Goal: Task Accomplishment & Management: Manage account settings

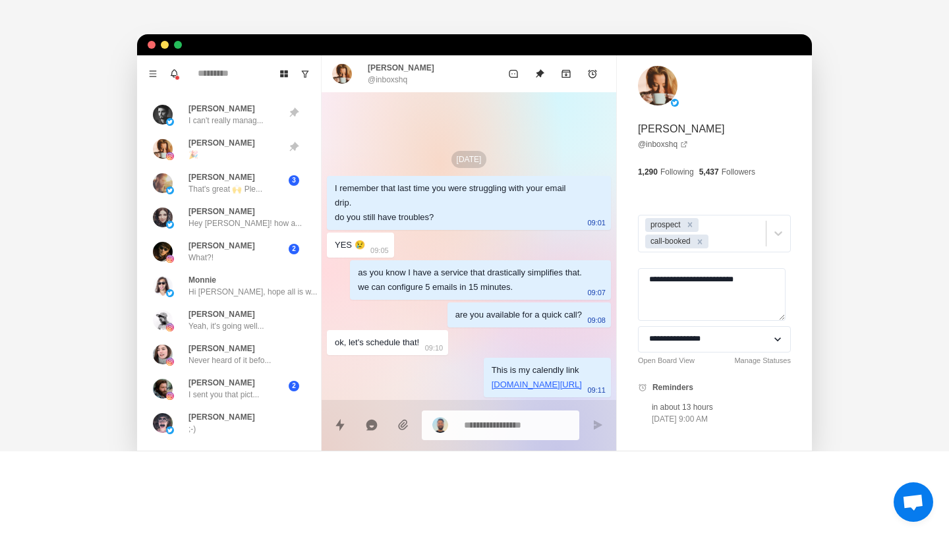
scroll to position [378, 0]
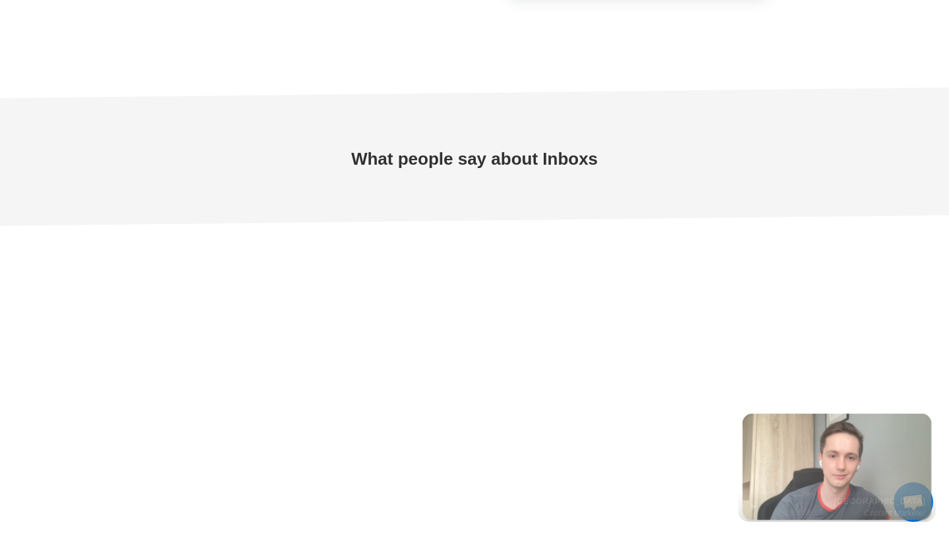
type textarea "*"
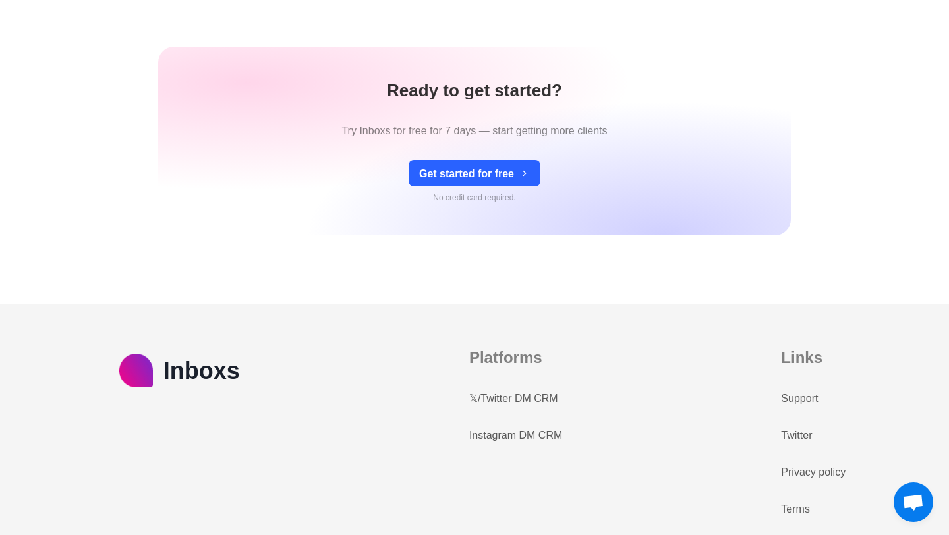
scroll to position [5710, 0]
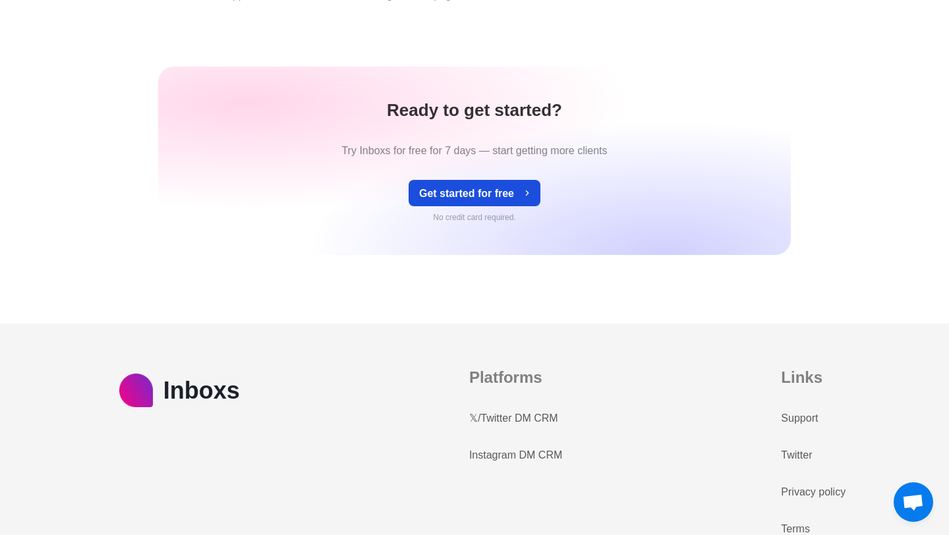
click at [489, 186] on button "Get started for free" at bounding box center [474, 193] width 132 height 26
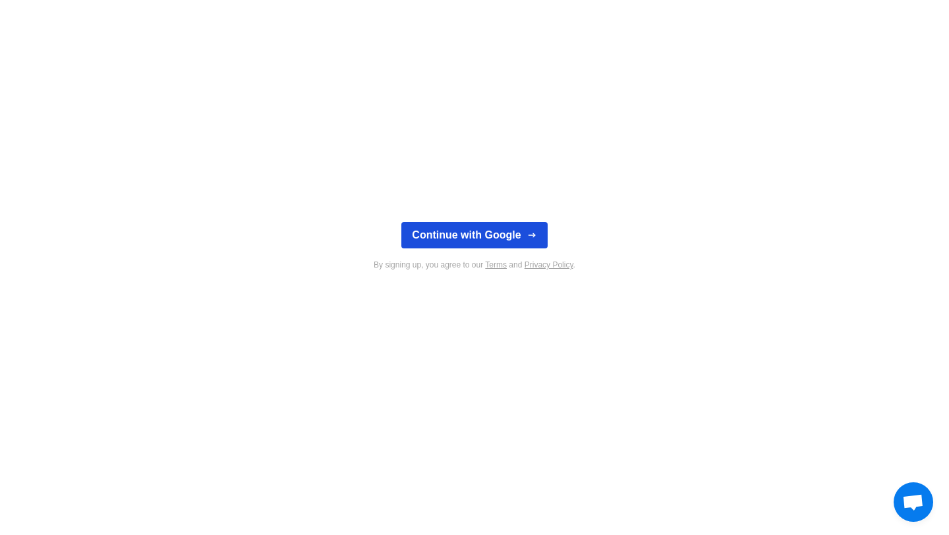
click at [497, 234] on button "Continue with Google" at bounding box center [474, 235] width 146 height 26
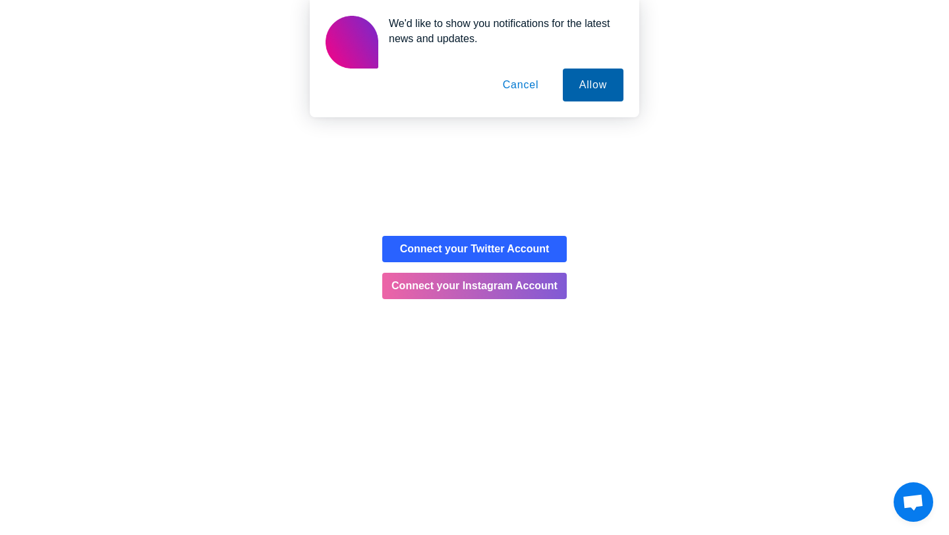
click at [603, 88] on button "Allow" at bounding box center [593, 85] width 61 height 33
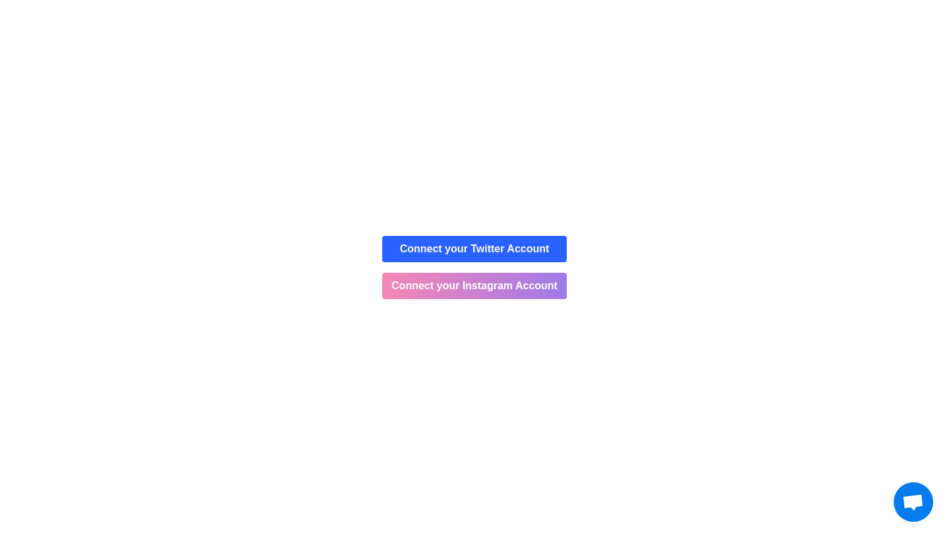
click at [436, 287] on button "Connect your Instagram Account" at bounding box center [474, 286] width 184 height 26
click at [444, 289] on button "Connect your Instagram Account" at bounding box center [474, 286] width 184 height 26
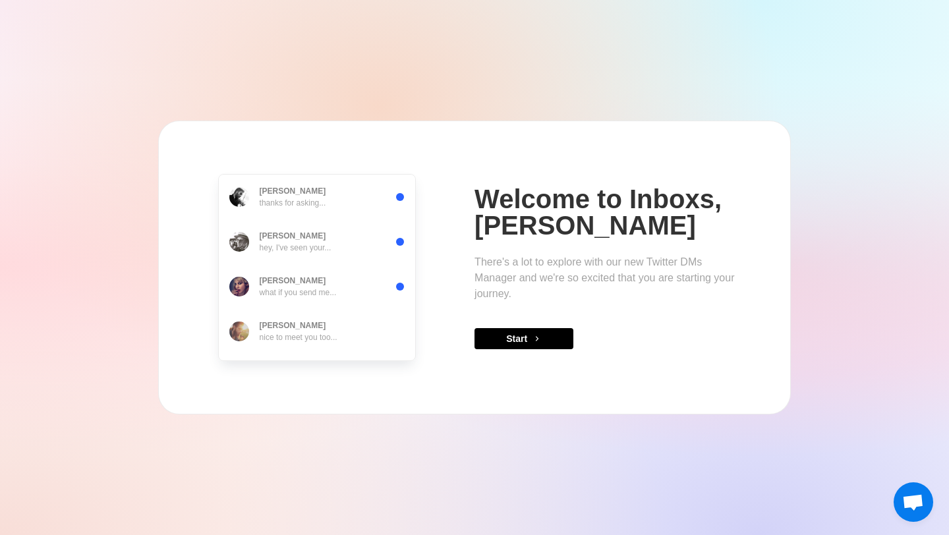
click at [400, 421] on div "[PERSON_NAME] thanks for asking... [PERSON_NAME] hey, I've seen your... [PERSON…" at bounding box center [474, 267] width 949 height 535
click at [479, 342] on button "Start" at bounding box center [523, 338] width 99 height 21
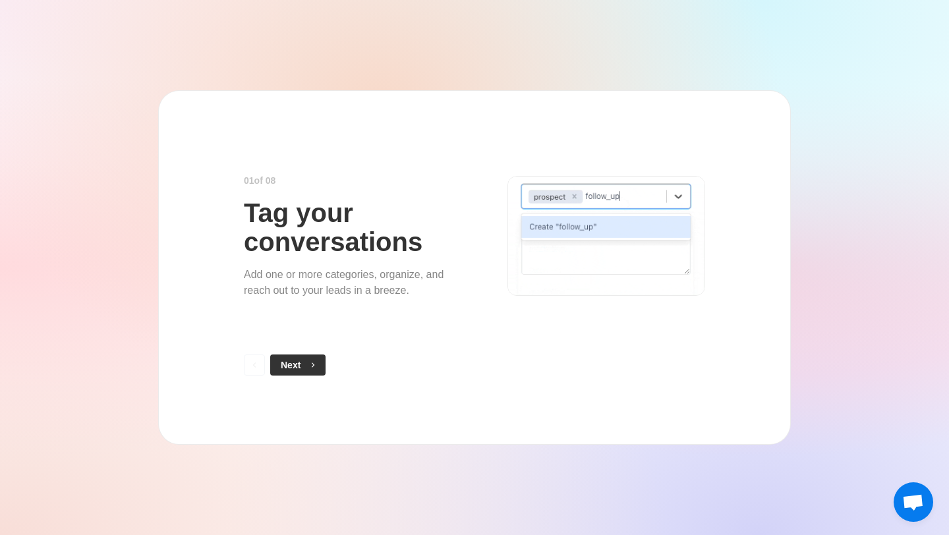
click at [310, 355] on button "Next" at bounding box center [297, 364] width 55 height 21
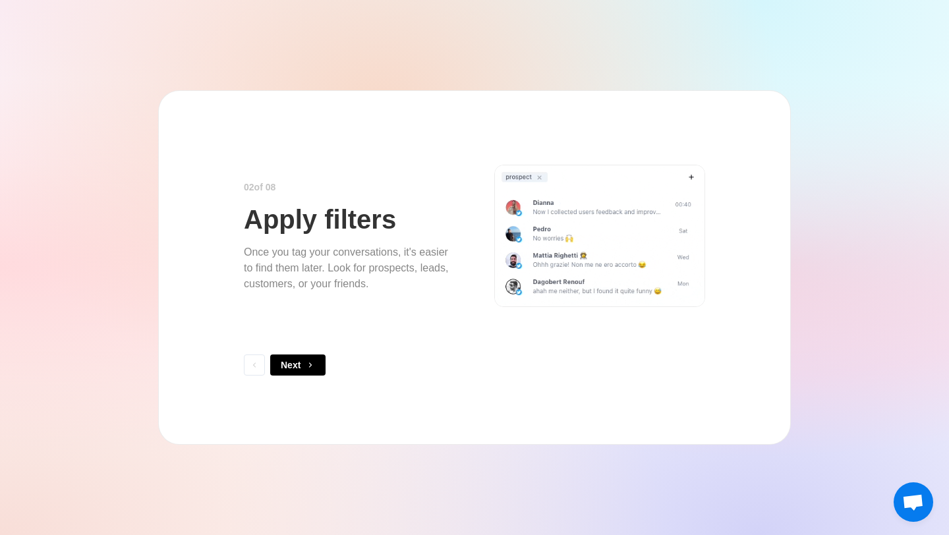
click at [310, 354] on button "Next" at bounding box center [297, 364] width 55 height 21
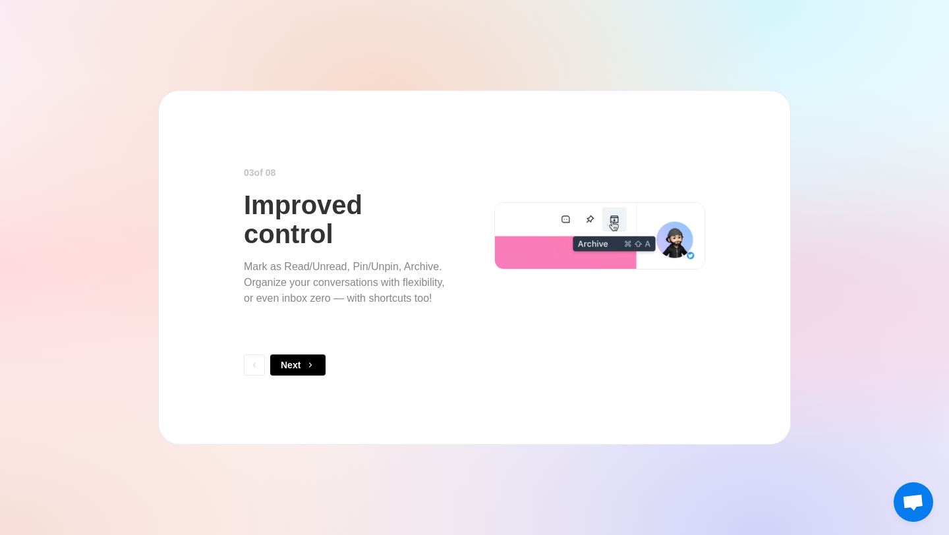
click at [310, 354] on button "Next" at bounding box center [297, 364] width 55 height 21
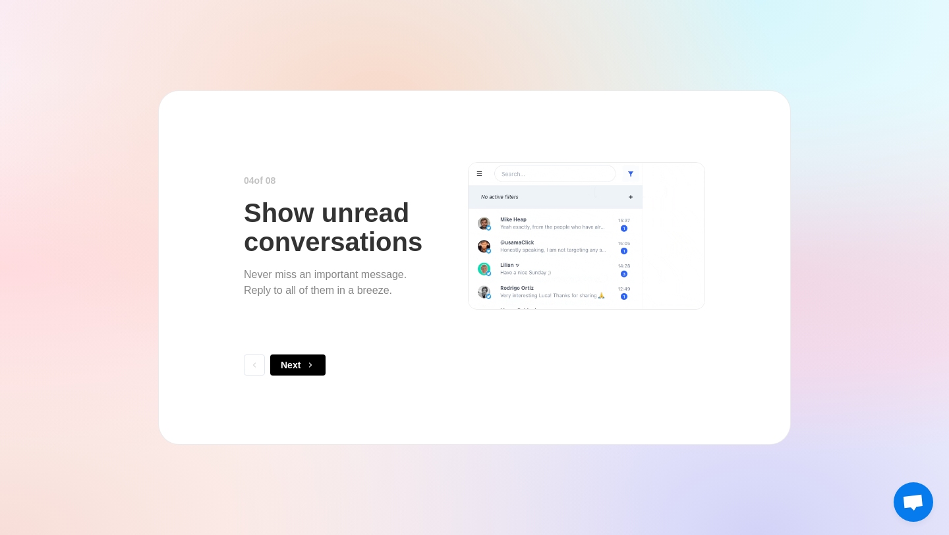
click at [310, 354] on button "Next" at bounding box center [297, 364] width 55 height 21
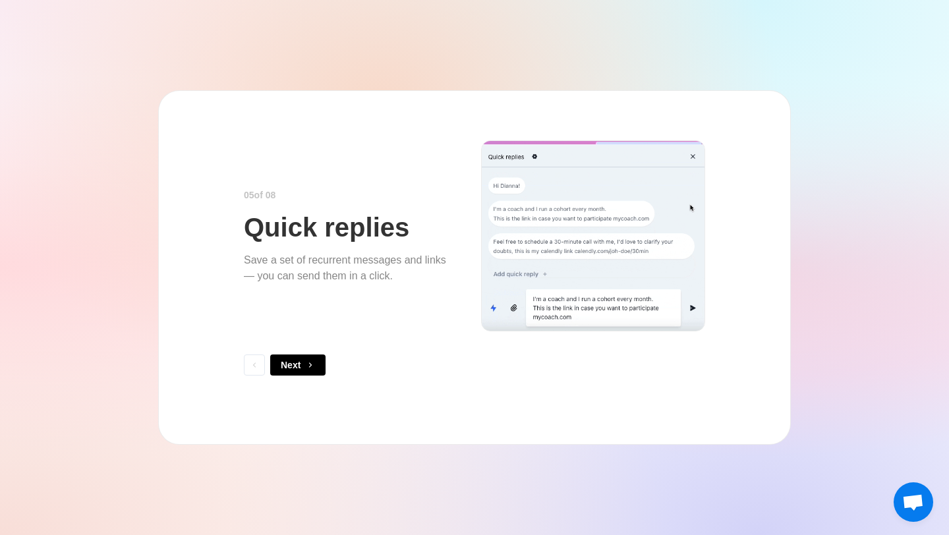
click at [310, 354] on button "Next" at bounding box center [297, 364] width 55 height 21
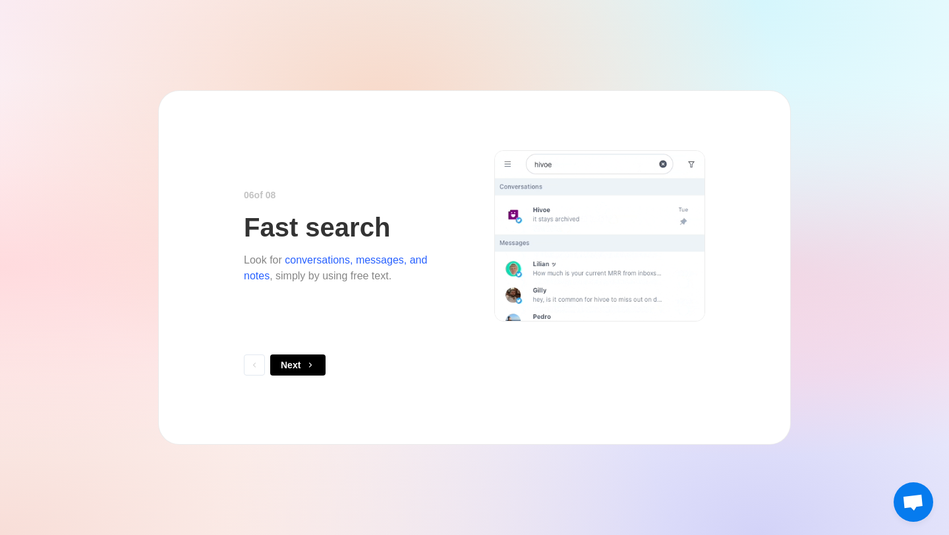
click at [310, 354] on button "Next" at bounding box center [297, 364] width 55 height 21
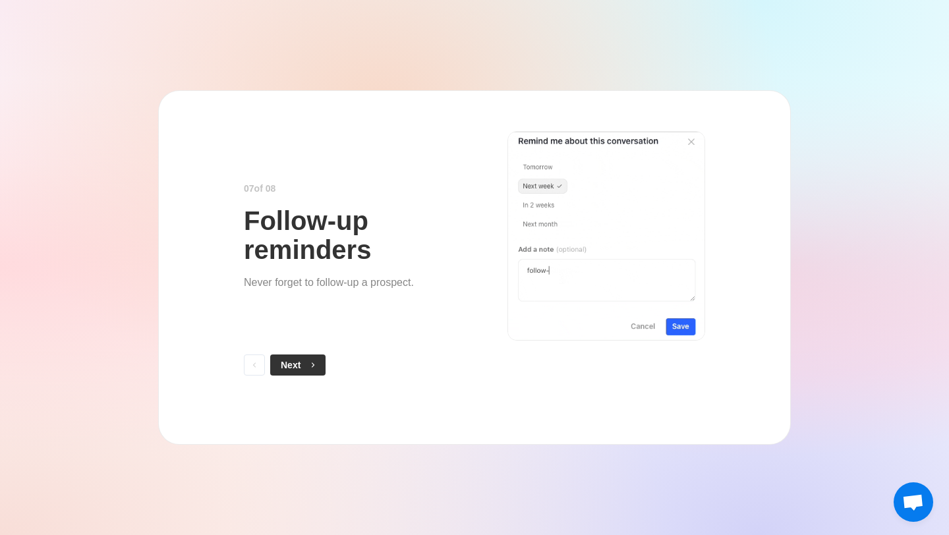
click at [304, 366] on button "Next" at bounding box center [297, 364] width 55 height 21
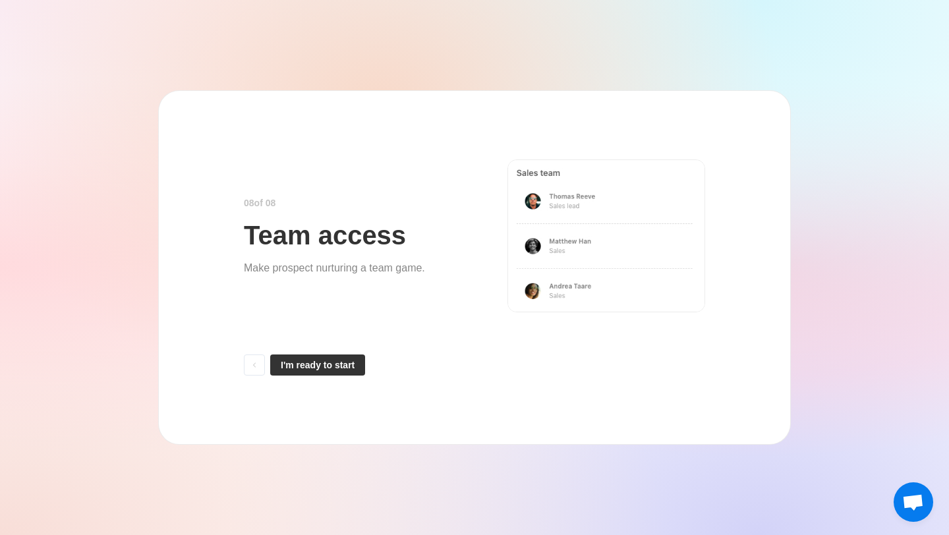
click at [336, 354] on button "I'm ready to start" at bounding box center [317, 364] width 95 height 21
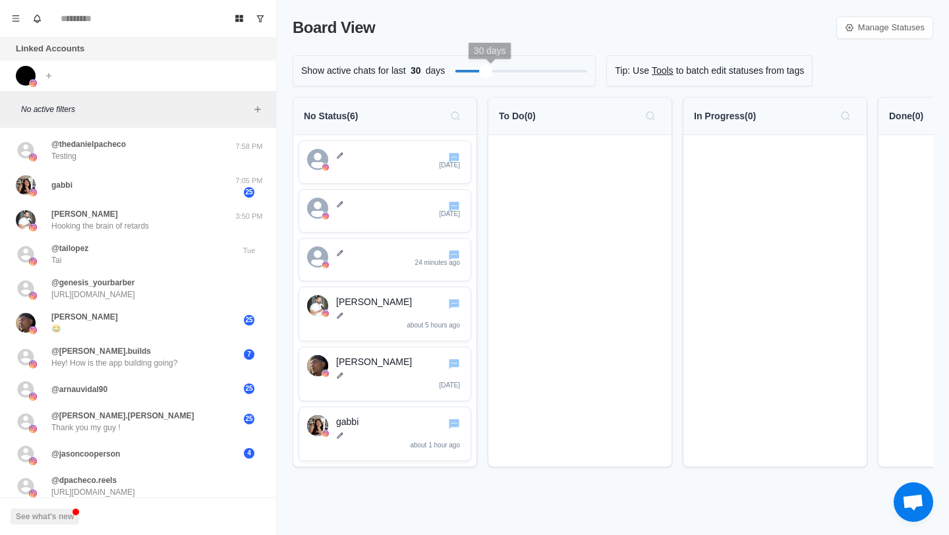
click at [511, 70] on div at bounding box center [521, 71] width 132 height 13
click at [474, 71] on div "Filter by activity days" at bounding box center [468, 70] width 15 height 15
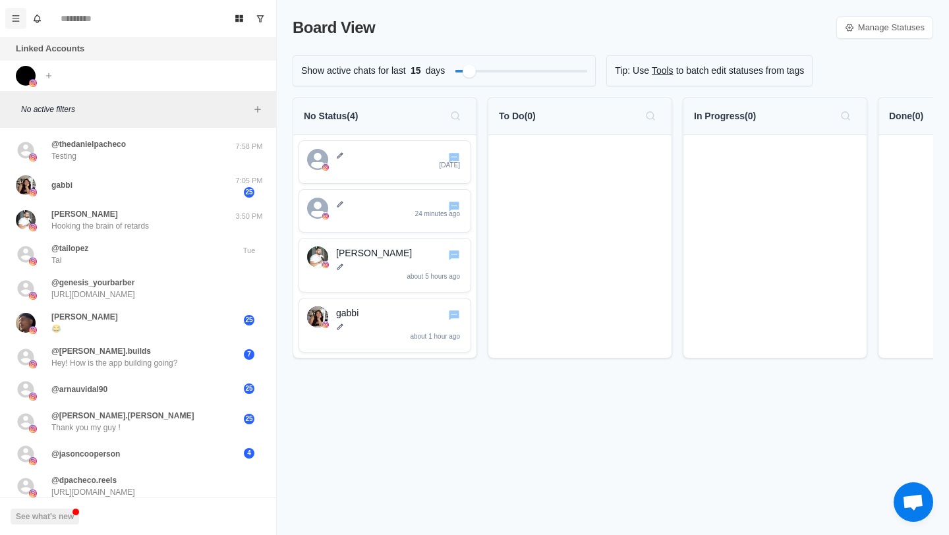
click at [10, 16] on button "Menu" at bounding box center [15, 18] width 21 height 21
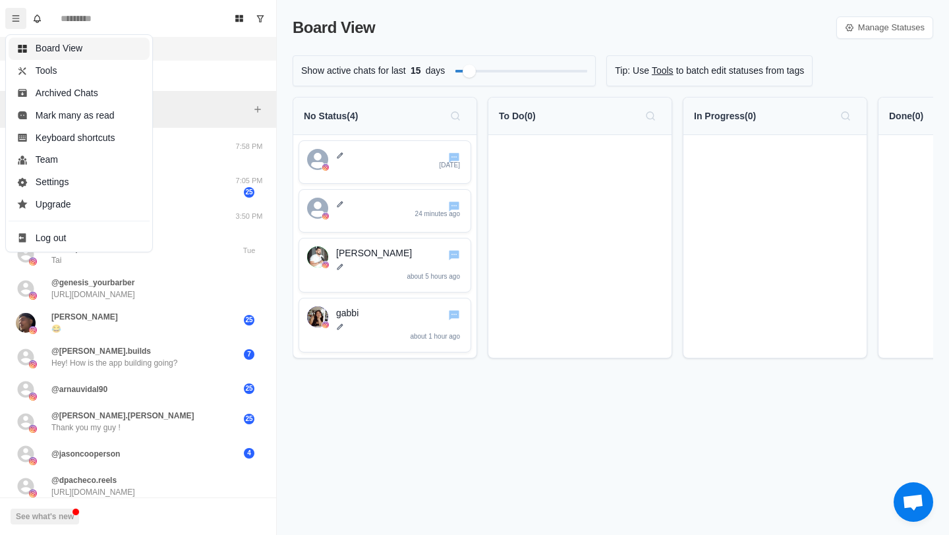
click at [72, 51] on button "Board View" at bounding box center [79, 49] width 141 height 22
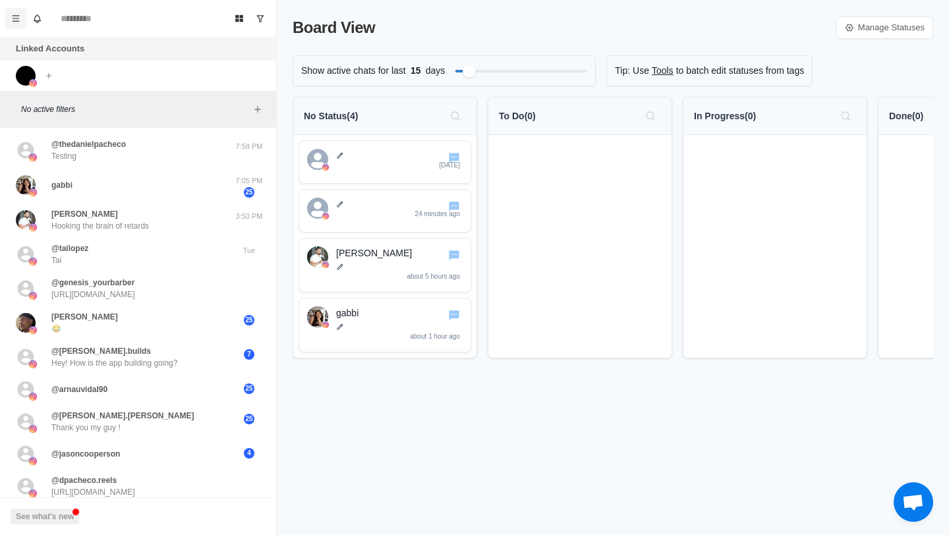
click at [17, 19] on icon "Menu" at bounding box center [15, 18] width 9 height 9
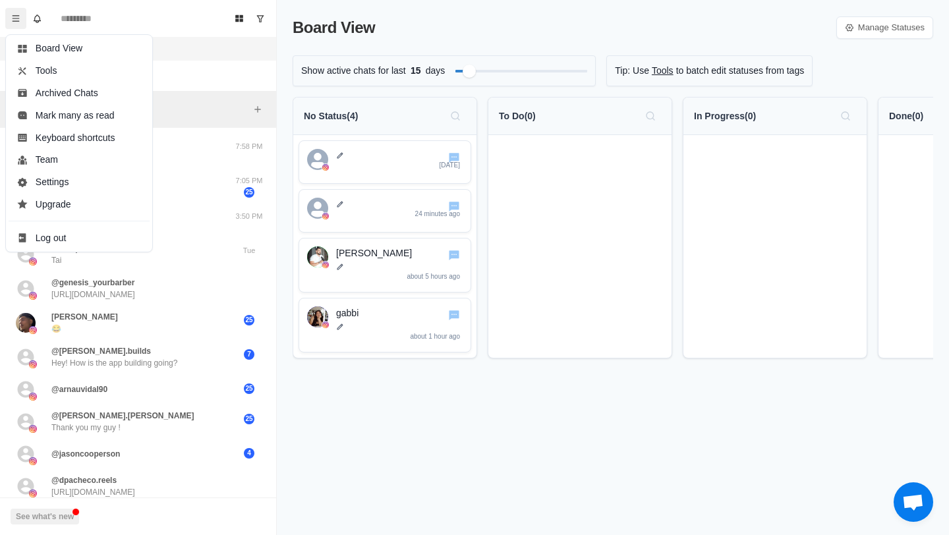
click at [317, 410] on div "Board View Manage Statuses Show active chats for last 15 days Tip: Use Tools to…" at bounding box center [613, 267] width 672 height 535
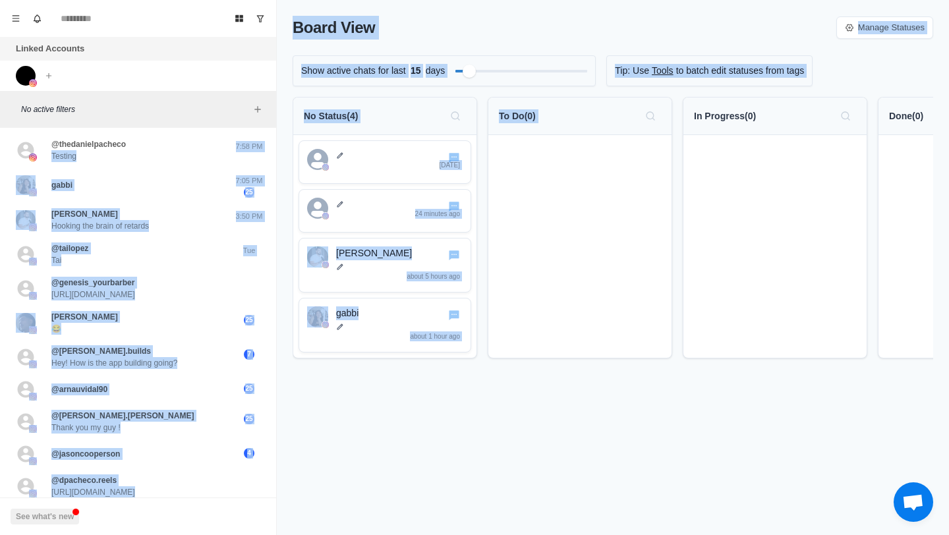
drag, startPoint x: 186, startPoint y: 152, endPoint x: 573, endPoint y: 163, distance: 386.9
click at [573, 163] on div "Board View Tools Archived Chats Mark many as read Keyboard shortcuts Team Setti…" at bounding box center [474, 267] width 949 height 535
click at [546, 364] on div "No Status ( 4 ) 7 days ago 24 minutes ago Jonathan Gabb about 5 hours ago gabbi…" at bounding box center [613, 233] width 640 height 272
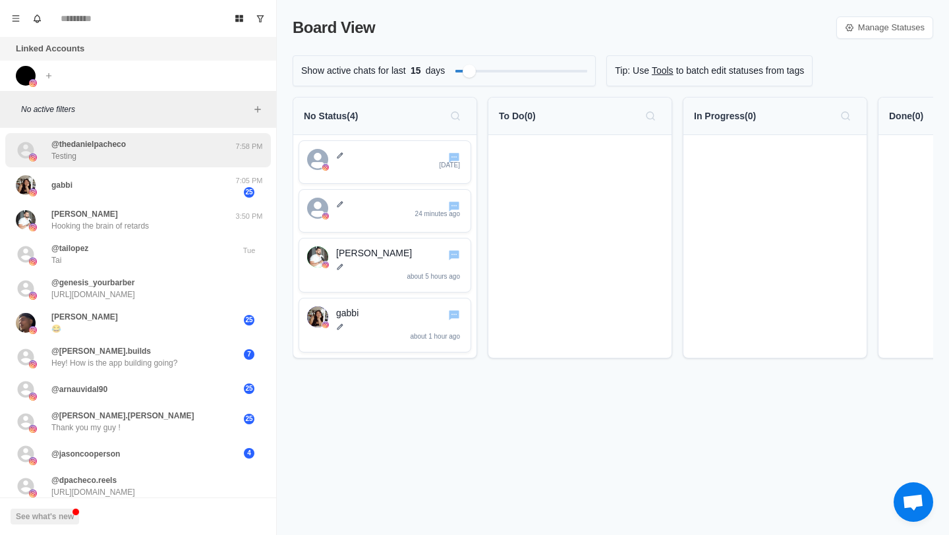
click at [206, 148] on div "@thedanielpacheco Testing" at bounding box center [124, 150] width 217 height 24
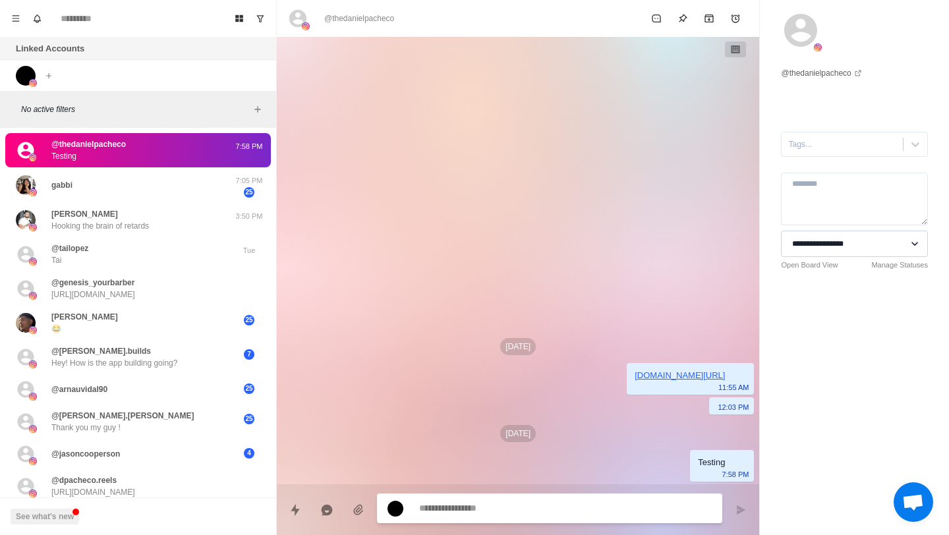
type textarea "*"
click at [844, 250] on select "**********" at bounding box center [854, 244] width 147 height 26
select select "**********"
type textarea "*"
select select
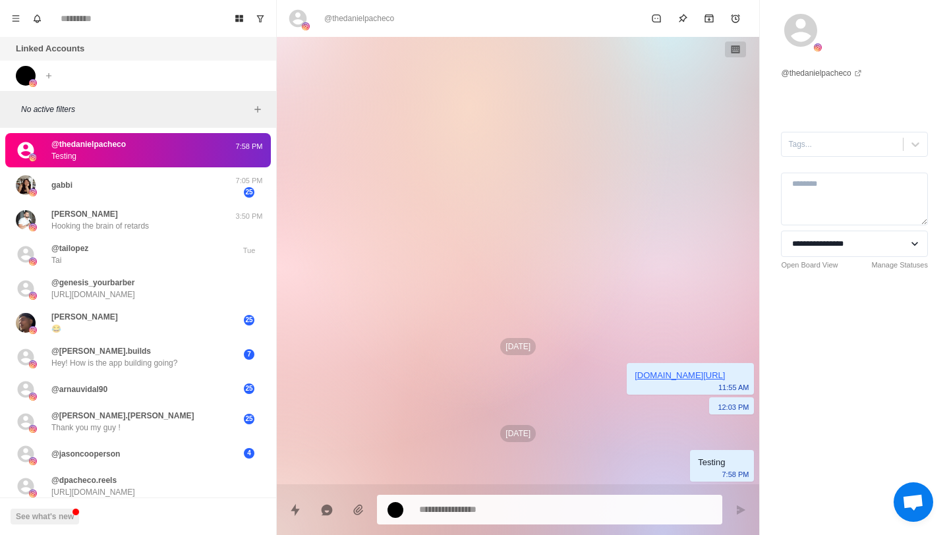
type textarea "*"
select select "**********"
click at [5, 14] on button "Menu" at bounding box center [15, 18] width 21 height 21
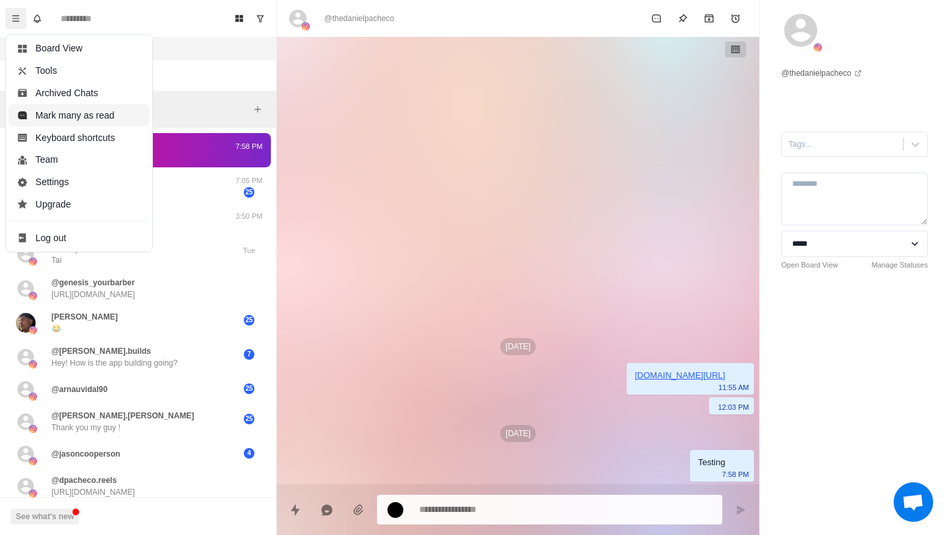
type textarea "*"
click at [318, 105] on div "Sep 23 instagram.com/p 11:55 AM 12:03 PM Oct 7 Testing 7:58 PM" at bounding box center [518, 260] width 482 height 447
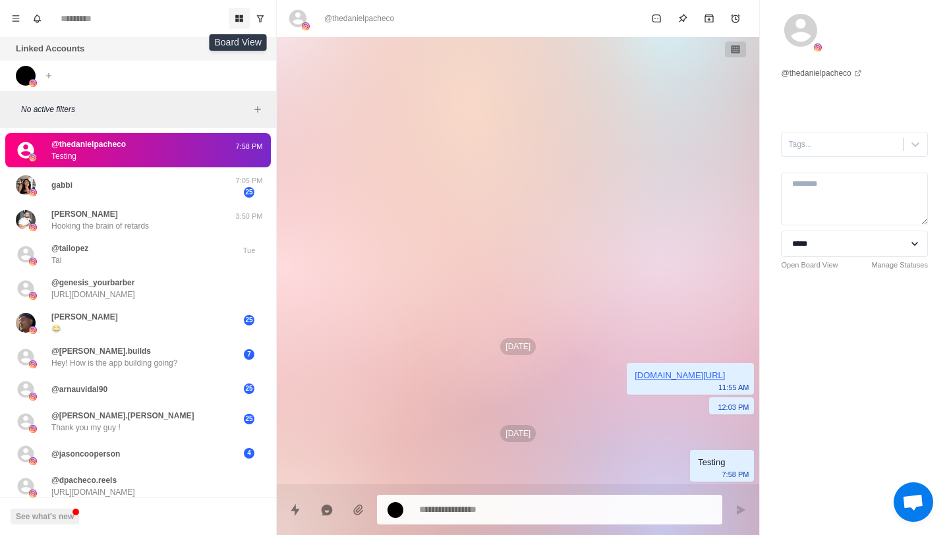
click at [236, 11] on button "Board View" at bounding box center [239, 18] width 21 height 21
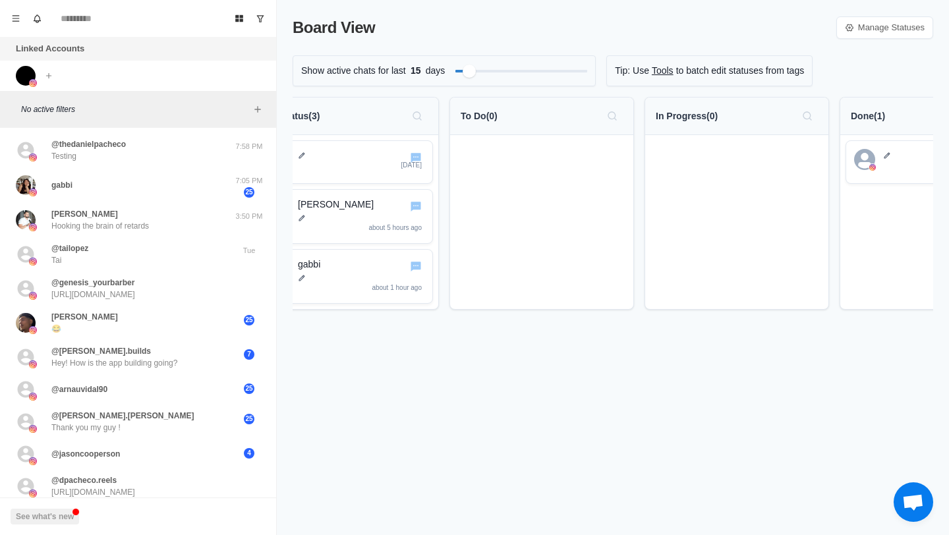
scroll to position [0, 129]
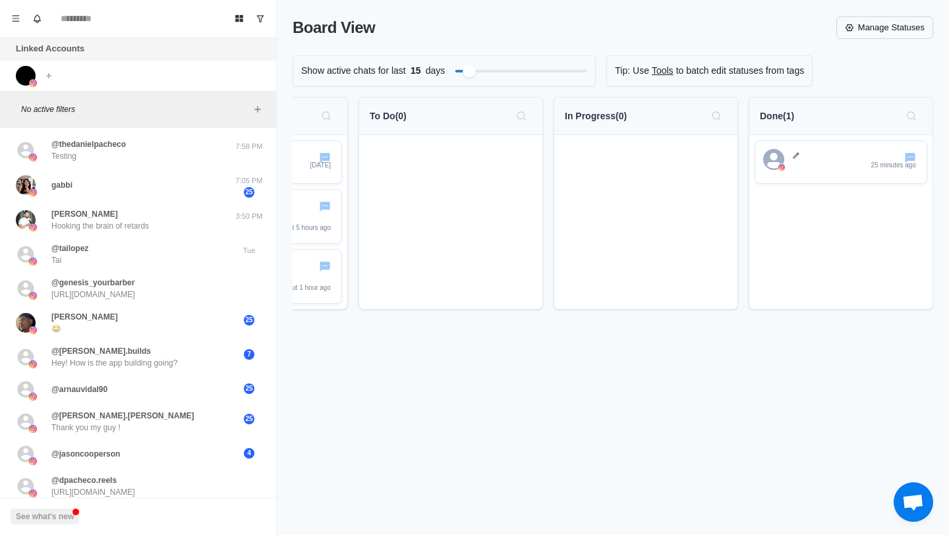
click at [867, 34] on link "Manage Statuses" at bounding box center [884, 27] width 97 height 22
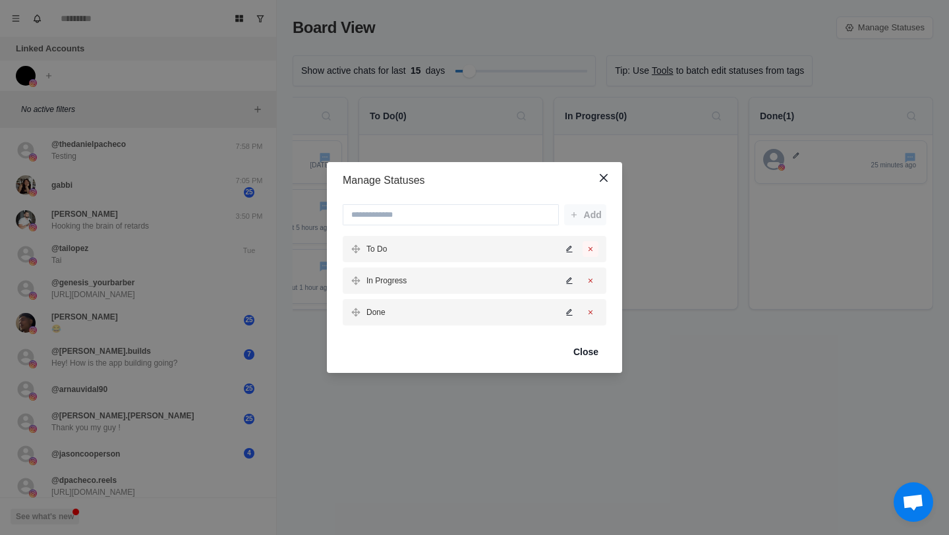
click at [592, 248] on icon "Delete status" at bounding box center [590, 249] width 8 height 8
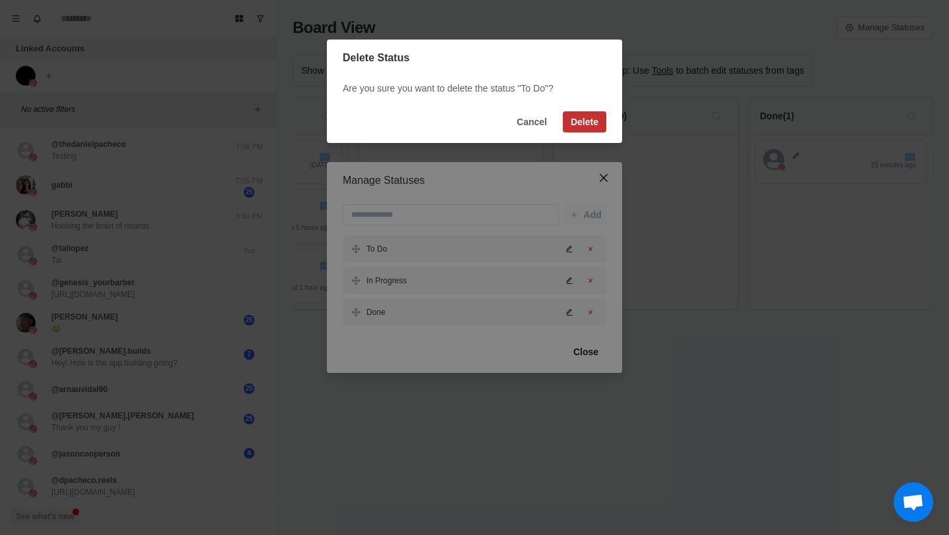
click at [589, 117] on button "Delete" at bounding box center [584, 121] width 43 height 21
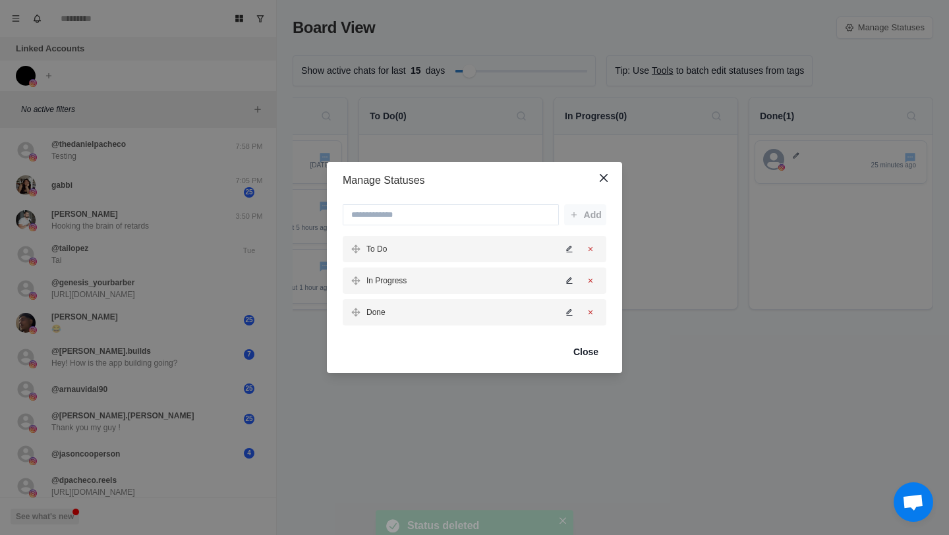
scroll to position [0, 0]
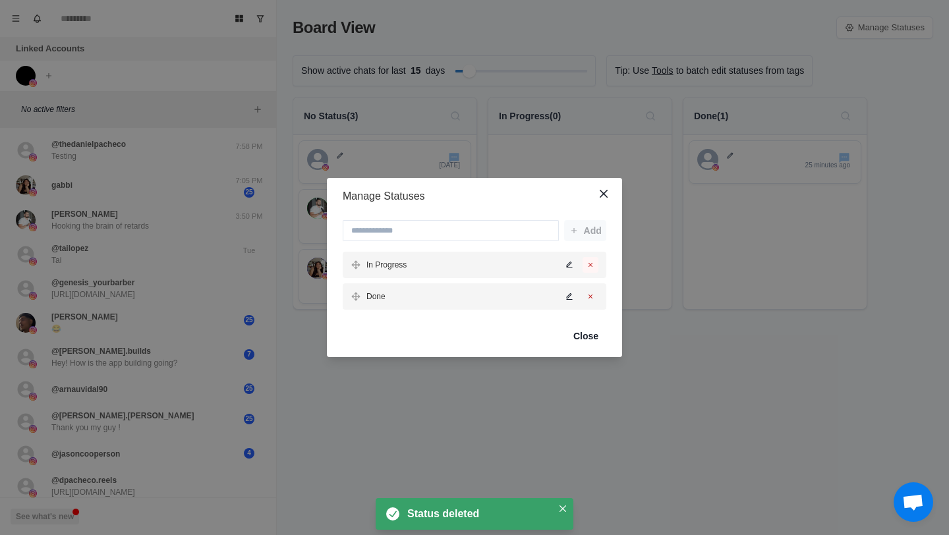
click at [594, 265] on button "Delete status" at bounding box center [590, 265] width 16 height 16
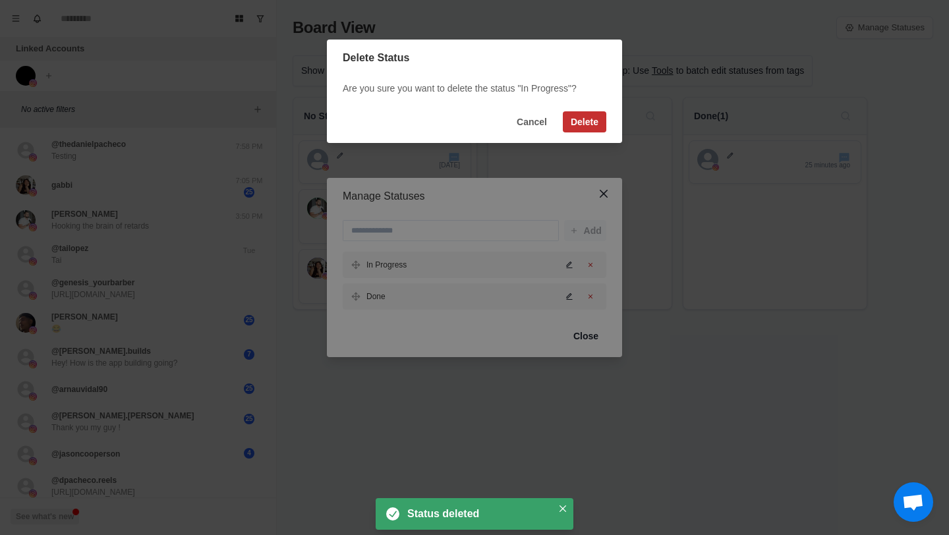
click at [582, 128] on button "Delete" at bounding box center [584, 121] width 43 height 21
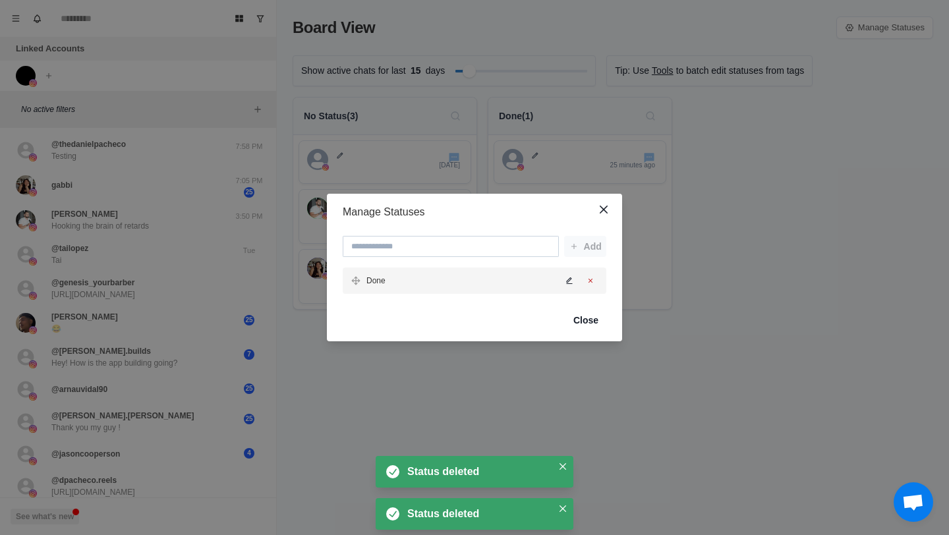
click at [453, 244] on input at bounding box center [451, 246] width 216 height 21
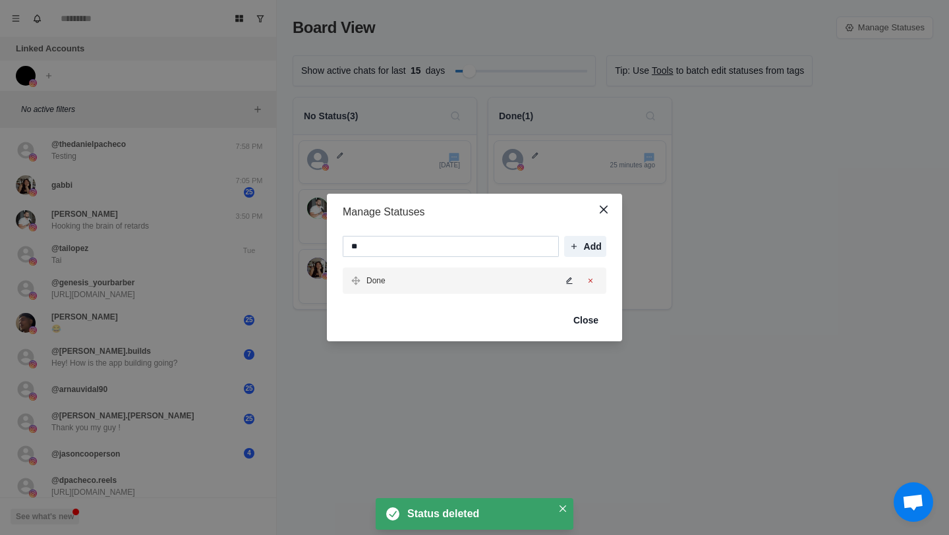
type input "*"
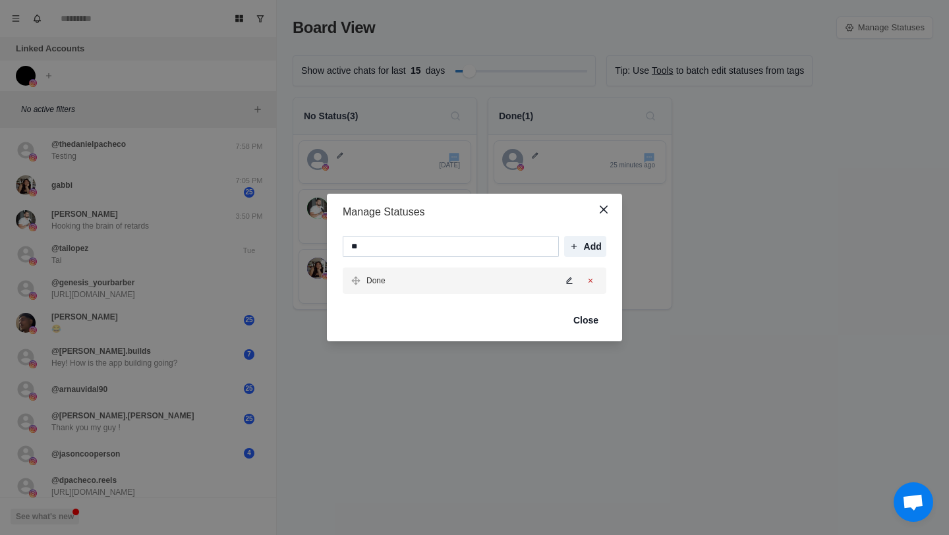
type input "*"
type input "**********"
click at [581, 241] on button "Add" at bounding box center [585, 246] width 42 height 21
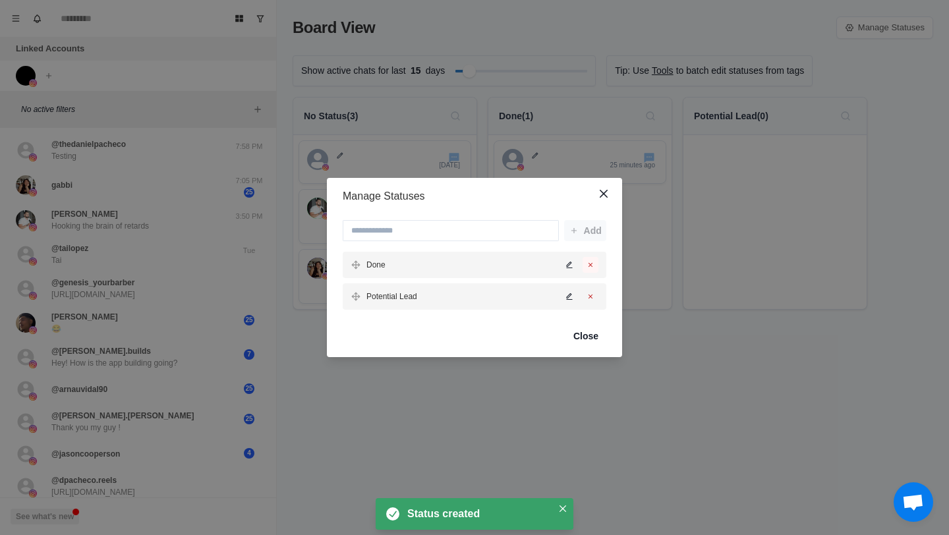
click at [589, 265] on icon "Delete status" at bounding box center [590, 265] width 8 height 8
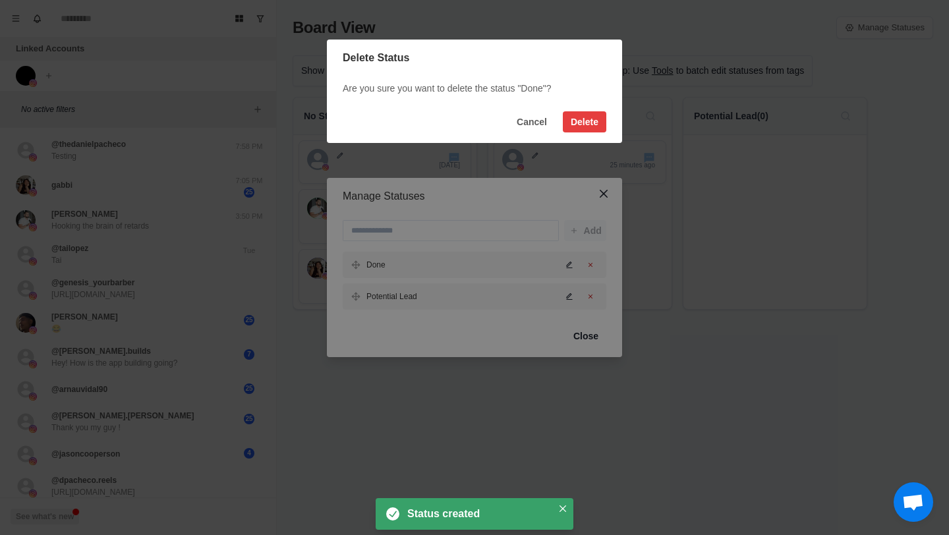
click at [576, 137] on footer "Cancel Delete" at bounding box center [474, 122] width 295 height 42
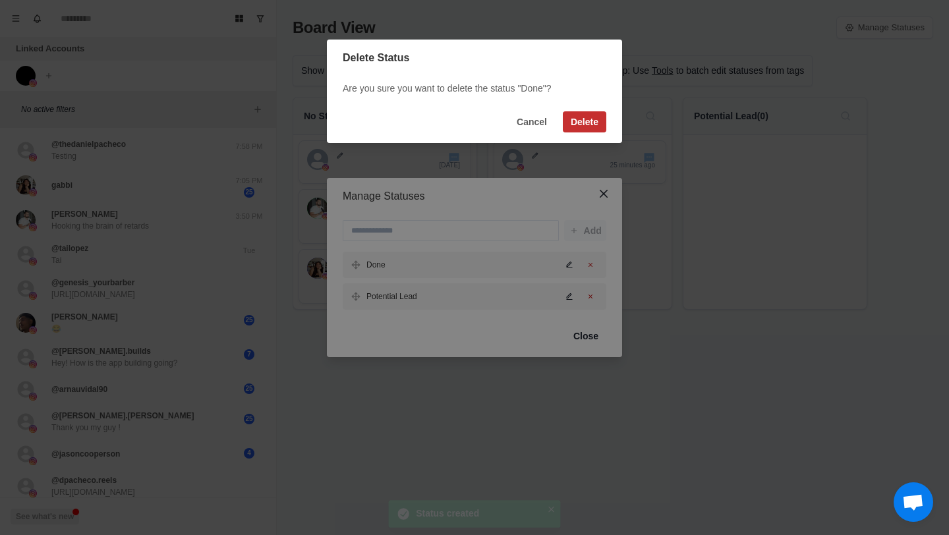
click at [576, 123] on button "Delete" at bounding box center [584, 121] width 43 height 21
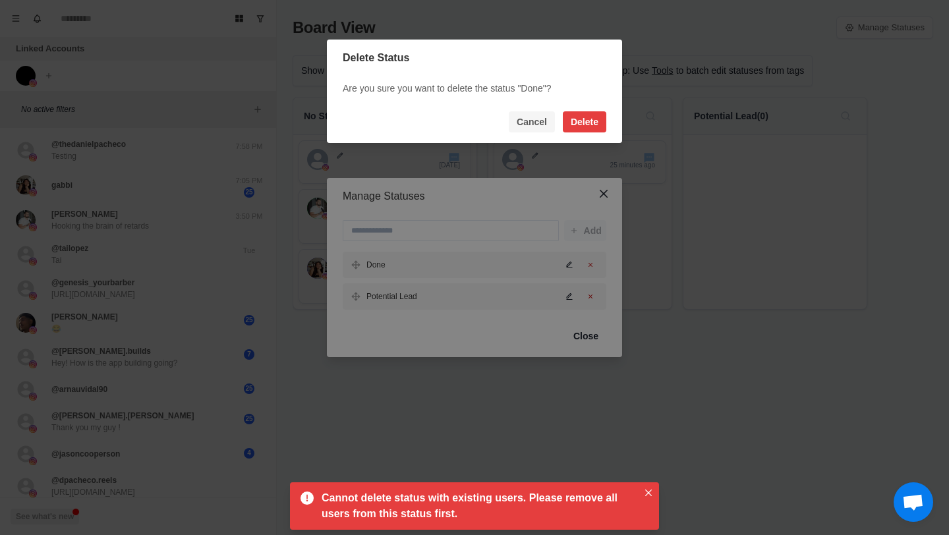
click at [538, 123] on button "Cancel" at bounding box center [532, 121] width 46 height 21
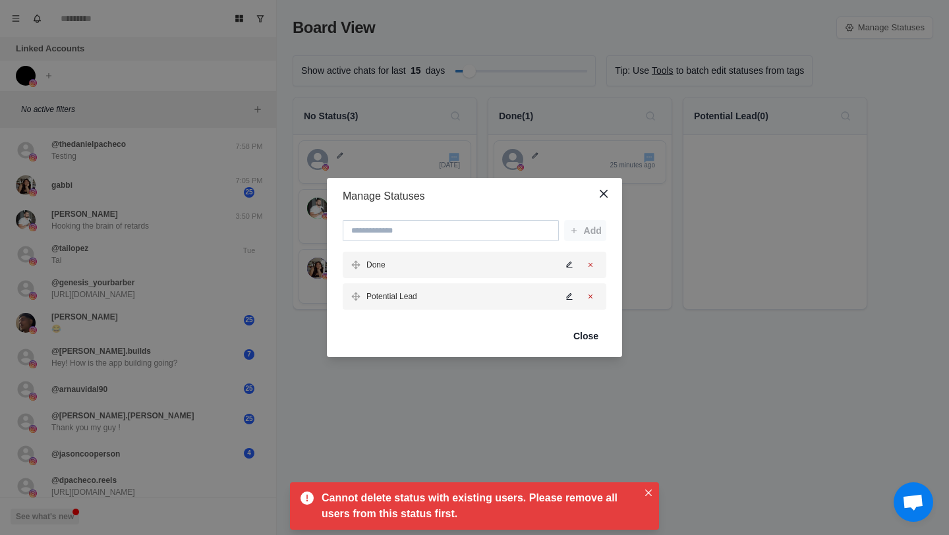
click at [389, 225] on input at bounding box center [451, 230] width 216 height 21
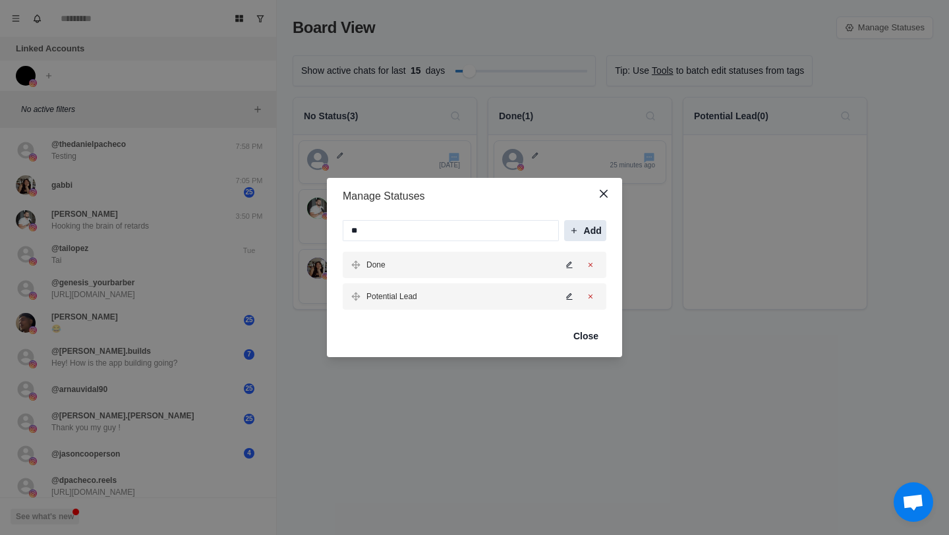
type input "**"
click at [590, 224] on button "Add" at bounding box center [585, 230] width 42 height 21
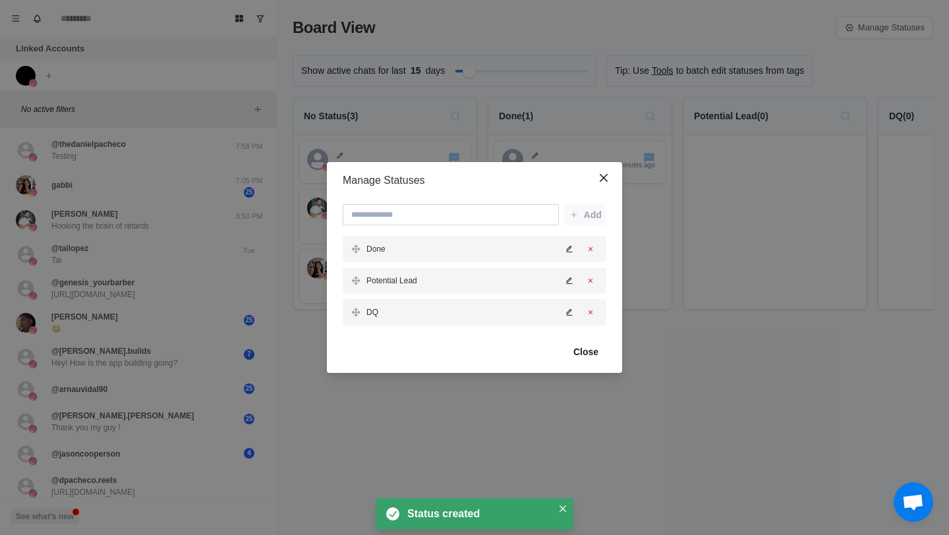
click at [491, 221] on input at bounding box center [451, 214] width 216 height 21
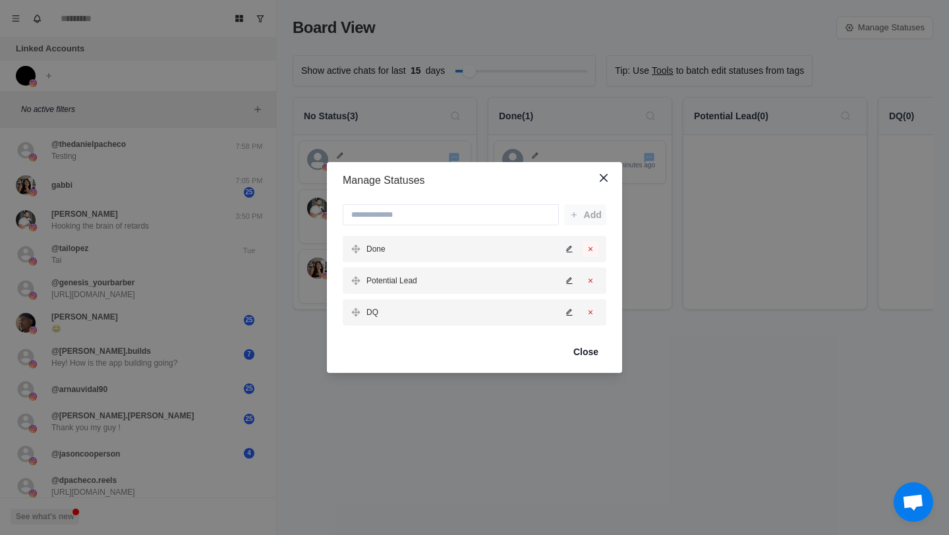
click at [588, 248] on icon "Delete status" at bounding box center [590, 249] width 8 height 8
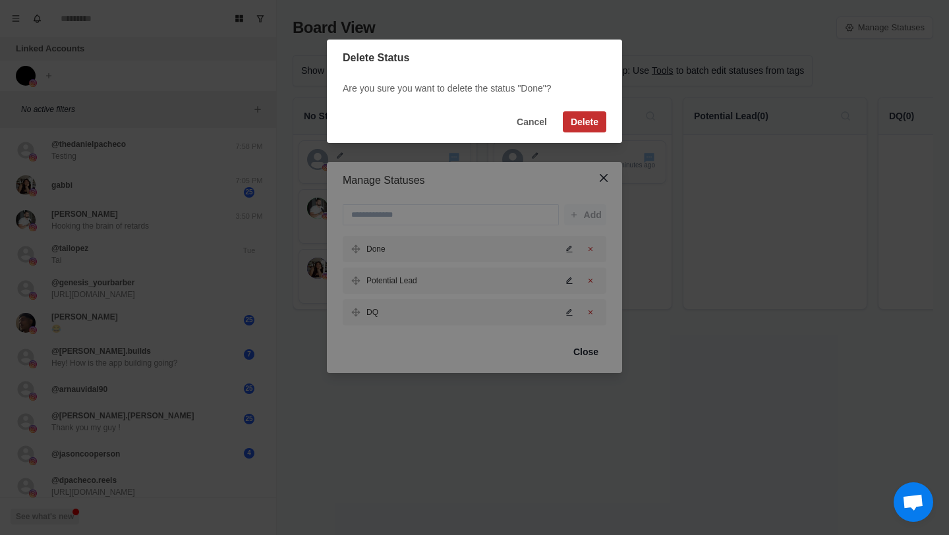
click at [580, 113] on button "Delete" at bounding box center [584, 121] width 43 height 21
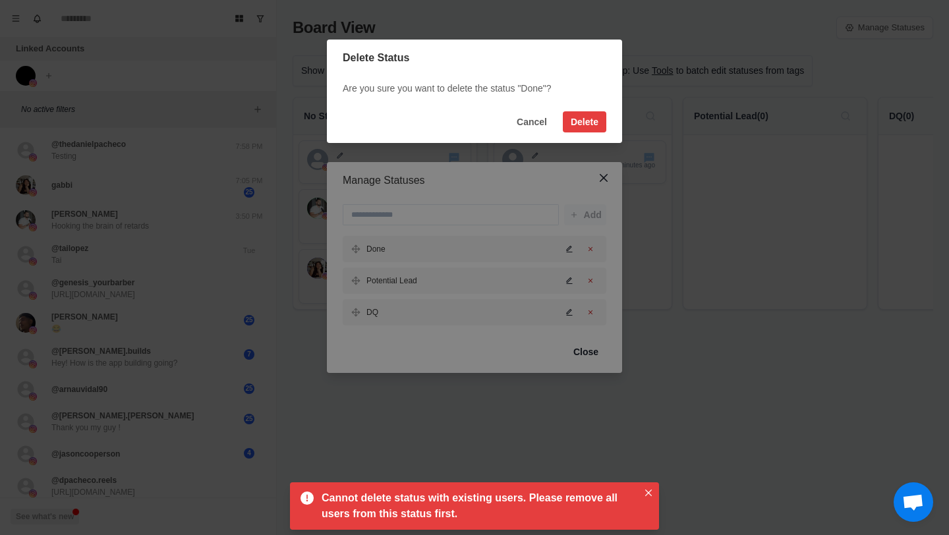
drag, startPoint x: 582, startPoint y: 119, endPoint x: 560, endPoint y: 123, distance: 22.7
click at [560, 123] on footer "Cancel Delete" at bounding box center [474, 122] width 295 height 42
click at [538, 119] on button "Cancel" at bounding box center [532, 121] width 46 height 21
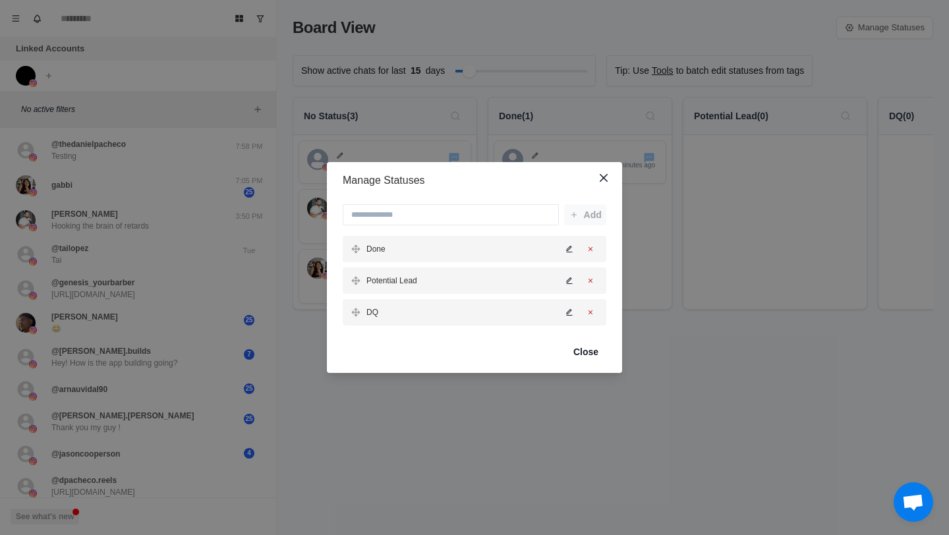
click at [571, 246] on icon "Edit status" at bounding box center [569, 249] width 8 height 8
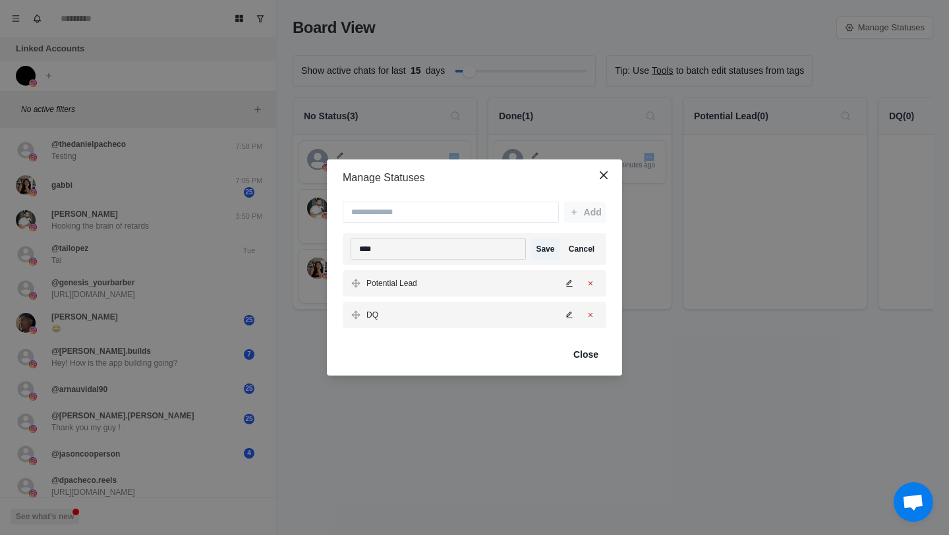
click at [460, 244] on input "****" at bounding box center [437, 248] width 175 height 21
type input "*"
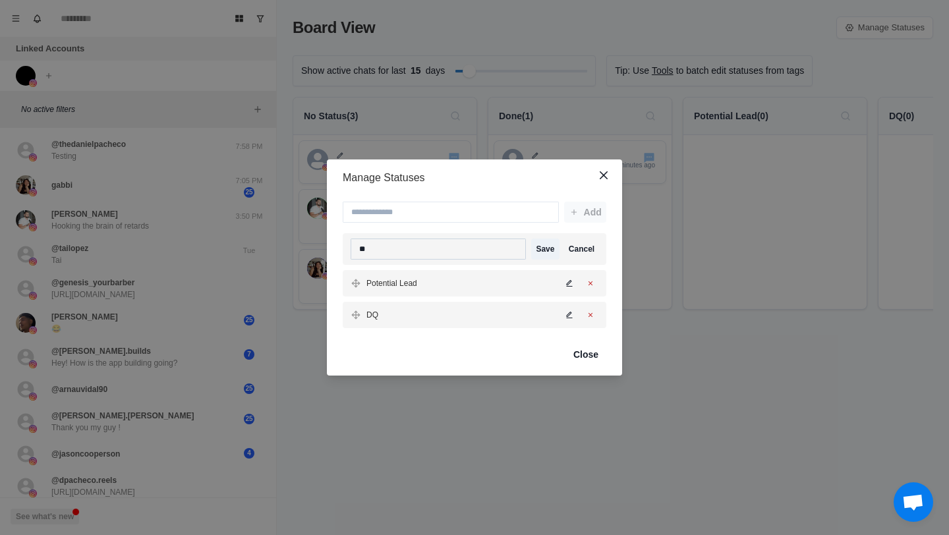
type input "*"
type input "**********"
click at [550, 248] on button "Save" at bounding box center [545, 248] width 28 height 21
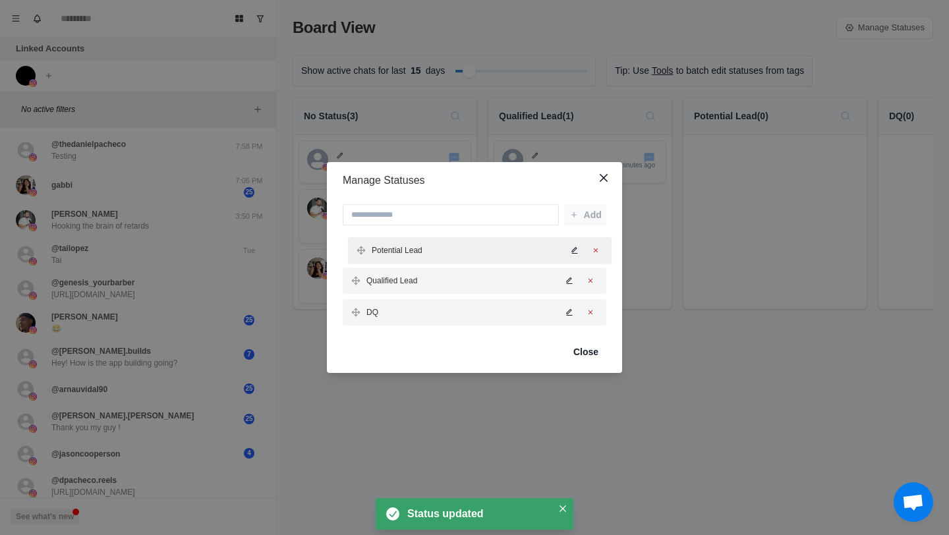
drag, startPoint x: 350, startPoint y: 283, endPoint x: 356, endPoint y: 248, distance: 34.8
click at [356, 248] on div "Qualified Lead Potential Lead DQ" at bounding box center [475, 281] width 264 height 90
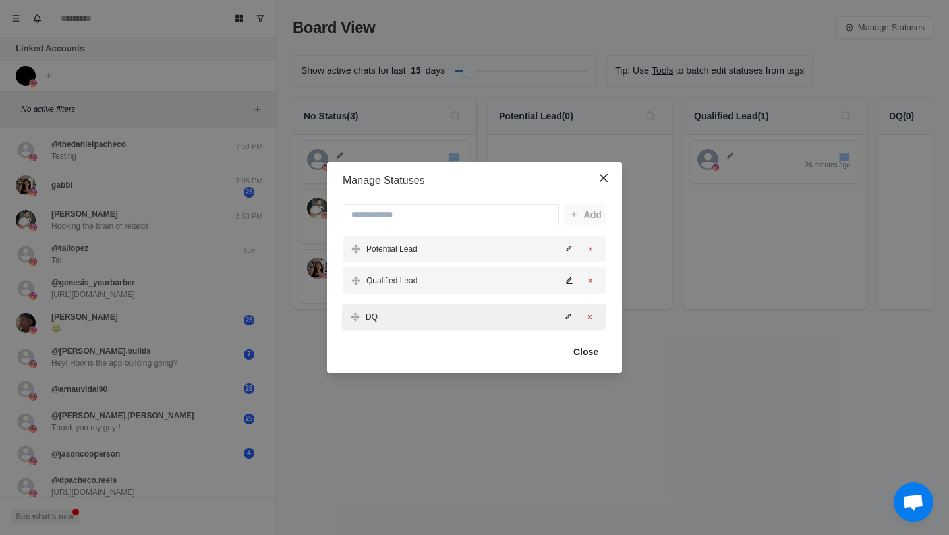
click at [355, 312] on div "Potential Lead Qualified Lead DQ" at bounding box center [475, 281] width 264 height 90
click at [407, 211] on input at bounding box center [451, 214] width 216 height 21
type input "*"
type input "**********"
click at [588, 225] on div "**********" at bounding box center [475, 264] width 264 height 121
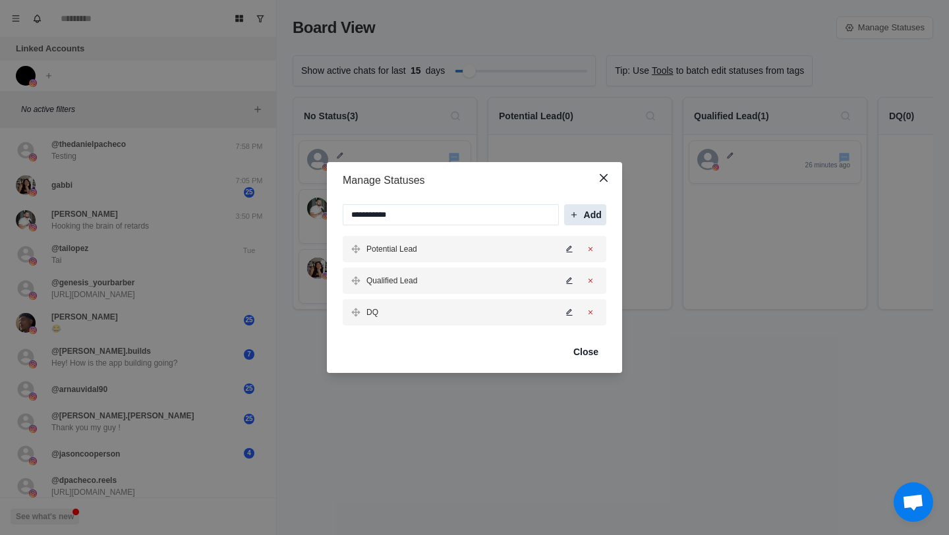
click at [588, 214] on button "Add" at bounding box center [585, 214] width 42 height 21
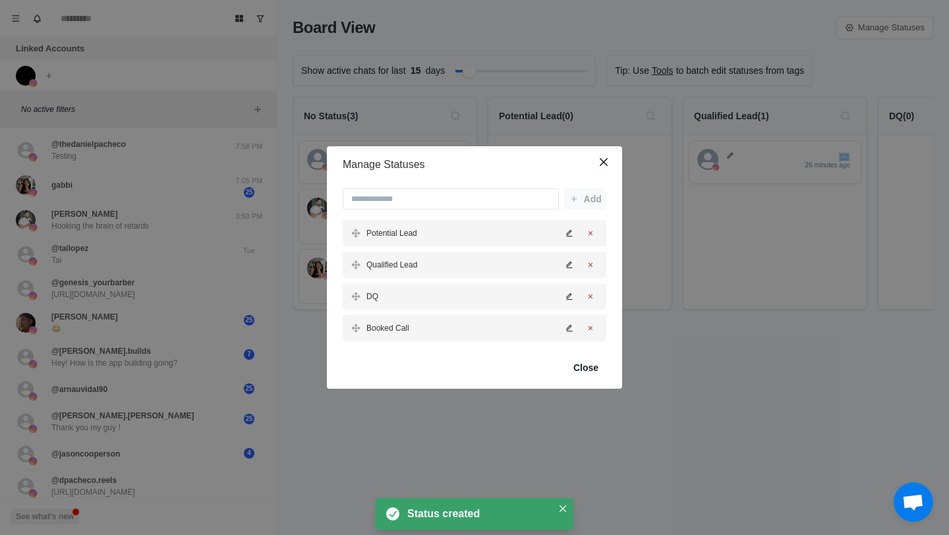
click at [483, 220] on div "Potential Lead" at bounding box center [475, 233] width 264 height 26
click at [481, 202] on input at bounding box center [451, 198] width 216 height 21
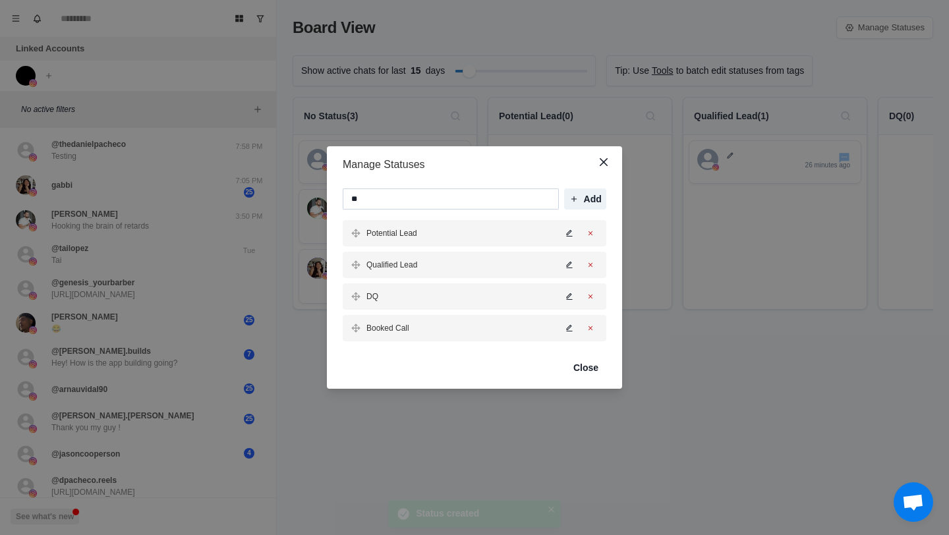
type input "*"
type input "********"
click at [580, 201] on button "Add" at bounding box center [585, 198] width 42 height 21
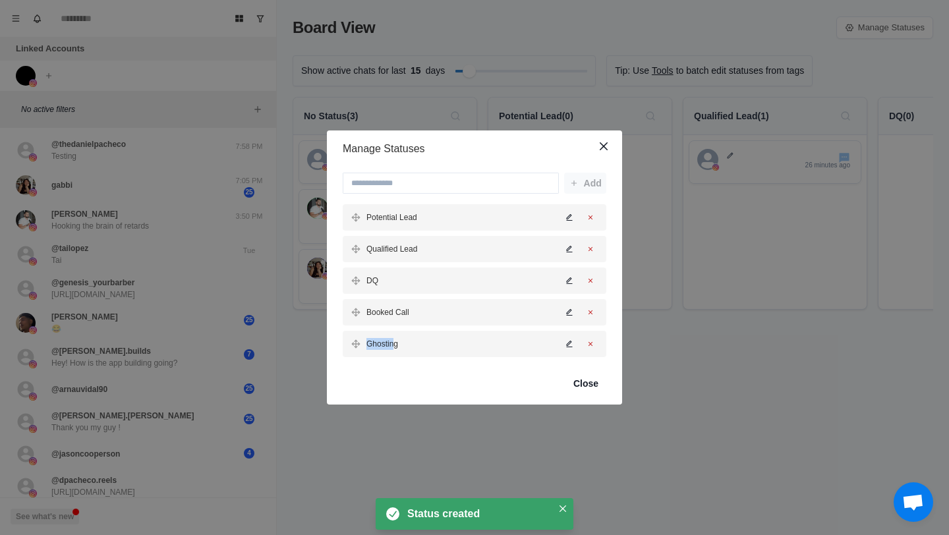
drag, startPoint x: 396, startPoint y: 342, endPoint x: 359, endPoint y: 338, distance: 37.1
click at [359, 338] on div "Ghosting" at bounding box center [373, 344] width 47 height 12
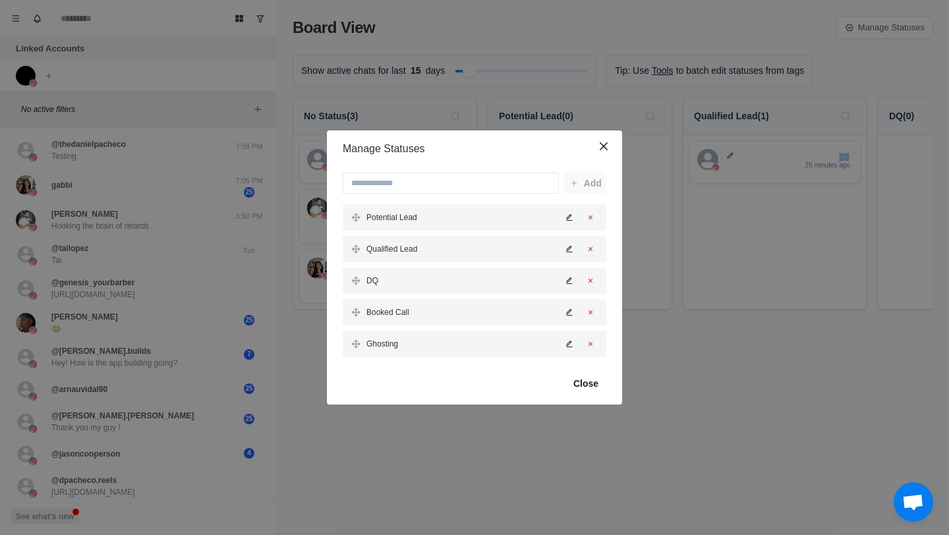
drag, startPoint x: 349, startPoint y: 343, endPoint x: 360, endPoint y: 338, distance: 12.7
click at [361, 337] on div "Ghosting" at bounding box center [475, 344] width 264 height 26
drag, startPoint x: 355, startPoint y: 342, endPoint x: 362, endPoint y: 275, distance: 66.9
click at [362, 275] on div "Potential Lead Qualified Lead DQ Booked Call Ghosting" at bounding box center [475, 280] width 264 height 153
click at [352, 281] on icon at bounding box center [355, 280] width 9 height 9
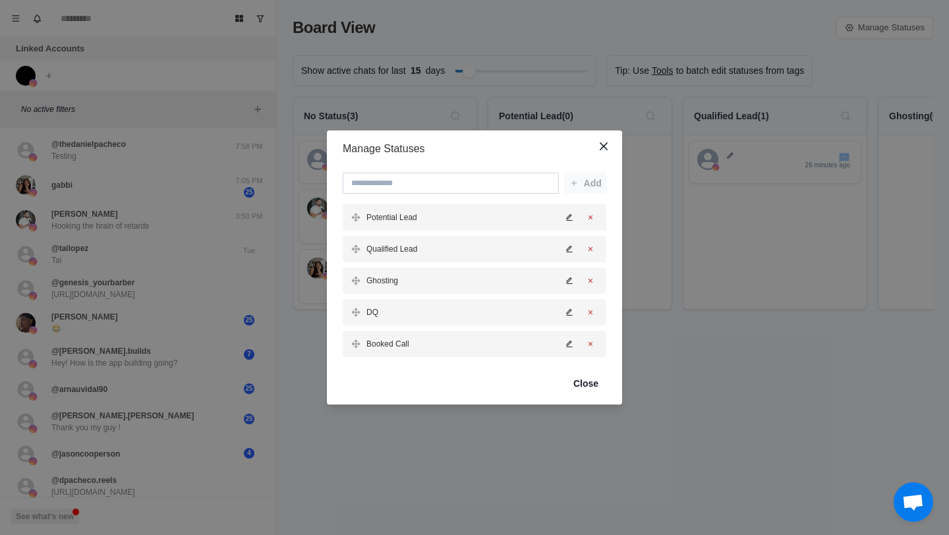
click at [418, 179] on input at bounding box center [451, 183] width 216 height 21
drag, startPoint x: 350, startPoint y: 344, endPoint x: 354, endPoint y: 280, distance: 64.1
click at [354, 280] on div "Potential Lead Qualified Lead Ghosting DQ Booked Call" at bounding box center [475, 280] width 264 height 153
click at [422, 186] on input at bounding box center [451, 183] width 216 height 21
type input "******"
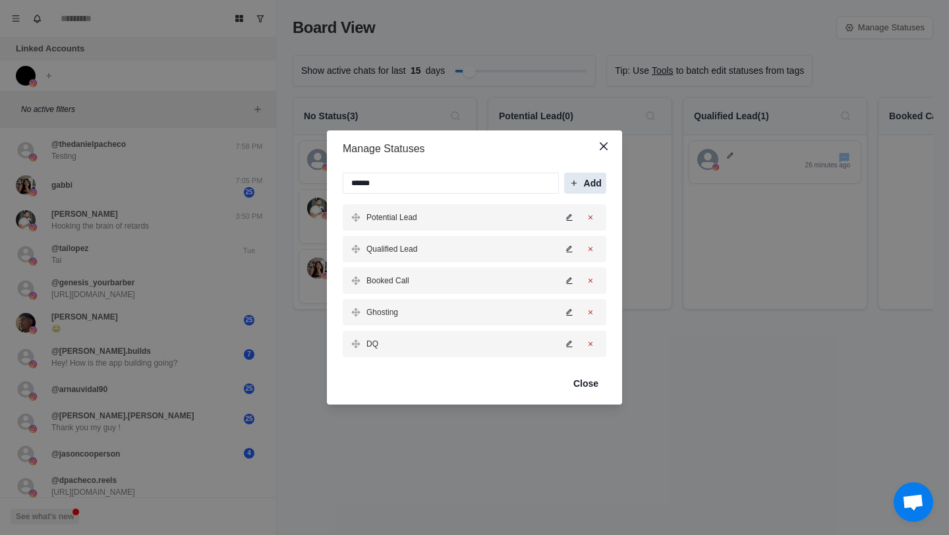
click at [586, 187] on button "Add" at bounding box center [585, 183] width 42 height 21
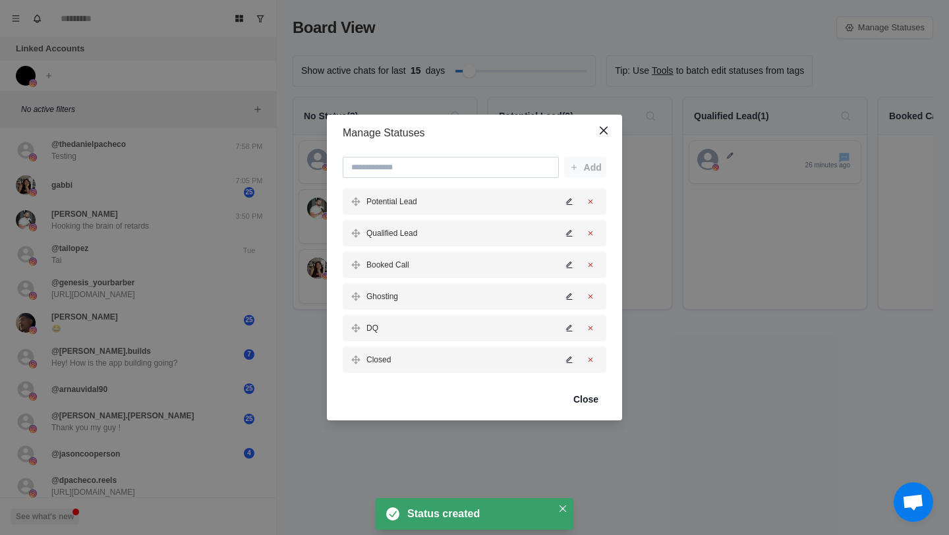
click at [417, 169] on input at bounding box center [451, 167] width 216 height 21
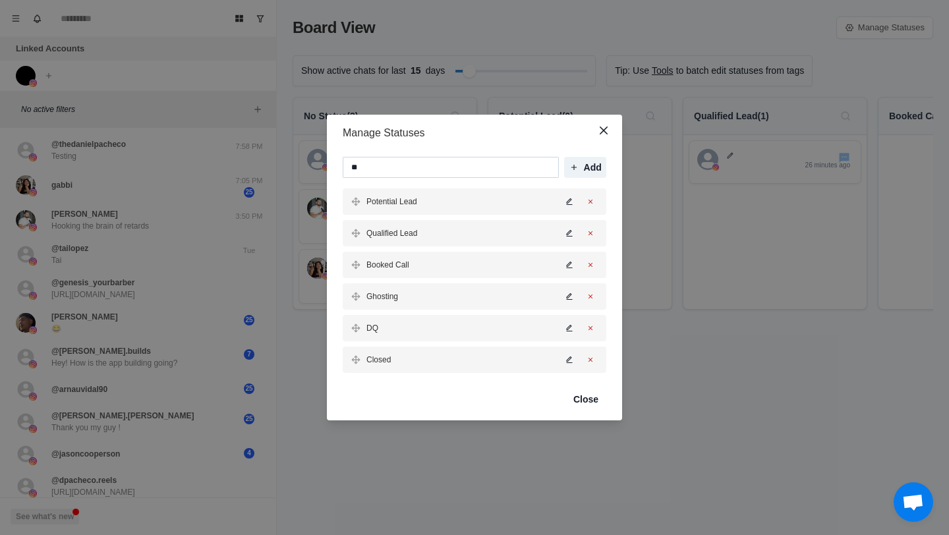
type input "*"
type input "********"
click at [583, 167] on button "Add" at bounding box center [585, 167] width 42 height 21
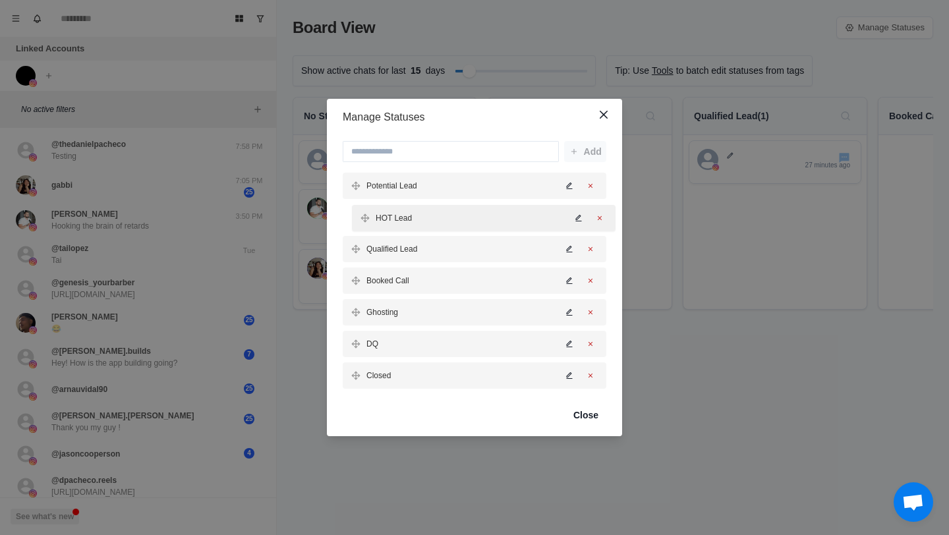
drag, startPoint x: 353, startPoint y: 374, endPoint x: 363, endPoint y: 210, distance: 163.7
click at [363, 210] on div "Potential Lead Qualified Lead Booked Call Ghosting DQ Closed HOT Lead" at bounding box center [475, 281] width 264 height 216
drag, startPoint x: 354, startPoint y: 379, endPoint x: 355, endPoint y: 310, distance: 69.2
click at [355, 310] on div "Potential Lead HOT Lead Qualified Lead Booked Call Ghosting DQ Closed" at bounding box center [475, 281] width 264 height 216
drag, startPoint x: 353, startPoint y: 314, endPoint x: 358, endPoint y: 244, distance: 69.3
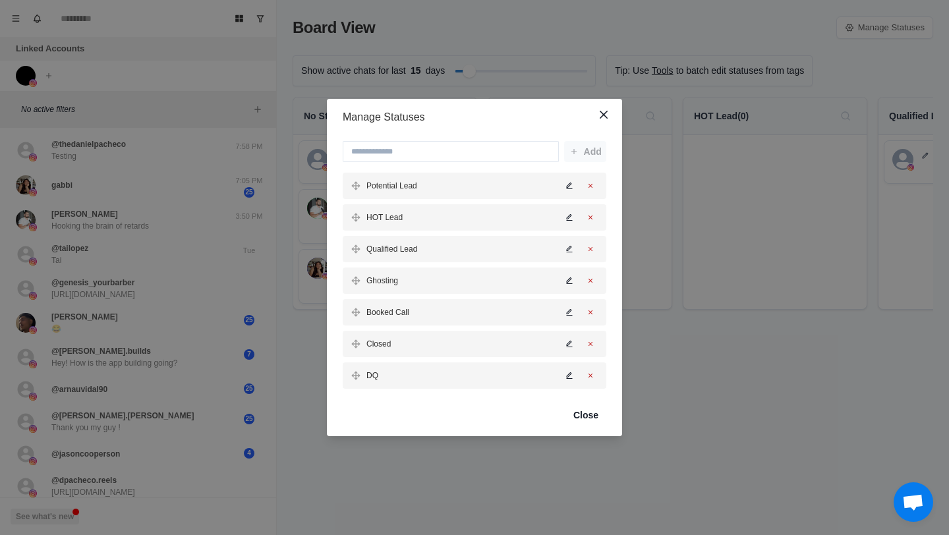
click at [721, 341] on div "Manage Statuses Add Potential Lead HOT Lead Qualified Lead Ghosting Booked Call…" at bounding box center [474, 267] width 949 height 535
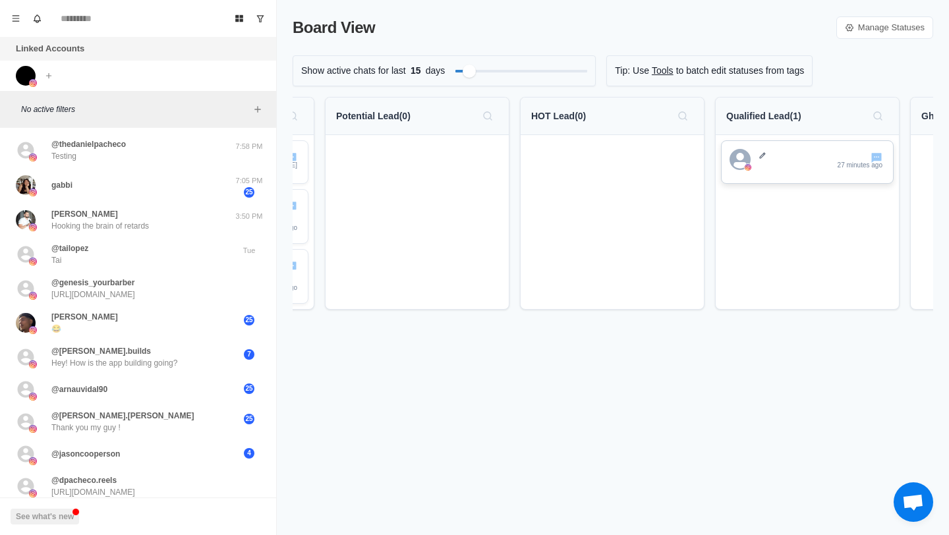
scroll to position [0, 172]
click at [453, 73] on div "Show active chats for last 3 days" at bounding box center [444, 70] width 303 height 31
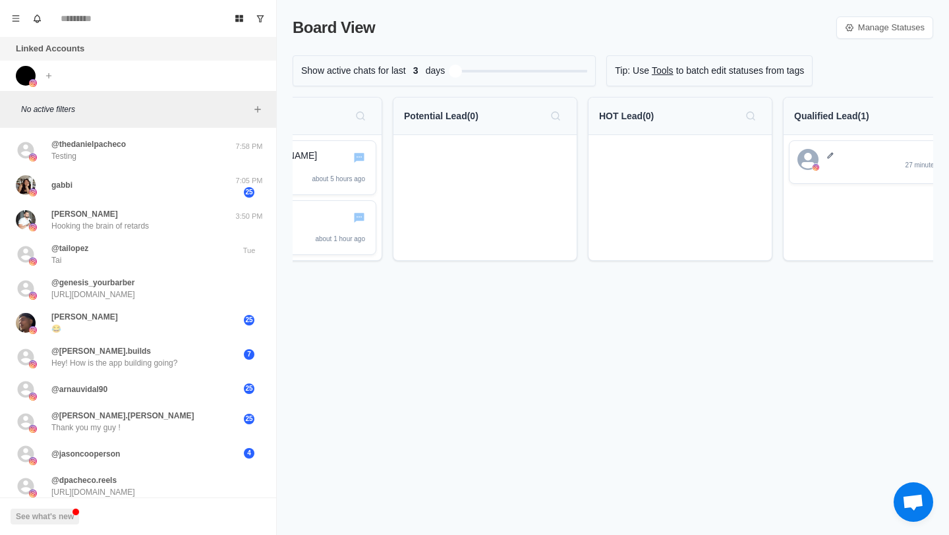
scroll to position [0, 0]
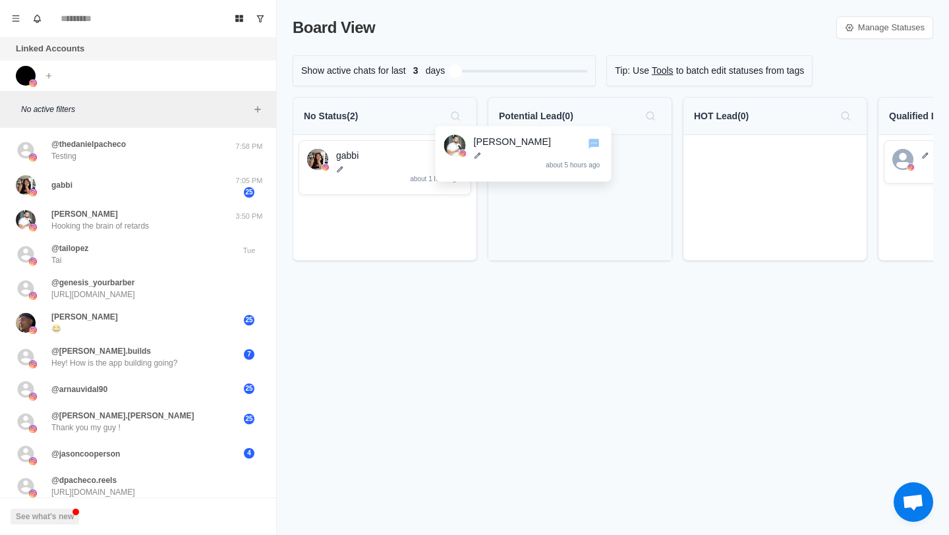
drag, startPoint x: 391, startPoint y: 179, endPoint x: 542, endPoint y: 167, distance: 151.3
click at [542, 167] on div "No Status ( 2 ) Jonathan Gabb about 5 hours ago gabbi about 1 hour ago Potentia…" at bounding box center [613, 184] width 640 height 175
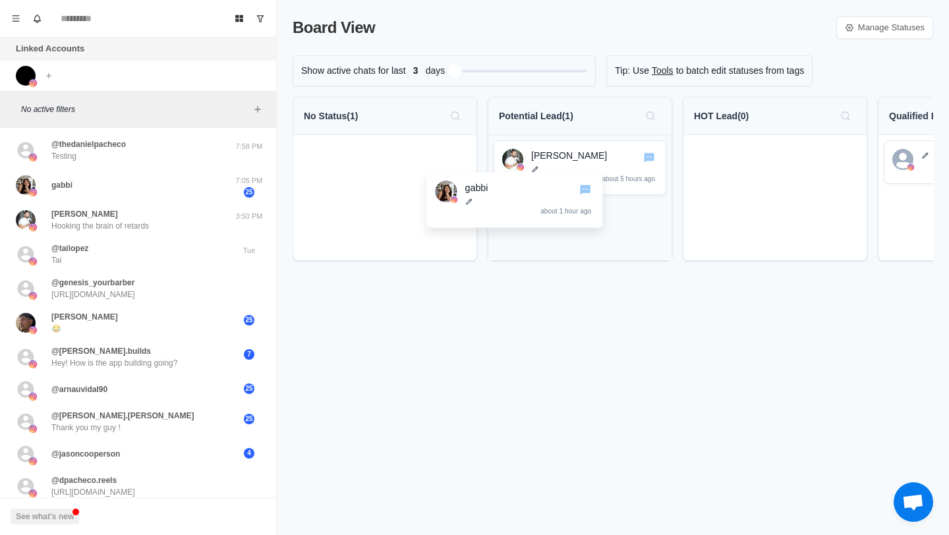
drag, startPoint x: 395, startPoint y: 177, endPoint x: 544, endPoint y: 194, distance: 150.0
click at [544, 194] on div "No Status ( 1 ) gabbi about 1 hour ago Potential Lead ( 1 ) Jonathan Gabb about…" at bounding box center [613, 184] width 640 height 175
click at [14, 22] on icon "Menu" at bounding box center [15, 18] width 9 height 9
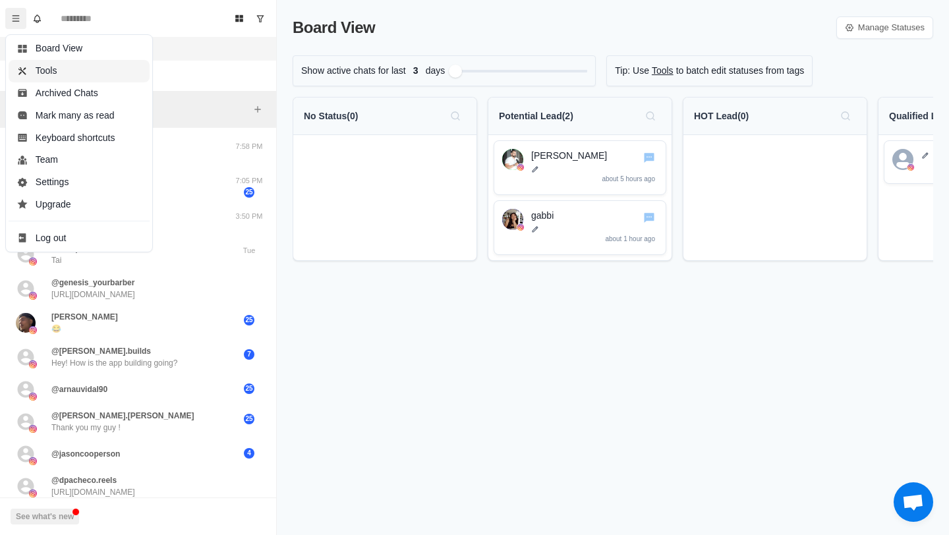
click at [58, 68] on button "Tools" at bounding box center [79, 71] width 141 height 22
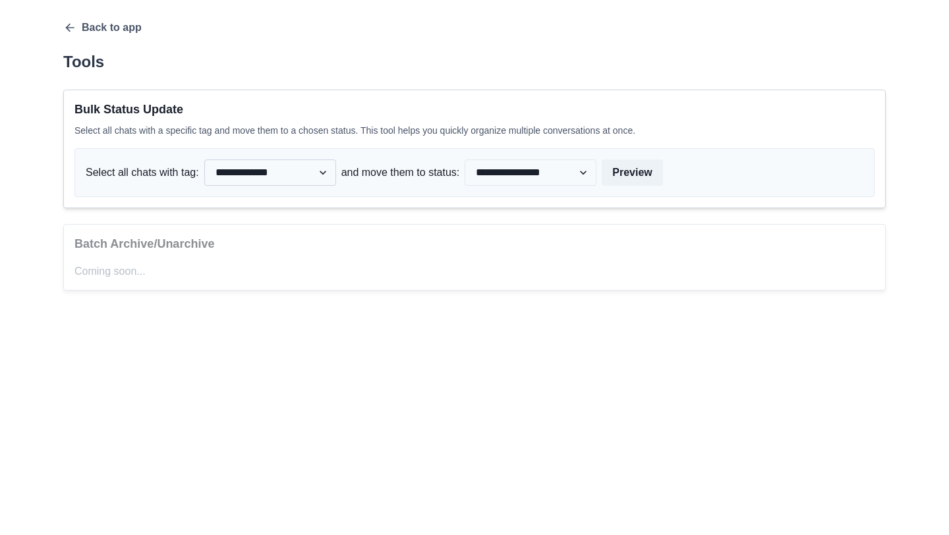
click at [287, 177] on select "**********" at bounding box center [270, 172] width 132 height 26
click at [207, 159] on select "**********" at bounding box center [270, 172] width 132 height 26
click at [75, 22] on icon "button" at bounding box center [69, 27] width 13 height 13
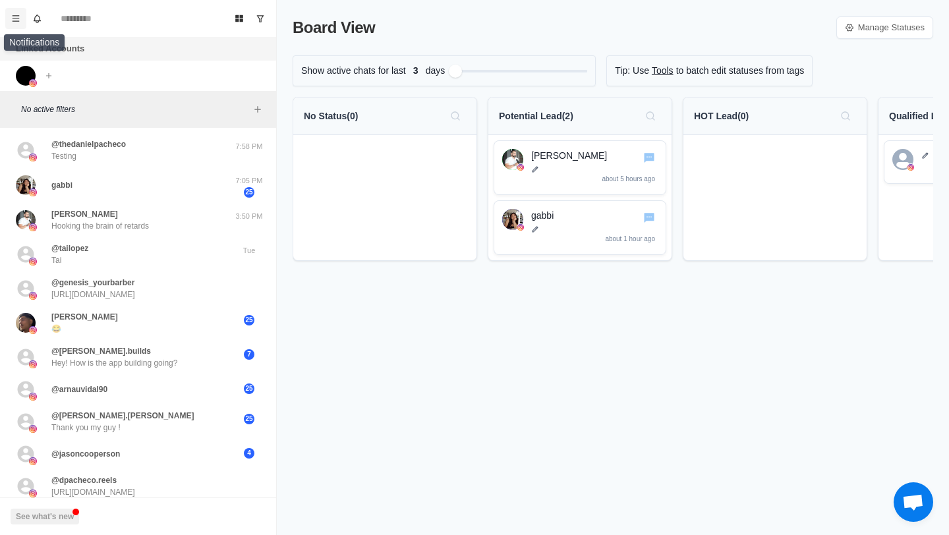
click at [10, 18] on button "Menu" at bounding box center [15, 18] width 21 height 21
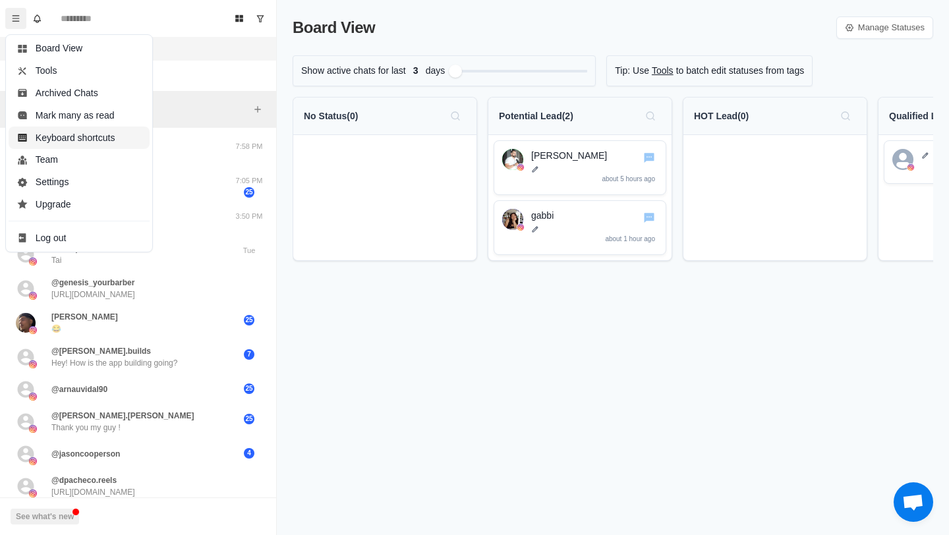
click at [79, 142] on button "Keyboard shortcuts" at bounding box center [79, 137] width 141 height 22
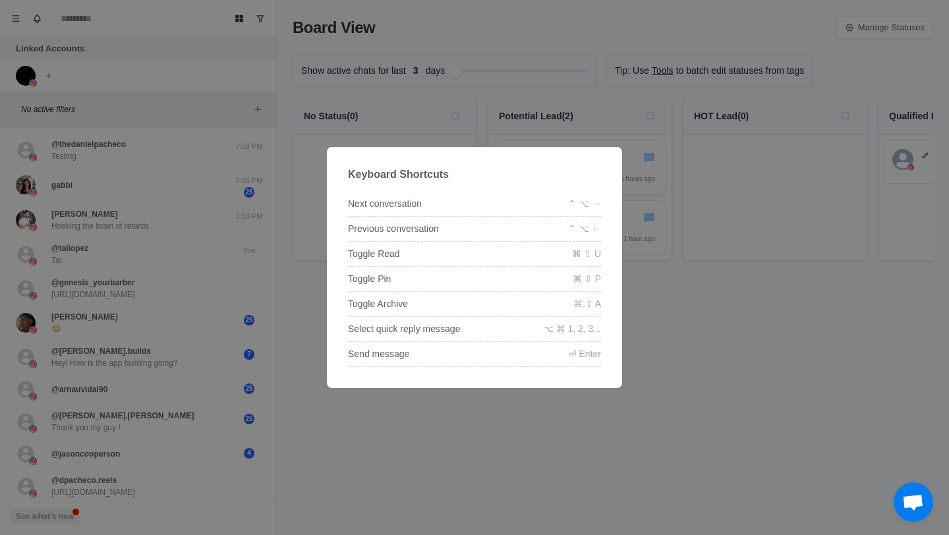
click at [471, 264] on div "Toggle Read ⌘ ⇧ U" at bounding box center [474, 254] width 253 height 25
click at [584, 358] on div "⏎ Enter" at bounding box center [585, 354] width 32 height 14
click at [518, 477] on div "Keyboard Shortcuts Next conversation ⌃ ⌥ → Previous conversation ⌃ ⌥ ← Toggle R…" at bounding box center [474, 267] width 949 height 535
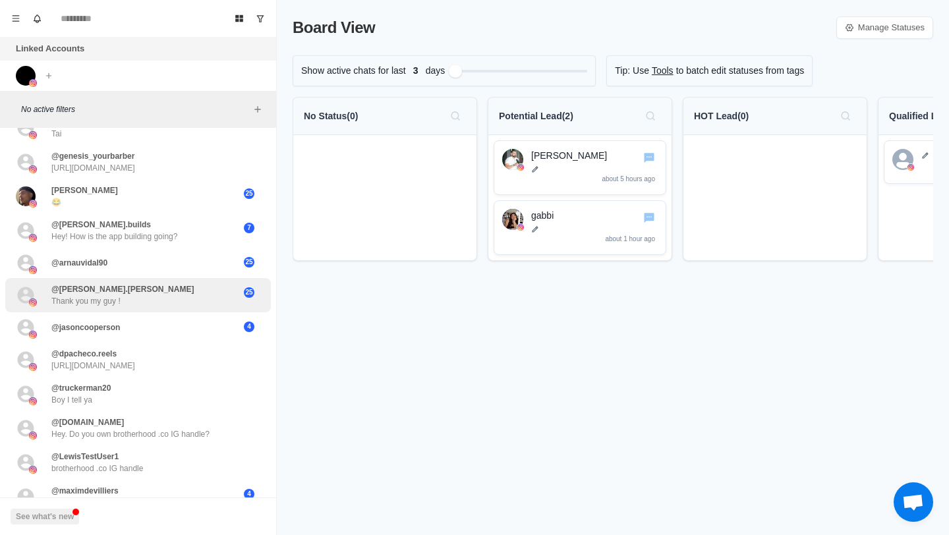
scroll to position [43, 0]
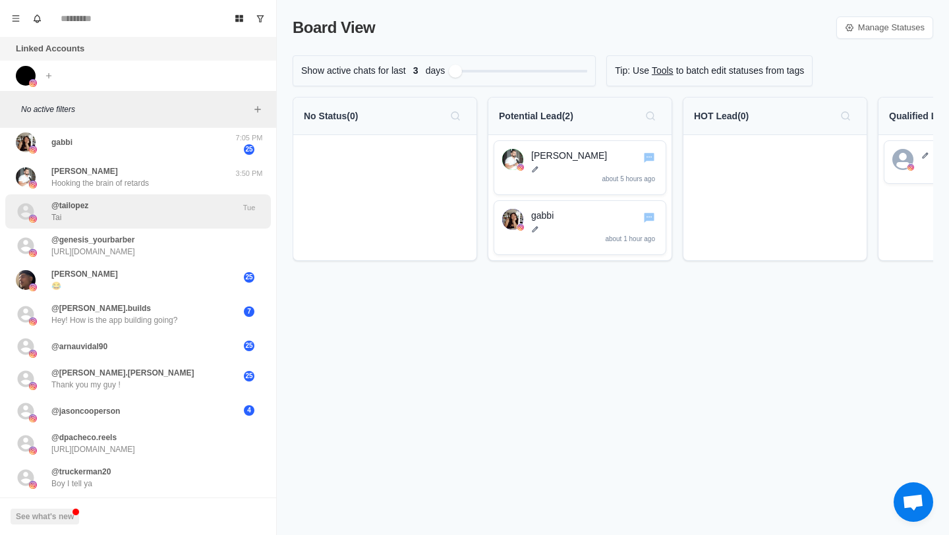
click at [140, 200] on div "@tailopez Tai" at bounding box center [124, 212] width 217 height 24
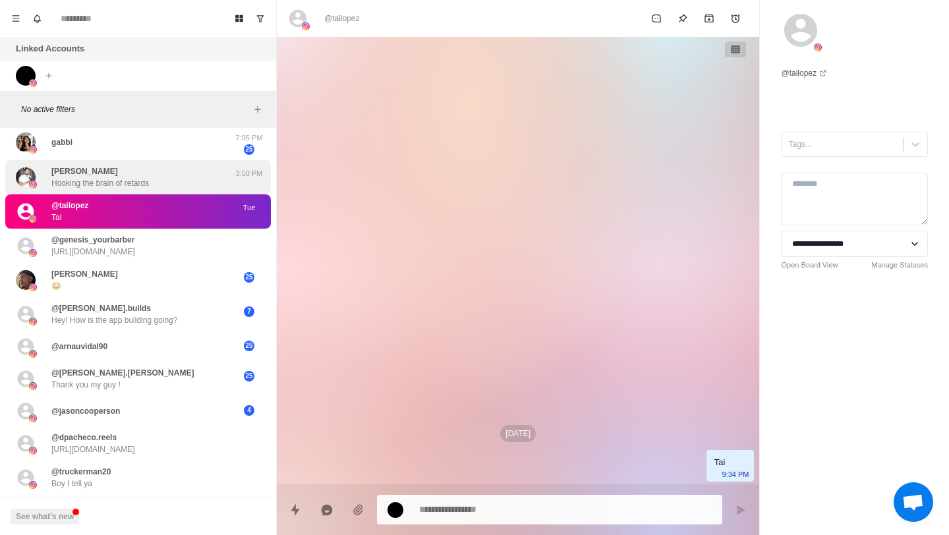
click at [137, 177] on div "Jonathan Gabb Hooking the brain of retards" at bounding box center [100, 177] width 98 height 24
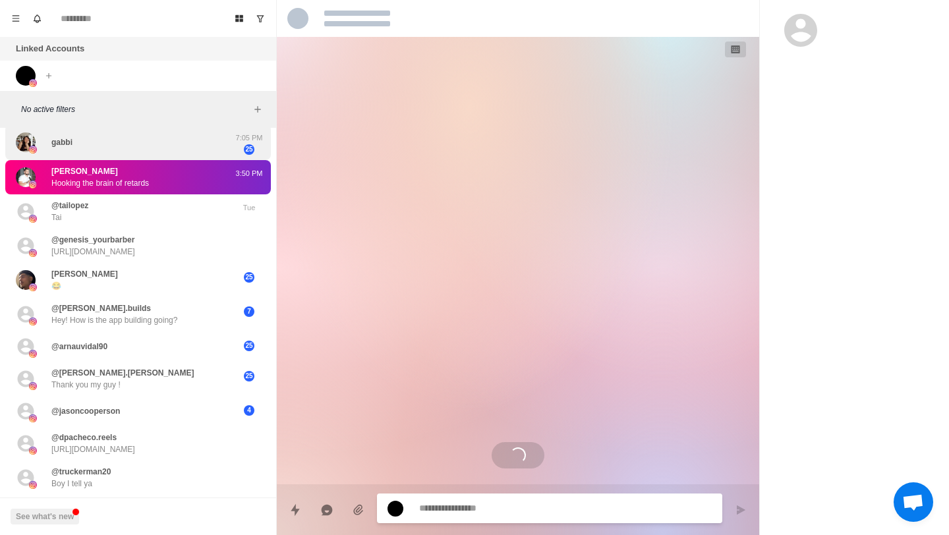
type textarea "*"
select select "**********"
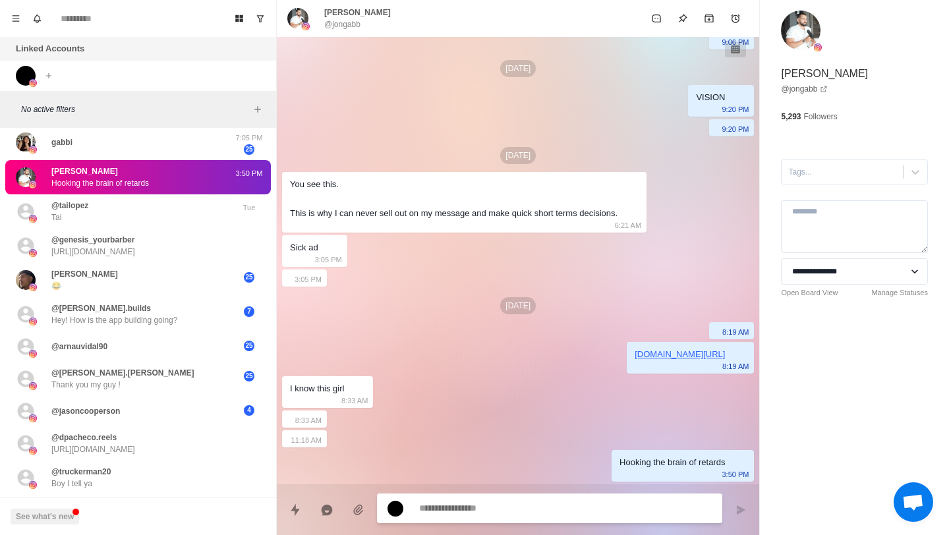
click at [466, 511] on textarea at bounding box center [565, 508] width 293 height 19
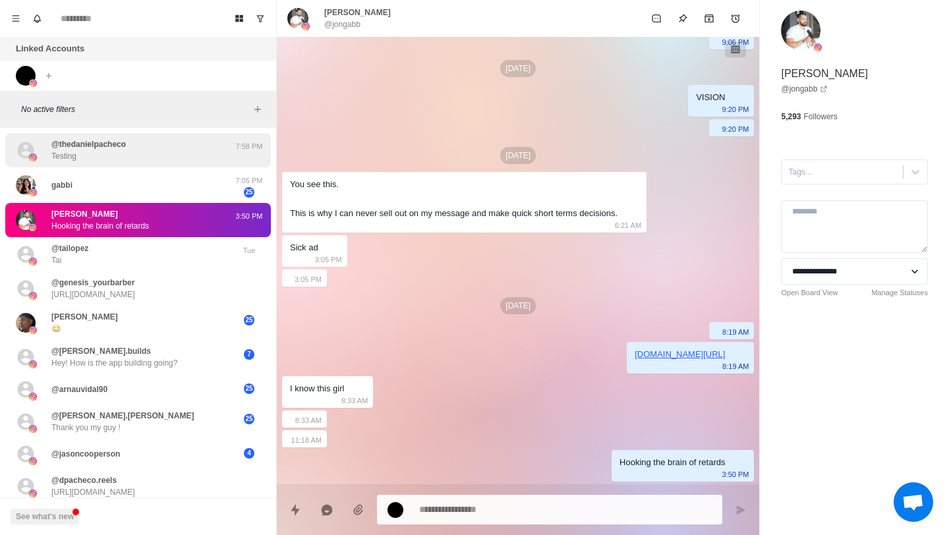
click at [125, 139] on p "@thedanielpacheco" at bounding box center [88, 144] width 74 height 12
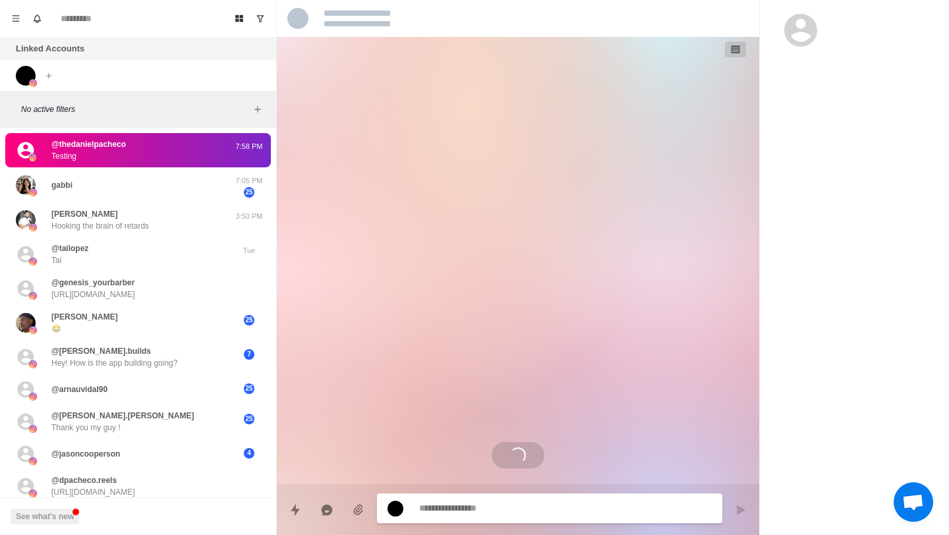
type textarea "*"
select select "**********"
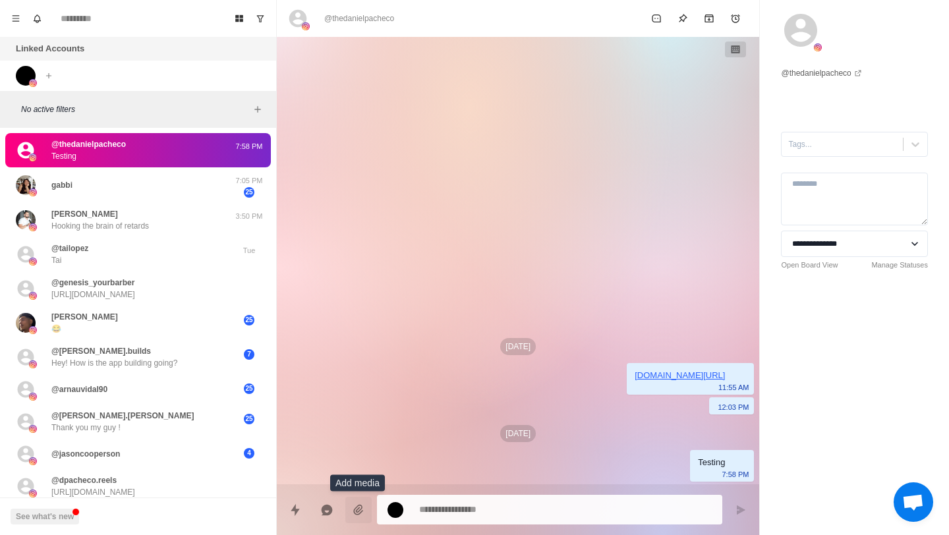
click at [354, 507] on icon "Add media" at bounding box center [358, 509] width 13 height 13
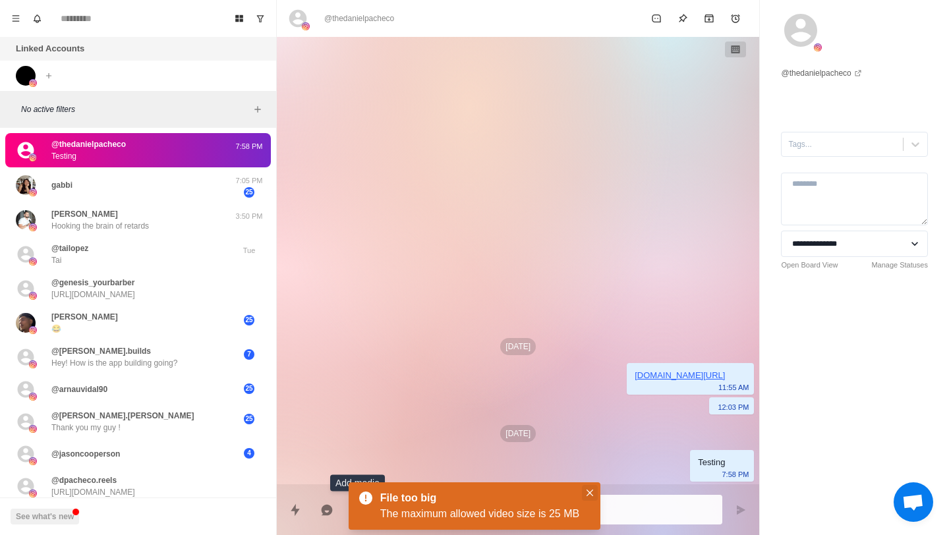
click at [587, 491] on icon "Close" at bounding box center [589, 493] width 7 height 7
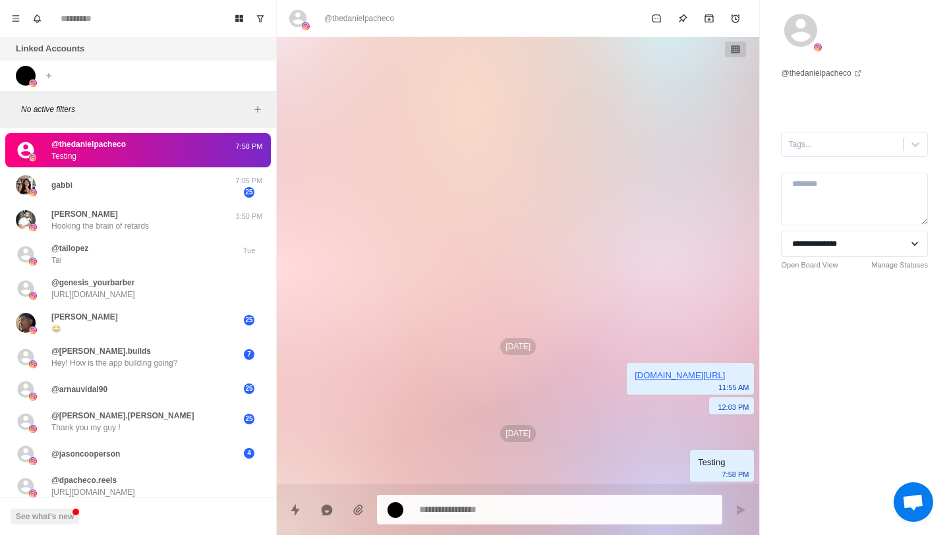
click at [567, 505] on textarea at bounding box center [565, 509] width 293 height 19
click at [297, 509] on icon "Quick replies" at bounding box center [295, 509] width 9 height 12
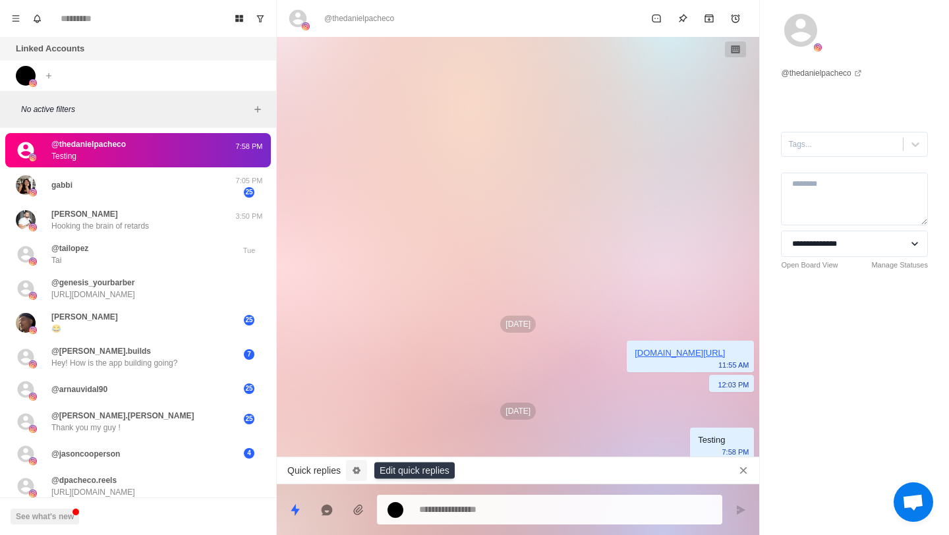
click at [359, 466] on icon "Edit quick replies" at bounding box center [356, 470] width 9 height 9
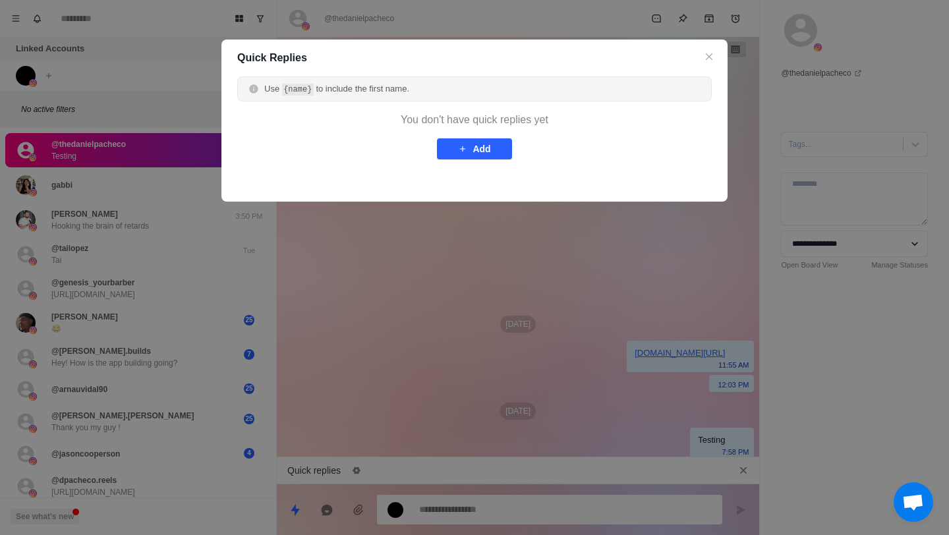
click at [698, 199] on div "Use {name} to include the first name. You don't have quick replies yet Add" at bounding box center [474, 138] width 506 height 125
click at [708, 55] on icon "Close" at bounding box center [709, 56] width 7 height 7
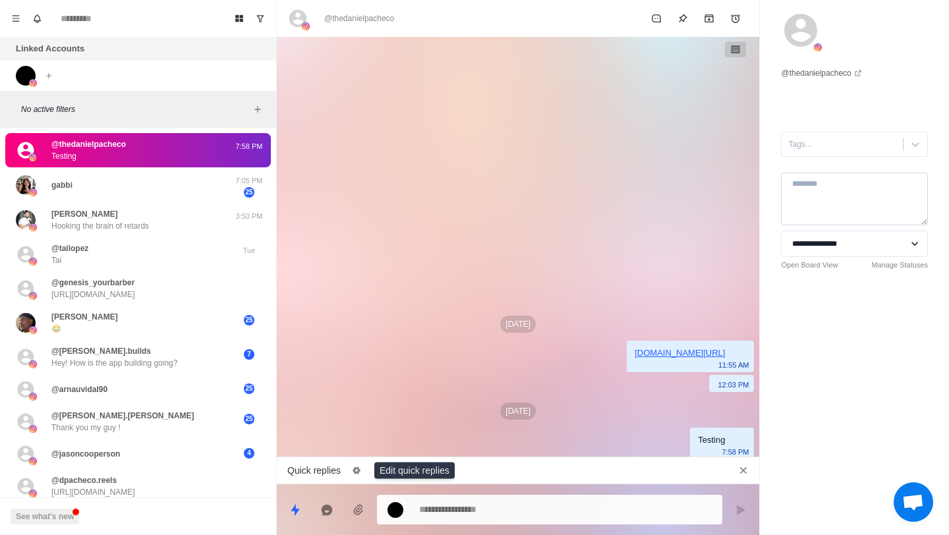
click at [858, 198] on textarea at bounding box center [854, 199] width 147 height 53
click at [911, 139] on icon at bounding box center [915, 144] width 13 height 13
click at [839, 399] on div "**********" at bounding box center [854, 267] width 189 height 535
click at [741, 51] on button "button" at bounding box center [735, 50] width 21 height 16
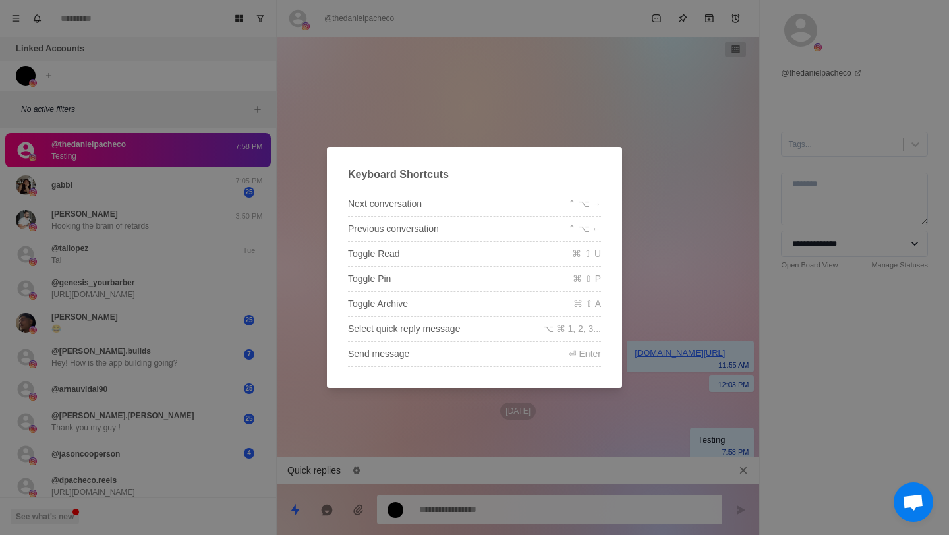
click at [661, 118] on div "Keyboard Shortcuts Next conversation ⌃ ⌥ → Previous conversation ⌃ ⌥ ← Toggle R…" at bounding box center [474, 267] width 949 height 535
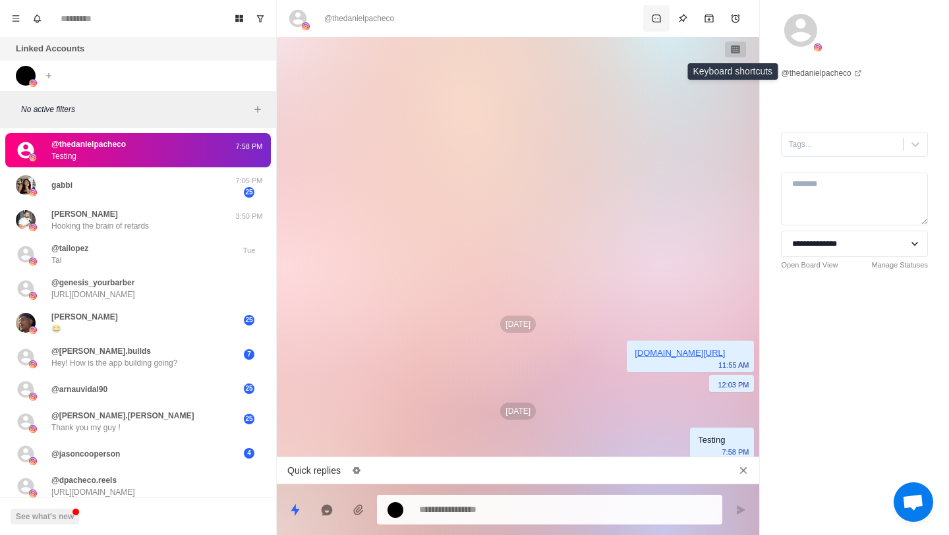
click at [654, 26] on button "Mark as unread" at bounding box center [656, 18] width 26 height 26
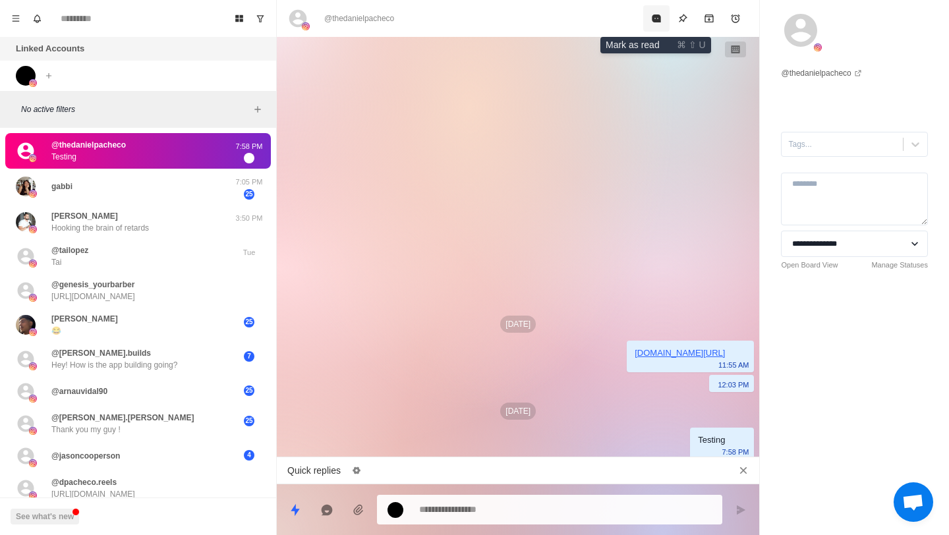
click at [655, 22] on icon "Mark as read" at bounding box center [656, 18] width 11 height 11
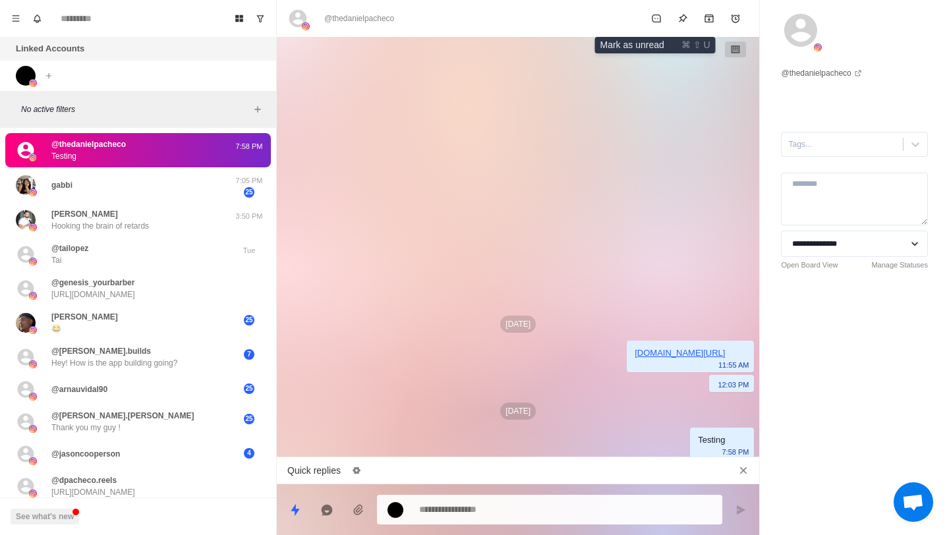
click at [655, 22] on icon "Mark as unread" at bounding box center [656, 18] width 11 height 11
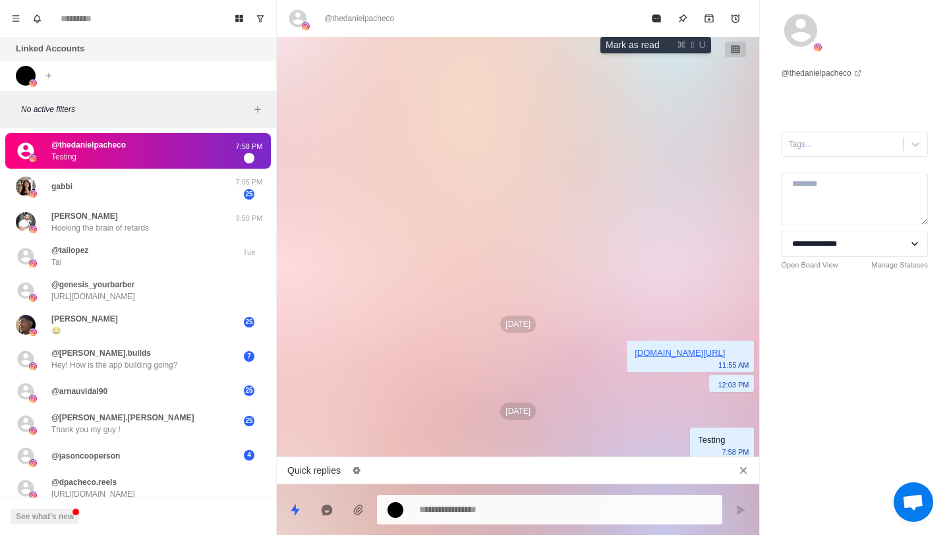
click at [655, 22] on icon "Mark as read" at bounding box center [656, 18] width 11 height 11
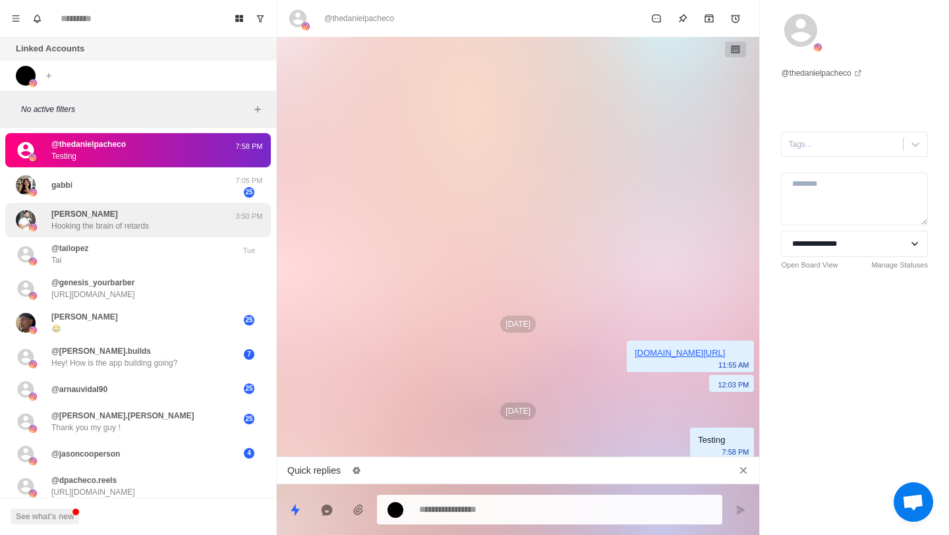
click at [58, 225] on p "Hooking the brain of retards" at bounding box center [100, 226] width 98 height 12
type textarea "*"
select select "**********"
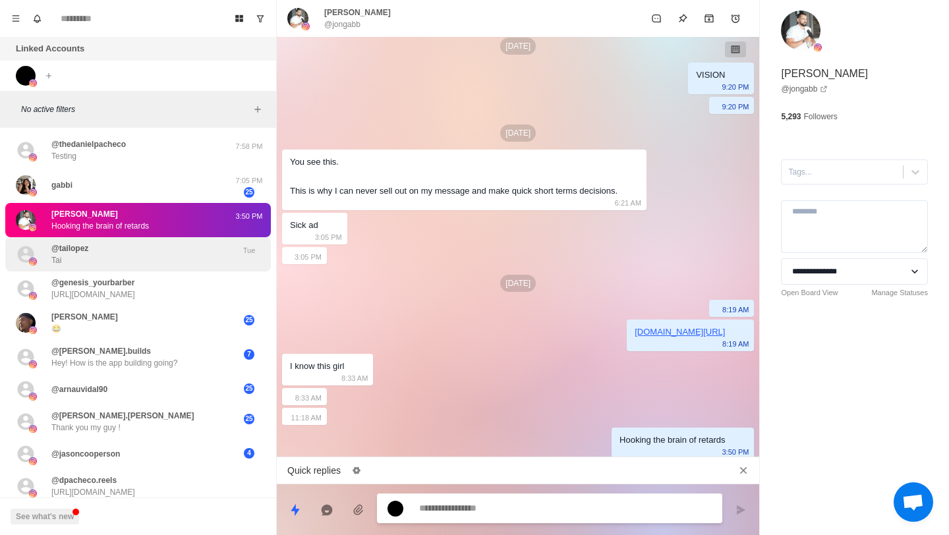
click at [88, 249] on p "@tailopez" at bounding box center [69, 248] width 37 height 12
type textarea "*"
select select
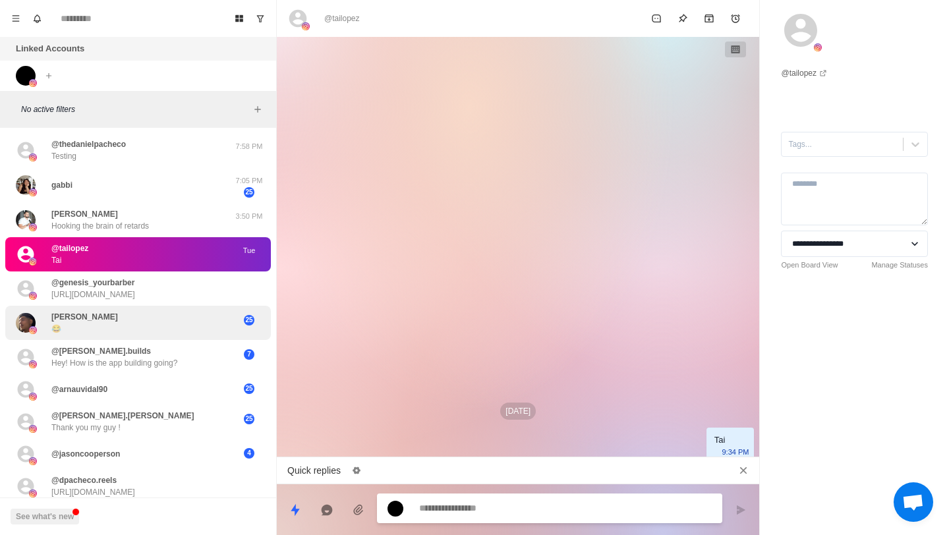
scroll to position [12, 0]
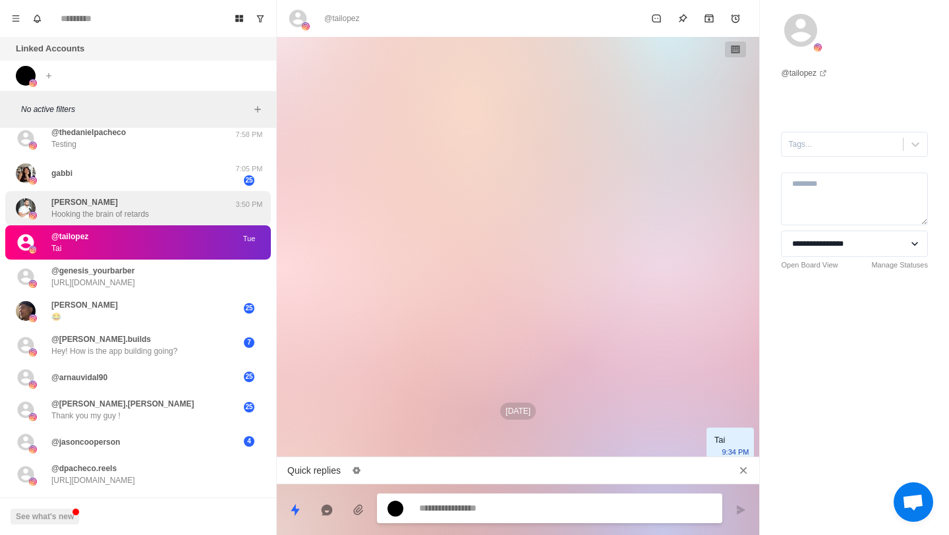
click at [96, 222] on div "Jonathan Gabb Hooking the brain of retards 3:50 PM" at bounding box center [138, 208] width 266 height 34
type textarea "*"
select select "**********"
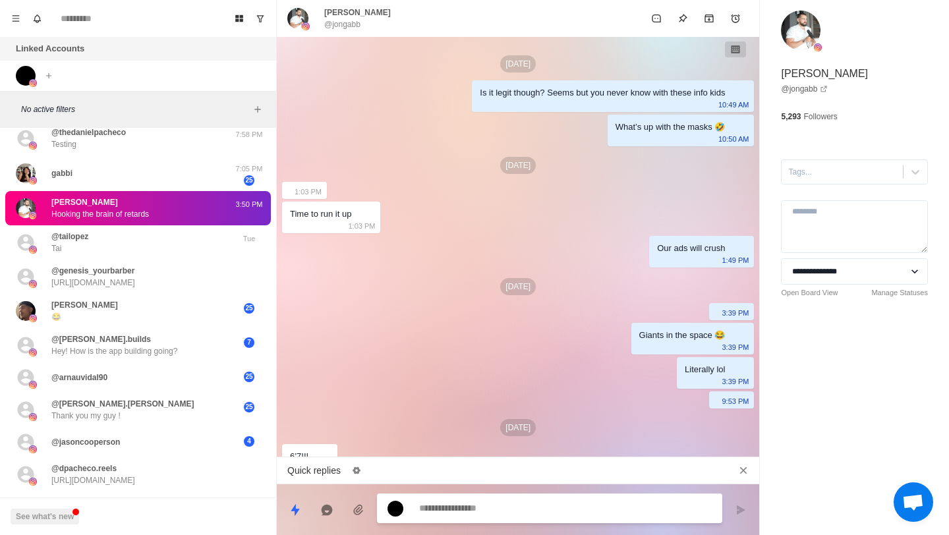
scroll to position [630, 0]
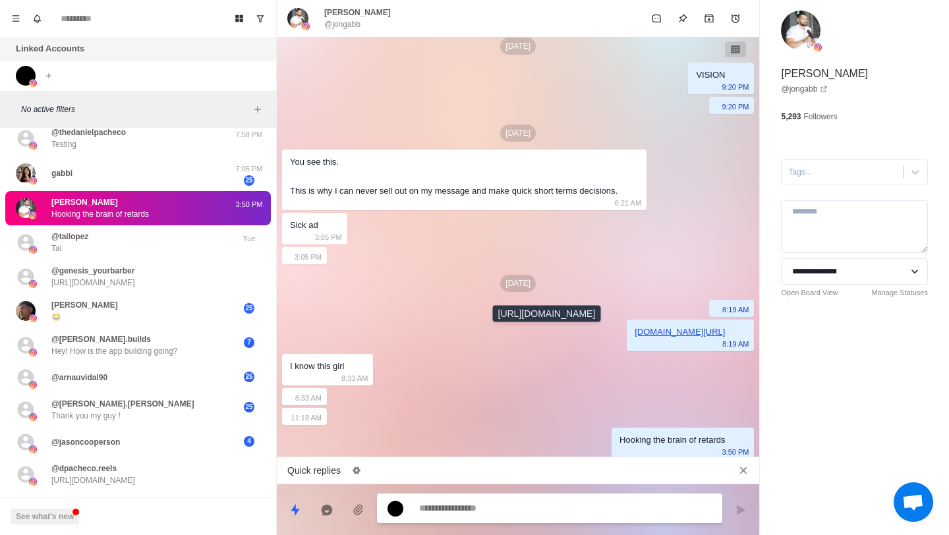
click at [634, 331] on link "instagram.com/emonthebrain?igsh=MXVhNmJvOGFhcDJqYg==" at bounding box center [679, 332] width 90 height 10
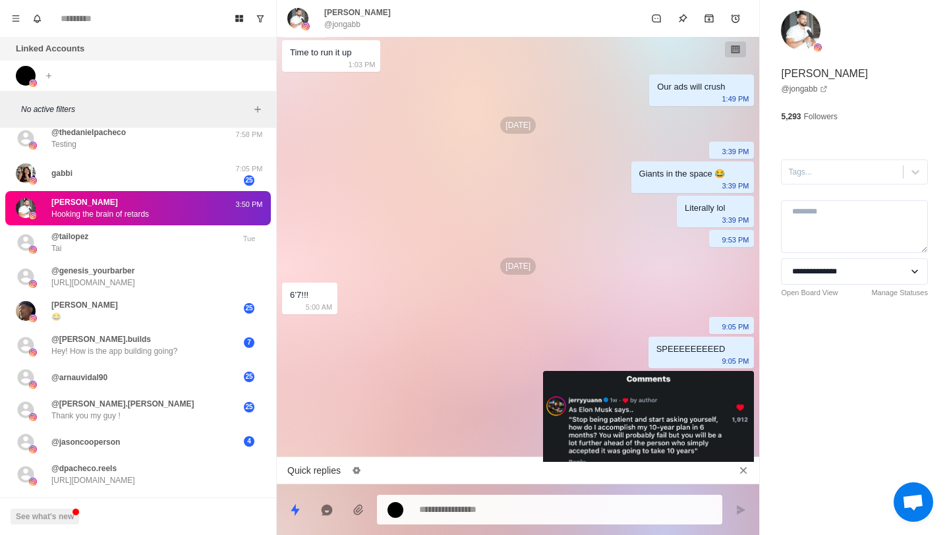
scroll to position [0, 0]
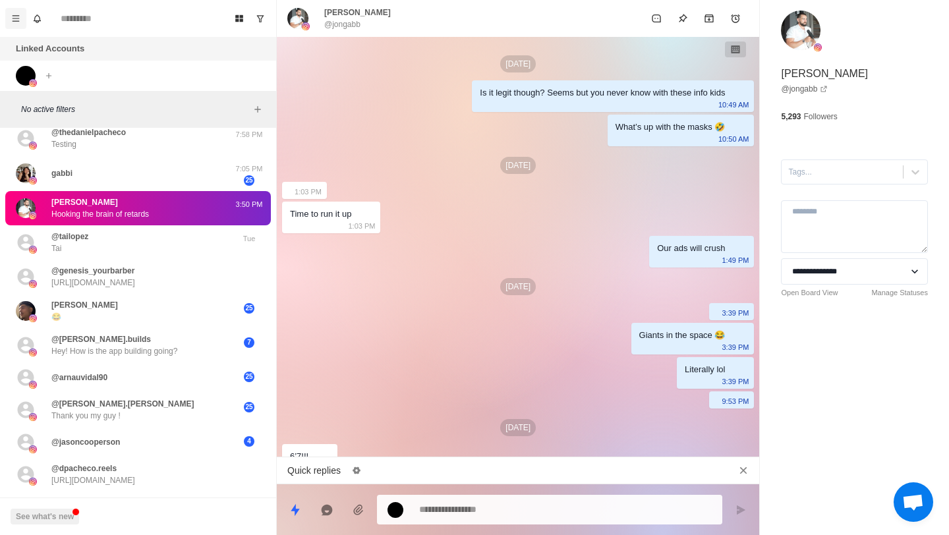
click at [12, 18] on icon "Menu" at bounding box center [15, 18] width 9 height 9
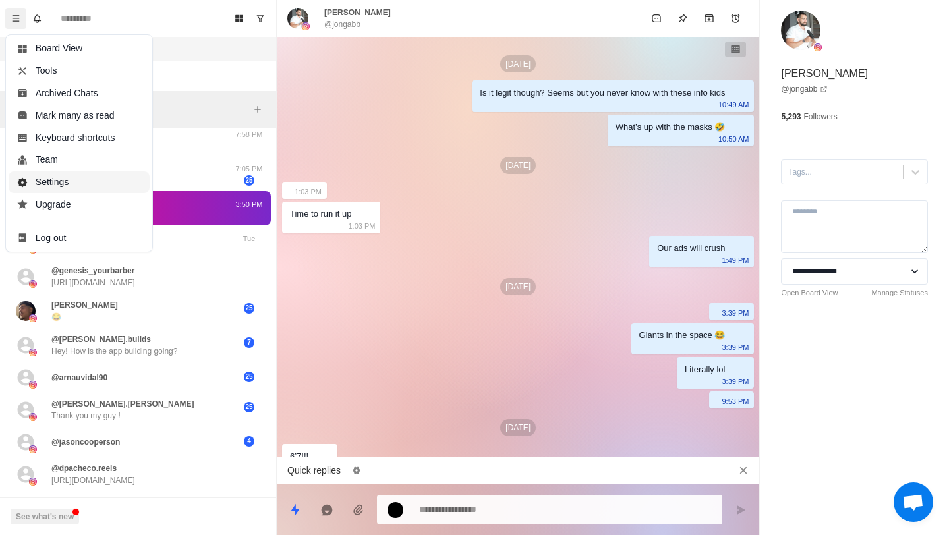
click at [53, 184] on button "Settings" at bounding box center [79, 182] width 141 height 22
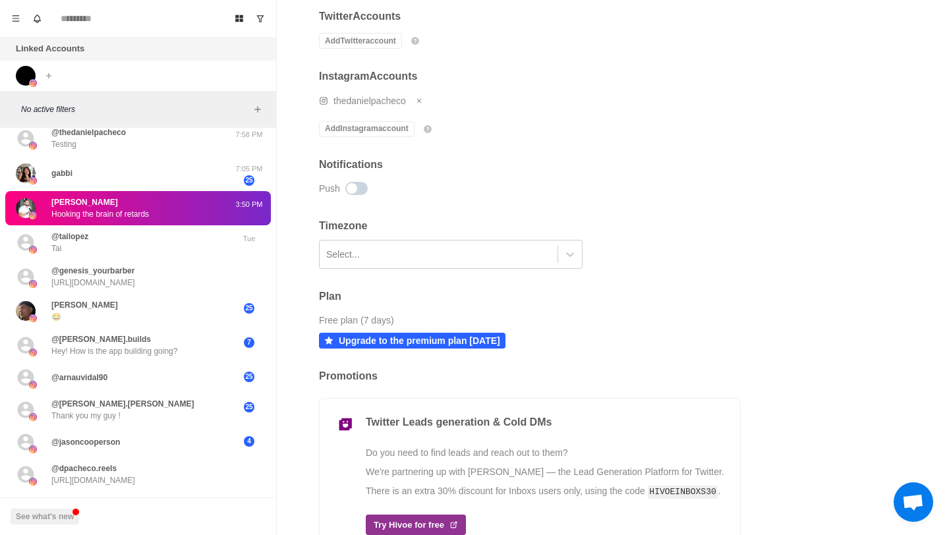
scroll to position [177, 0]
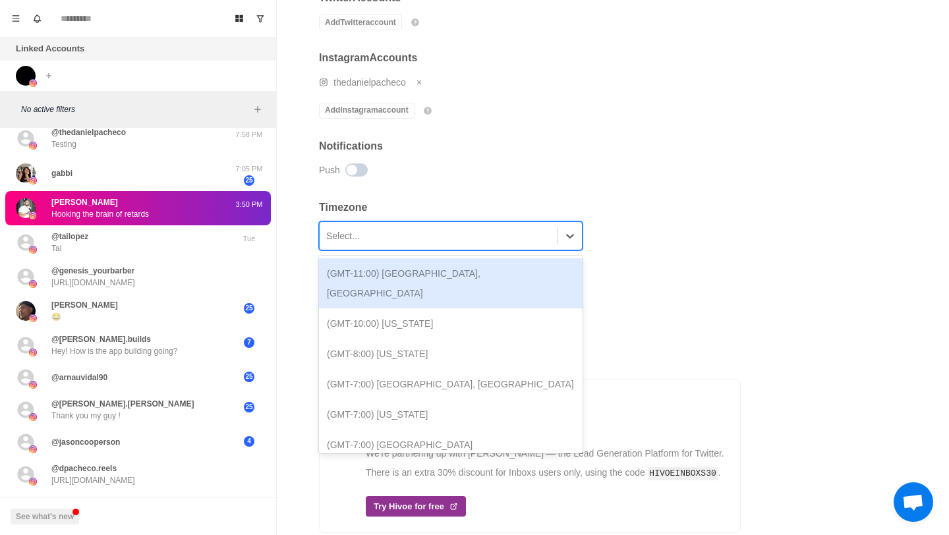
click at [459, 234] on div at bounding box center [438, 236] width 225 height 22
click at [526, 145] on h2 "Notifications" at bounding box center [530, 146] width 422 height 13
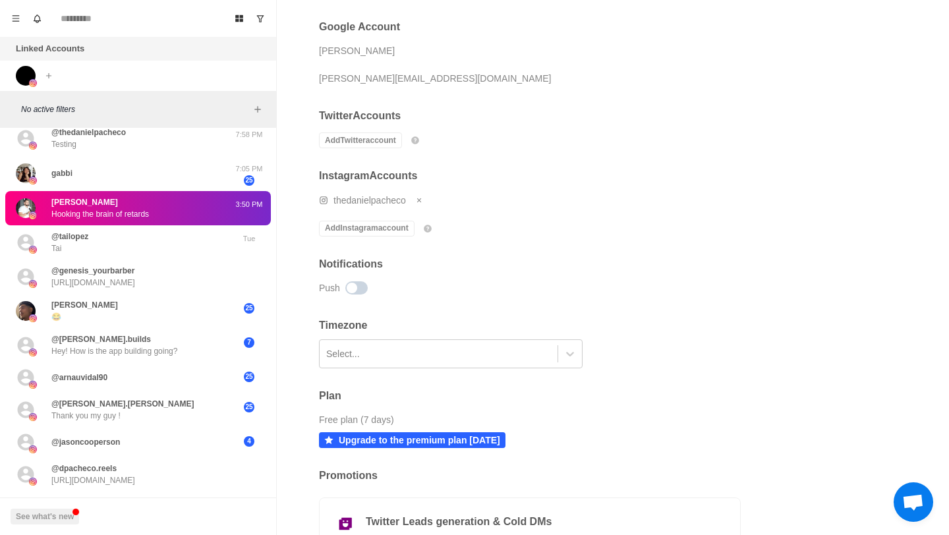
scroll to position [13, 0]
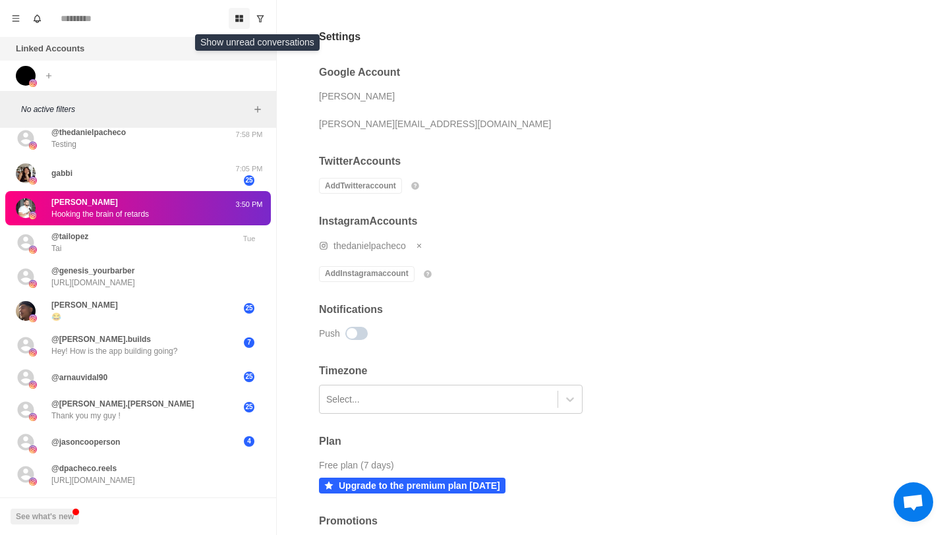
click at [237, 16] on icon "Board View" at bounding box center [239, 18] width 8 height 7
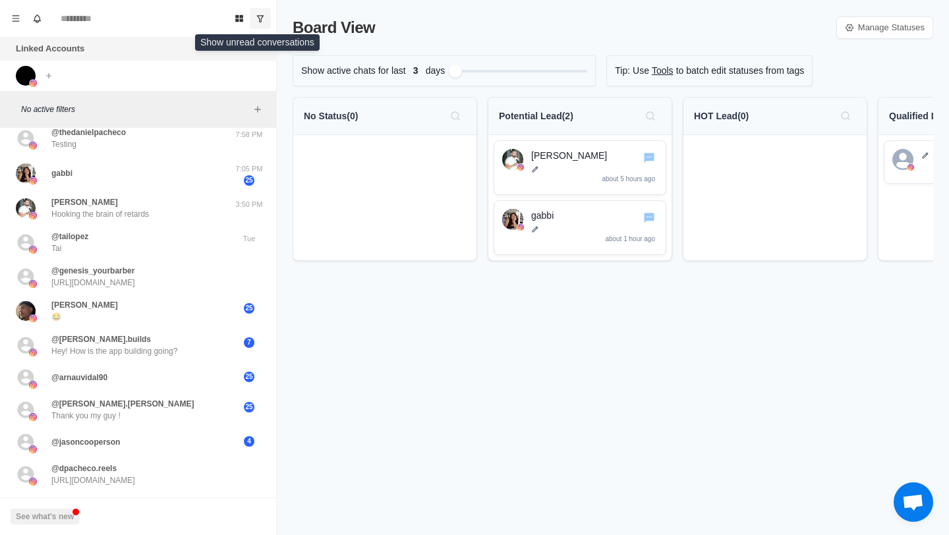
click at [264, 15] on icon "Show unread conversations" at bounding box center [260, 18] width 9 height 9
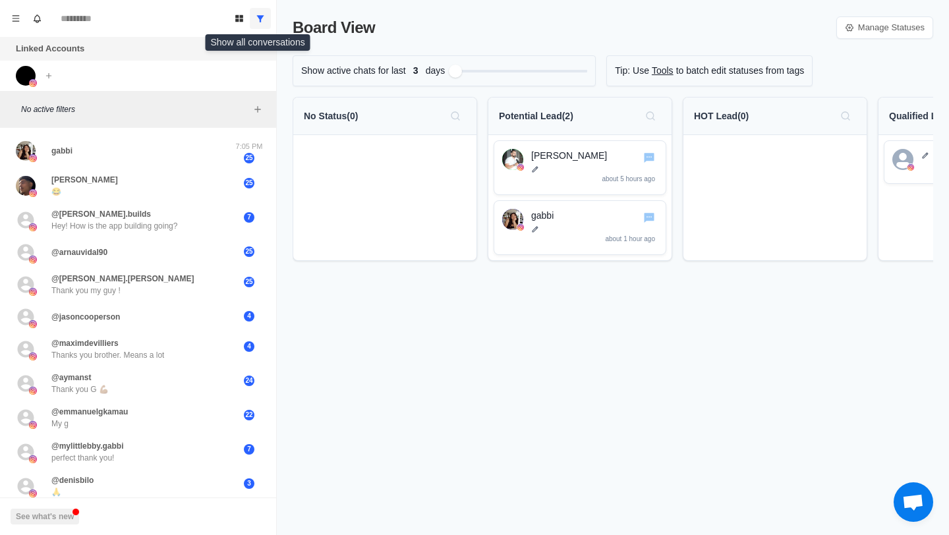
click at [262, 14] on icon "Show all conversations" at bounding box center [260, 18] width 9 height 9
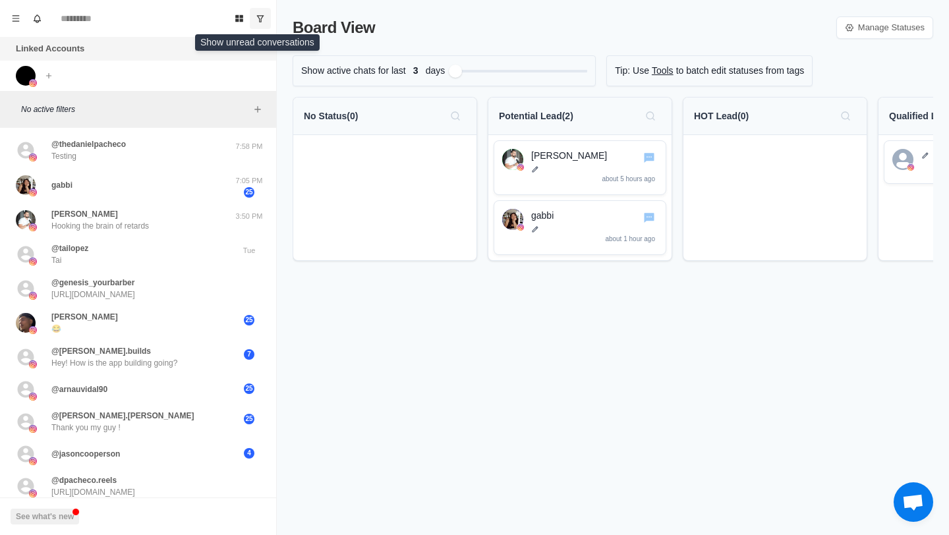
click at [262, 14] on icon "Show unread conversations" at bounding box center [260, 18] width 9 height 9
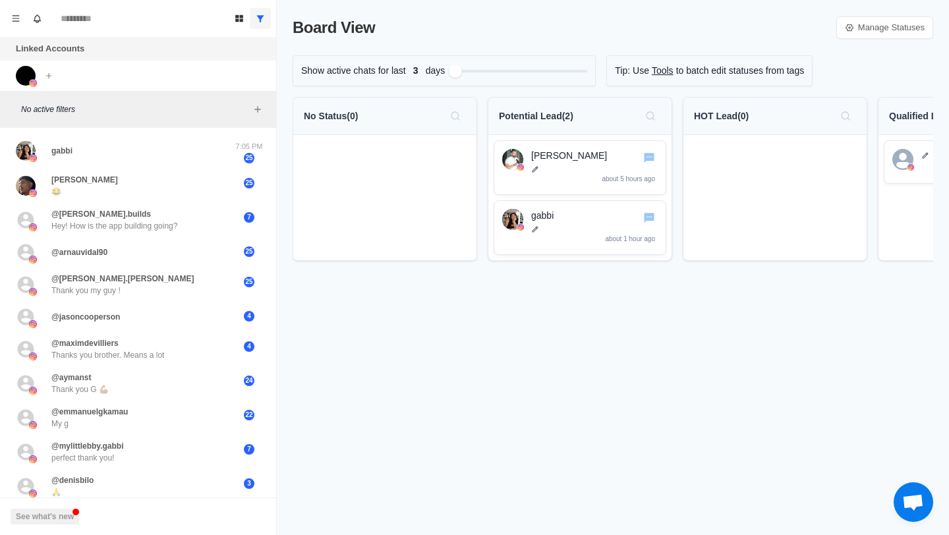
click at [267, 105] on div "No active filters" at bounding box center [138, 109] width 276 height 37
click at [258, 105] on icon "Add filters" at bounding box center [257, 109] width 11 height 11
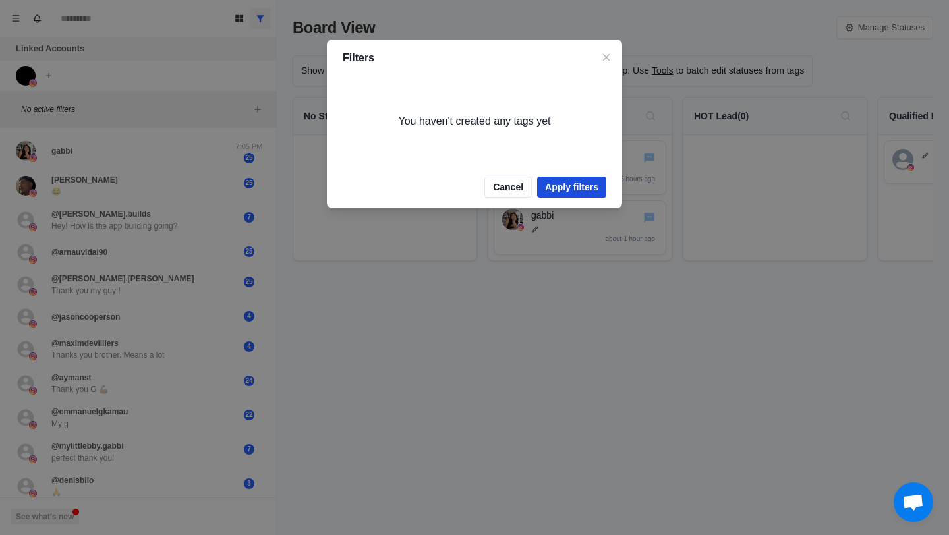
click at [544, 189] on button "Apply filters" at bounding box center [571, 187] width 69 height 21
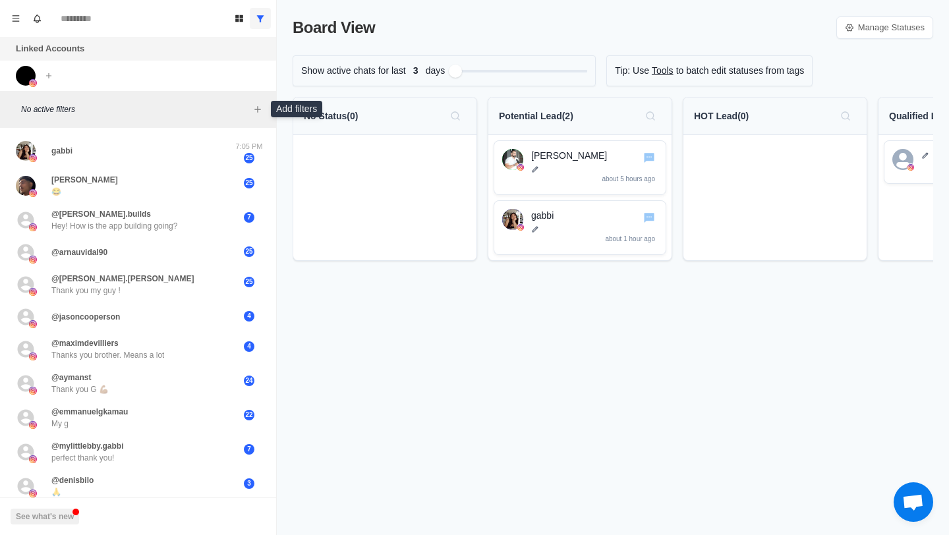
click at [0, 14] on div "Board View Tools Archived Chats Mark many as read Keyboard shortcuts Team Setti…" at bounding box center [138, 18] width 276 height 37
click at [3, 14] on div "Board View Tools Archived Chats Mark many as read Keyboard shortcuts Team Setti…" at bounding box center [138, 18] width 276 height 37
click at [11, 15] on icon "Menu" at bounding box center [15, 18] width 9 height 9
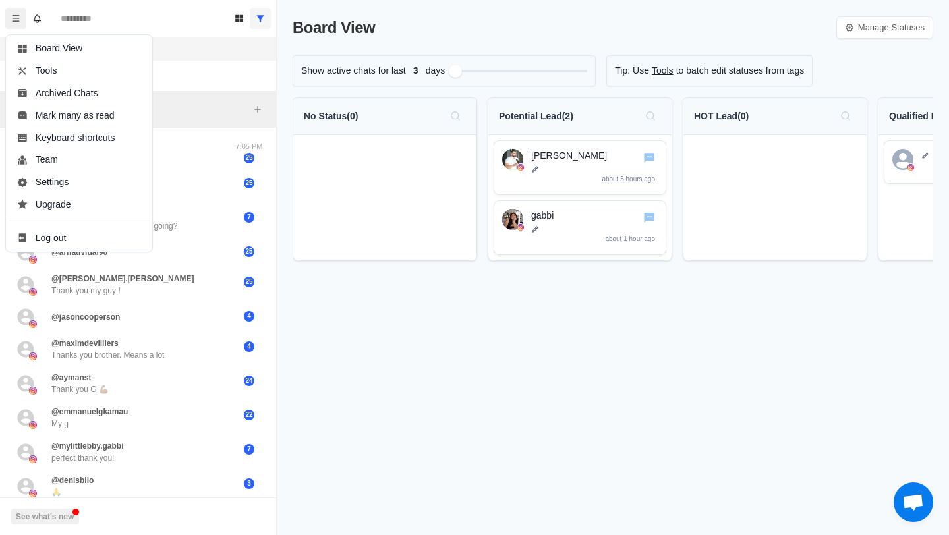
click at [269, 130] on div "gabbi 7:05 PM 25 Jojo 😂 25 @steven.builds Hey! How is the app building going? 7…" at bounding box center [138, 332] width 276 height 408
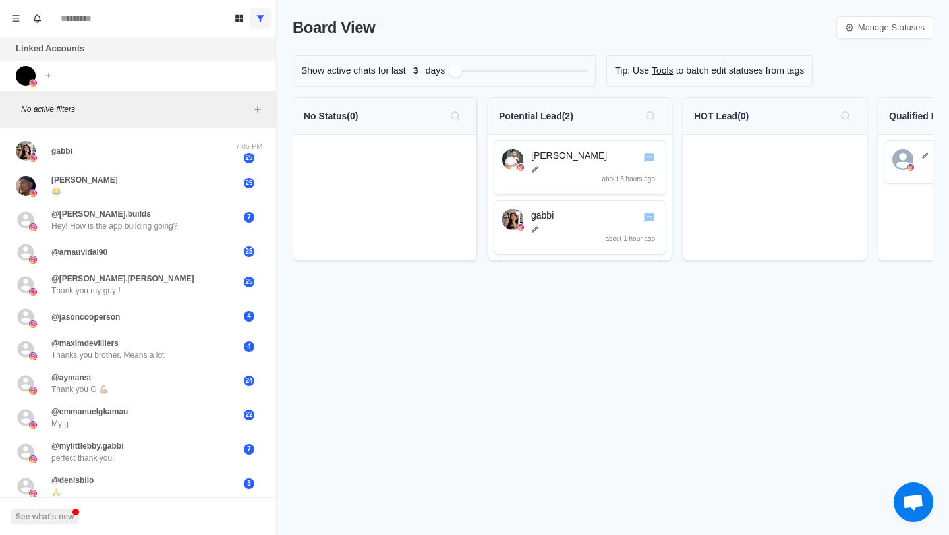
click at [867, 39] on div "Board View Manage Statuses" at bounding box center [613, 28] width 640 height 24
click at [863, 27] on link "Manage Statuses" at bounding box center [884, 27] width 97 height 22
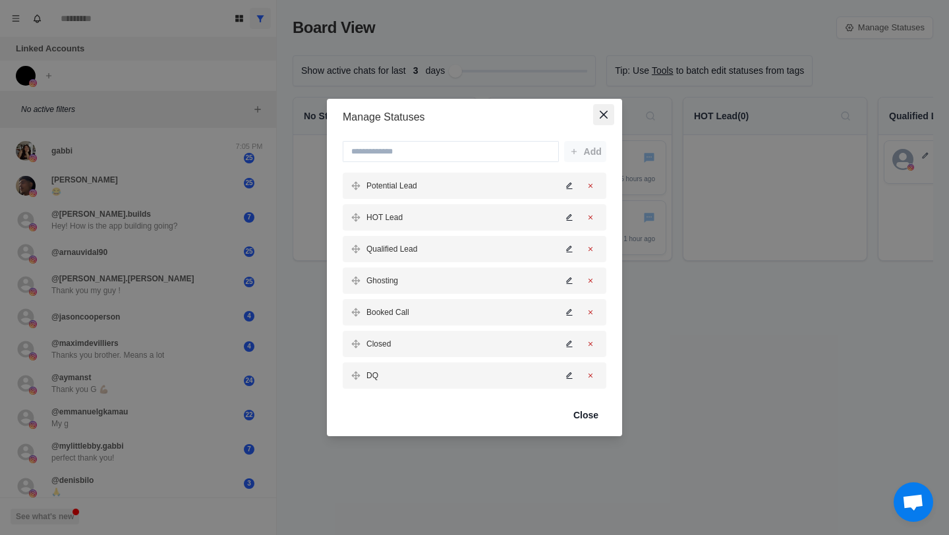
click at [602, 115] on icon "Close" at bounding box center [604, 115] width 8 height 8
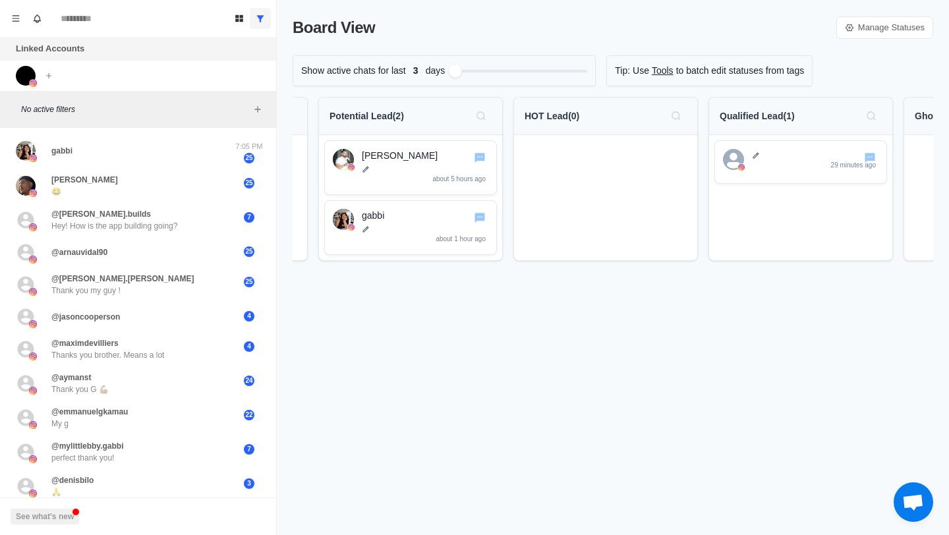
scroll to position [0, 0]
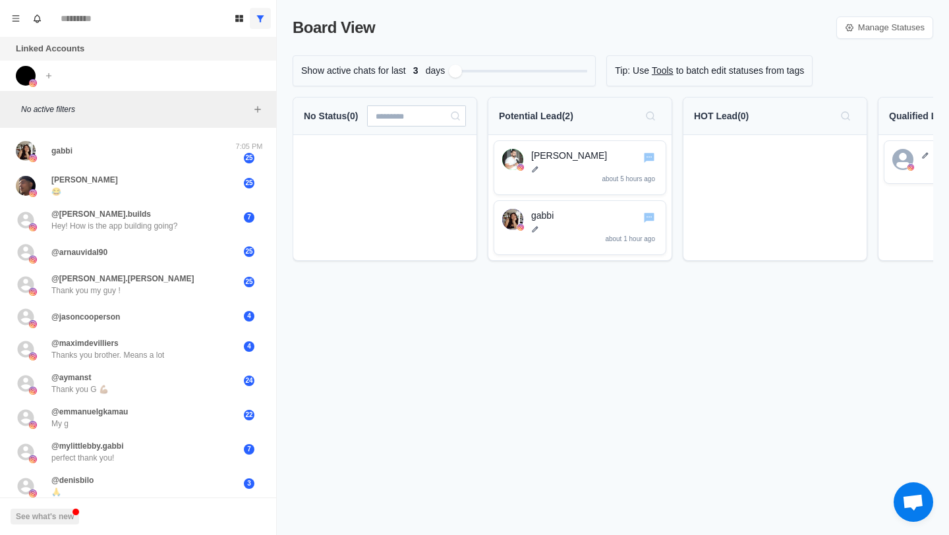
click at [436, 113] on input at bounding box center [416, 115] width 99 height 21
click at [18, 27] on button "Menu" at bounding box center [15, 18] width 21 height 21
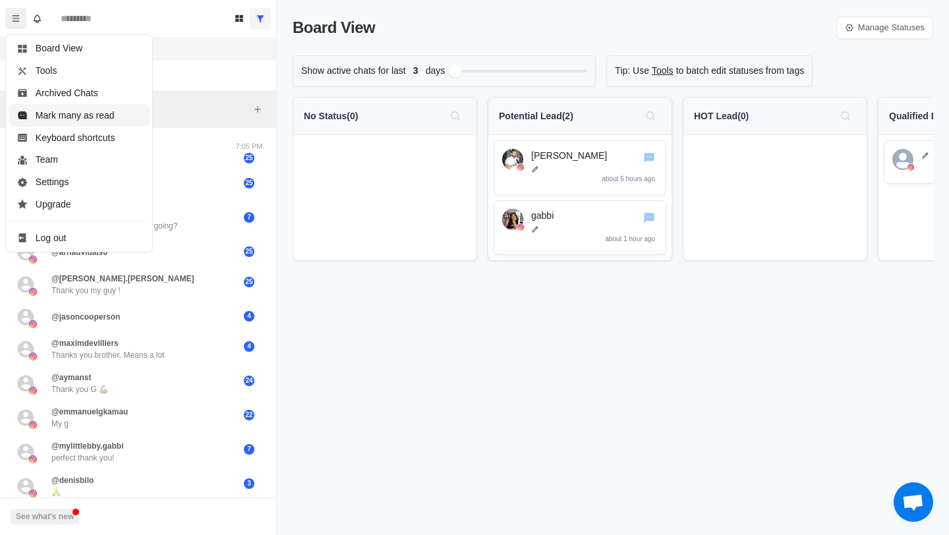
click at [86, 121] on button "Mark many as read" at bounding box center [79, 115] width 141 height 22
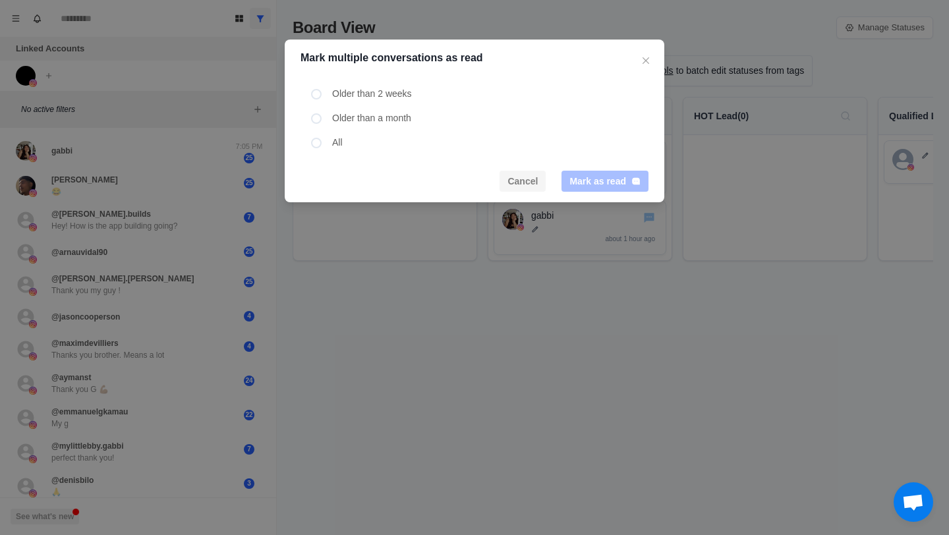
click at [511, 180] on button "Cancel" at bounding box center [522, 181] width 46 height 21
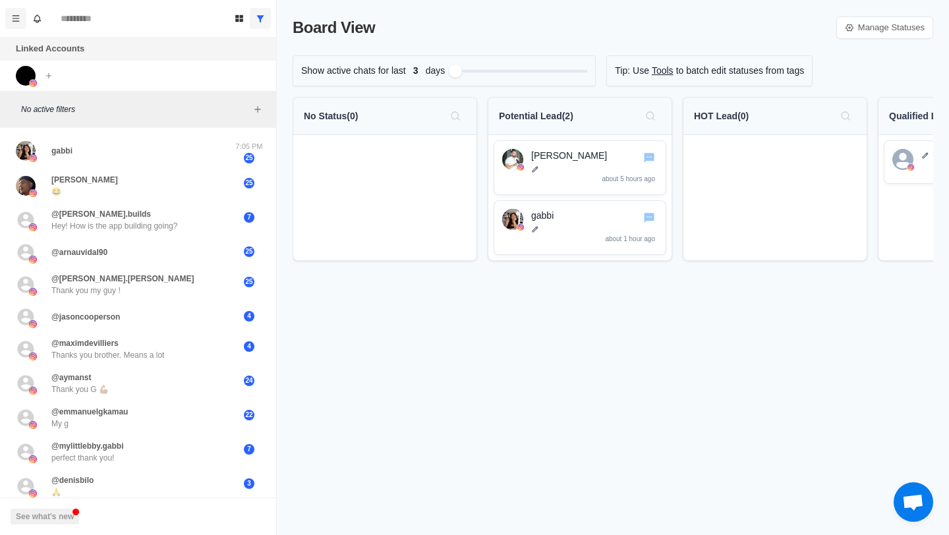
click at [13, 16] on icon "Menu" at bounding box center [15, 18] width 9 height 9
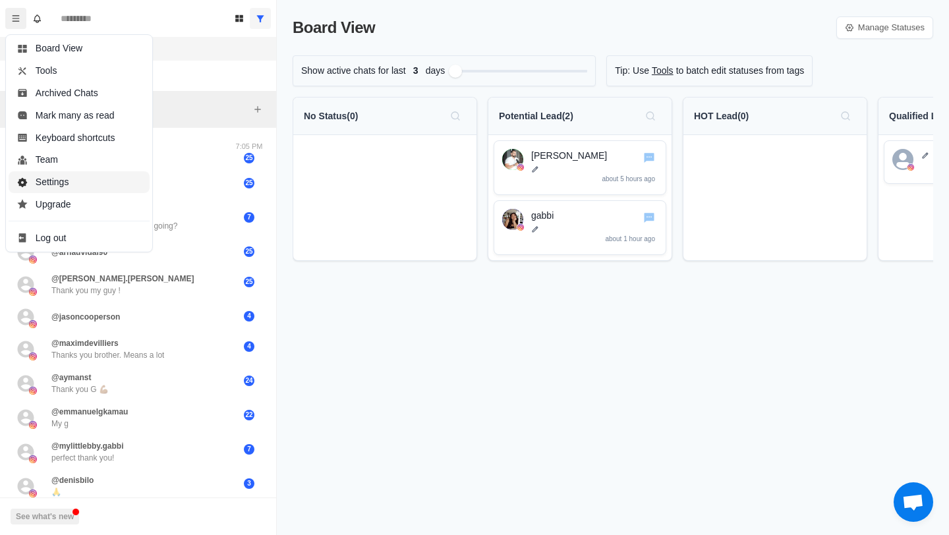
click at [59, 184] on button "Settings" at bounding box center [79, 182] width 141 height 22
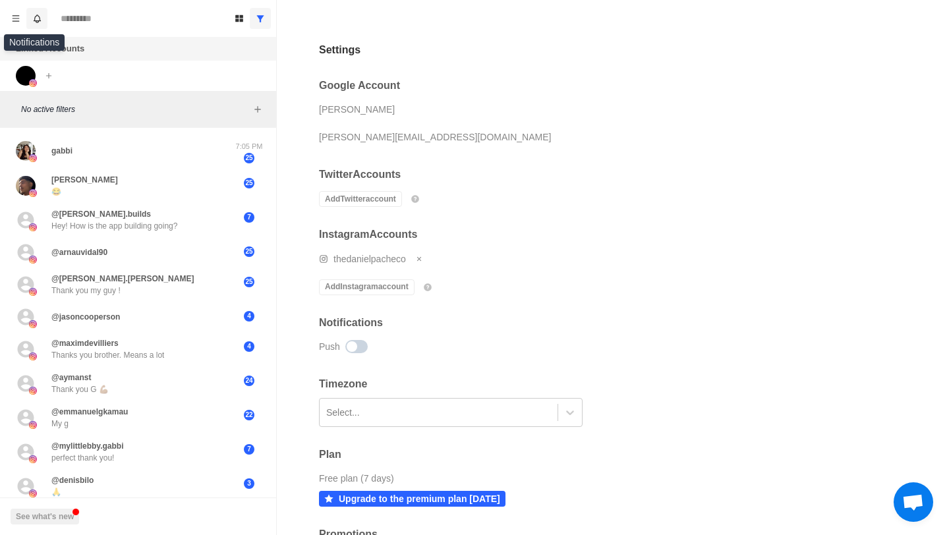
click at [31, 16] on button "Notifications" at bounding box center [36, 18] width 21 height 21
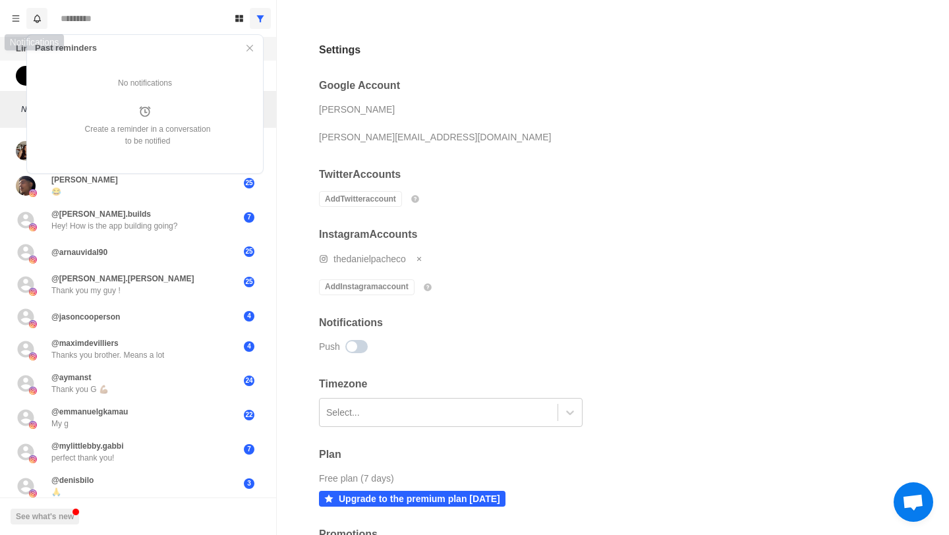
click at [31, 16] on button "Notifications" at bounding box center [36, 18] width 21 height 21
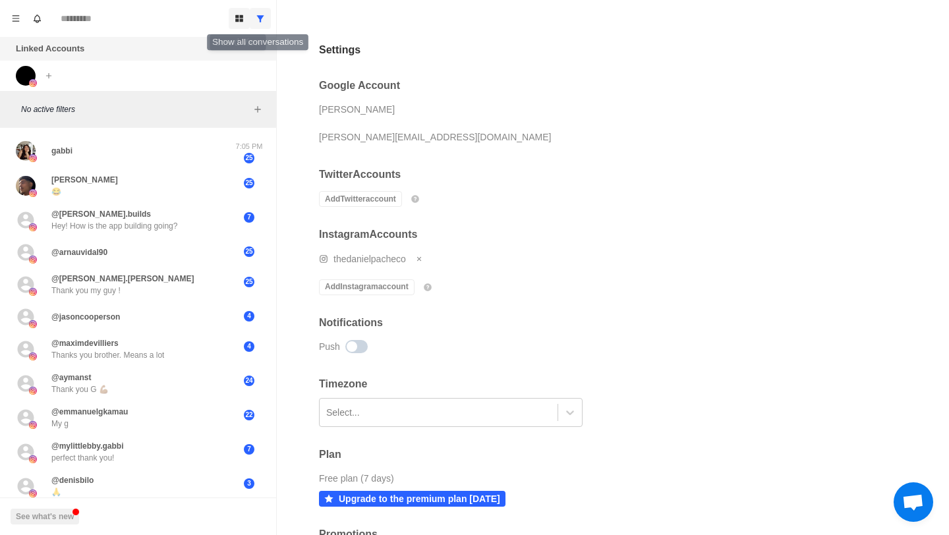
click at [238, 20] on icon "Board View" at bounding box center [239, 18] width 9 height 9
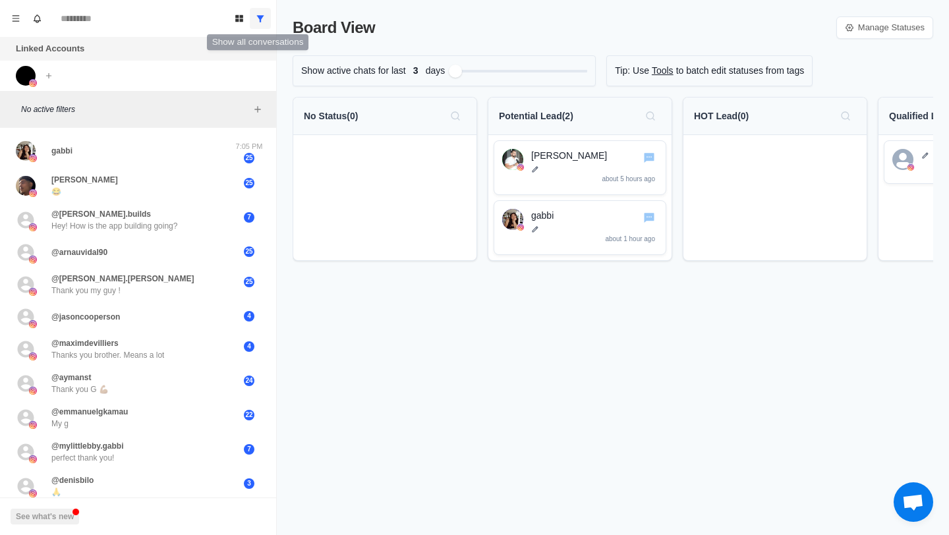
click at [271, 18] on div "Board View Tools Archived Chats Mark many as read Keyboard shortcuts Team Setti…" at bounding box center [138, 18] width 276 height 37
click at [258, 16] on icon "Show all conversations" at bounding box center [260, 18] width 7 height 7
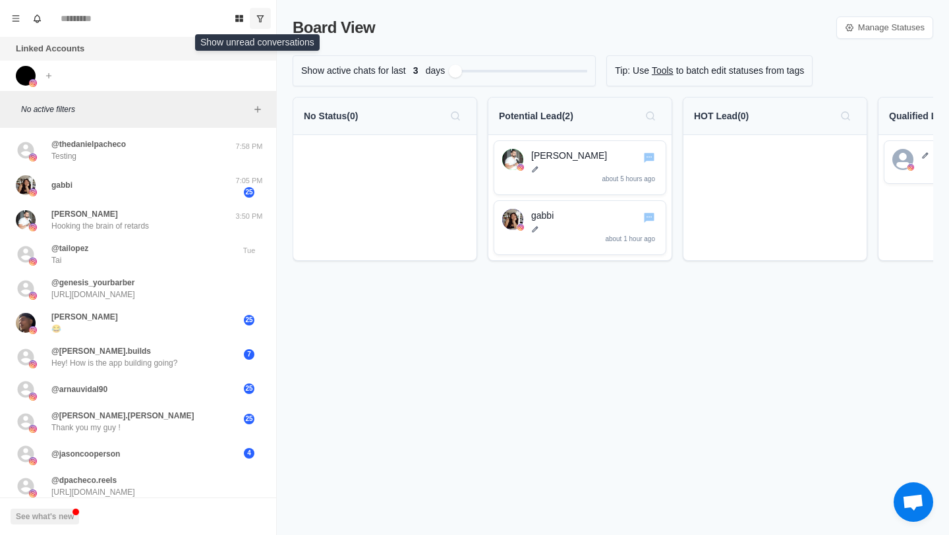
click at [258, 16] on icon "Show unread conversations" at bounding box center [260, 18] width 7 height 7
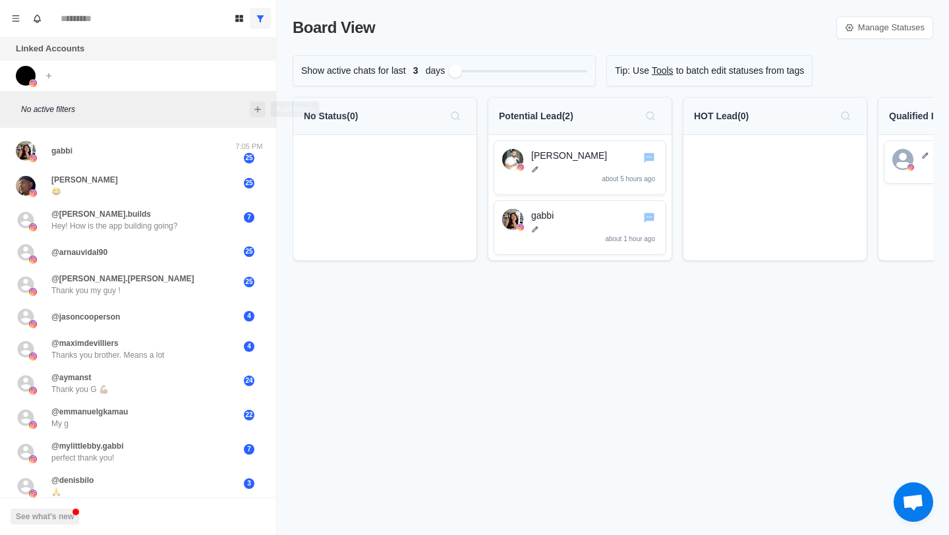
click at [258, 113] on icon "Add filters" at bounding box center [257, 109] width 11 height 11
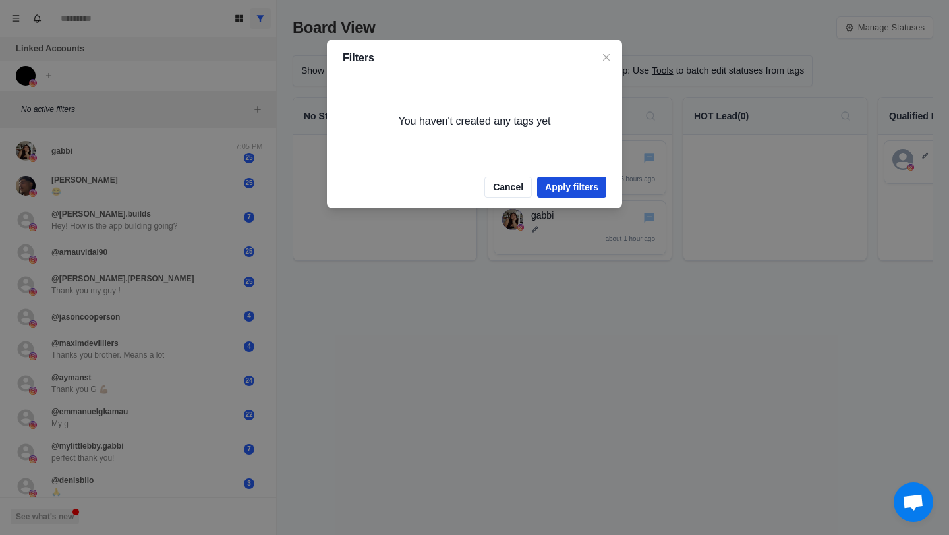
click at [557, 188] on button "Apply filters" at bounding box center [571, 187] width 69 height 21
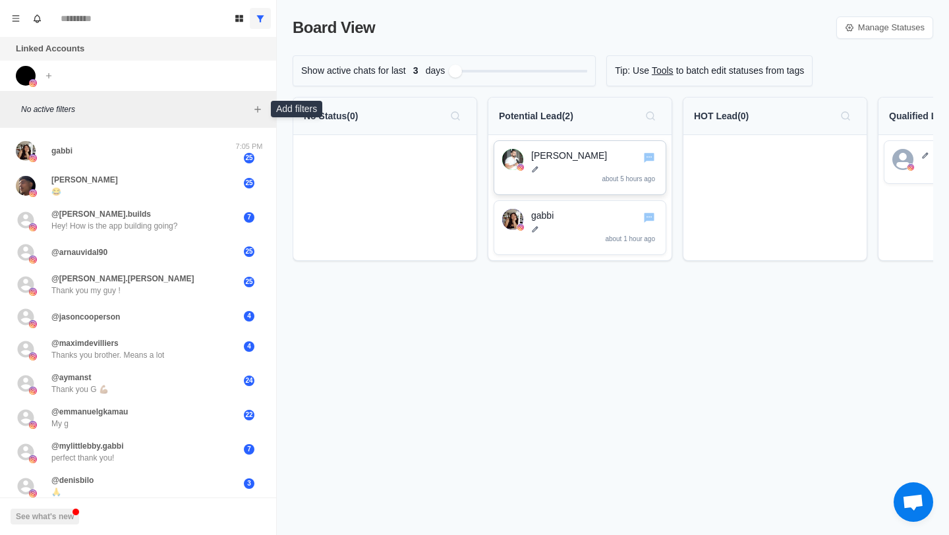
click at [539, 176] on div "Jonathan Gabb about 5 hours ago" at bounding box center [594, 168] width 126 height 38
click at [573, 162] on p "[PERSON_NAME]" at bounding box center [594, 156] width 126 height 14
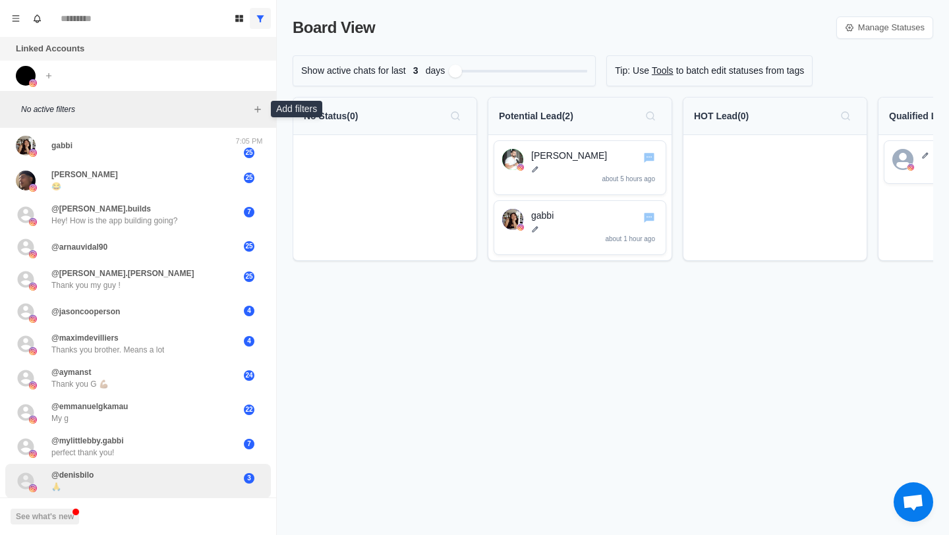
click at [171, 478] on div "@denisbilo 🙏" at bounding box center [124, 481] width 217 height 24
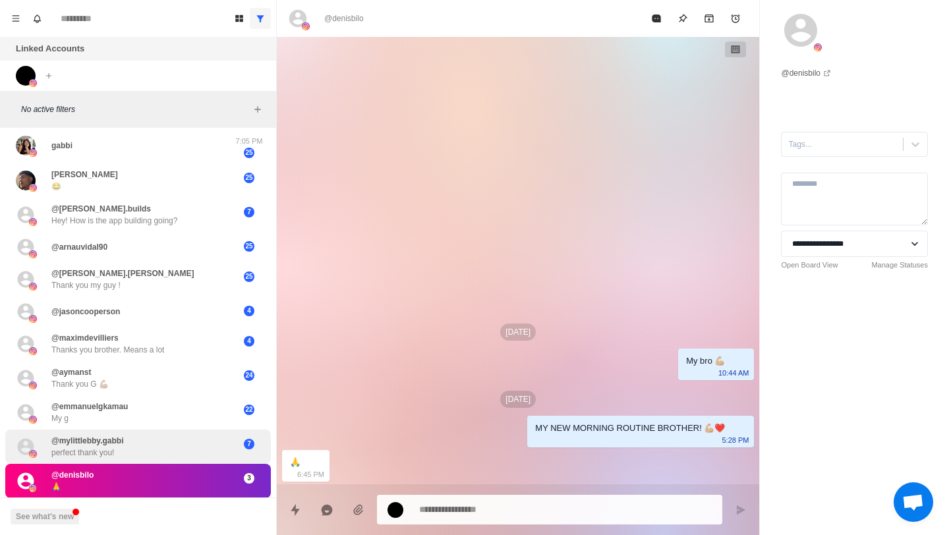
click at [152, 438] on div "@mylittlebby.gabbi perfect thank you!" at bounding box center [124, 447] width 217 height 24
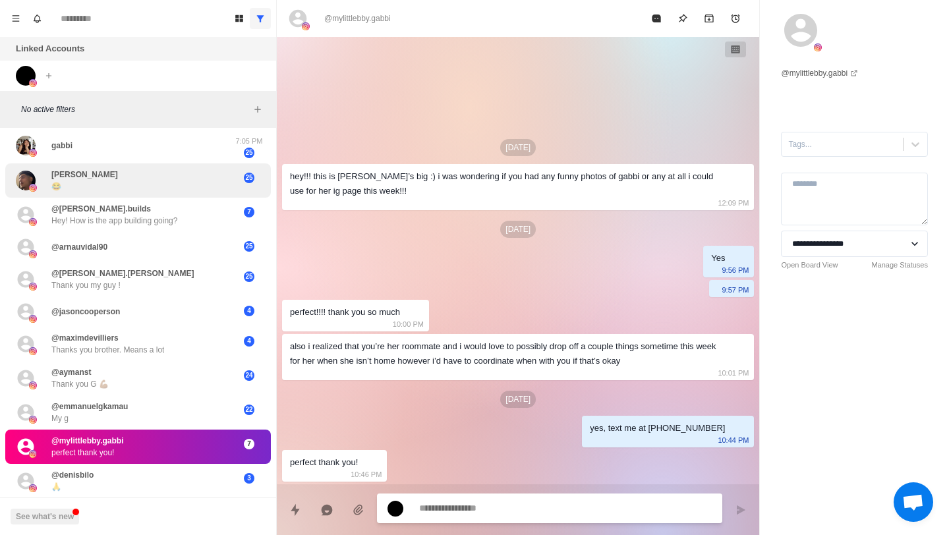
scroll to position [0, 0]
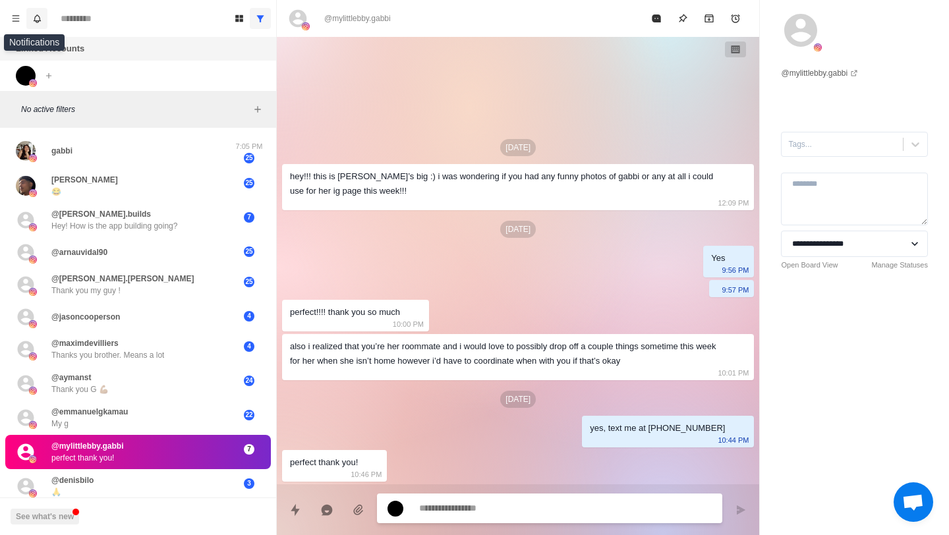
click at [33, 14] on icon "Notifications" at bounding box center [37, 19] width 10 height 10
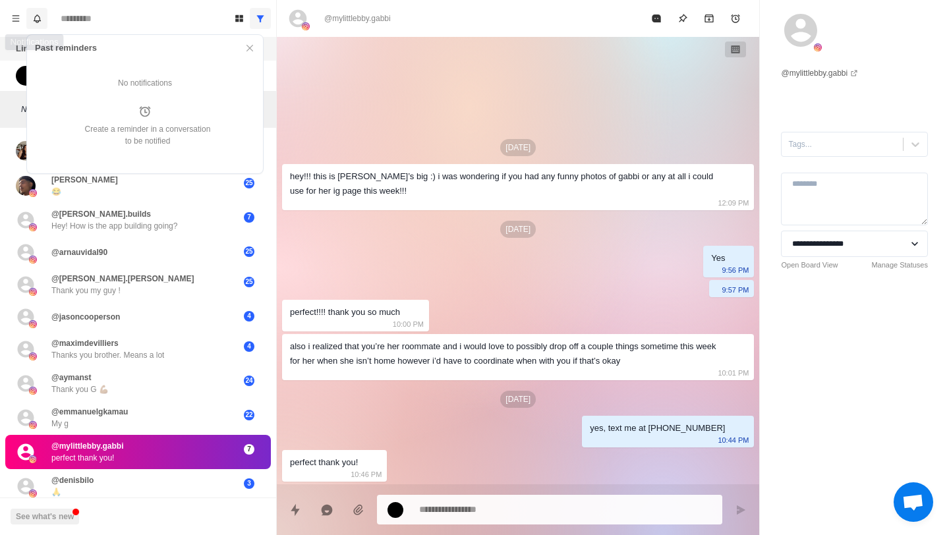
click at [33, 14] on icon "Notifications" at bounding box center [37, 19] width 10 height 10
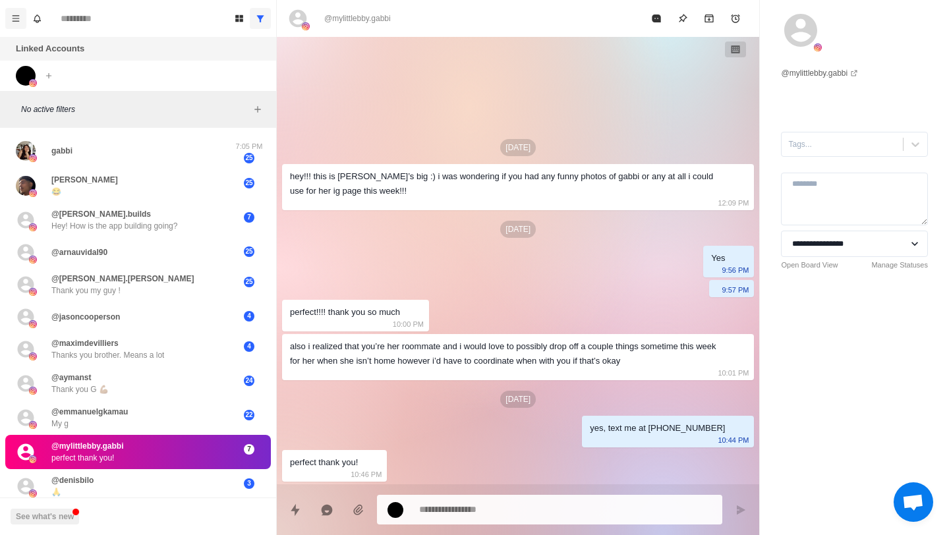
click at [12, 17] on icon "Menu" at bounding box center [15, 18] width 9 height 9
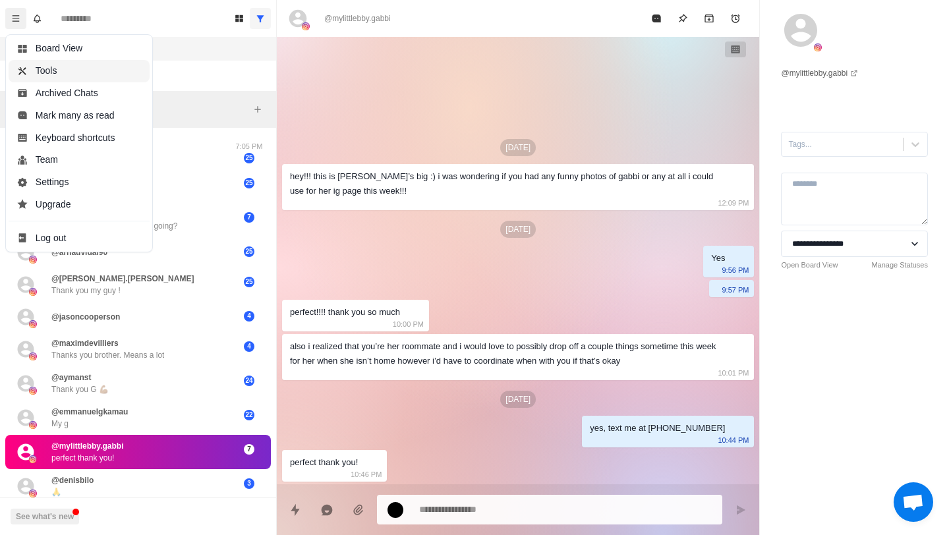
click at [79, 67] on button "Tools" at bounding box center [79, 71] width 141 height 22
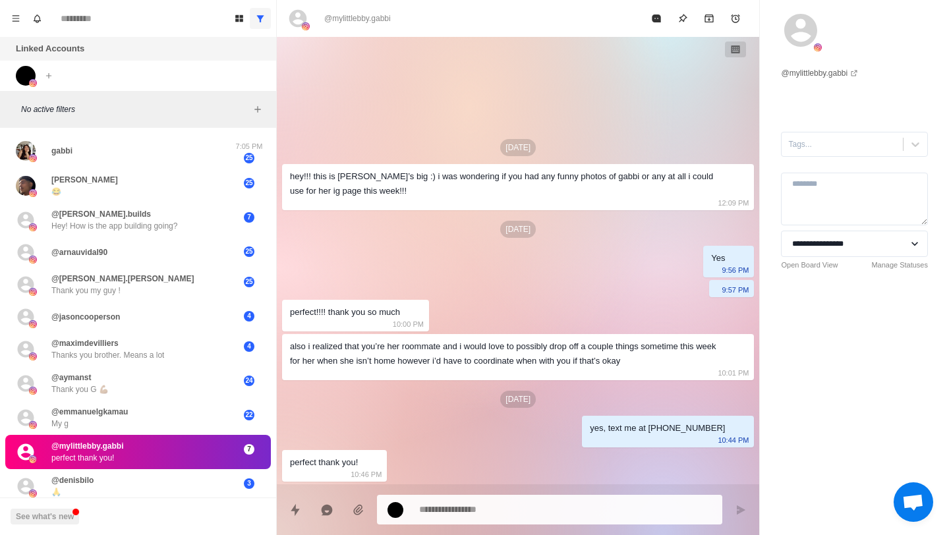
type textarea "*"
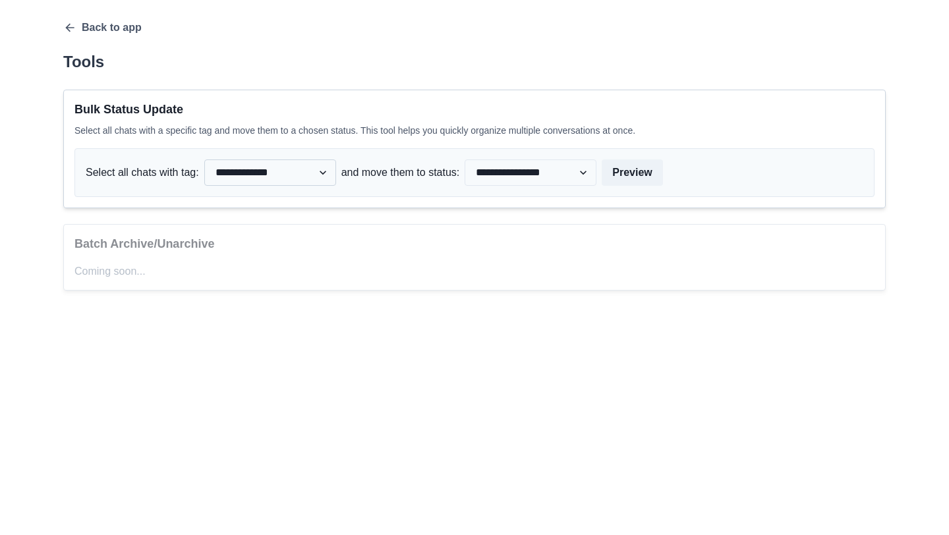
click at [269, 177] on select "**********" at bounding box center [270, 172] width 132 height 26
click at [207, 159] on select "**********" at bounding box center [270, 172] width 132 height 26
click at [210, 240] on p "Batch Archive/Unarchive" at bounding box center [474, 244] width 800 height 18
click at [188, 259] on div "Batch Archive/Unarchive Coming soon..." at bounding box center [474, 257] width 822 height 67
click at [117, 32] on button "Back to app" at bounding box center [102, 27] width 78 height 13
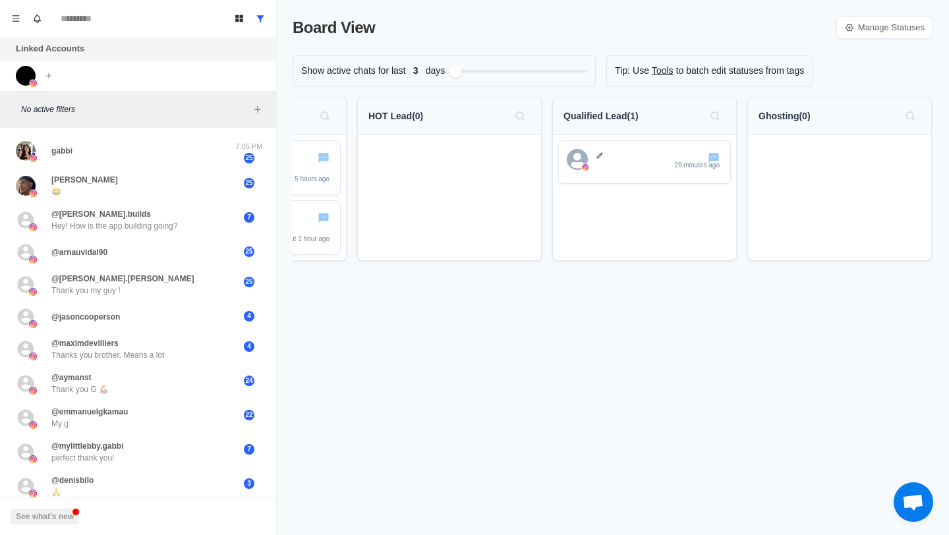
scroll to position [0, 540]
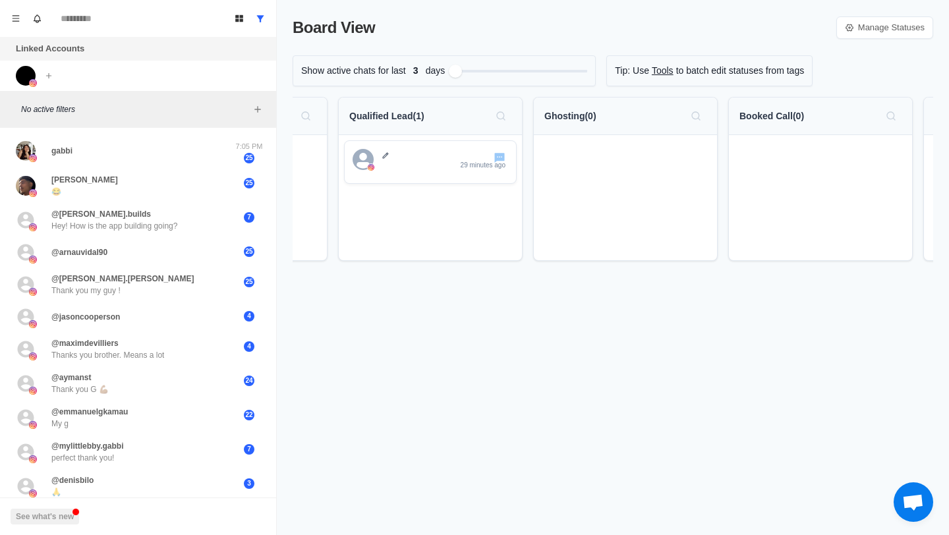
click at [673, 71] on link "Tools" at bounding box center [663, 71] width 22 height 14
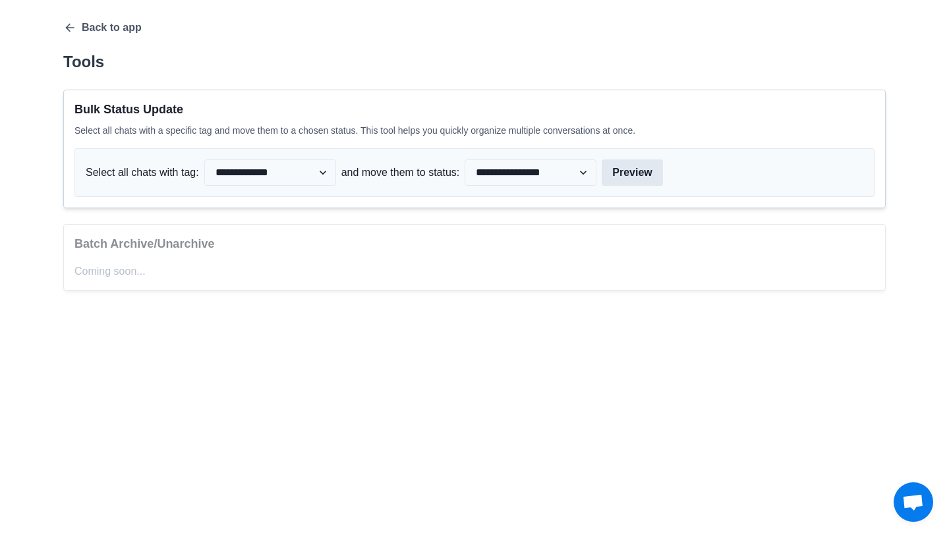
click at [662, 165] on button "Preview" at bounding box center [632, 172] width 61 height 26
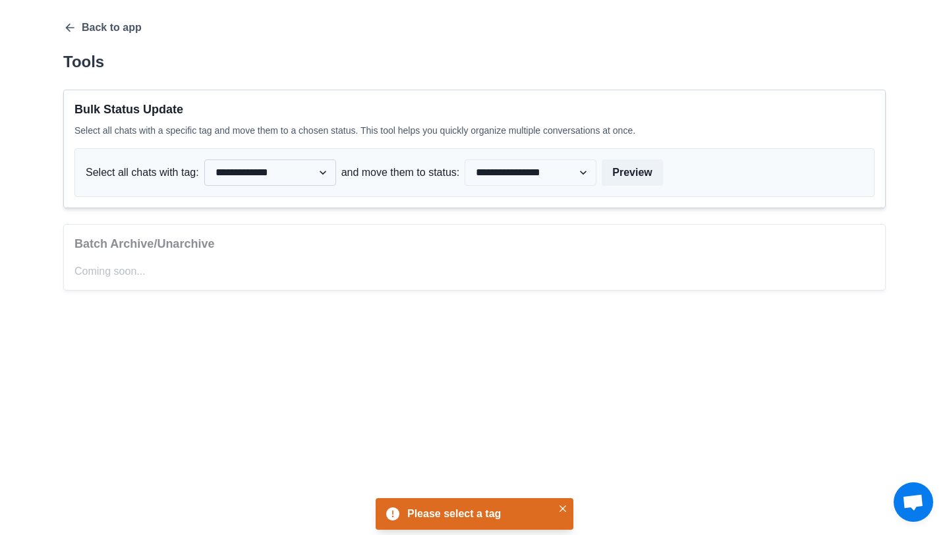
click at [267, 178] on select "**********" at bounding box center [270, 172] width 132 height 26
click at [544, 171] on select "**********" at bounding box center [530, 172] width 132 height 26
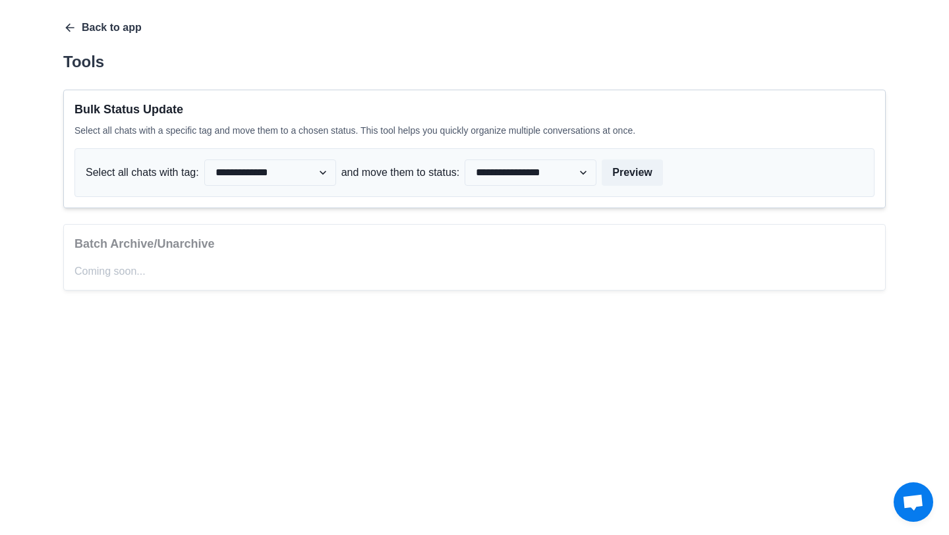
click at [126, 24] on button "Back to app" at bounding box center [102, 27] width 78 height 13
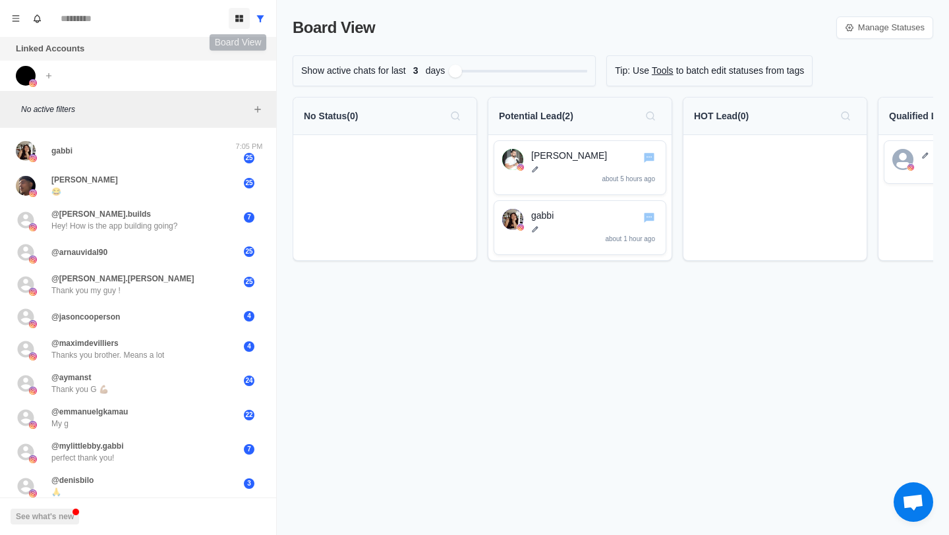
click at [241, 20] on icon "Board View" at bounding box center [239, 18] width 8 height 7
click at [14, 13] on button "Menu" at bounding box center [15, 18] width 21 height 21
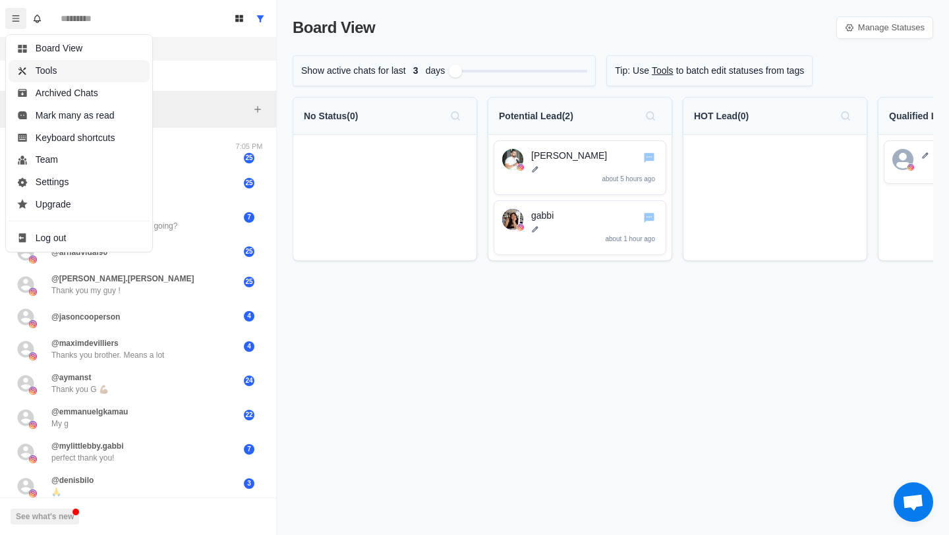
click at [34, 73] on button "Tools" at bounding box center [79, 71] width 141 height 22
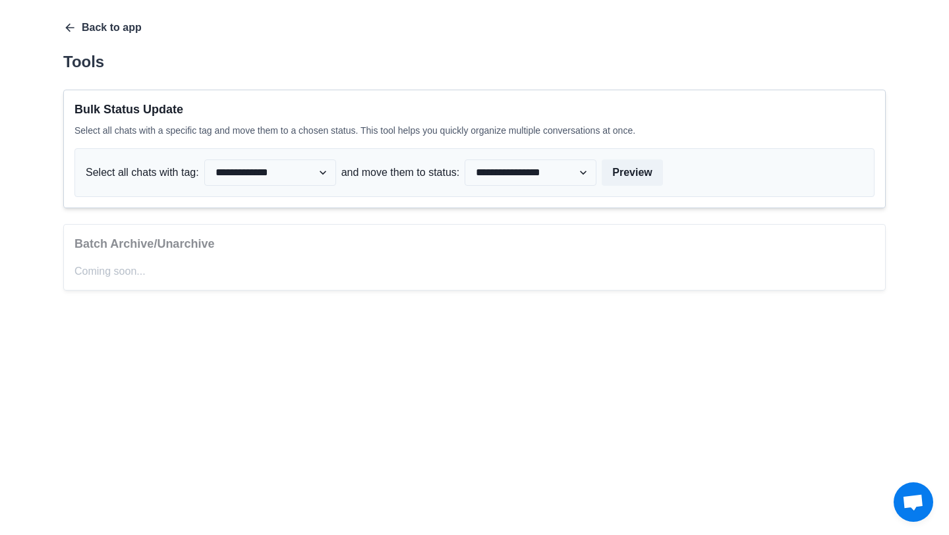
click at [75, 28] on icon "button" at bounding box center [69, 27] width 13 height 13
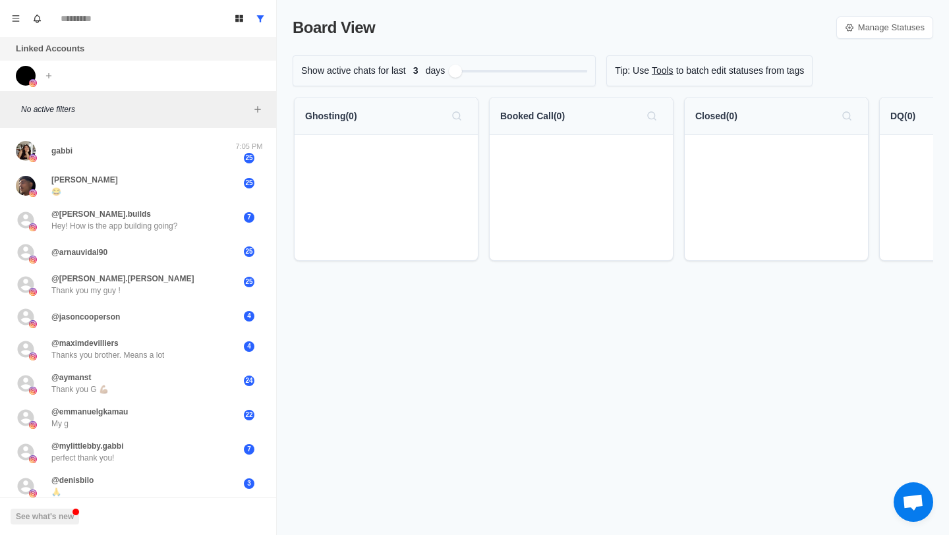
scroll to position [0, 909]
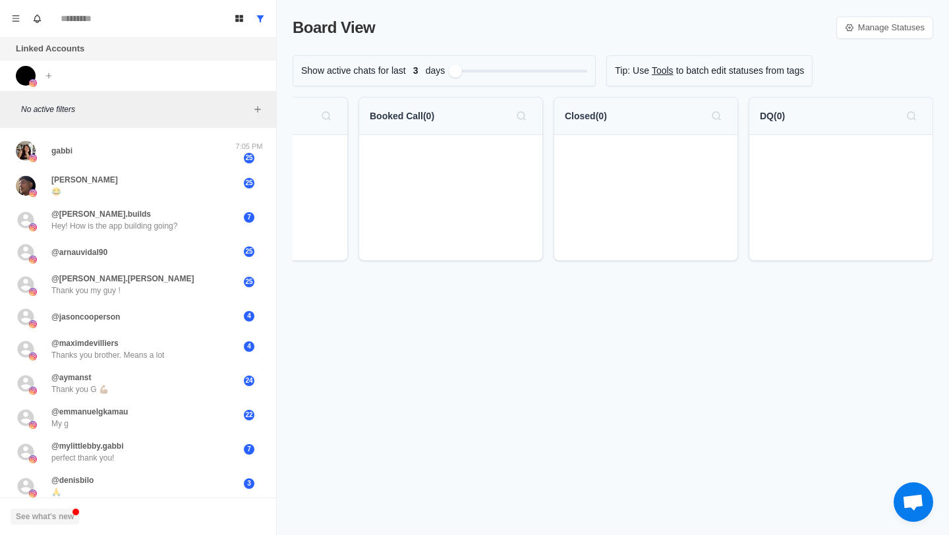
click at [65, 513] on button "See what's new" at bounding box center [45, 517] width 69 height 16
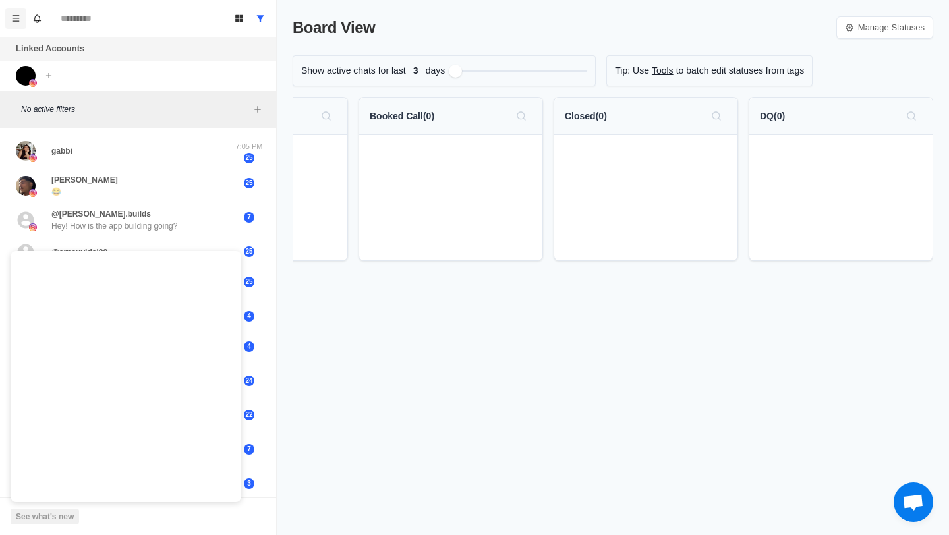
click at [14, 17] on icon "Menu" at bounding box center [15, 18] width 9 height 9
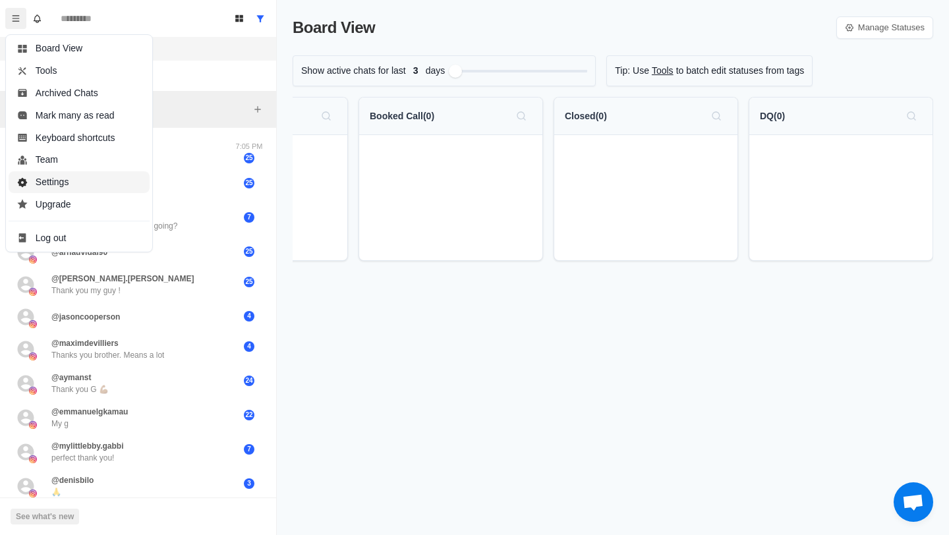
click at [63, 183] on button "Settings" at bounding box center [79, 182] width 141 height 22
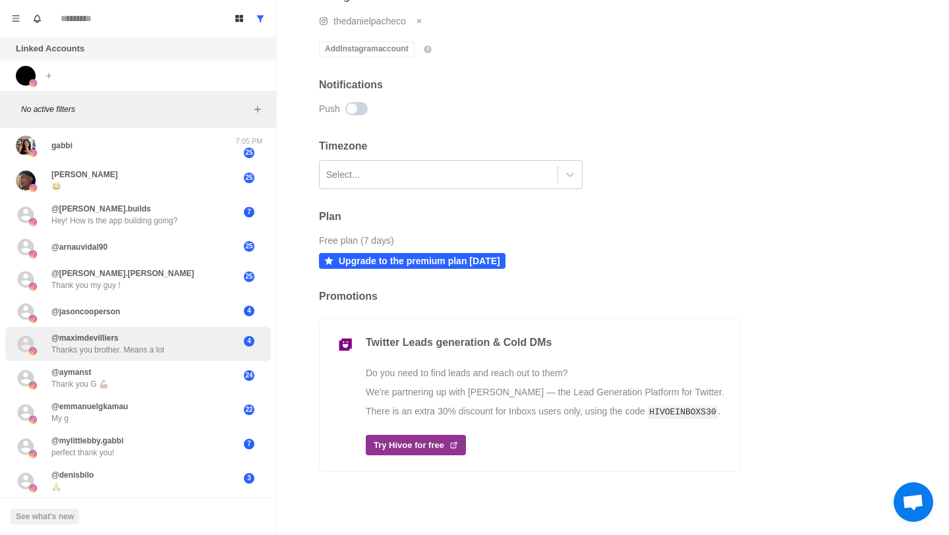
scroll to position [0, 0]
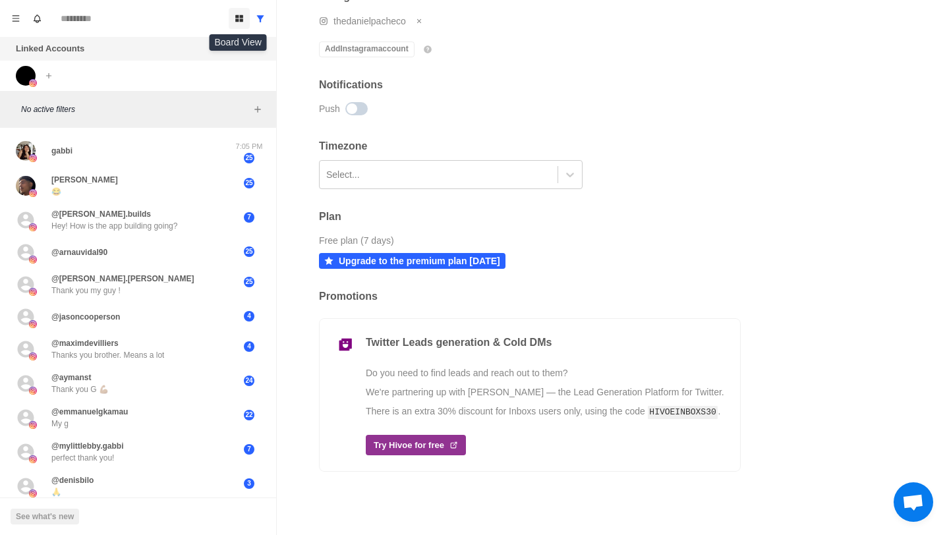
click at [235, 14] on icon "Board View" at bounding box center [239, 18] width 9 height 9
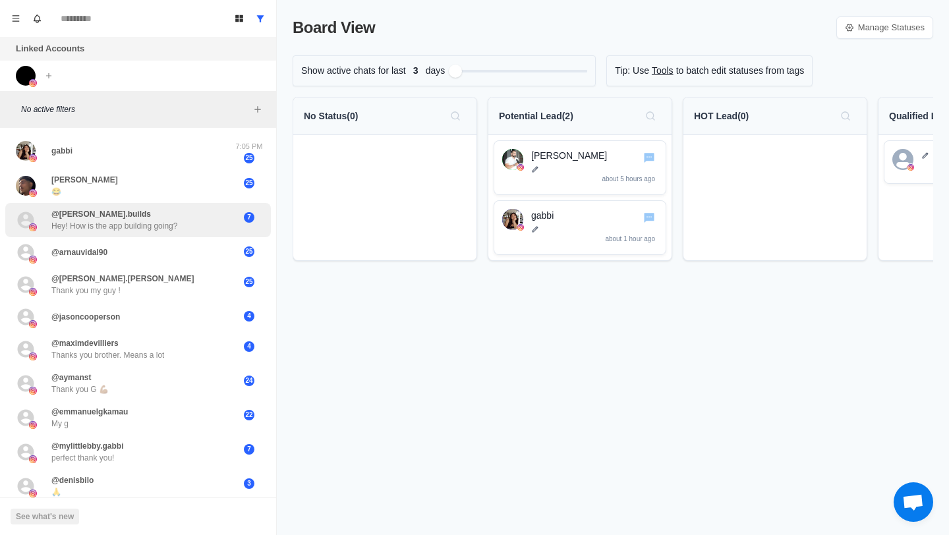
click at [169, 213] on div "@steven.builds Hey! How is the app building going?" at bounding box center [114, 220] width 126 height 24
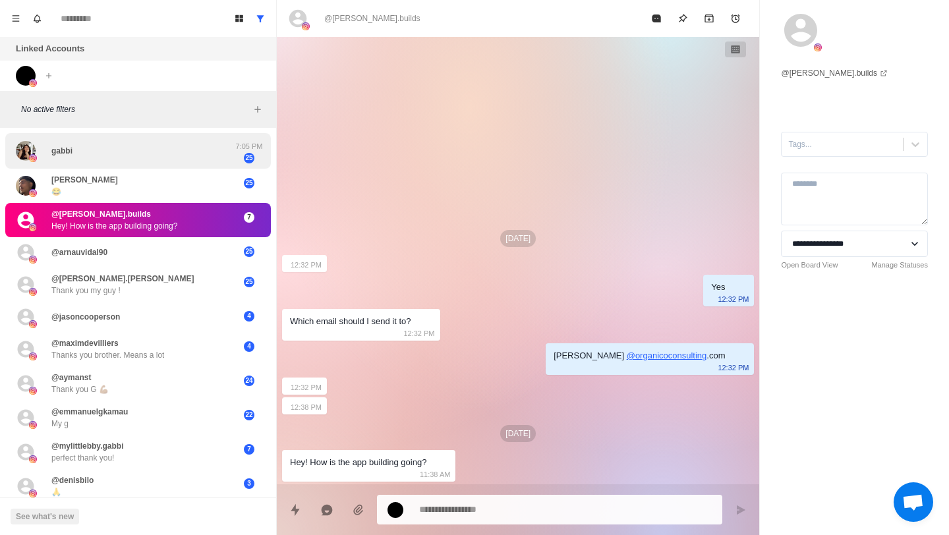
click at [154, 164] on div "gabbi 7:05 PM 25" at bounding box center [138, 151] width 266 height 36
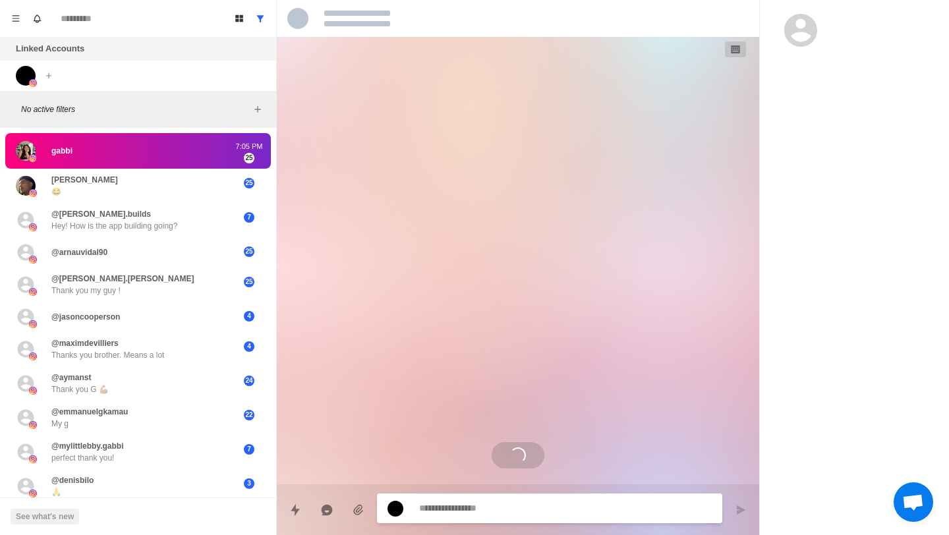
type textarea "*"
select select "**********"
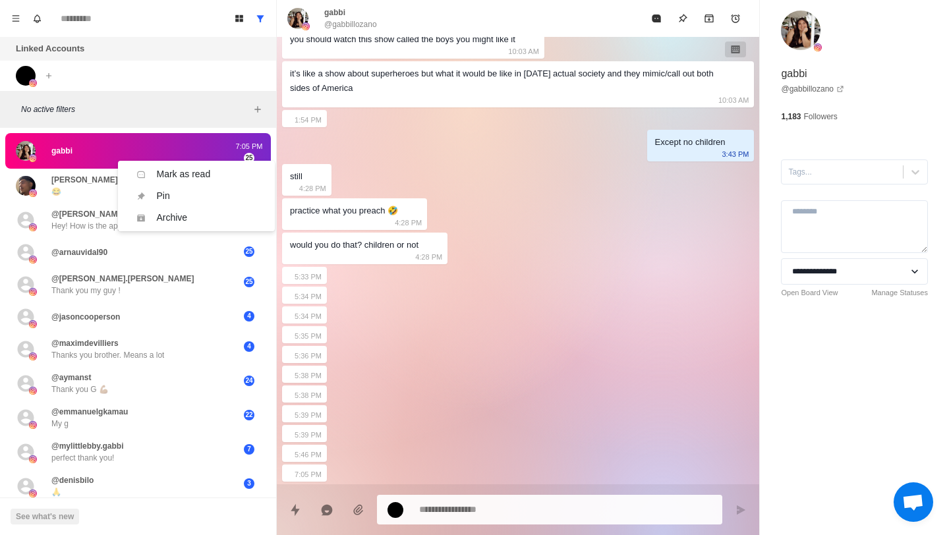
click at [461, 206] on div "Oct 5 9:16 PM Oct 6 5:14 PM Oct 7 8:47 AM 9:37 AM See this. They side with a na…" at bounding box center [518, 81] width 482 height 806
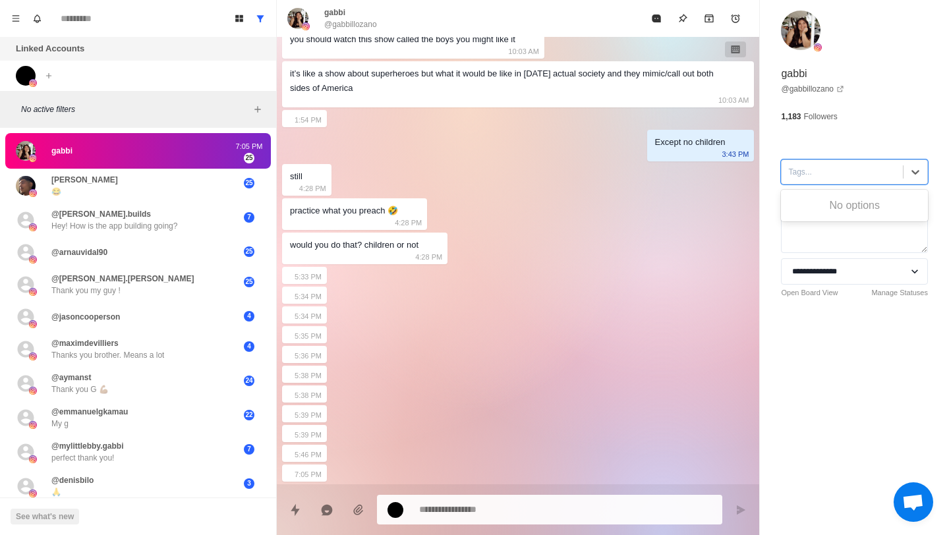
click at [817, 166] on div at bounding box center [842, 172] width 108 height 14
click at [885, 206] on div "No options" at bounding box center [854, 205] width 147 height 26
click at [841, 202] on div "No options" at bounding box center [854, 205] width 147 height 26
click at [847, 285] on div "**********" at bounding box center [854, 278] width 147 height 40
click at [847, 273] on select "**********" at bounding box center [854, 271] width 147 height 26
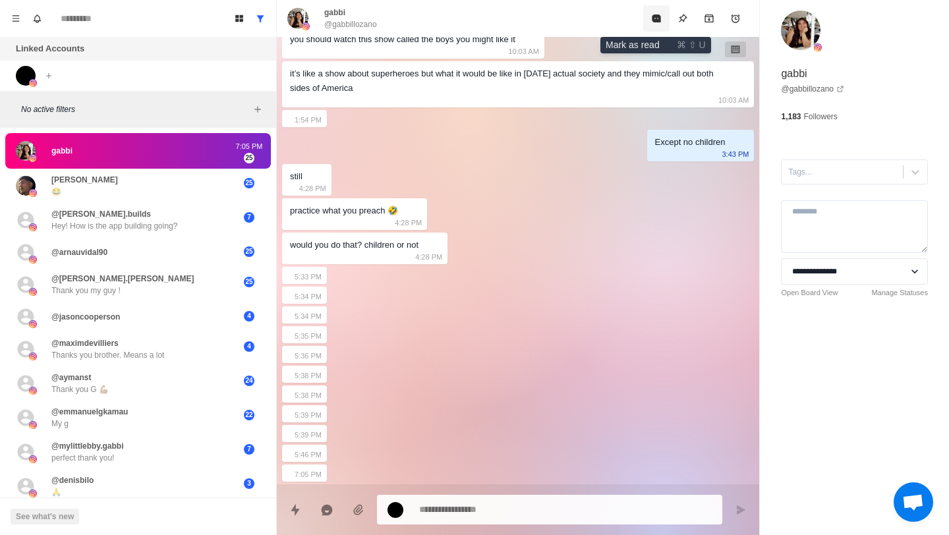
click at [657, 16] on icon "Mark as read" at bounding box center [656, 18] width 9 height 8
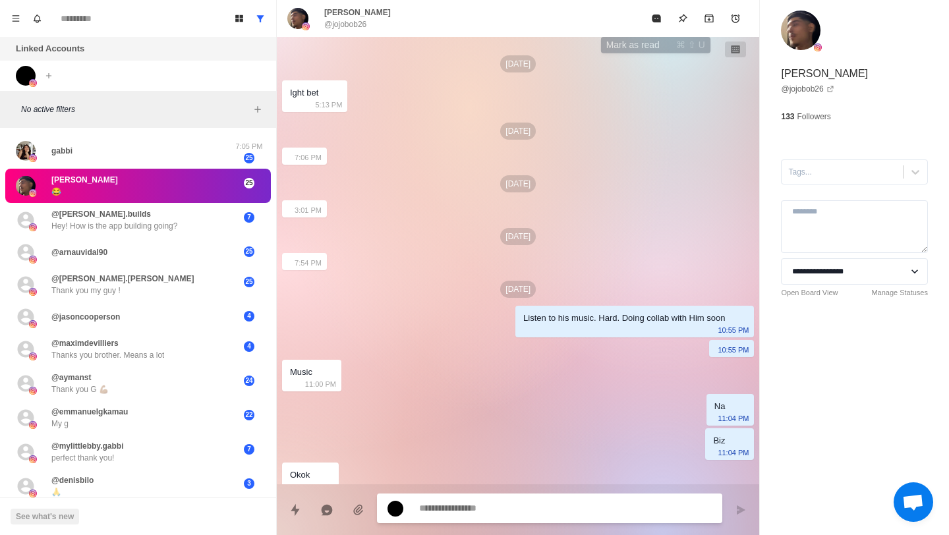
scroll to position [706, 0]
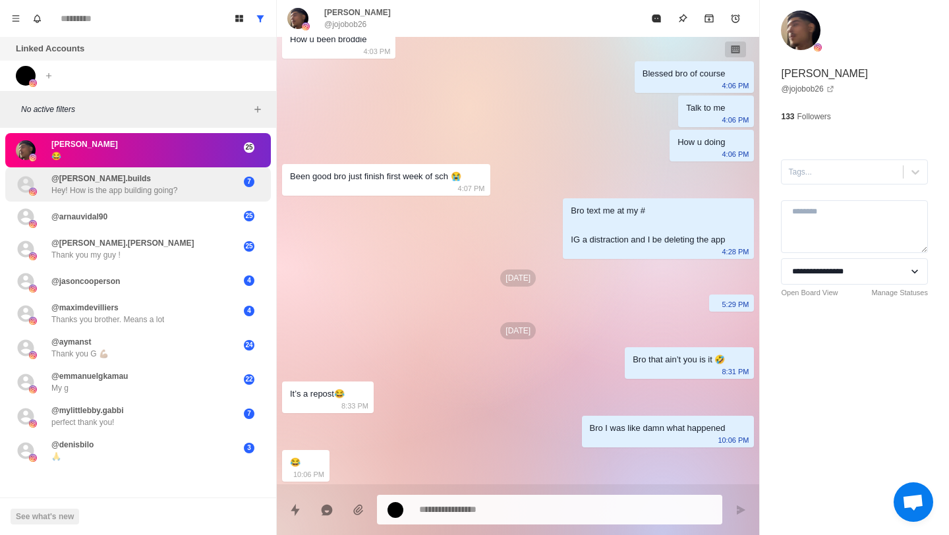
click at [123, 197] on div "@steven.builds Hey! How is the app building going? 7" at bounding box center [138, 184] width 266 height 34
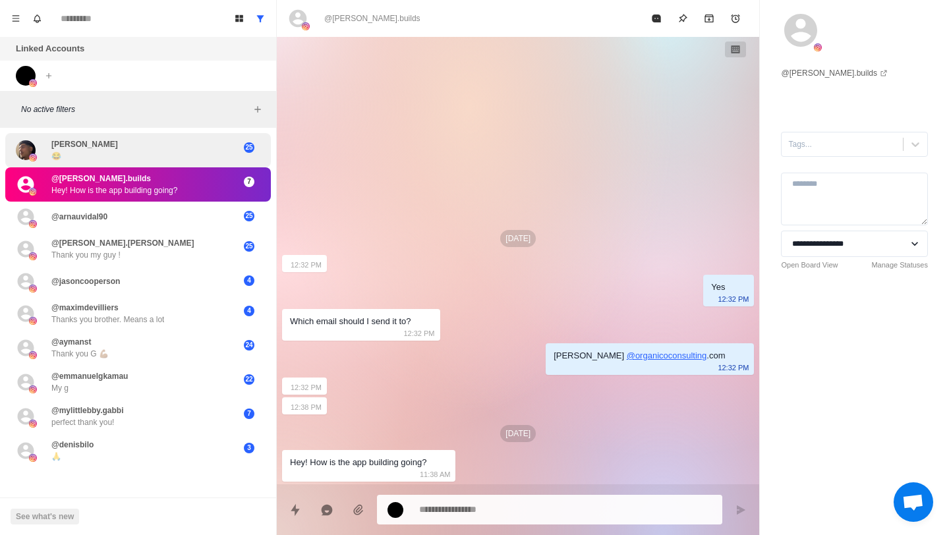
click at [117, 149] on div "Jojo 😂" at bounding box center [124, 150] width 217 height 24
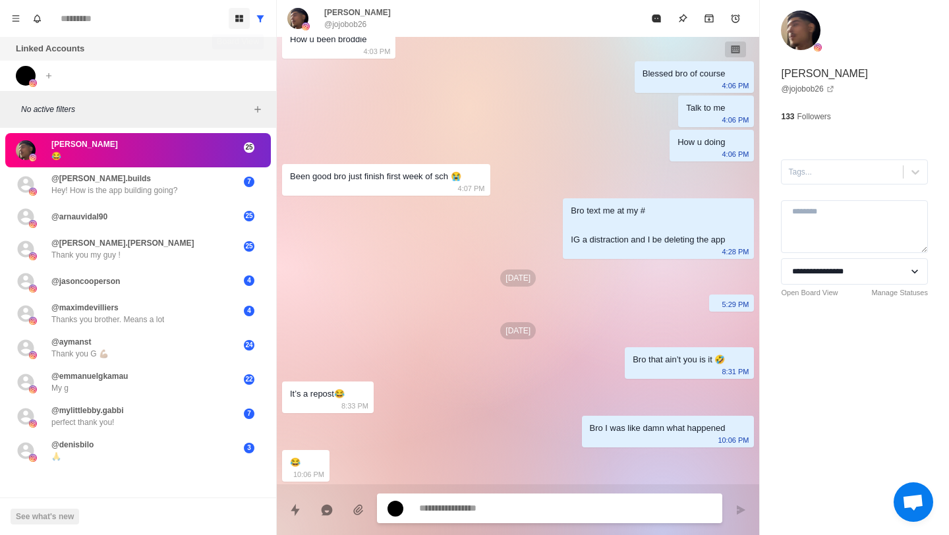
type textarea "*"
click at [239, 26] on button "Board View" at bounding box center [239, 18] width 21 height 21
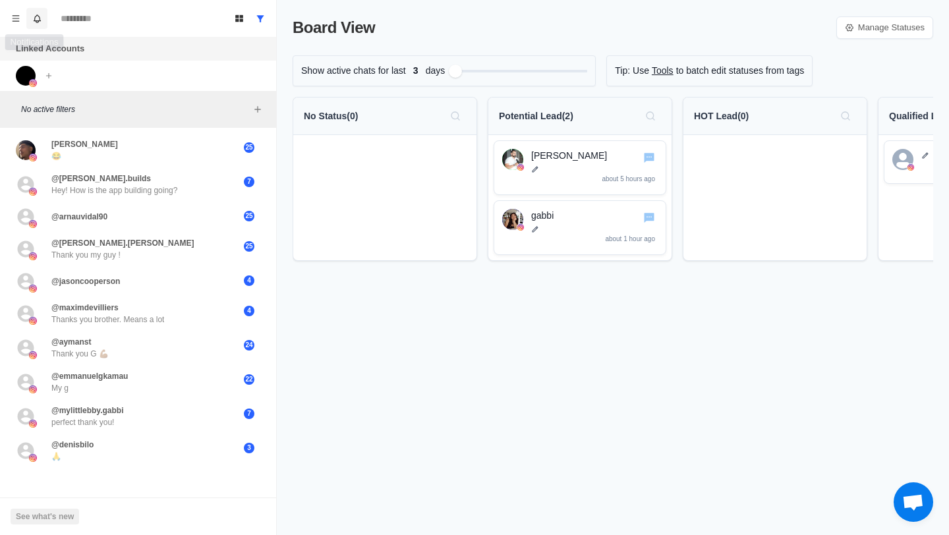
click at [31, 21] on button "Notifications" at bounding box center [36, 18] width 21 height 21
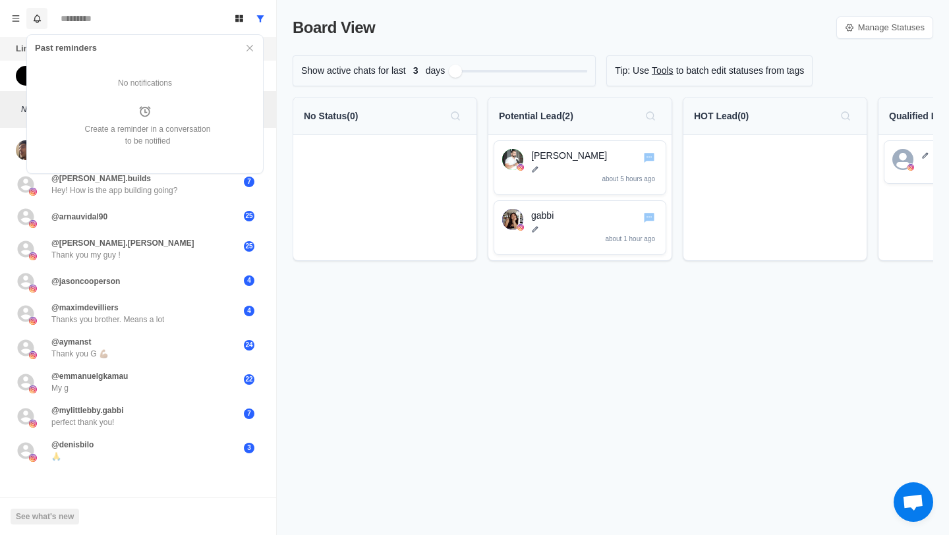
click at [32, 20] on icon "Notifications" at bounding box center [37, 19] width 10 height 10
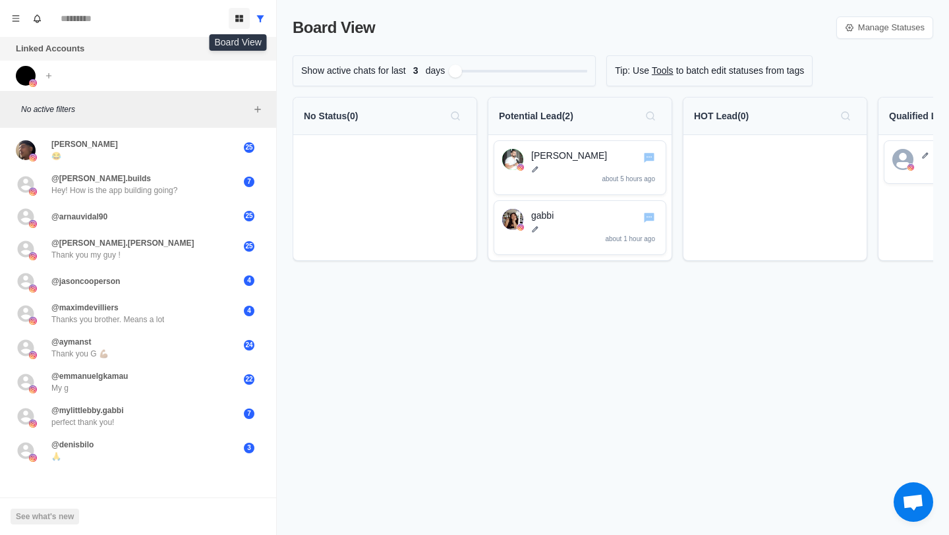
click at [238, 18] on icon "Board View" at bounding box center [239, 18] width 9 height 9
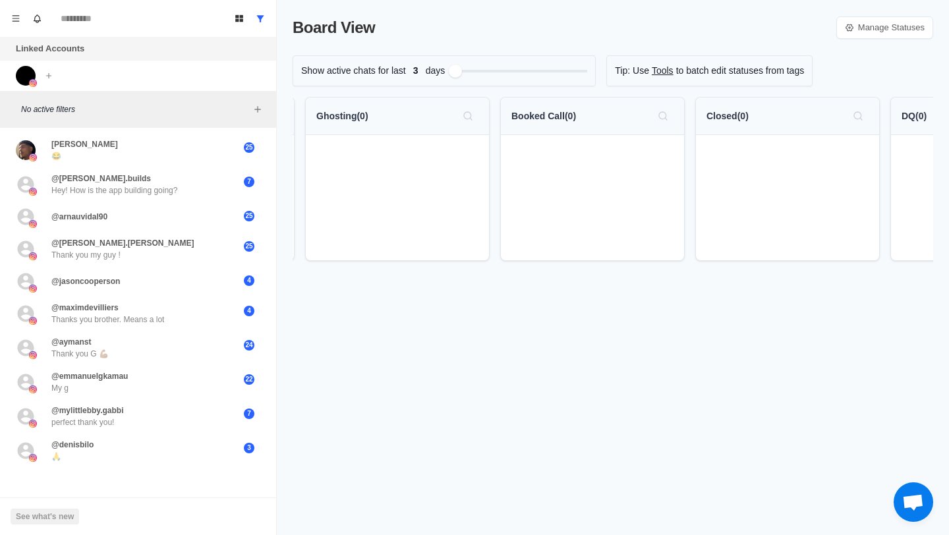
scroll to position [0, 909]
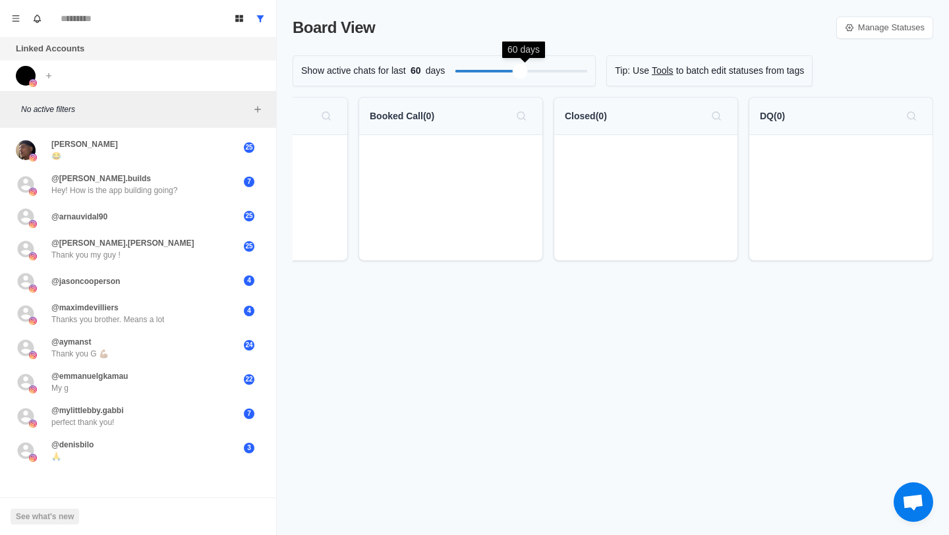
click at [524, 75] on div "Filter by activity days" at bounding box center [519, 70] width 15 height 15
click at [26, 75] on img at bounding box center [26, 76] width 20 height 20
click at [51, 75] on icon "Add account" at bounding box center [48, 74] width 5 height 5
click at [154, 64] on div "Linked Accounts Connect X account Connect Instagram account" at bounding box center [138, 64] width 276 height 54
click at [16, 22] on icon "Menu" at bounding box center [15, 18] width 9 height 9
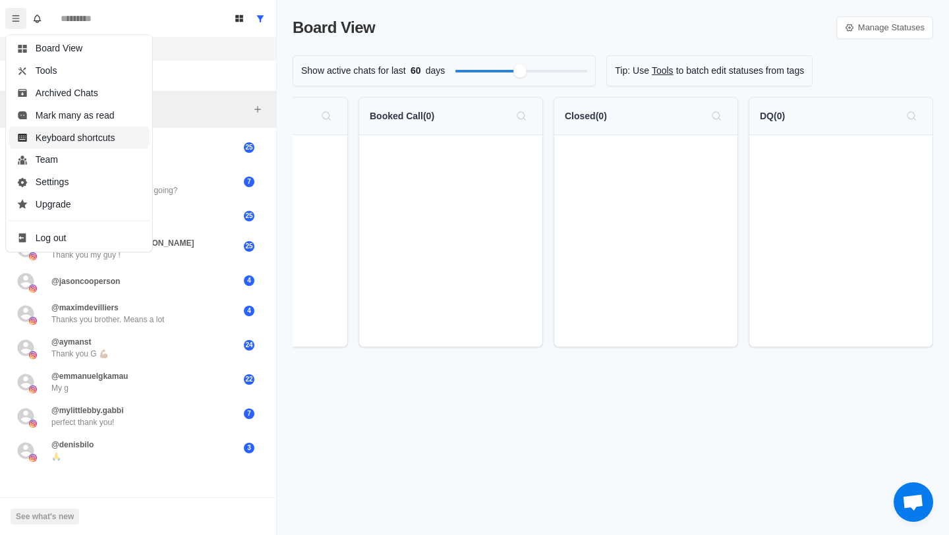
click at [80, 142] on button "Keyboard shortcuts" at bounding box center [79, 137] width 141 height 22
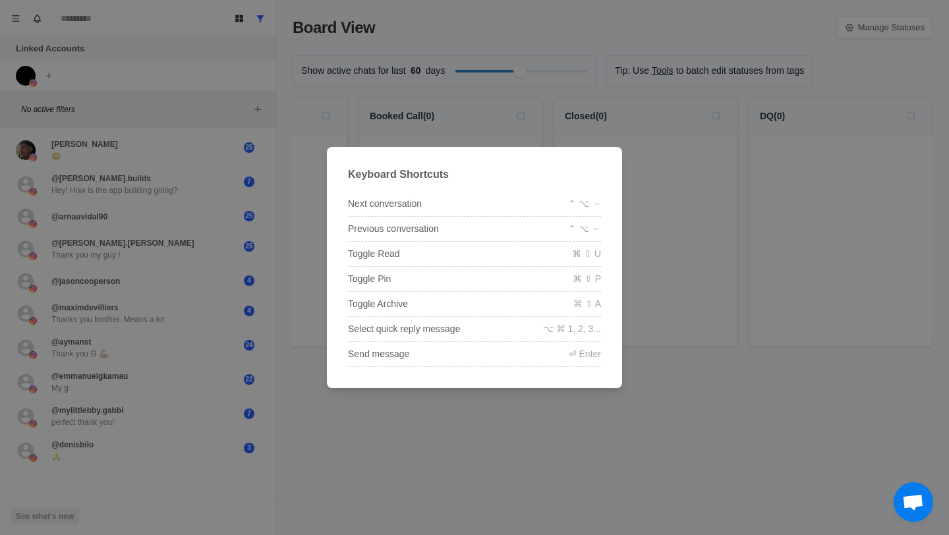
click at [589, 43] on div "Keyboard Shortcuts Next conversation ⌃ ⌥ → Previous conversation ⌃ ⌥ ← Toggle R…" at bounding box center [474, 267] width 949 height 535
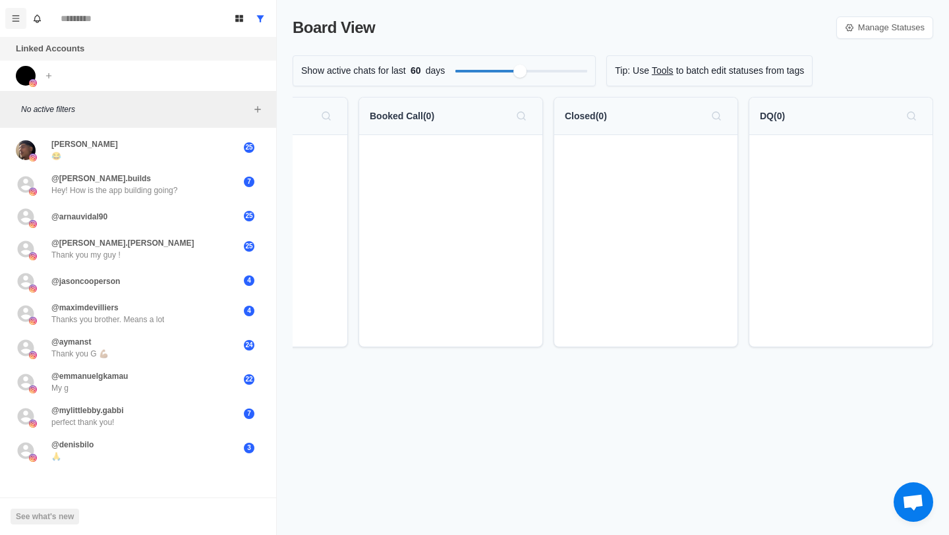
click at [16, 17] on icon "Menu" at bounding box center [15, 18] width 9 height 9
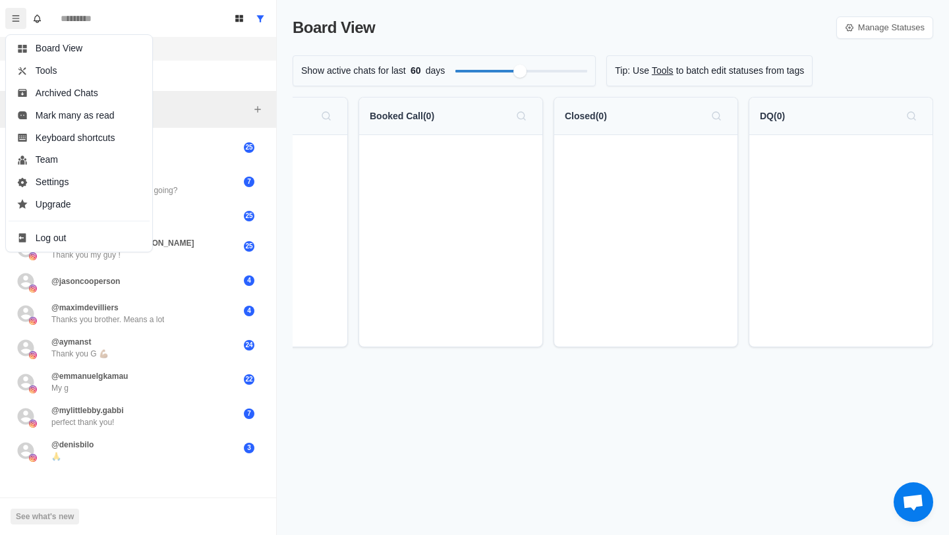
click at [182, 61] on div "Linked Accounts Connect X account Connect Instagram account" at bounding box center [138, 64] width 276 height 54
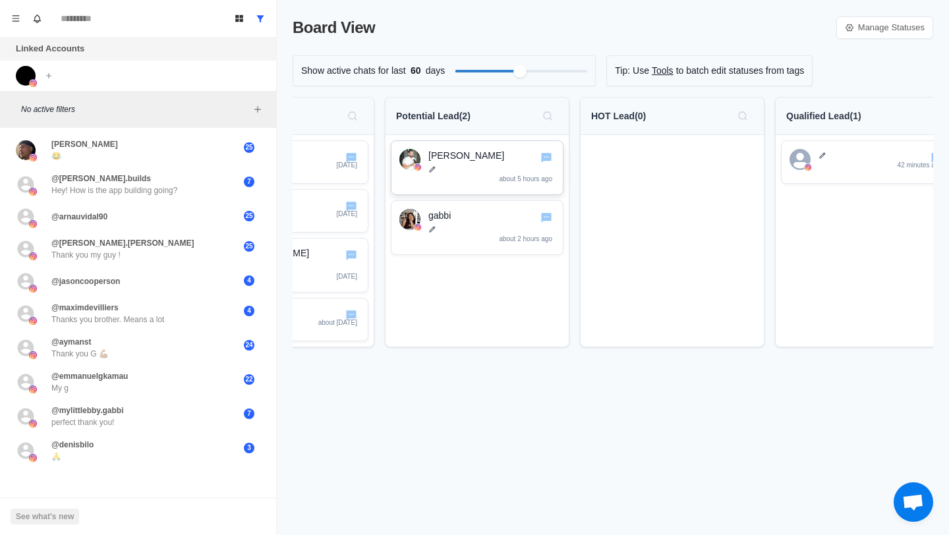
scroll to position [0, 0]
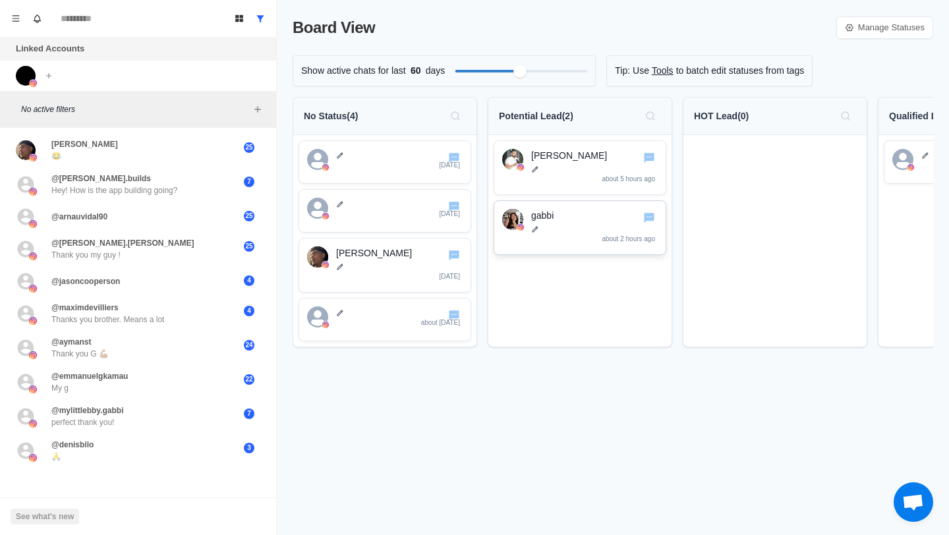
click at [550, 223] on div "gabbi about 2 hours ago" at bounding box center [594, 228] width 126 height 38
click at [553, 168] on p at bounding box center [594, 169] width 126 height 8
click at [550, 149] on p "Jonathan Gabb" at bounding box center [594, 156] width 126 height 14
click at [545, 121] on p "Potential Lead ( 2 )" at bounding box center [536, 116] width 74 height 14
click at [533, 171] on icon at bounding box center [535, 169] width 8 height 8
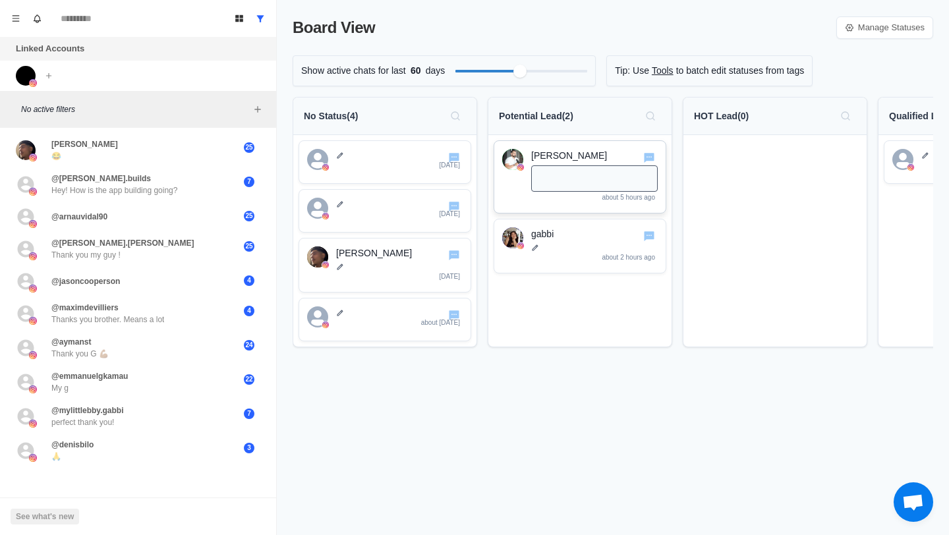
click at [539, 157] on p "Jonathan Gabb" at bounding box center [594, 156] width 126 height 14
click at [515, 157] on img at bounding box center [512, 159] width 21 height 21
click at [652, 154] on icon "Go to chat" at bounding box center [649, 158] width 11 height 10
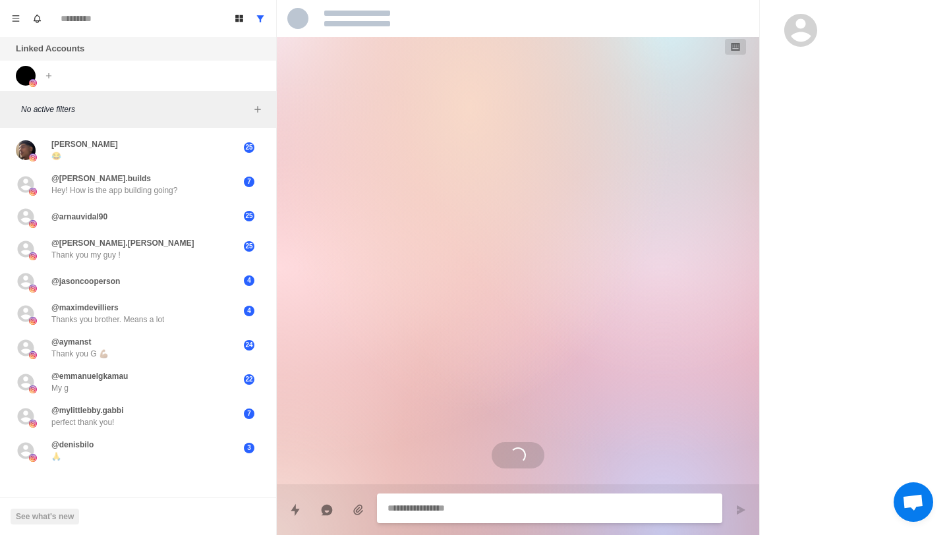
type textarea "*"
select select "**********"
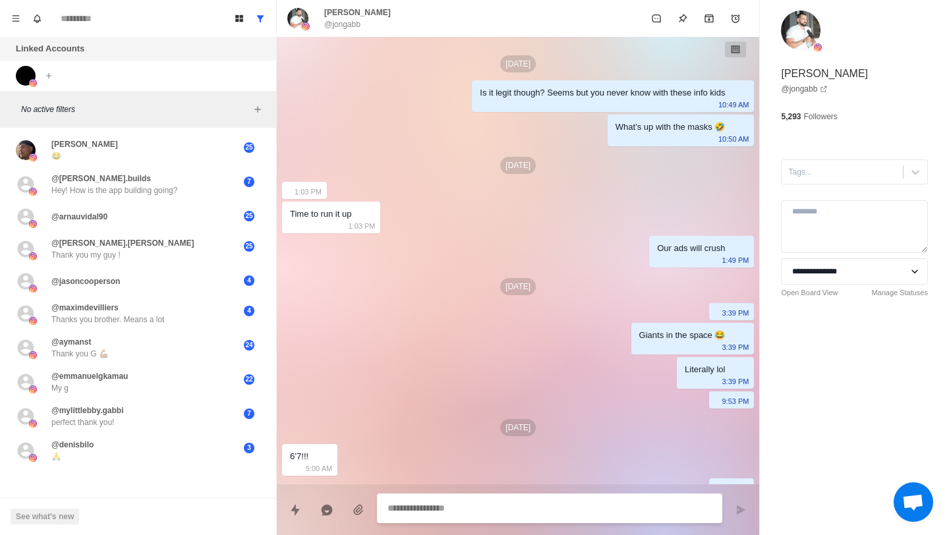
scroll to position [607, 0]
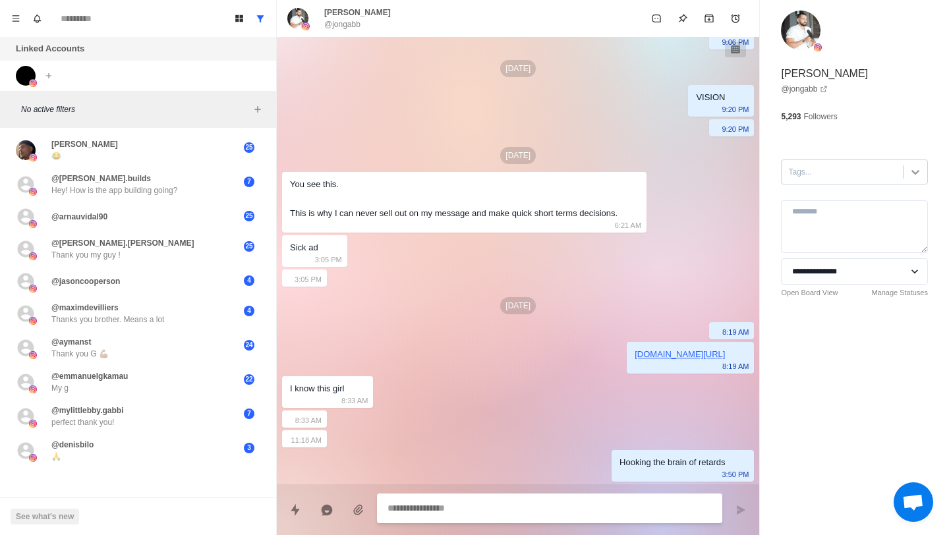
type textarea "*"
click at [914, 169] on icon at bounding box center [915, 171] width 13 height 13
click at [880, 226] on textarea at bounding box center [854, 226] width 147 height 53
type textarea "*******"
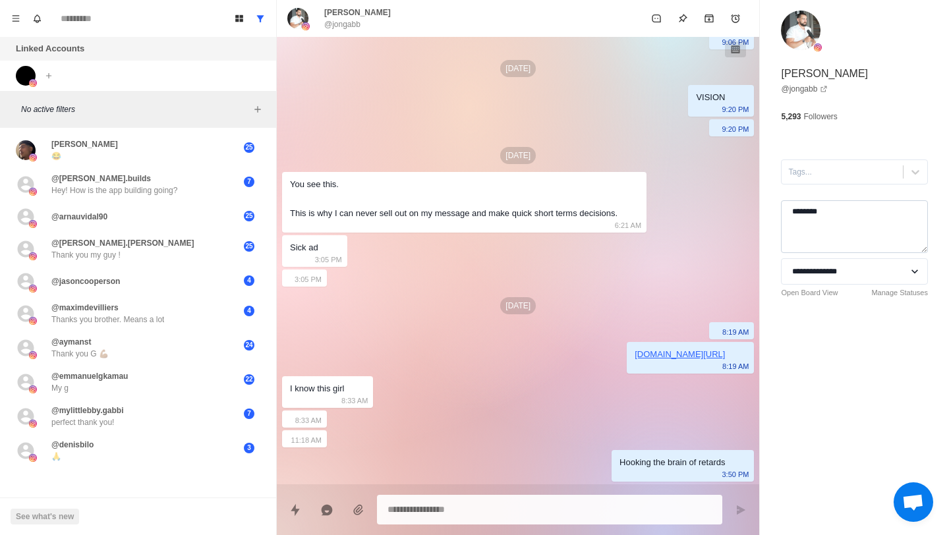
click at [841, 203] on textarea "*******" at bounding box center [854, 226] width 147 height 53
type textarea "*"
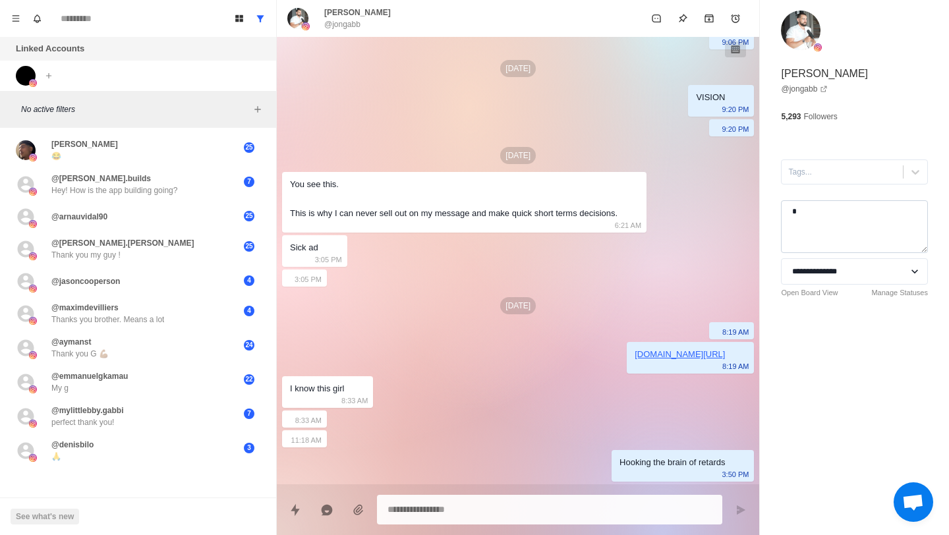
type textarea "*"
type textarea "***"
type textarea "*"
type textarea "******"
type textarea "*"
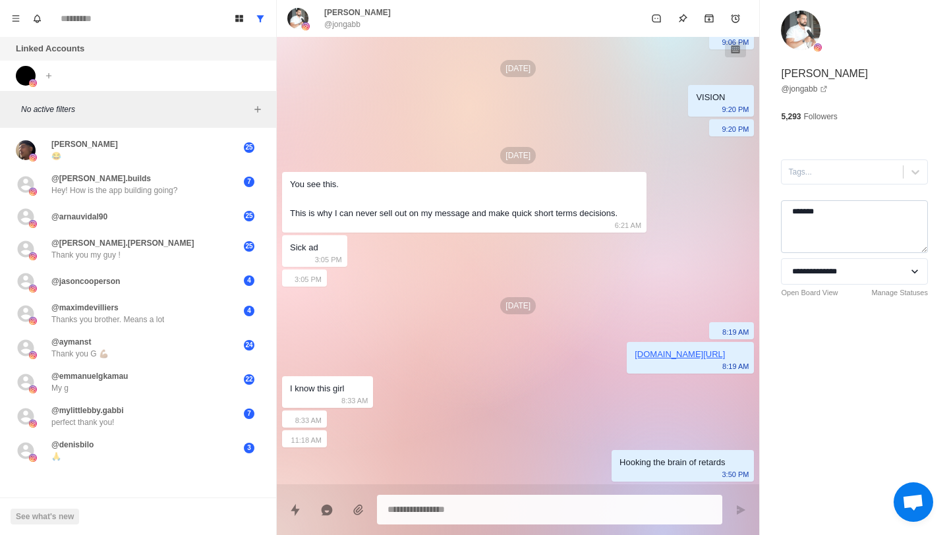
type textarea "********"
type textarea "*"
type textarea "*******"
type textarea "*"
type textarea "**********"
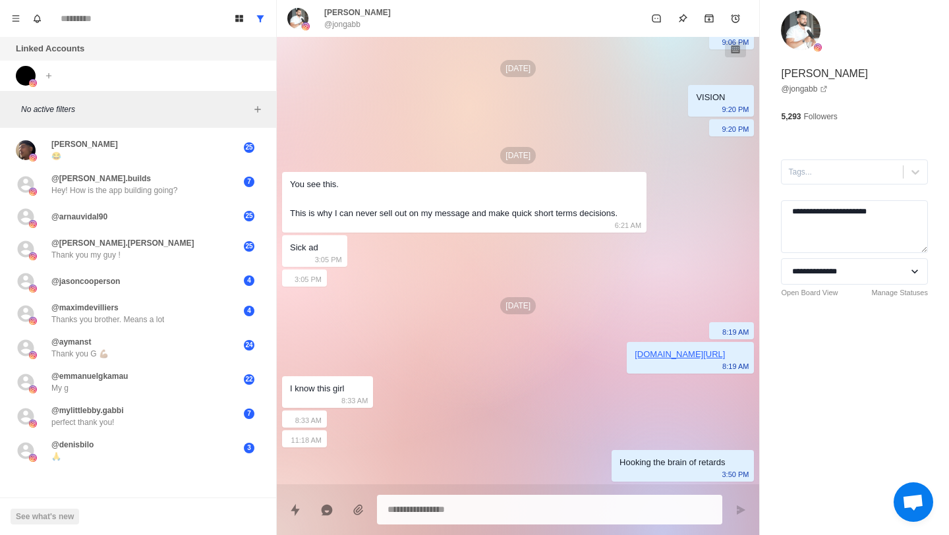
click at [890, 357] on div "**********" at bounding box center [854, 267] width 189 height 535
click at [841, 171] on div at bounding box center [842, 172] width 108 height 14
click at [873, 139] on div "**********" at bounding box center [854, 178] width 189 height 356
click at [932, 172] on div "**********" at bounding box center [854, 178] width 189 height 356
click at [735, 51] on icon "button" at bounding box center [735, 49] width 11 height 11
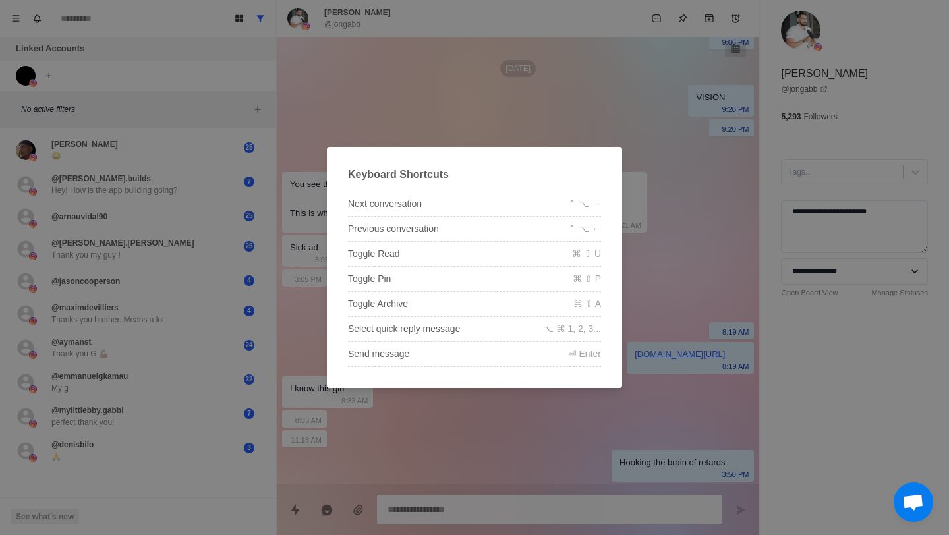
click at [684, 128] on div "Keyboard Shortcuts Next conversation ⌃ ⌥ → Previous conversation ⌃ ⌥ ← Toggle R…" at bounding box center [474, 267] width 949 height 535
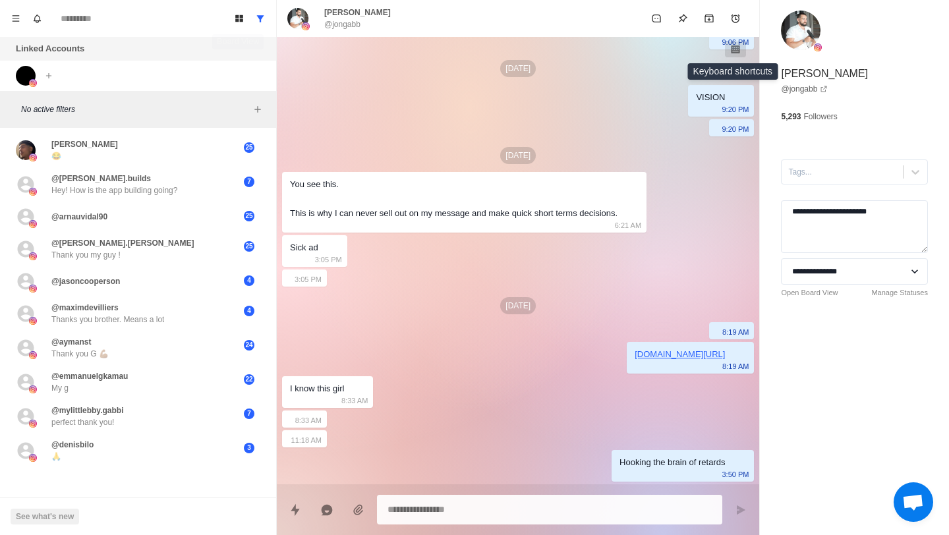
type textarea "*"
click at [238, 18] on icon "Board View" at bounding box center [239, 18] width 9 height 9
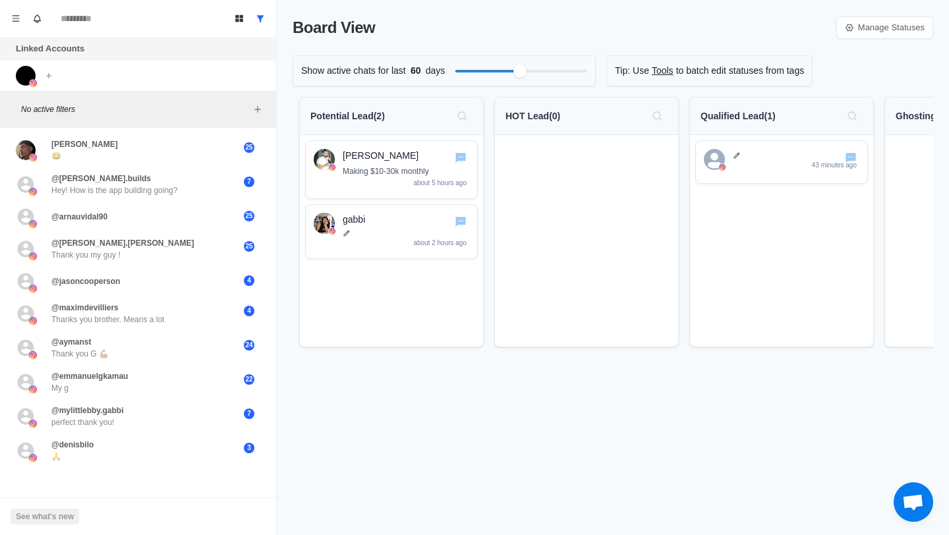
scroll to position [0, 0]
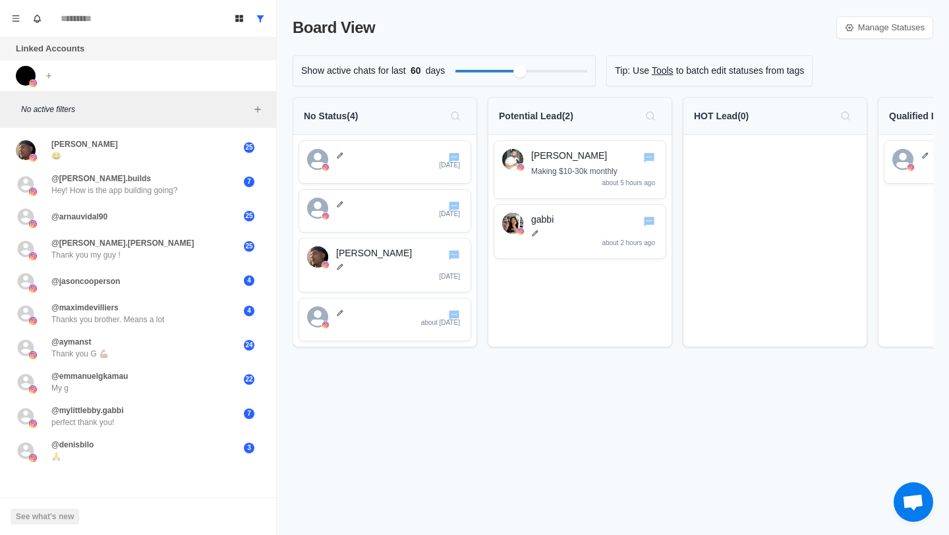
click at [673, 70] on link "Tools" at bounding box center [663, 71] width 22 height 14
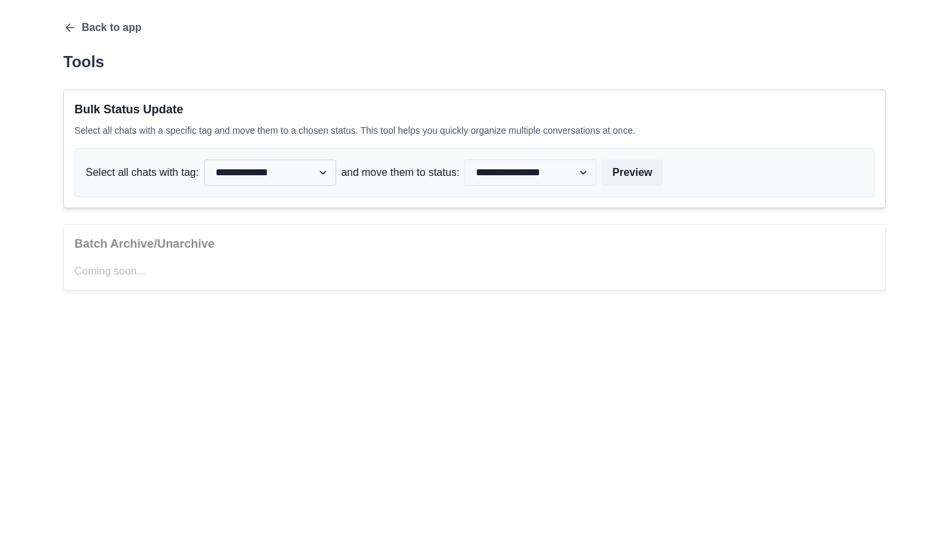
click at [237, 171] on select "**********" at bounding box center [270, 172] width 132 height 26
click at [522, 177] on select "**********" at bounding box center [530, 172] width 132 height 26
click at [96, 36] on div "**********" at bounding box center [474, 155] width 822 height 269
click at [72, 25] on icon "button" at bounding box center [69, 27] width 13 height 13
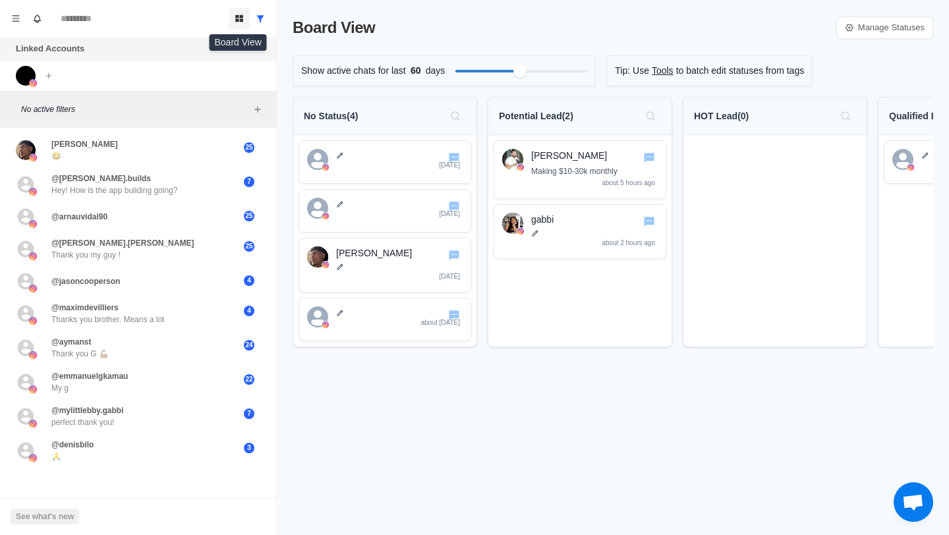
click at [239, 18] on icon "Board View" at bounding box center [239, 18] width 9 height 9
click at [552, 118] on p "Potential Lead ( 2 )" at bounding box center [536, 116] width 74 height 14
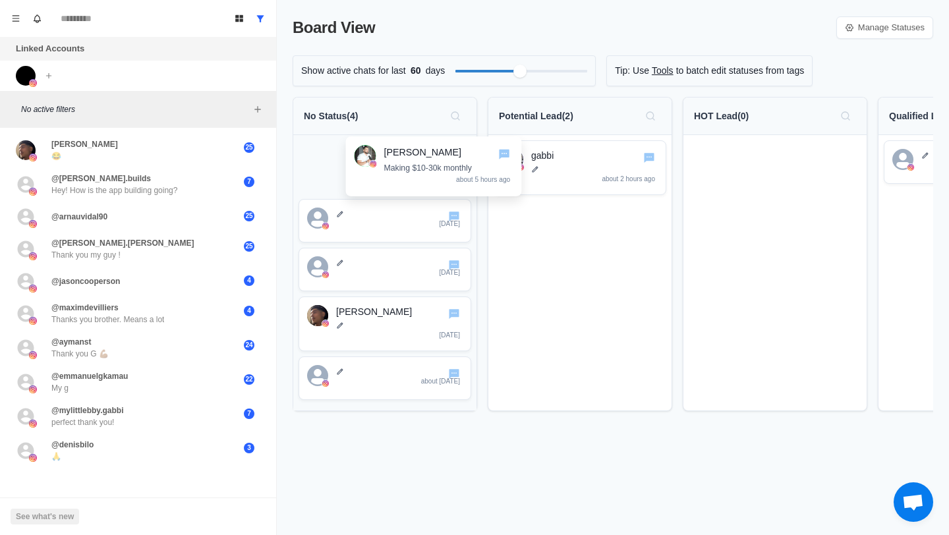
drag, startPoint x: 544, startPoint y: 159, endPoint x: 391, endPoint y: 155, distance: 152.9
click at [391, 155] on div "No Status ( 4 ) [DATE] [DATE] [PERSON_NAME] [DATE] about [DATE] Potential Lead …" at bounding box center [613, 259] width 640 height 325
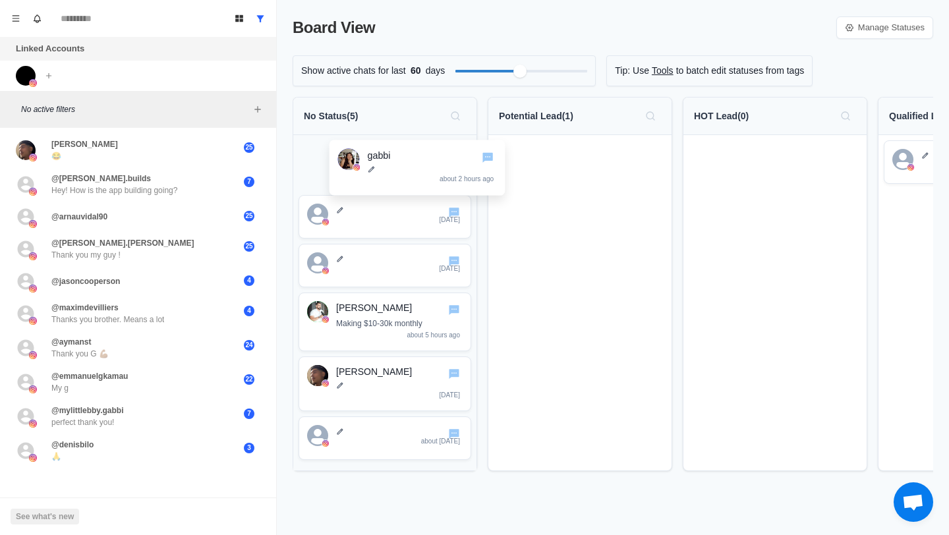
drag, startPoint x: 547, startPoint y: 165, endPoint x: 379, endPoint y: 164, distance: 168.7
click at [379, 164] on div "No Status ( 5 ) [DATE] [DATE] [PERSON_NAME] Making $10-30k monthly about 5 hour…" at bounding box center [613, 289] width 640 height 385
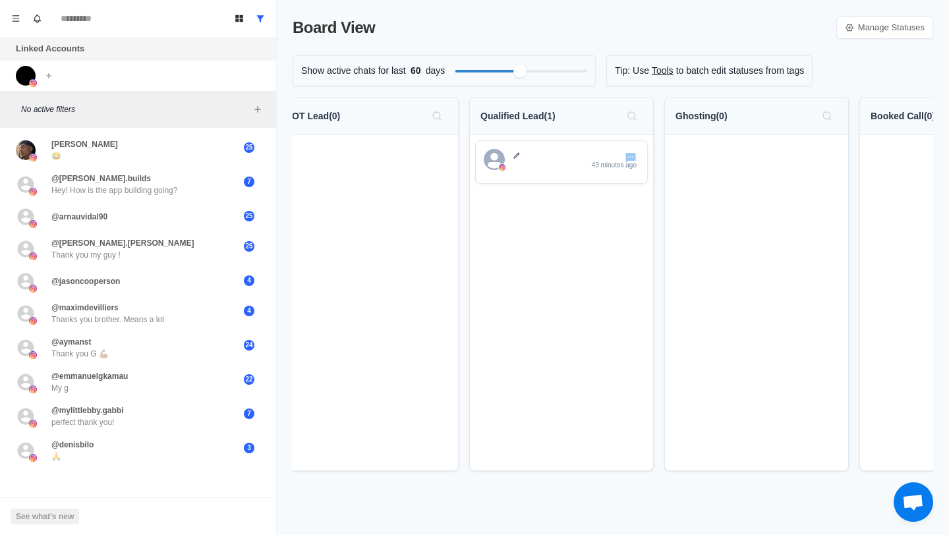
scroll to position [0, 522]
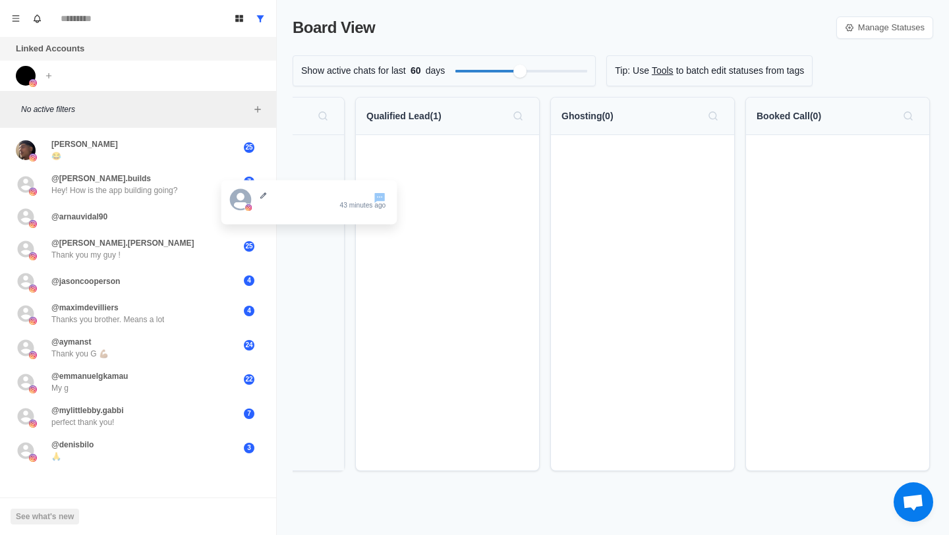
drag, startPoint x: 456, startPoint y: 142, endPoint x: 310, endPoint y: 182, distance: 151.0
click at [310, 182] on div "No Status ( 6 ) [DATE] [DATE] [PERSON_NAME] Making $10-30k monthly about 5 hour…" at bounding box center [613, 289] width 640 height 385
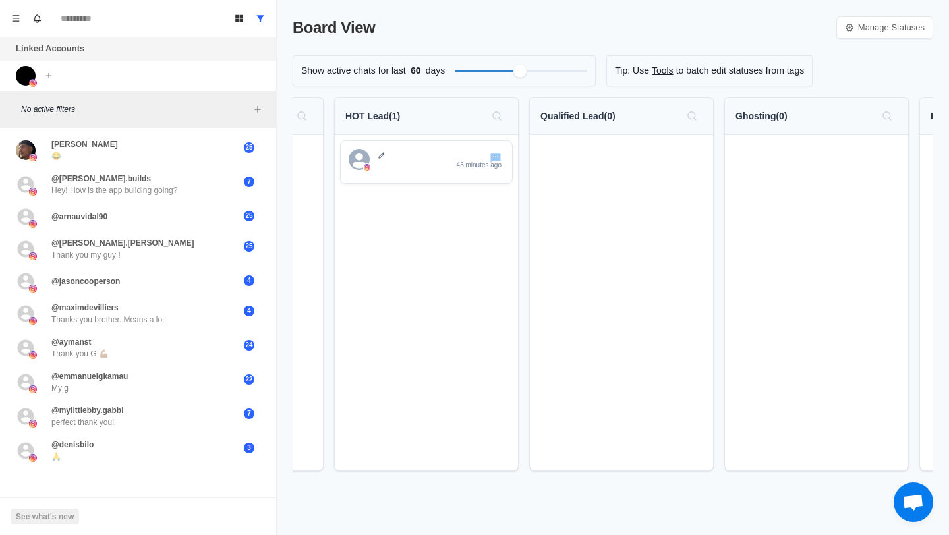
scroll to position [0, 225]
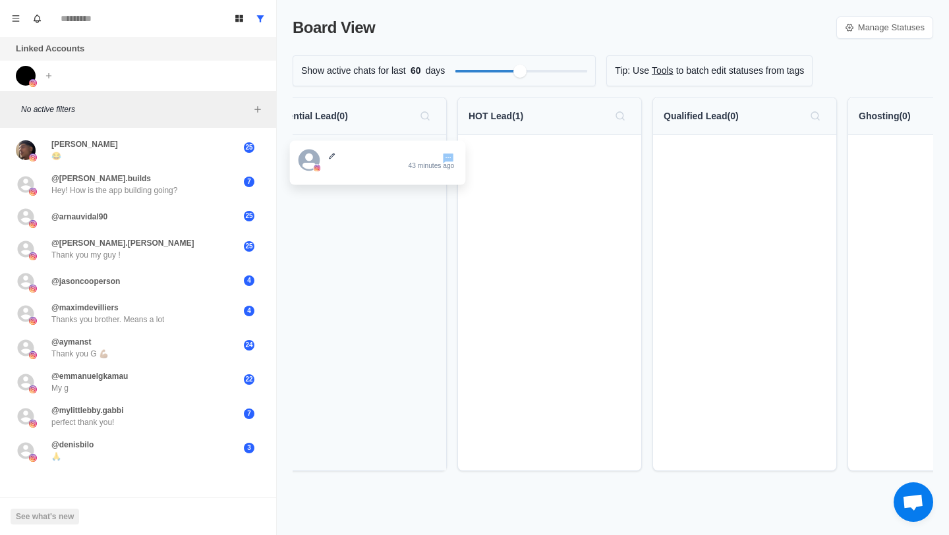
drag, startPoint x: 581, startPoint y: 160, endPoint x: 385, endPoint y: 163, distance: 195.7
click at [385, 163] on div "No Status ( 6 ) [DATE] [DATE] [PERSON_NAME] Making $10-30k monthly about 5 hour…" at bounding box center [613, 289] width 640 height 385
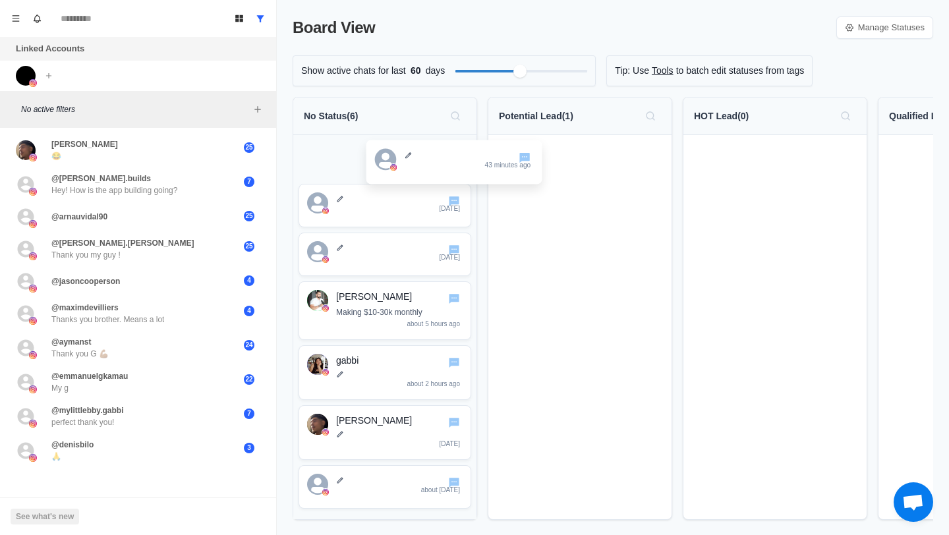
drag, startPoint x: 555, startPoint y: 159, endPoint x: 420, endPoint y: 156, distance: 135.1
click at [420, 156] on div "No Status ( 6 ) [DATE] [DATE] [PERSON_NAME] Making $10-30k monthly about 5 hour…" at bounding box center [613, 314] width 640 height 434
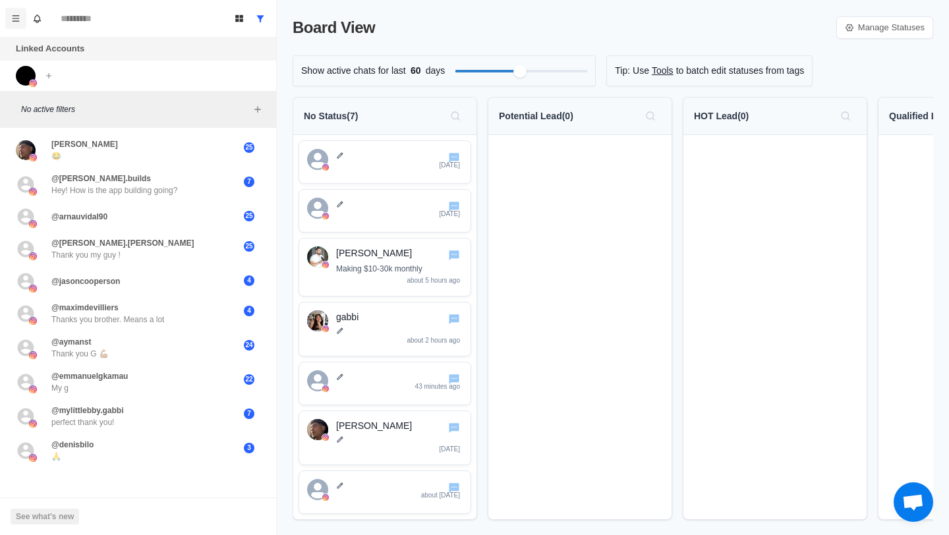
click at [17, 26] on button "Menu" at bounding box center [15, 18] width 21 height 21
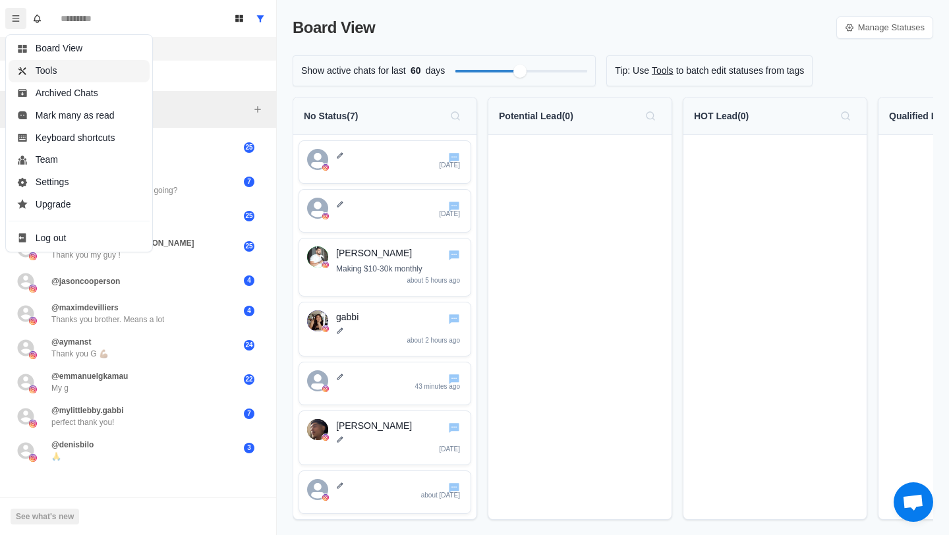
click at [66, 69] on button "Tools" at bounding box center [79, 71] width 141 height 22
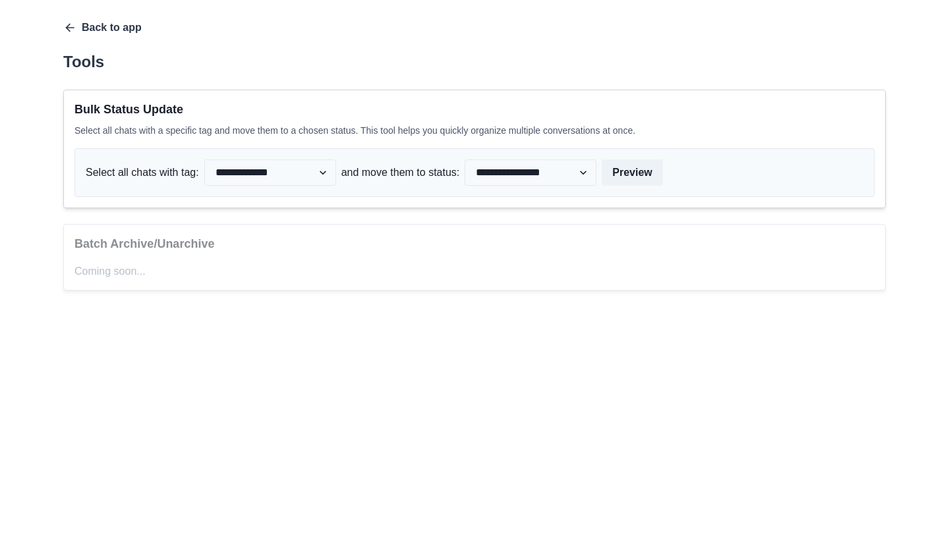
click at [65, 32] on icon "button" at bounding box center [69, 27] width 13 height 13
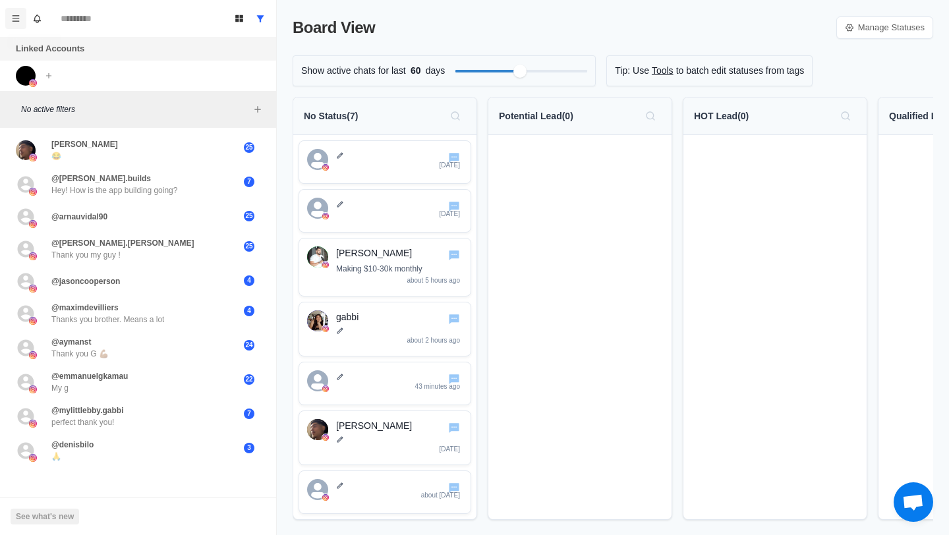
click at [18, 19] on icon "Menu" at bounding box center [15, 18] width 9 height 9
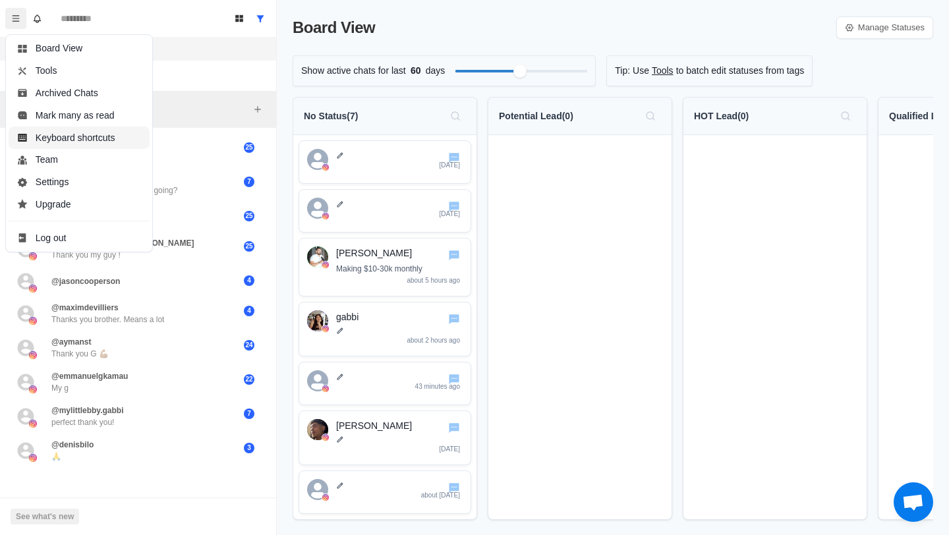
click at [90, 140] on button "Keyboard shortcuts" at bounding box center [79, 137] width 141 height 22
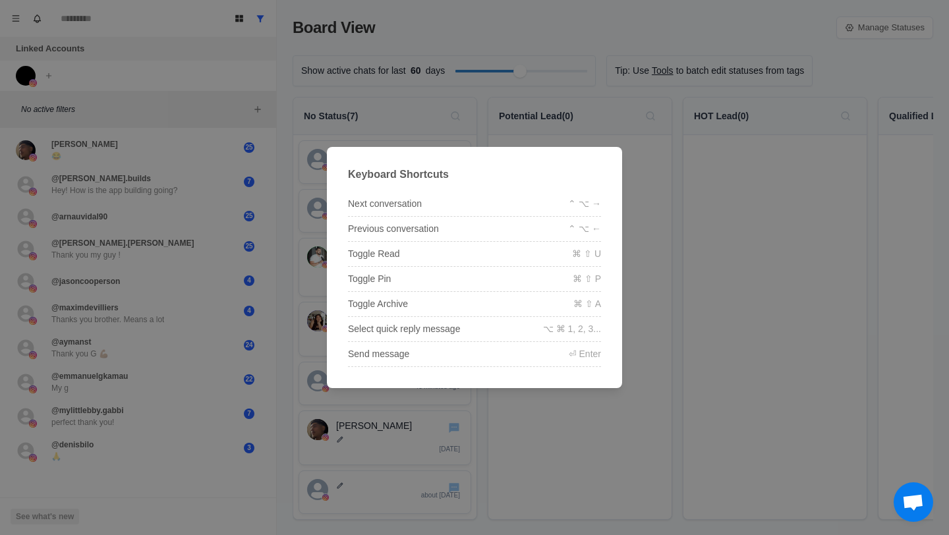
click at [105, 38] on div "Keyboard Shortcuts Next conversation ⌃ ⌥ → Previous conversation ⌃ ⌥ ← Toggle R…" at bounding box center [474, 267] width 949 height 535
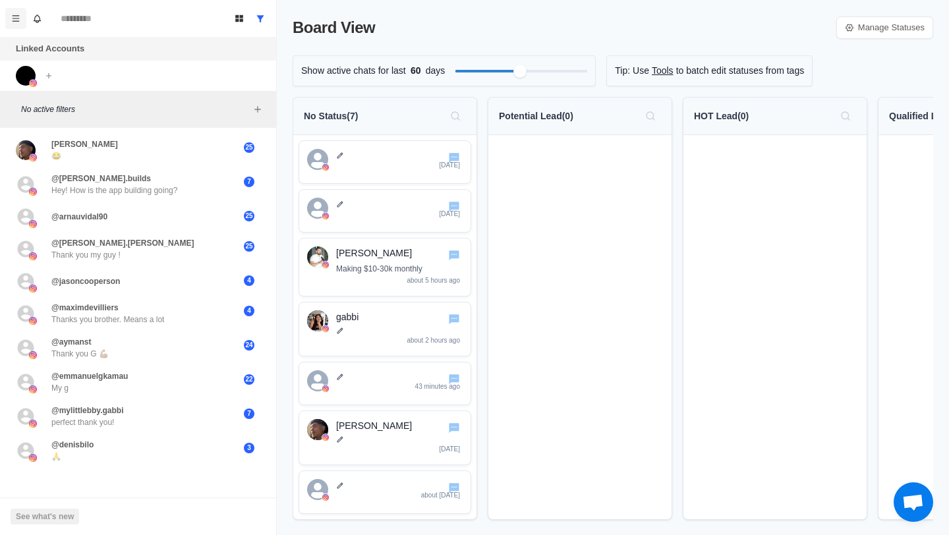
click at [18, 19] on icon "Menu" at bounding box center [15, 18] width 9 height 9
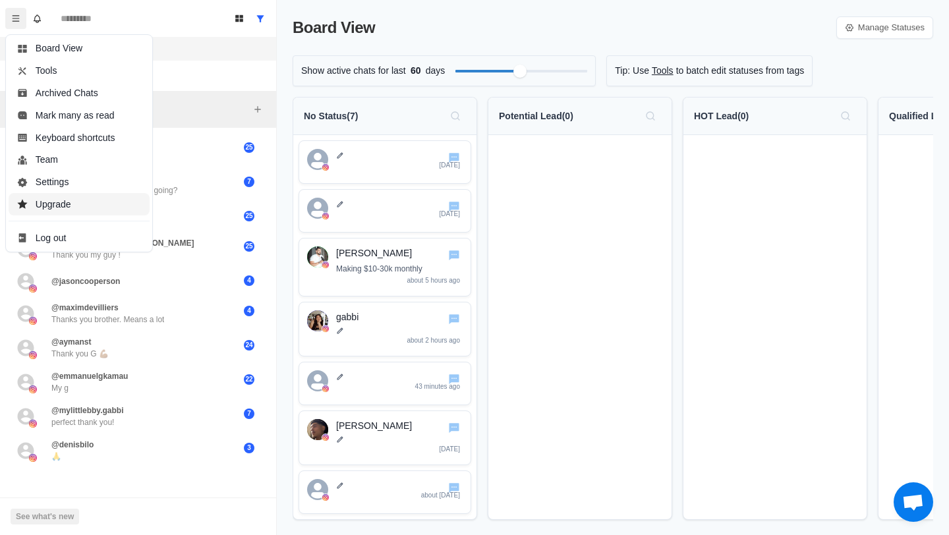
click at [88, 200] on button "Upgrade" at bounding box center [79, 204] width 141 height 22
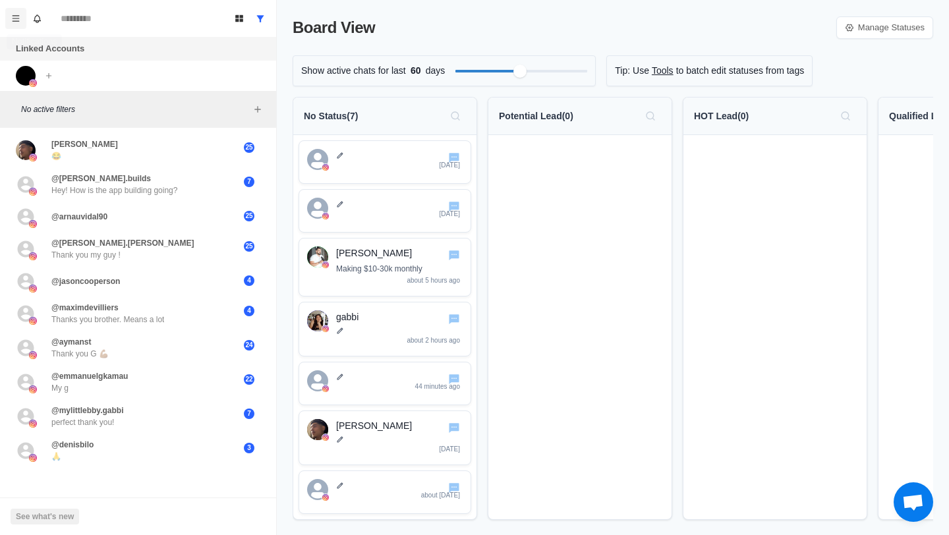
click at [16, 15] on icon "Menu" at bounding box center [16, 18] width 7 height 6
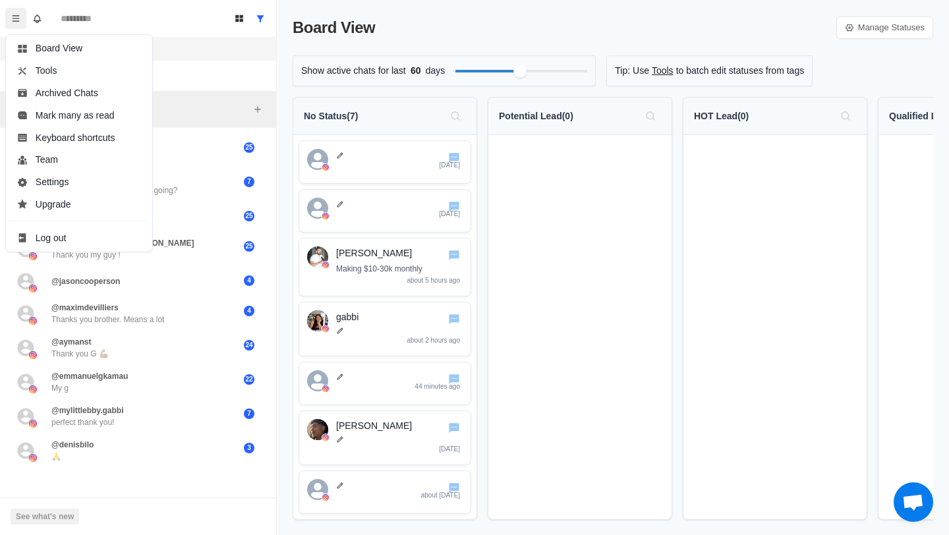
click at [220, 44] on div "Linked Accounts" at bounding box center [138, 49] width 276 height 24
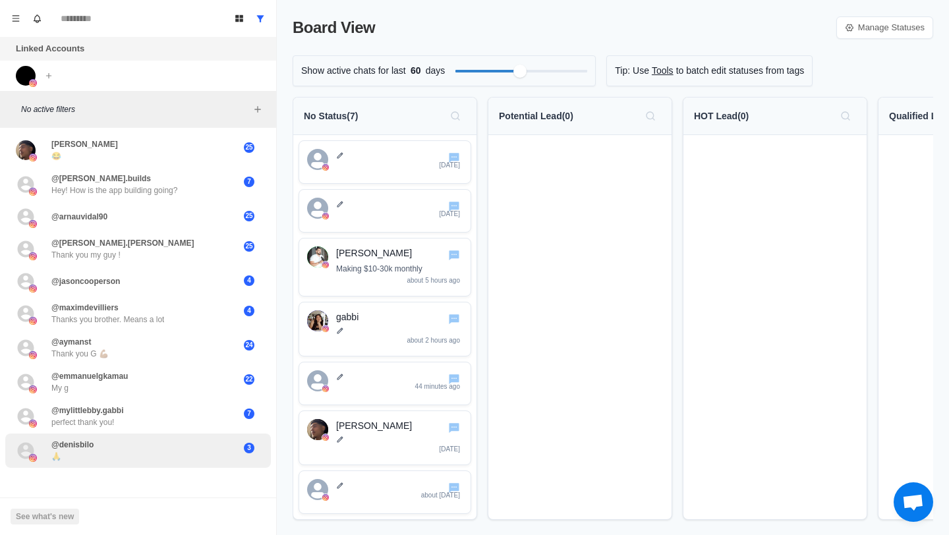
click at [131, 444] on div "@denisbilo 🙏" at bounding box center [124, 451] width 217 height 24
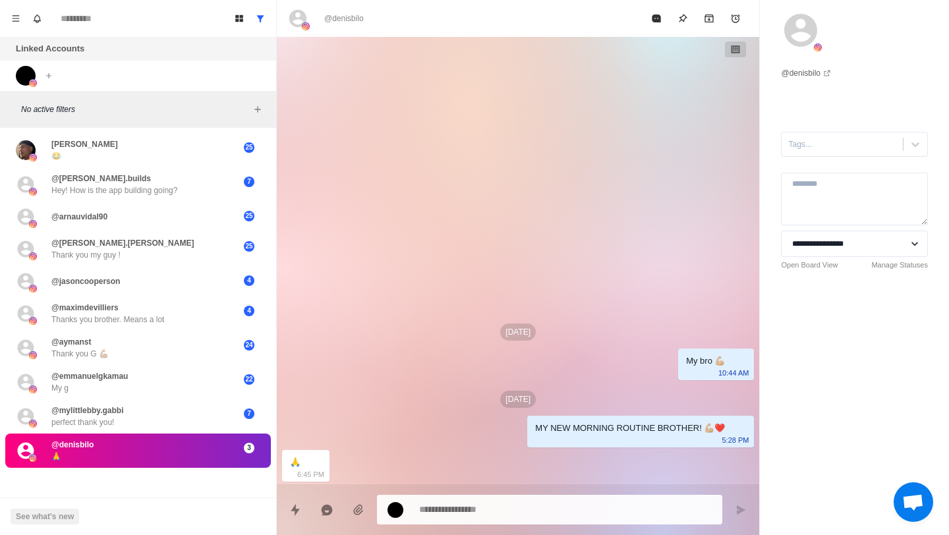
click at [335, 407] on div "[DATE]" at bounding box center [518, 399] width 472 height 17
click at [90, 167] on div "@[PERSON_NAME].builds Hey! How is the app building going? 7" at bounding box center [138, 184] width 266 height 34
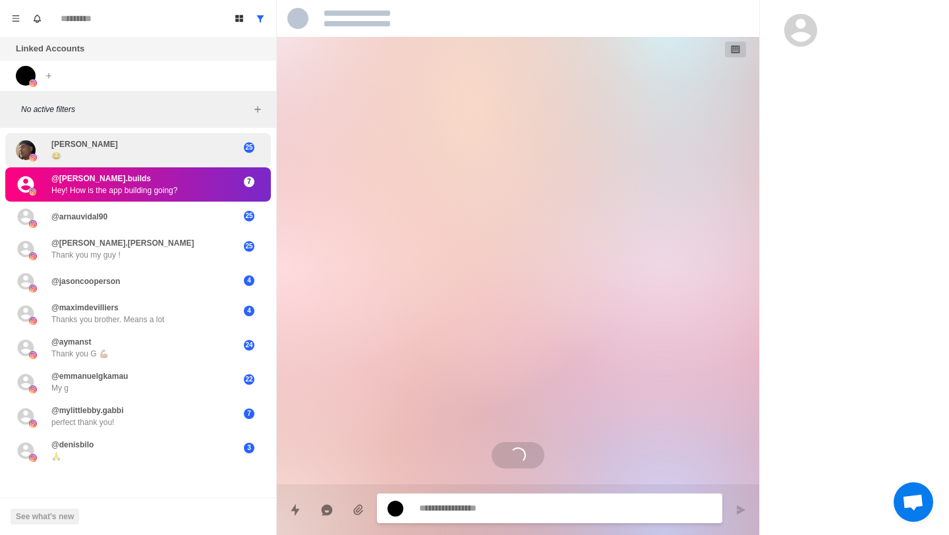
click at [84, 152] on div "[PERSON_NAME] 😂" at bounding box center [124, 150] width 217 height 24
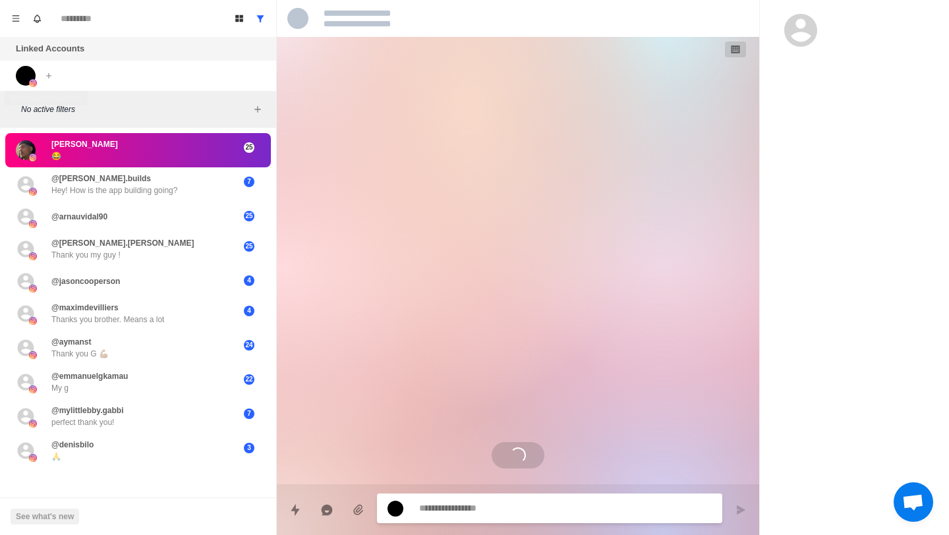
scroll to position [706, 0]
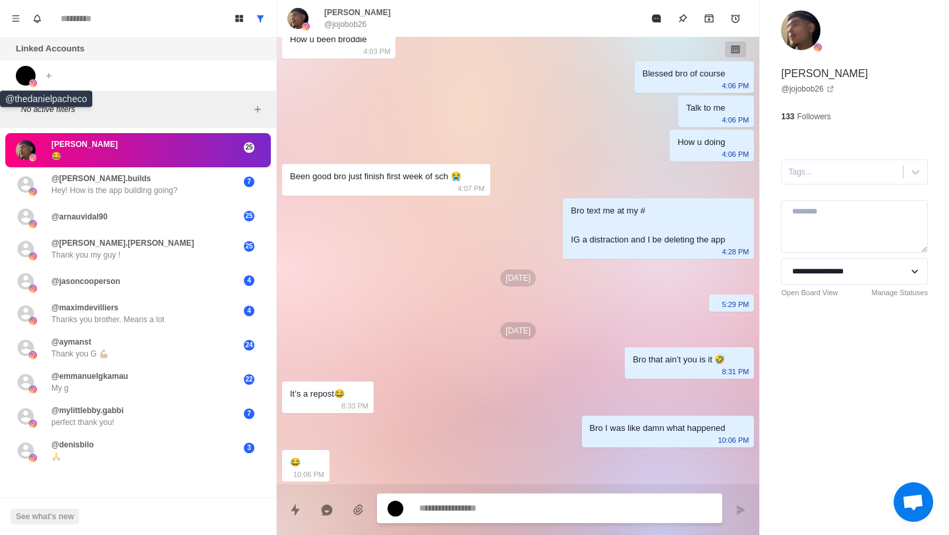
type textarea "*"
click at [23, 70] on img at bounding box center [26, 76] width 20 height 20
click at [235, 15] on icon "Board View" at bounding box center [239, 18] width 9 height 9
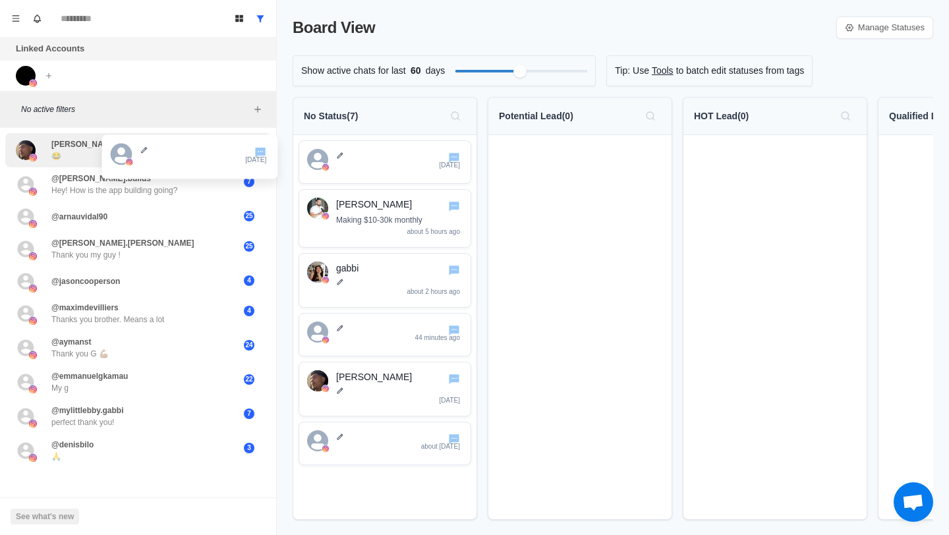
drag, startPoint x: 380, startPoint y: 171, endPoint x: 176, endPoint y: 166, distance: 204.3
click at [176, 166] on div "Board View Tools Archived Chats Mark many as read Keyboard shortcuts Team Setti…" at bounding box center [474, 267] width 949 height 535
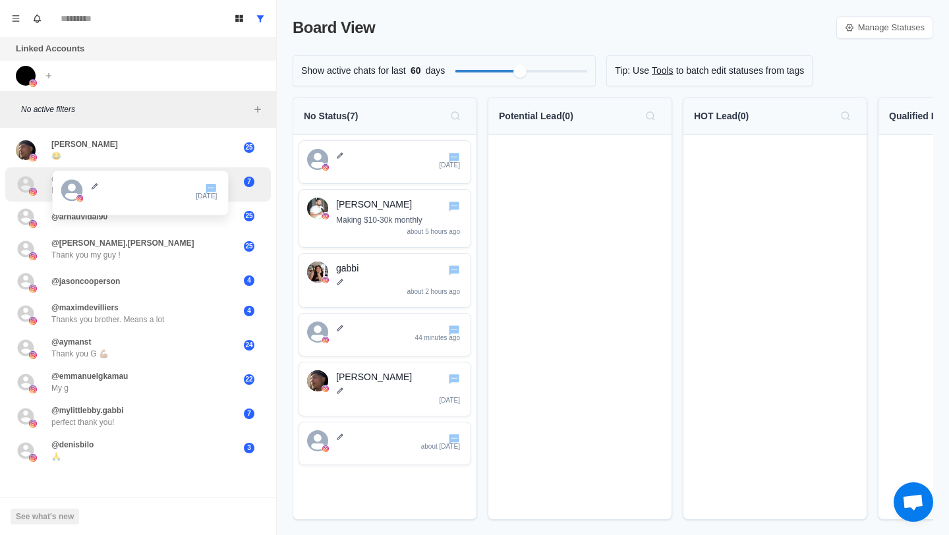
drag, startPoint x: 404, startPoint y: 170, endPoint x: 153, endPoint y: 200, distance: 252.8
click at [154, 200] on div "Board View Tools Archived Chats Mark many as read Keyboard shortcuts Team Setti…" at bounding box center [474, 267] width 949 height 535
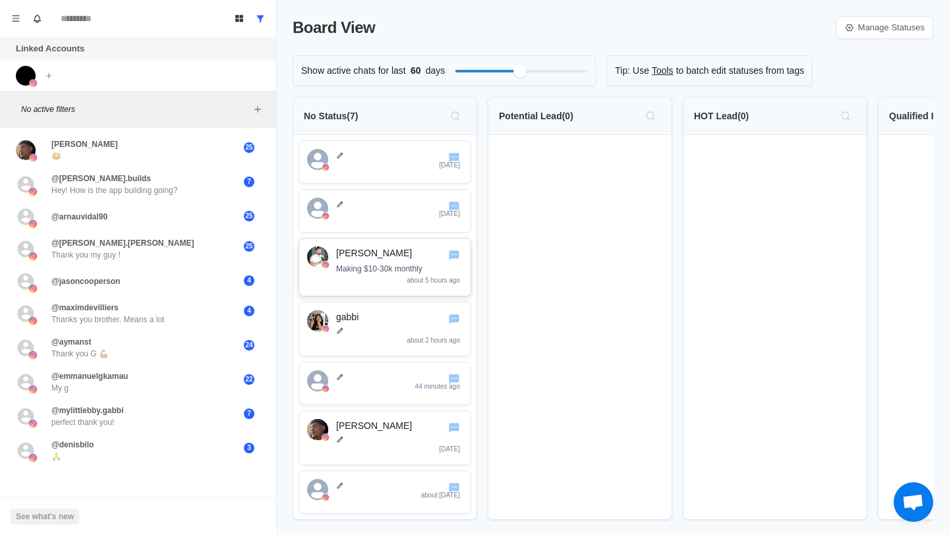
scroll to position [11, 0]
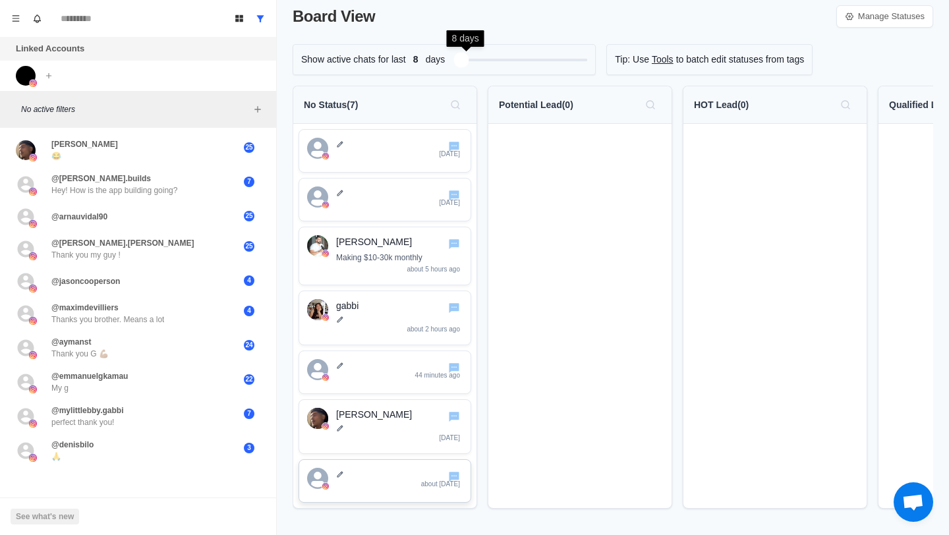
click at [466, 62] on div at bounding box center [521, 59] width 132 height 13
click at [444, 61] on div "Show active chats for last 5 days Loading..." at bounding box center [454, 59] width 322 height 31
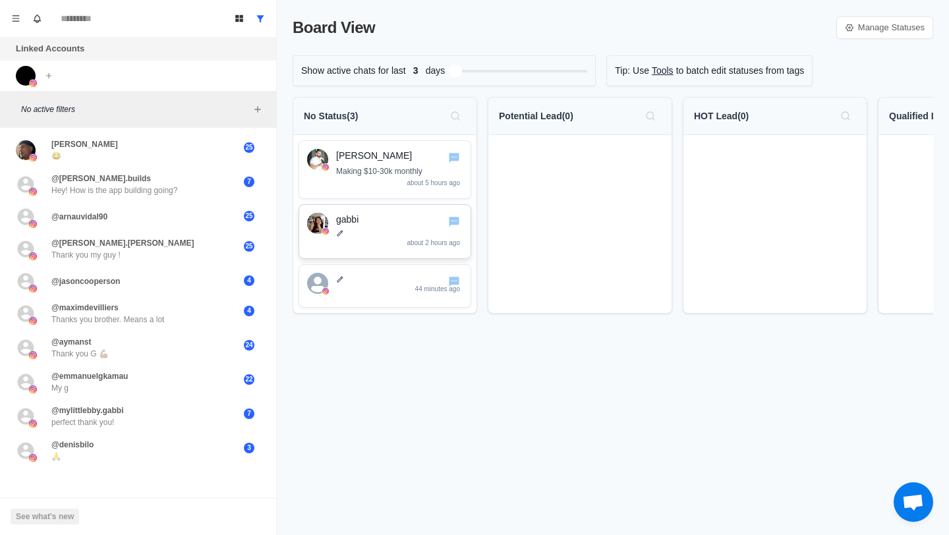
scroll to position [0, 0]
click at [443, 389] on div "Board View Manage Statuses Show active chats for last 3 days Tip: Use Tools to …" at bounding box center [613, 267] width 672 height 535
click at [260, 16] on icon "Show all conversations" at bounding box center [260, 18] width 7 height 7
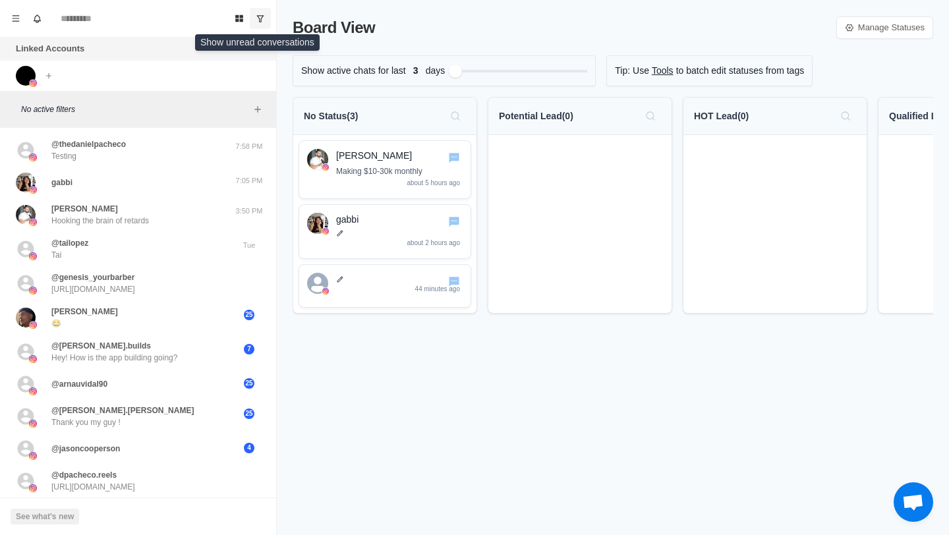
click at [260, 16] on icon "Show unread conversations" at bounding box center [260, 18] width 7 height 7
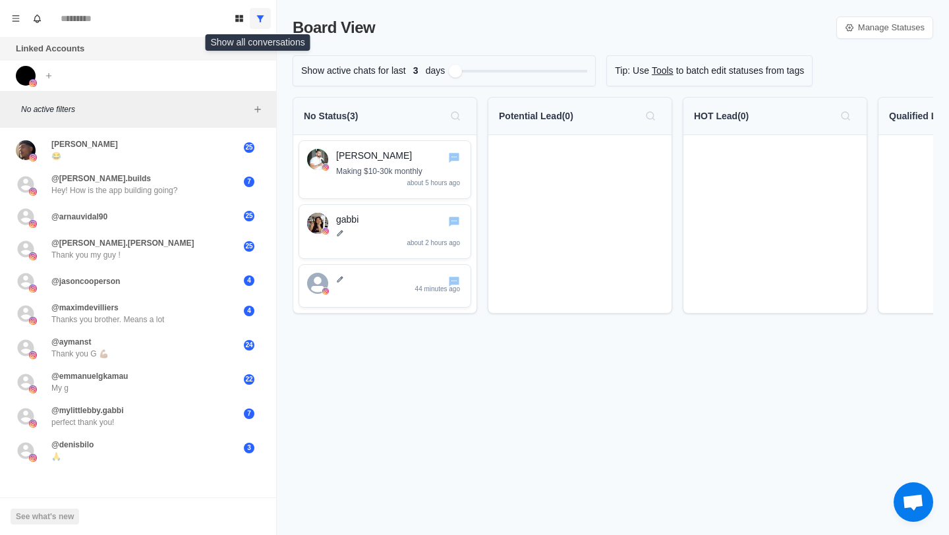
click at [260, 16] on icon "Show all conversations" at bounding box center [260, 18] width 7 height 7
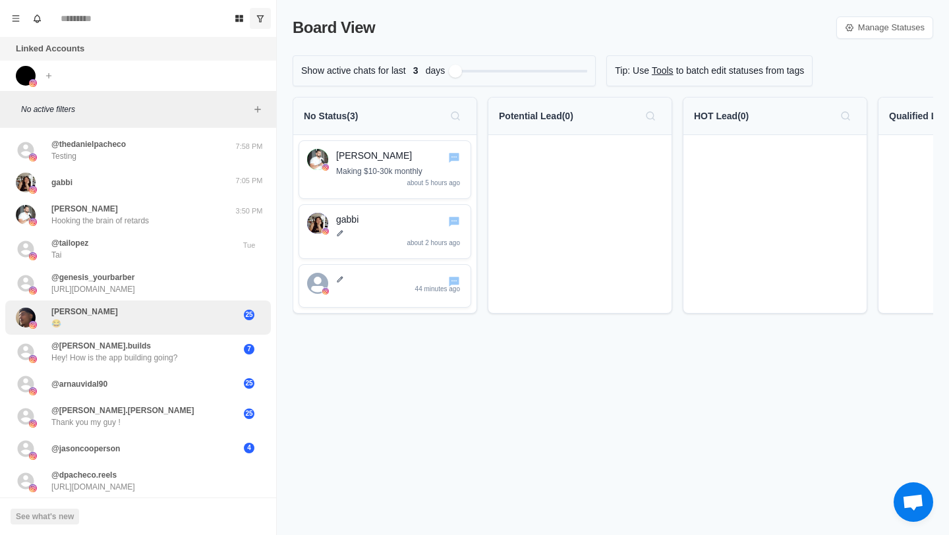
click at [206, 307] on div "Jojo 😂" at bounding box center [124, 318] width 217 height 24
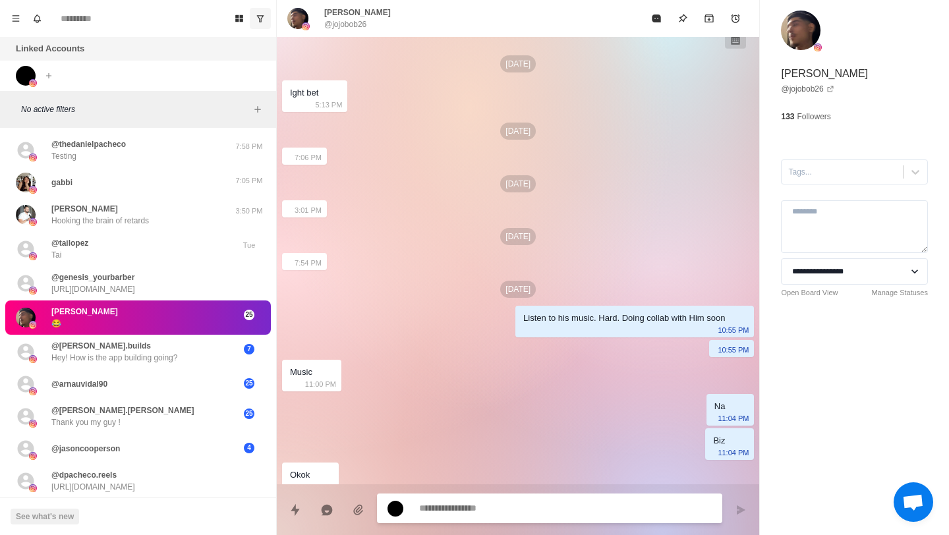
scroll to position [706, 0]
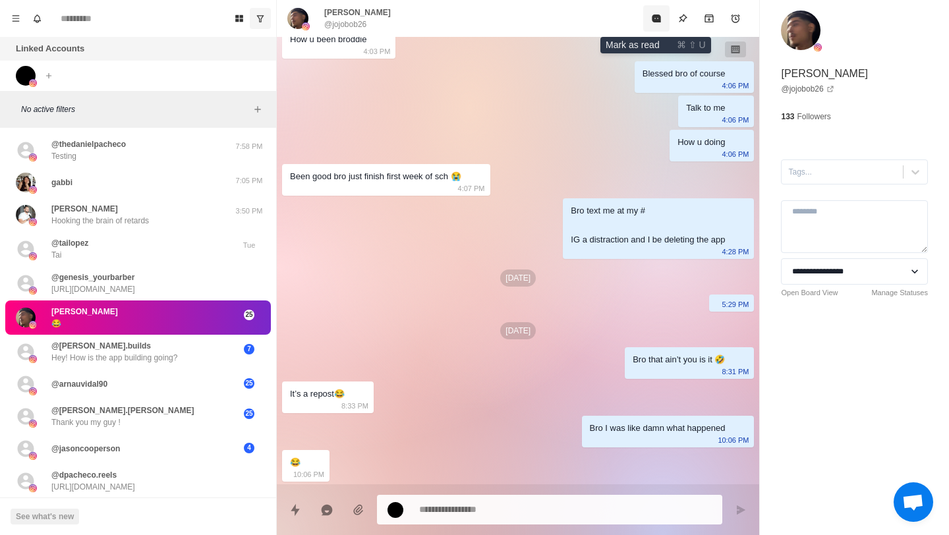
click at [657, 17] on icon "Mark as read" at bounding box center [656, 18] width 9 height 8
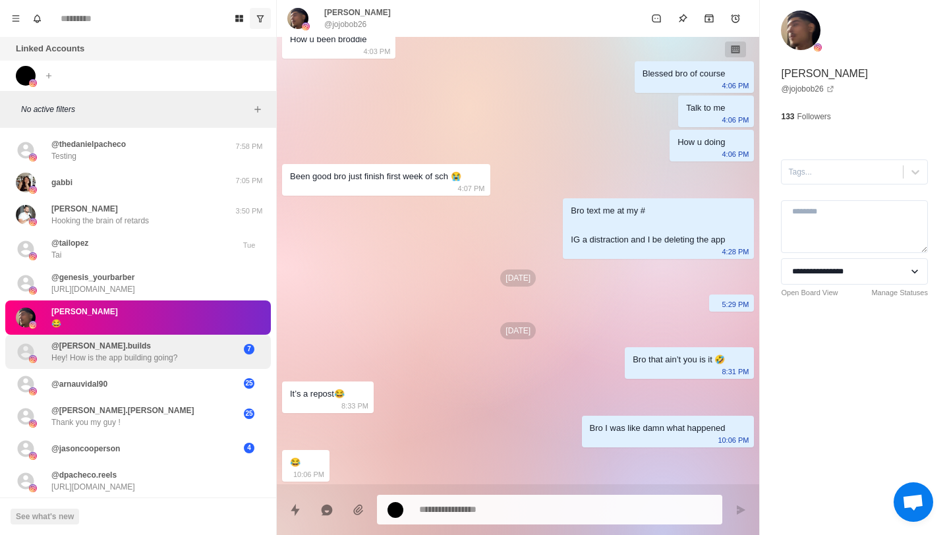
click at [237, 339] on div "@steven.builds Hey! How is the app building going? 7" at bounding box center [138, 352] width 266 height 34
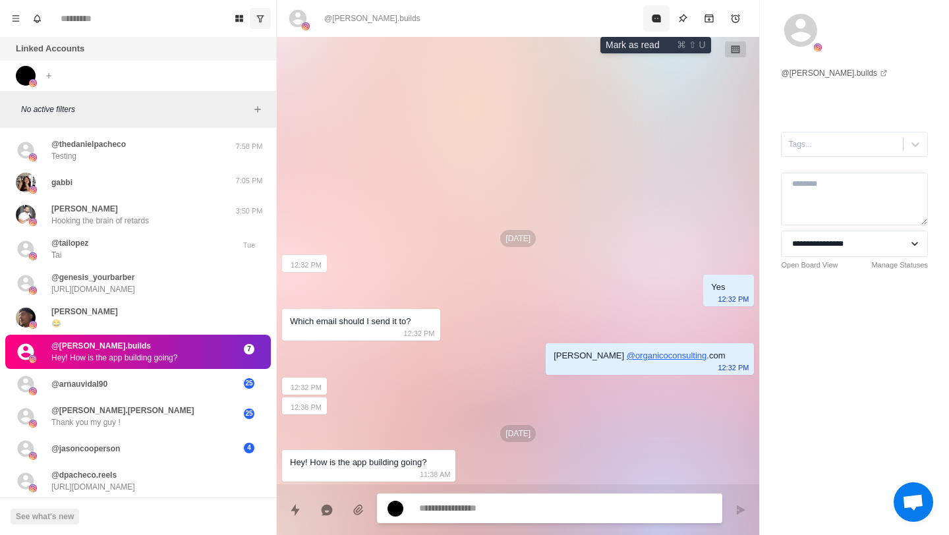
click at [651, 20] on icon "Mark as read" at bounding box center [656, 18] width 11 height 11
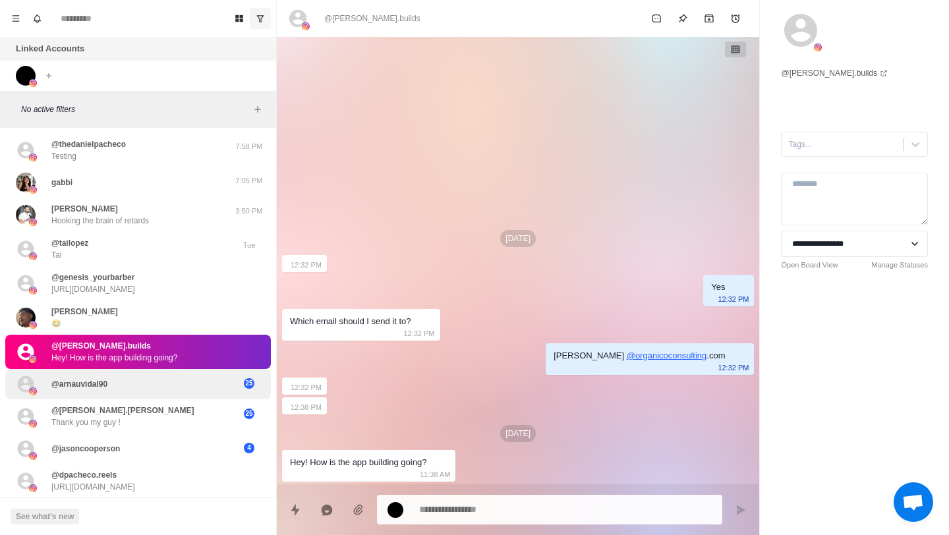
click at [179, 379] on div "@arnauvidal90" at bounding box center [124, 384] width 217 height 20
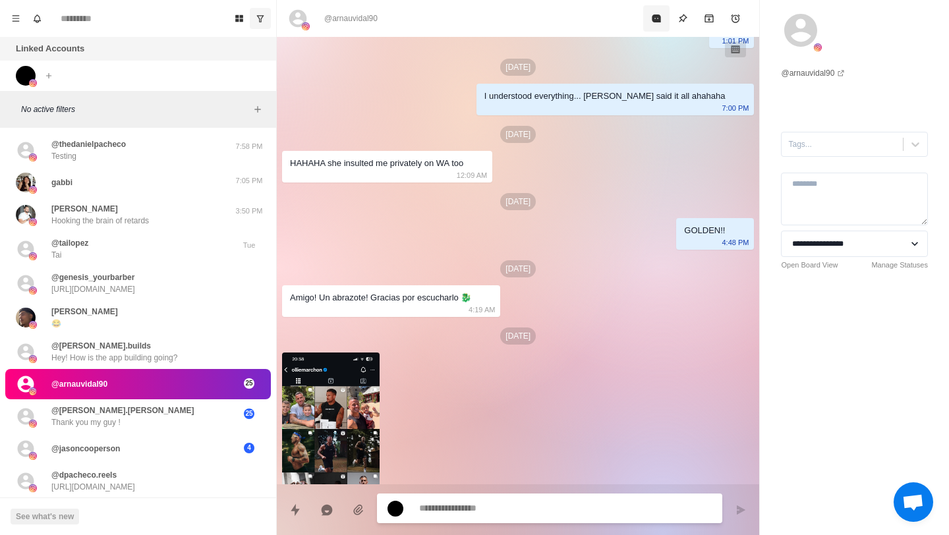
scroll to position [1437, 0]
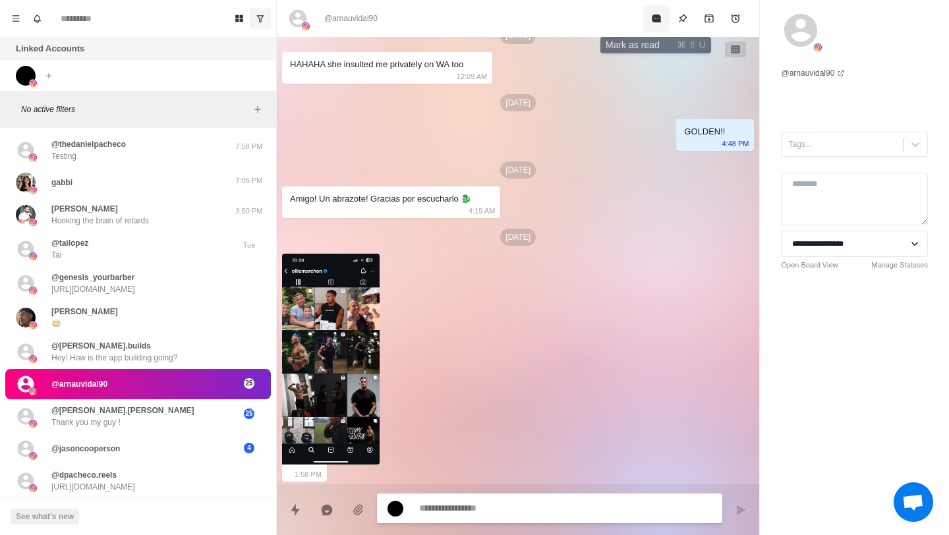
click at [656, 16] on icon "Mark as read" at bounding box center [656, 18] width 9 height 8
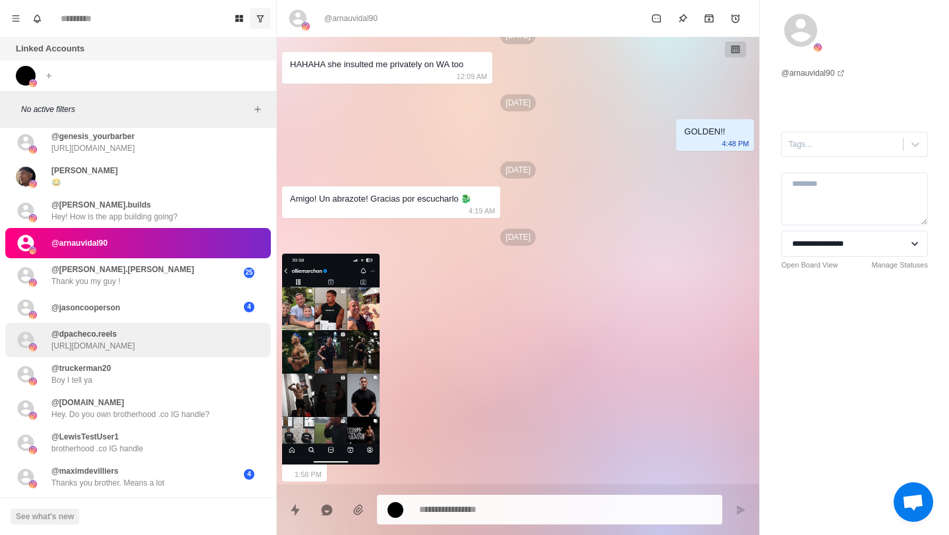
scroll to position [156, 0]
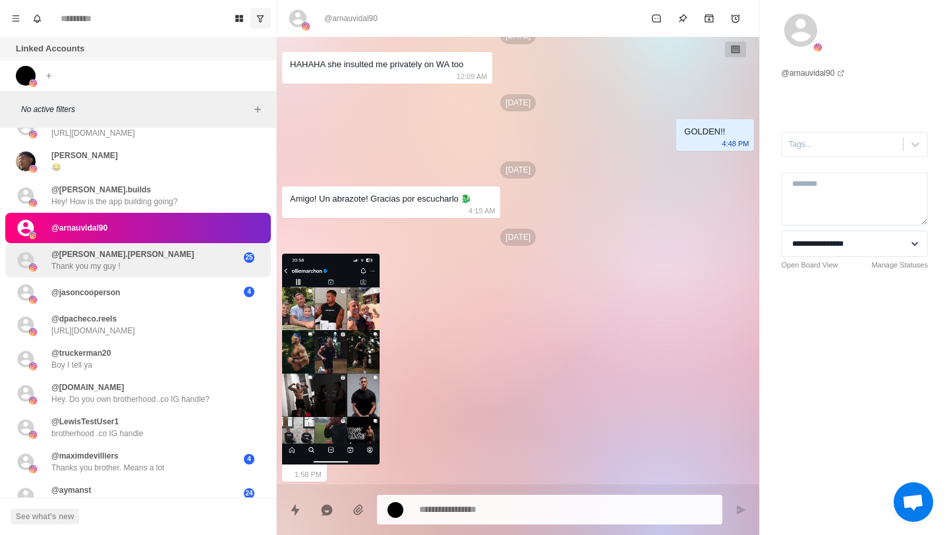
click at [150, 264] on div "@freddie.deso Thank you my guy !" at bounding box center [124, 260] width 217 height 24
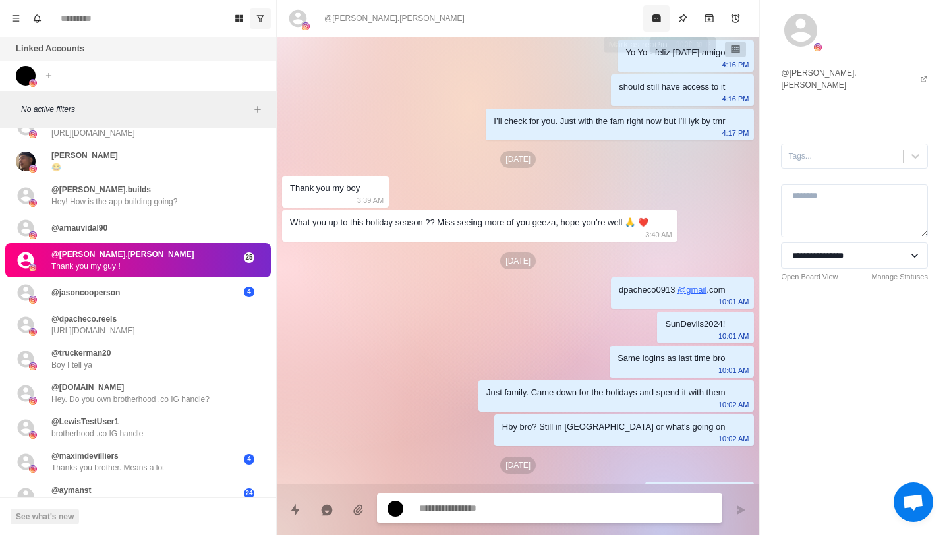
scroll to position [819, 0]
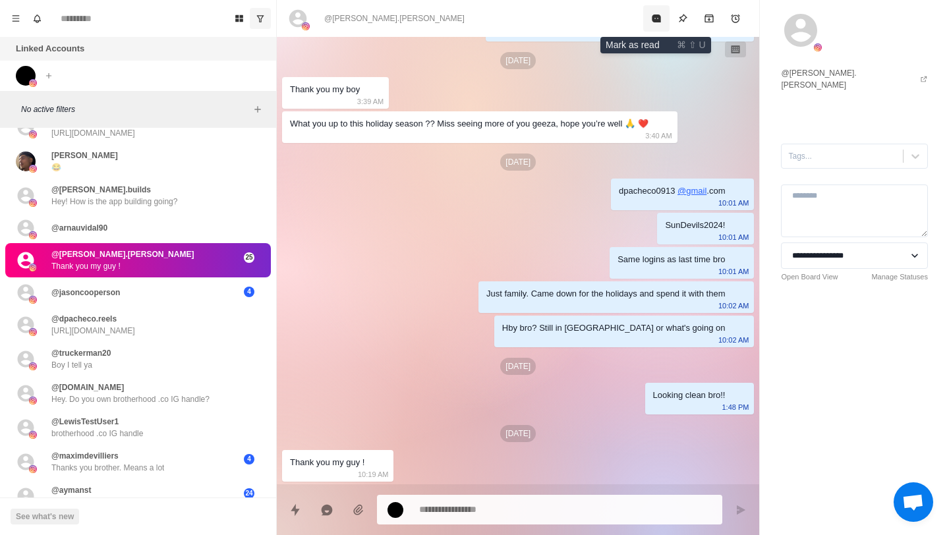
click at [660, 14] on icon "Mark as read" at bounding box center [656, 18] width 11 height 11
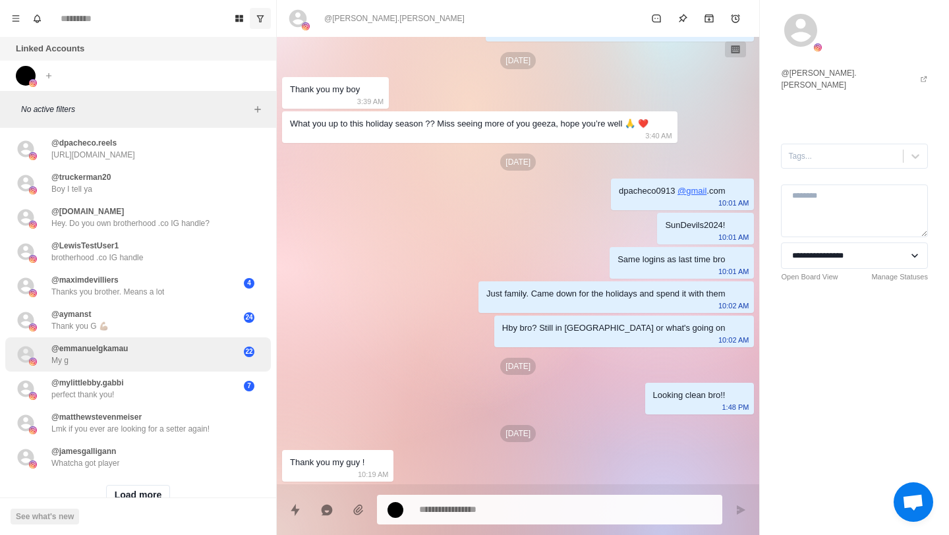
scroll to position [366, 0]
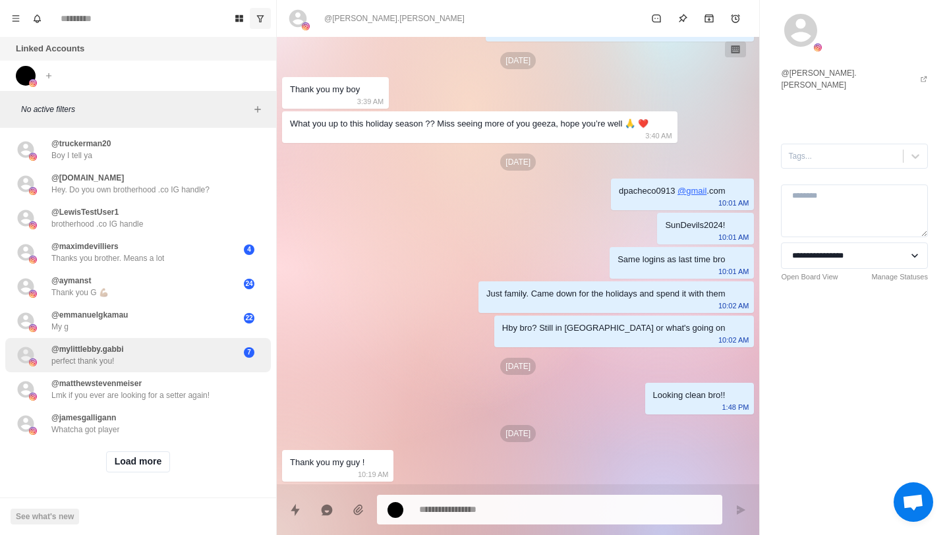
click at [148, 370] on div "@mylittlebby.gabbi perfect thank you! 7" at bounding box center [138, 355] width 266 height 34
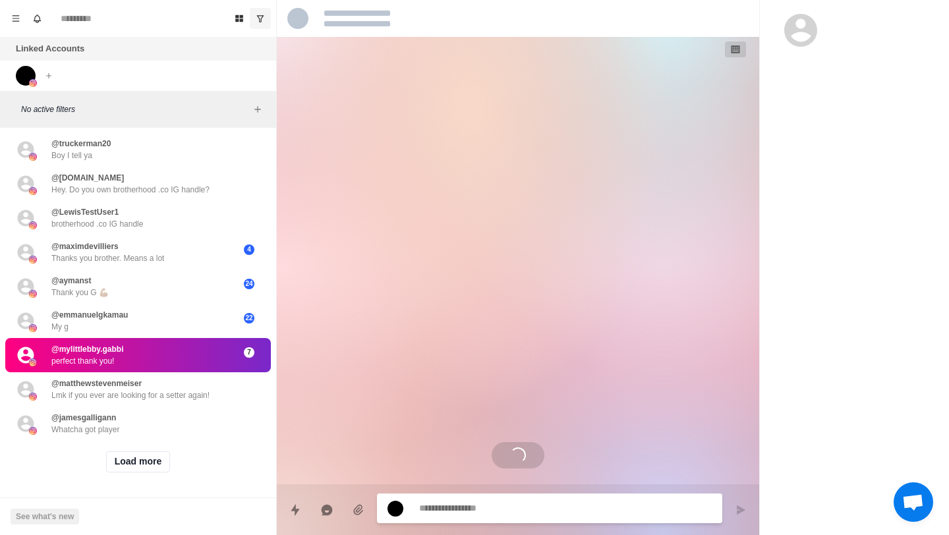
scroll to position [0, 0]
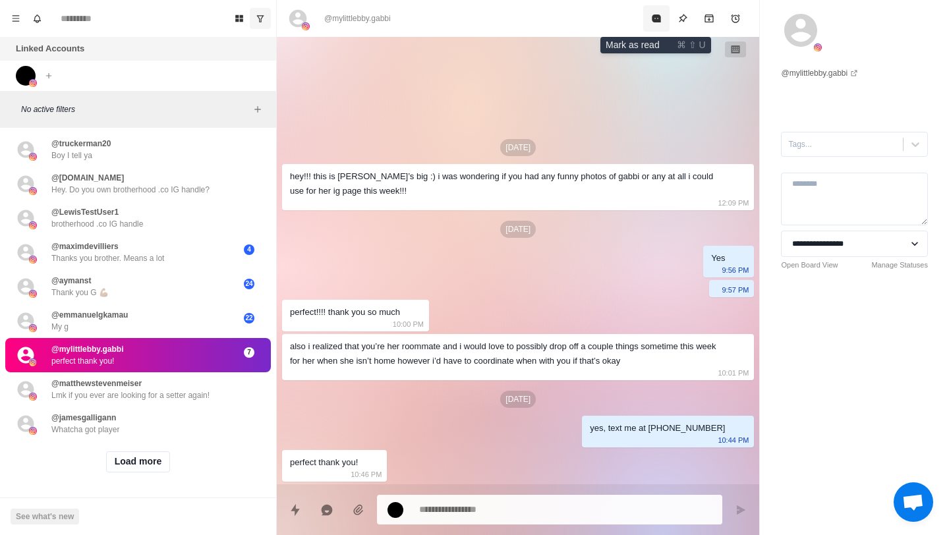
click at [652, 17] on icon "Mark as read" at bounding box center [656, 18] width 9 height 8
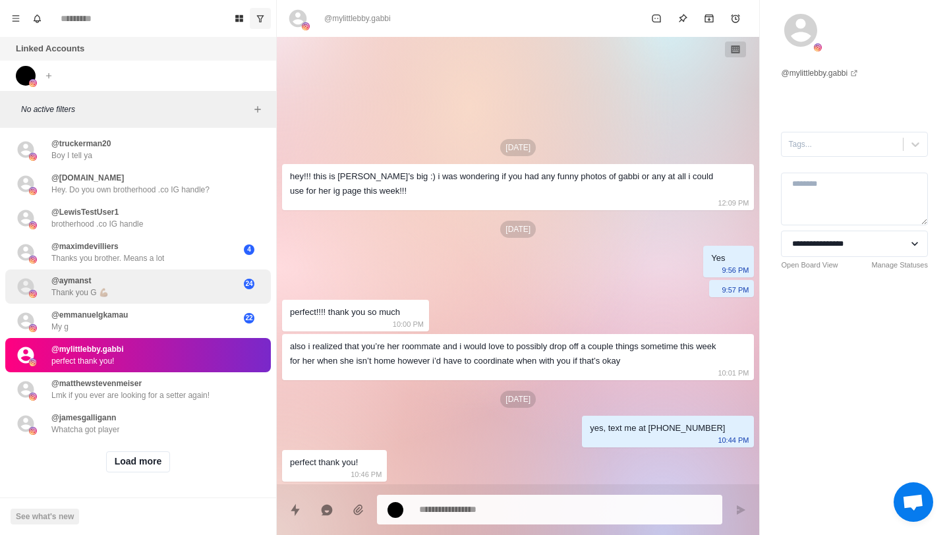
scroll to position [365, 0]
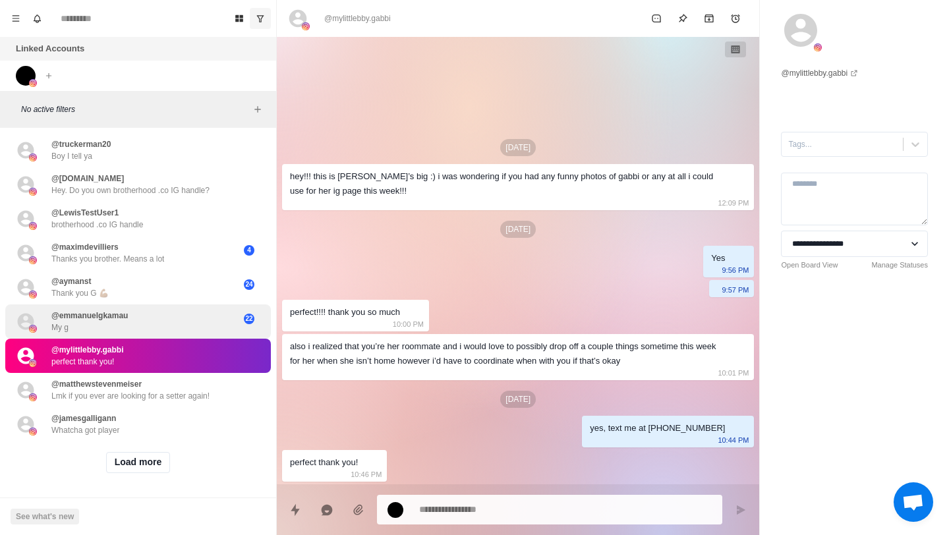
click at [174, 317] on div "@emmanuelgkamau My g" at bounding box center [124, 322] width 217 height 24
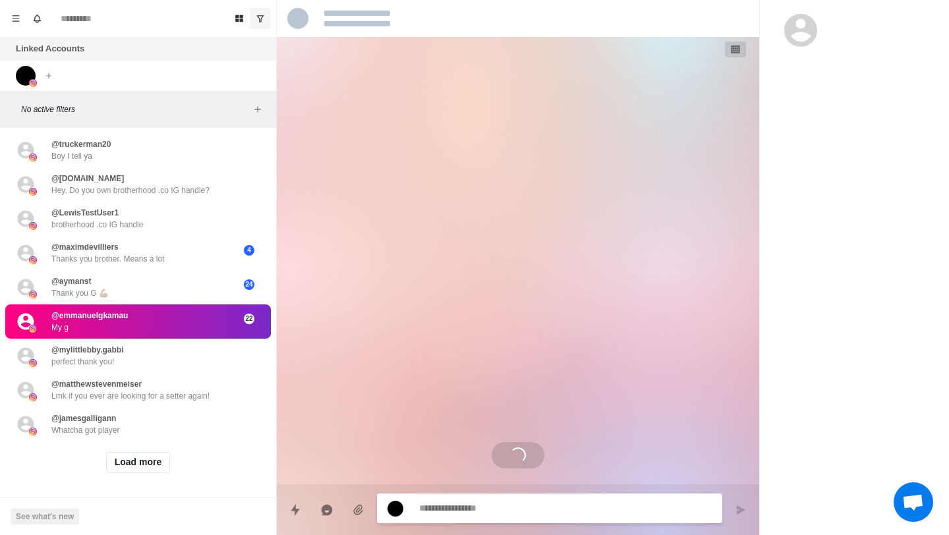
scroll to position [698, 0]
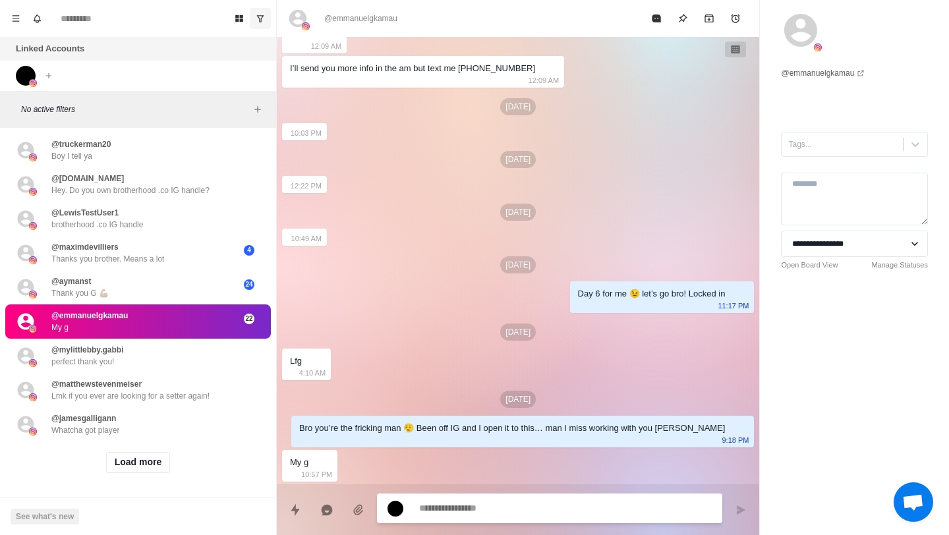
click at [379, 267] on div "Sep 2" at bounding box center [518, 264] width 472 height 17
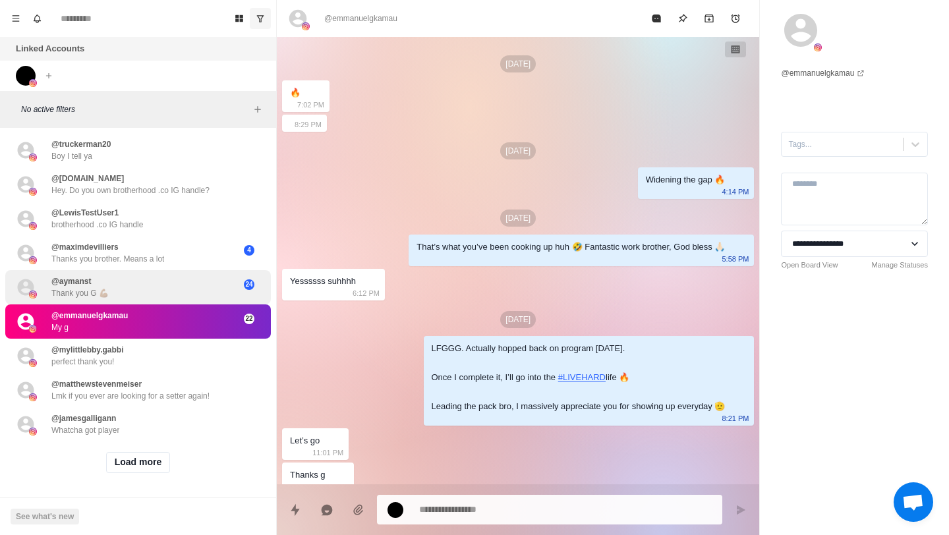
click at [144, 285] on div "@aymanst Thank you G 💪🏽" at bounding box center [124, 287] width 217 height 24
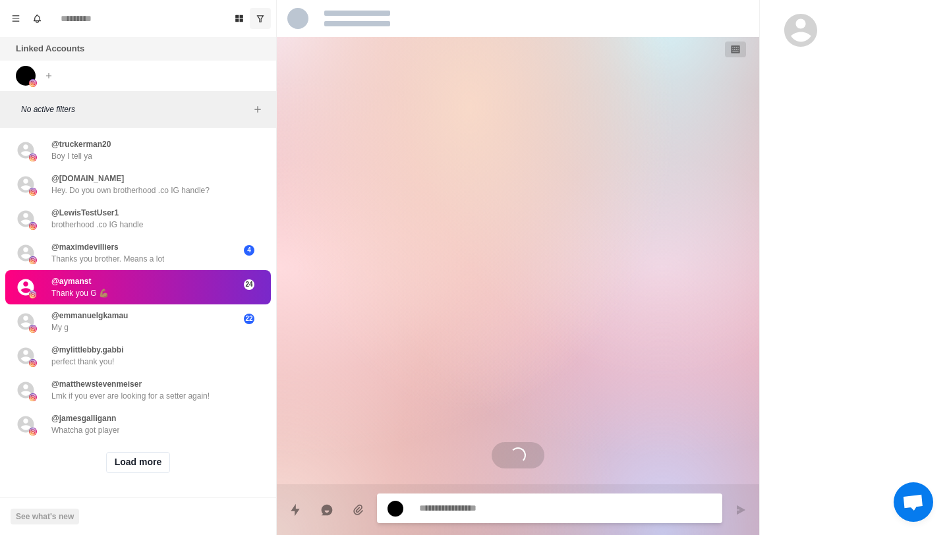
scroll to position [525, 0]
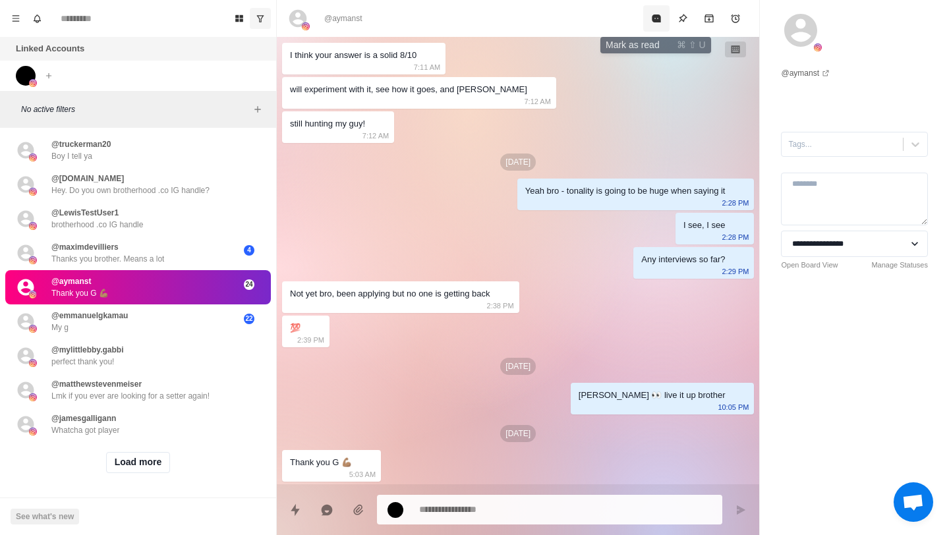
click at [651, 17] on icon "Mark as read" at bounding box center [656, 18] width 11 height 11
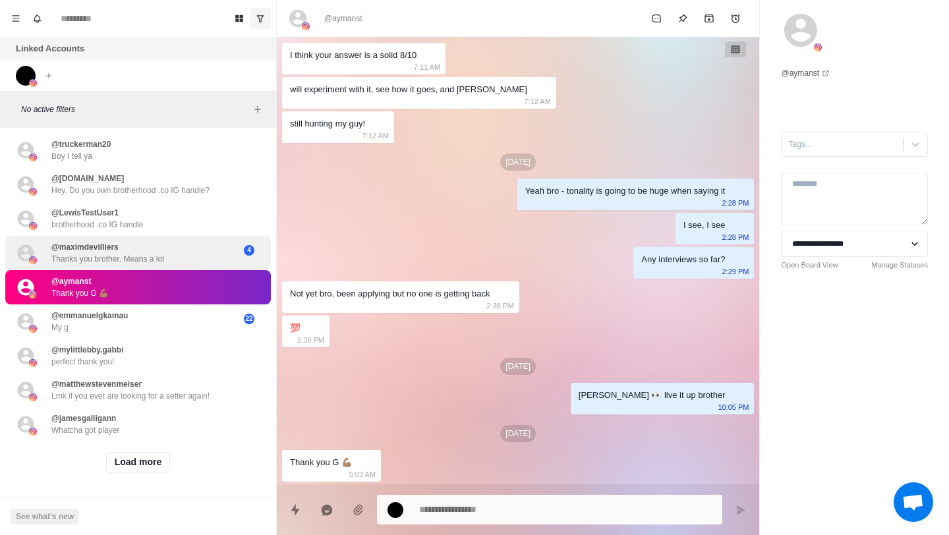
click at [217, 248] on div "@maximdevilliers Thanks you brother. Means a lot" at bounding box center [124, 253] width 217 height 24
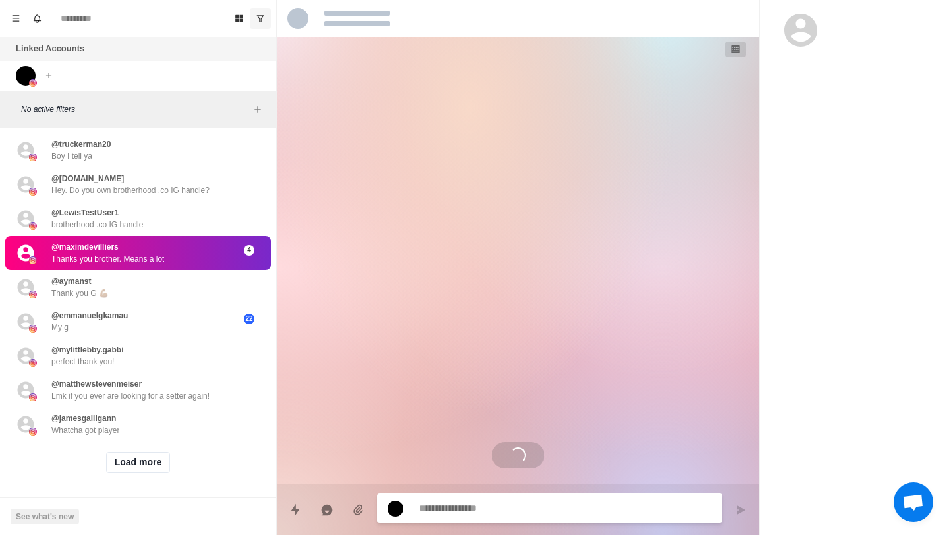
scroll to position [0, 0]
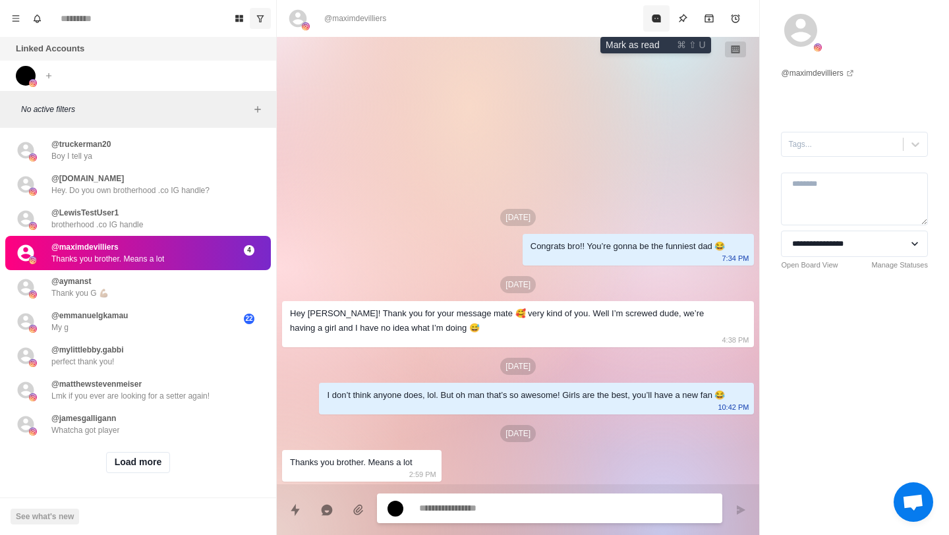
click at [654, 16] on icon "Mark as read" at bounding box center [656, 18] width 9 height 8
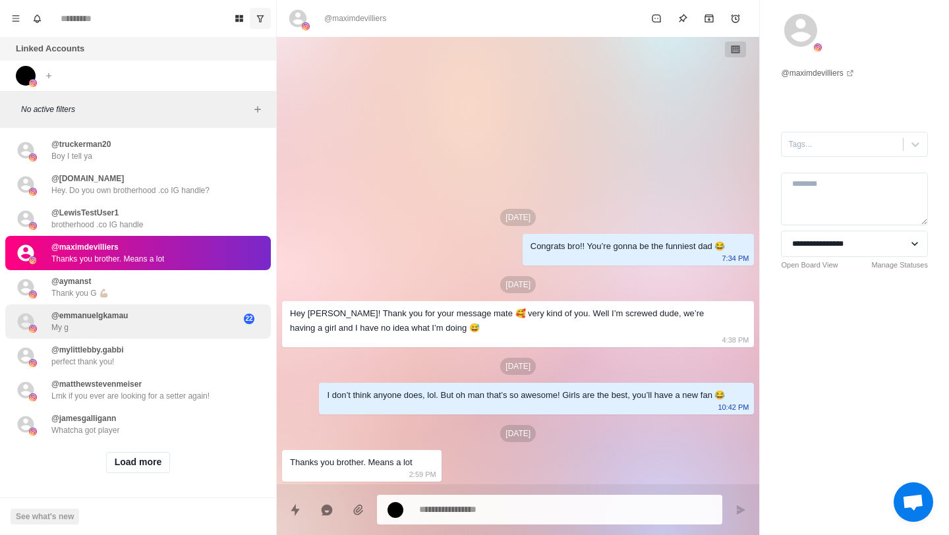
click at [191, 316] on div "@emmanuelgkamau My g" at bounding box center [124, 322] width 217 height 24
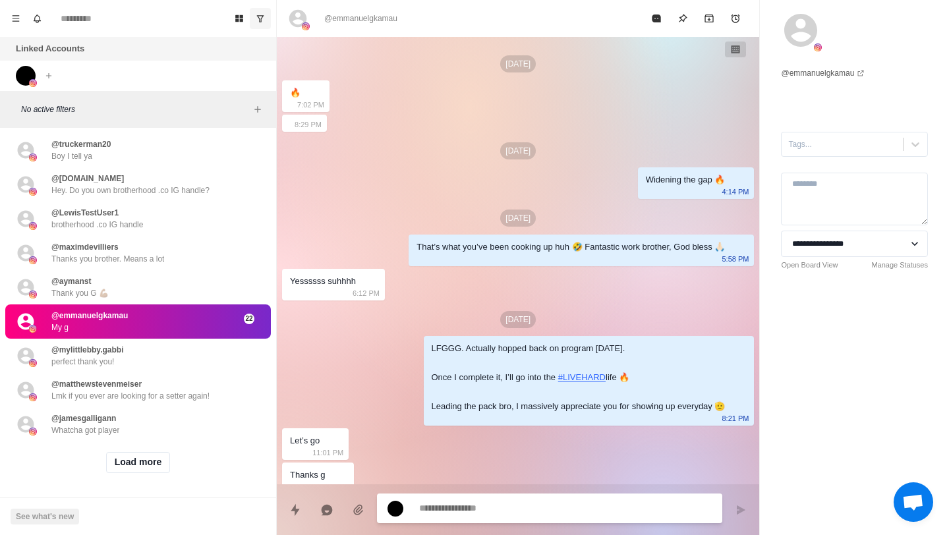
scroll to position [698, 0]
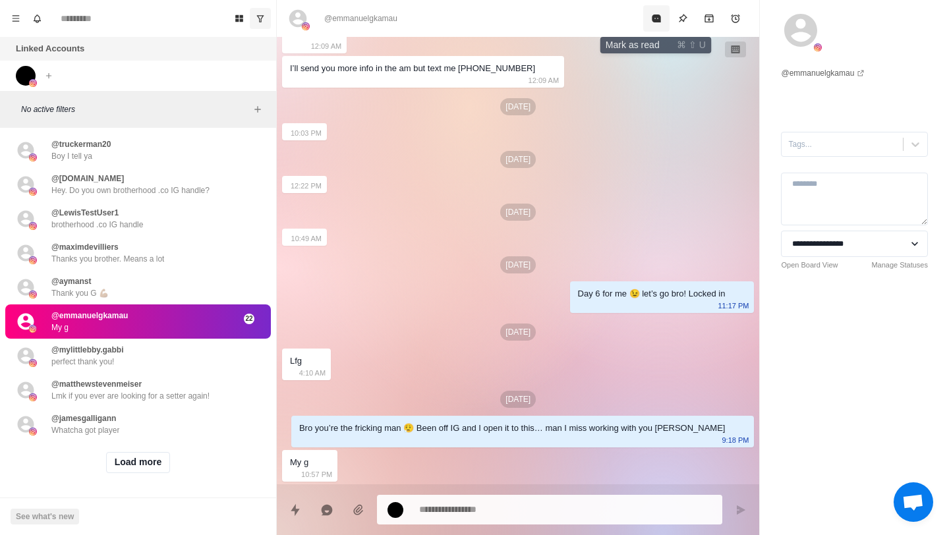
click at [649, 14] on button "Mark as read" at bounding box center [656, 18] width 26 height 26
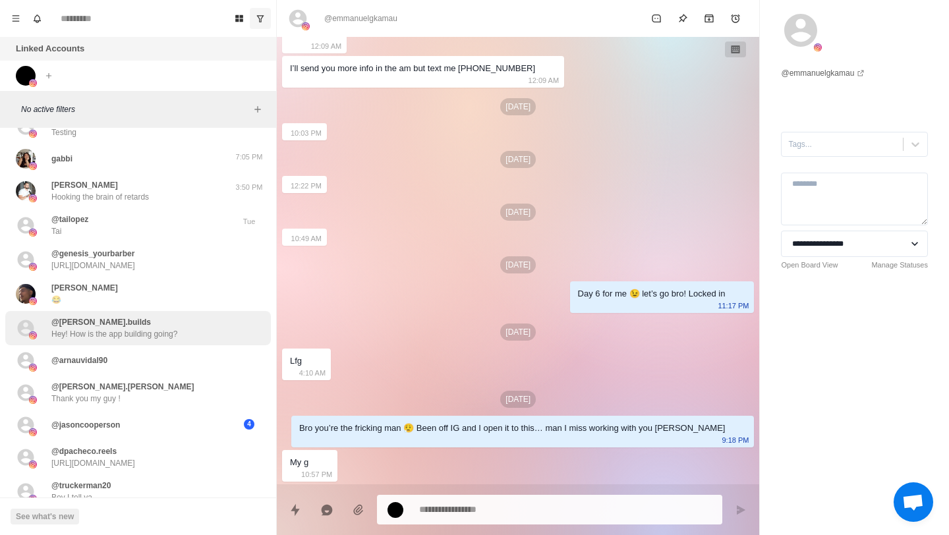
scroll to position [90, 0]
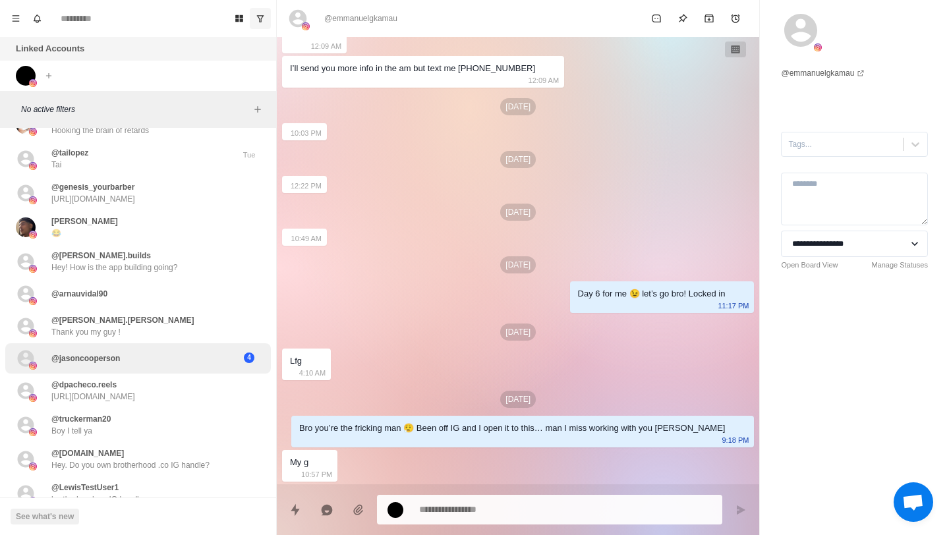
click at [176, 353] on div "@jasoncooperson" at bounding box center [124, 359] width 217 height 20
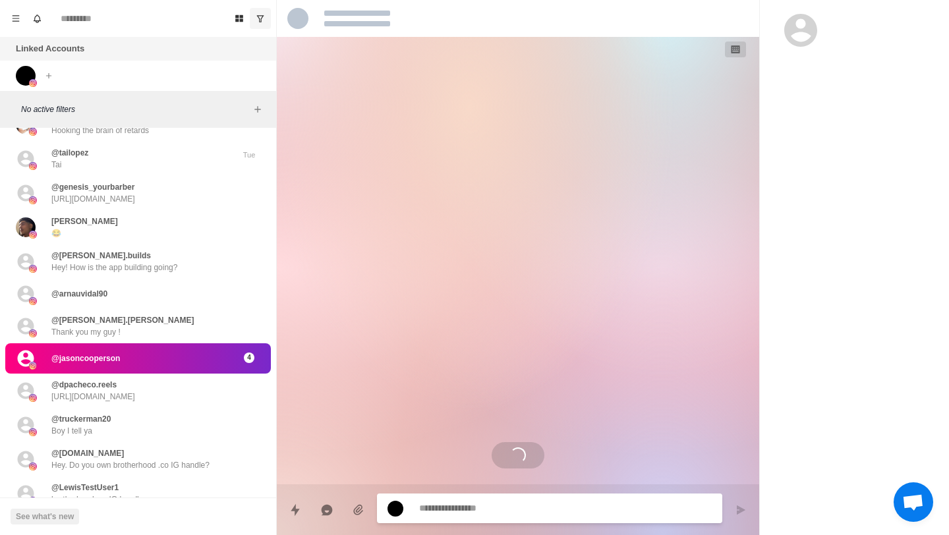
scroll to position [0, 0]
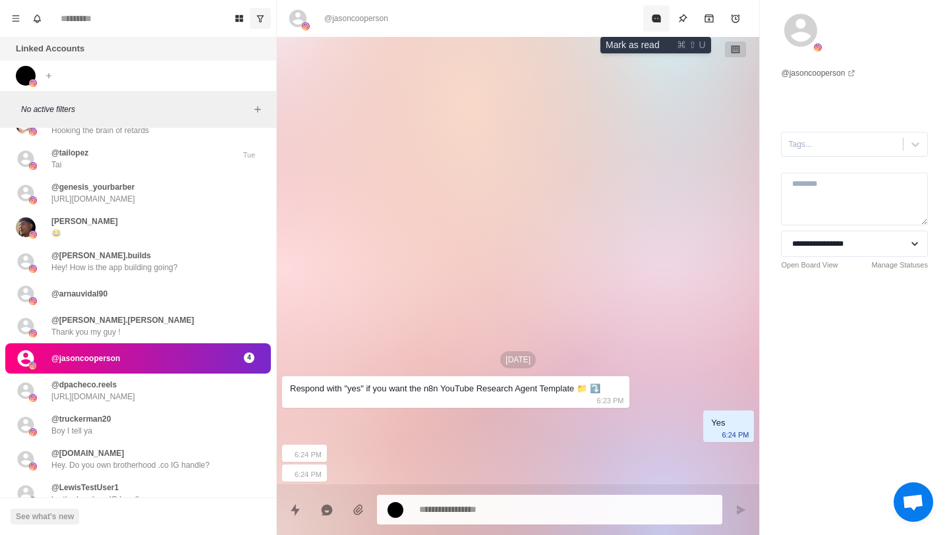
click at [659, 20] on icon "Mark as read" at bounding box center [656, 18] width 9 height 8
click at [659, 20] on icon "Mark as unread" at bounding box center [656, 18] width 11 height 11
click at [655, 19] on icon "Mark as read" at bounding box center [656, 18] width 9 height 8
click at [655, 19] on icon "Mark as unread" at bounding box center [656, 18] width 11 height 11
click at [149, 363] on div "@jasoncooperson" at bounding box center [124, 359] width 217 height 20
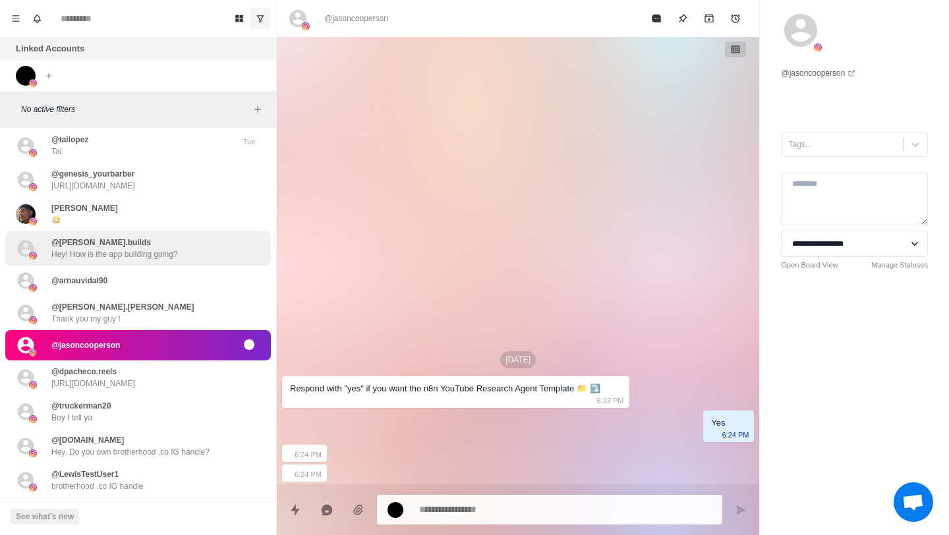
scroll to position [283, 0]
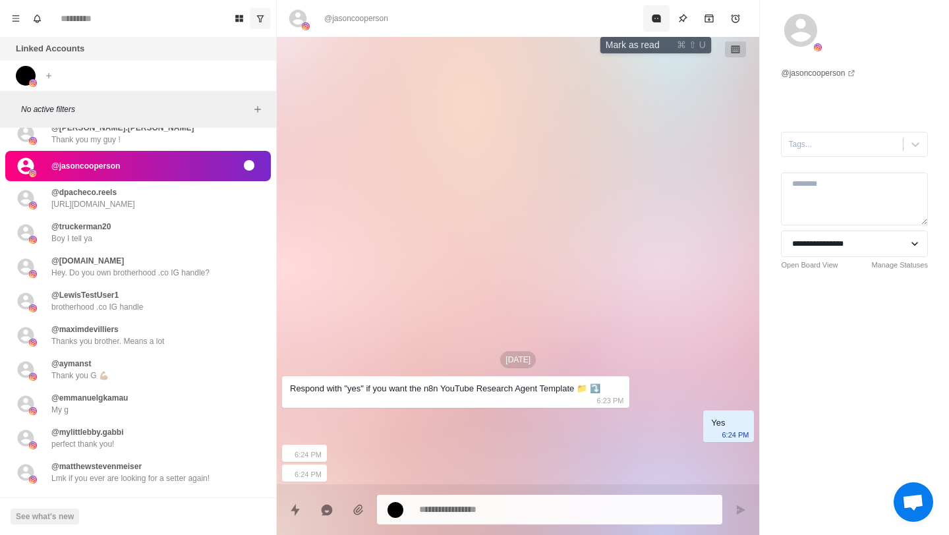
click at [653, 18] on icon "Mark as read" at bounding box center [656, 18] width 9 height 8
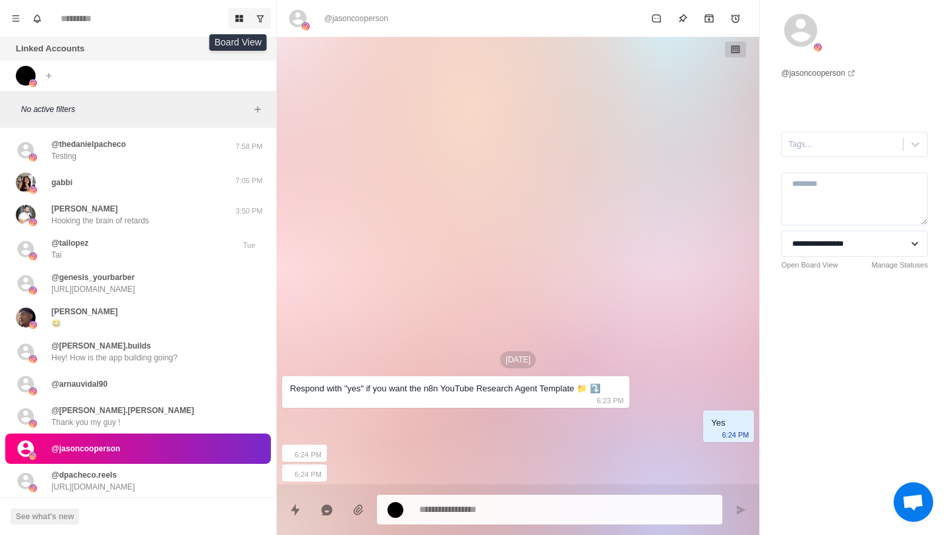
click at [235, 14] on icon "Board View" at bounding box center [239, 18] width 9 height 9
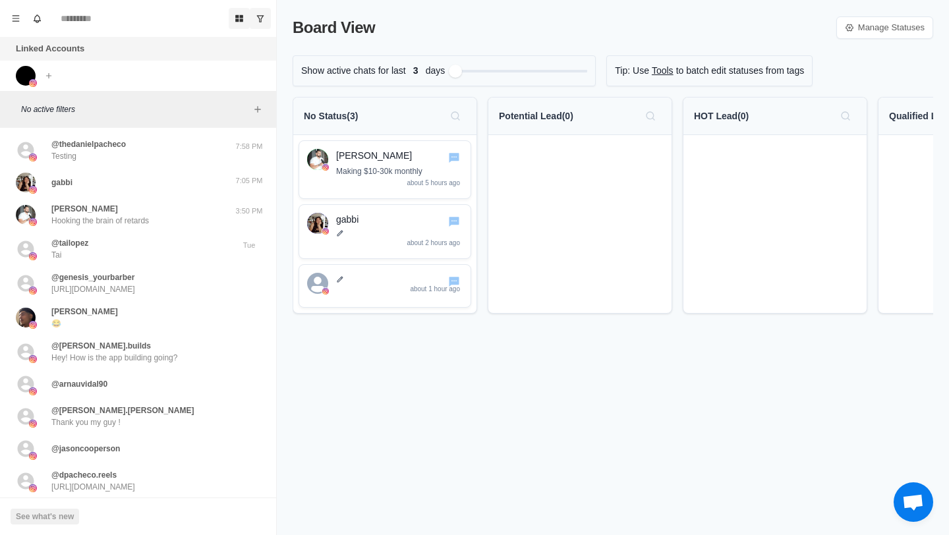
click at [235, 14] on icon "Board View" at bounding box center [239, 18] width 9 height 9
click at [257, 14] on icon "Show unread conversations" at bounding box center [260, 18] width 9 height 9
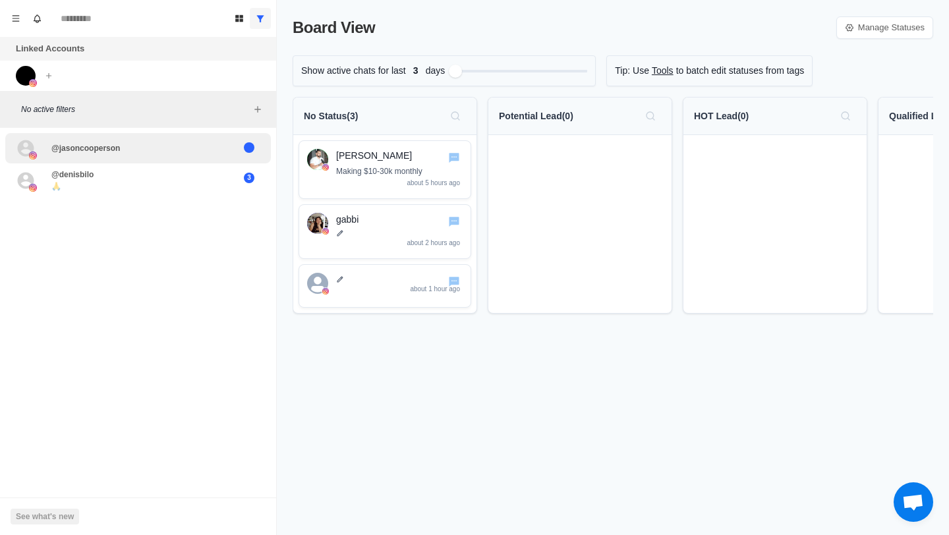
click at [211, 148] on div "@jasoncooperson" at bounding box center [124, 148] width 217 height 20
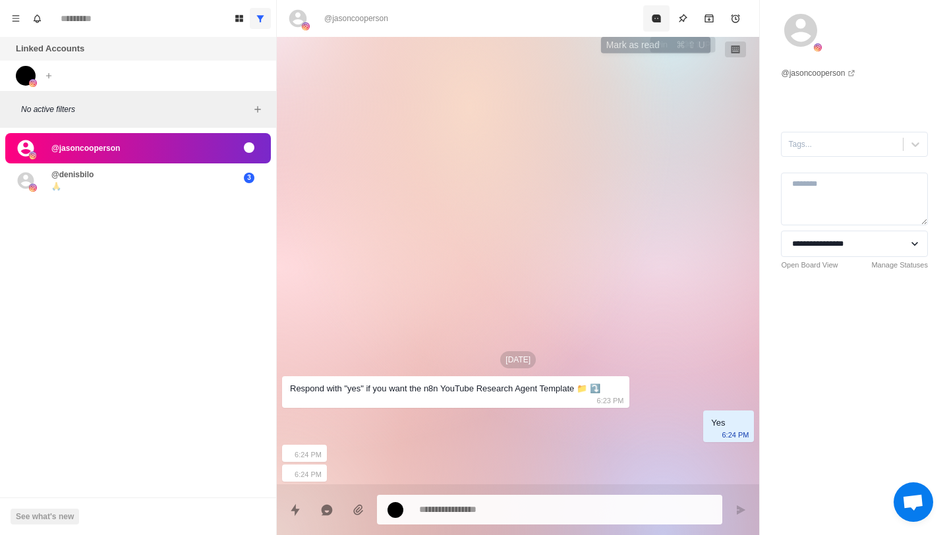
drag, startPoint x: 705, startPoint y: 27, endPoint x: 648, endPoint y: 21, distance: 57.6
click at [648, 21] on div at bounding box center [695, 18] width 105 height 26
click at [648, 21] on button "Mark as read" at bounding box center [656, 18] width 26 height 26
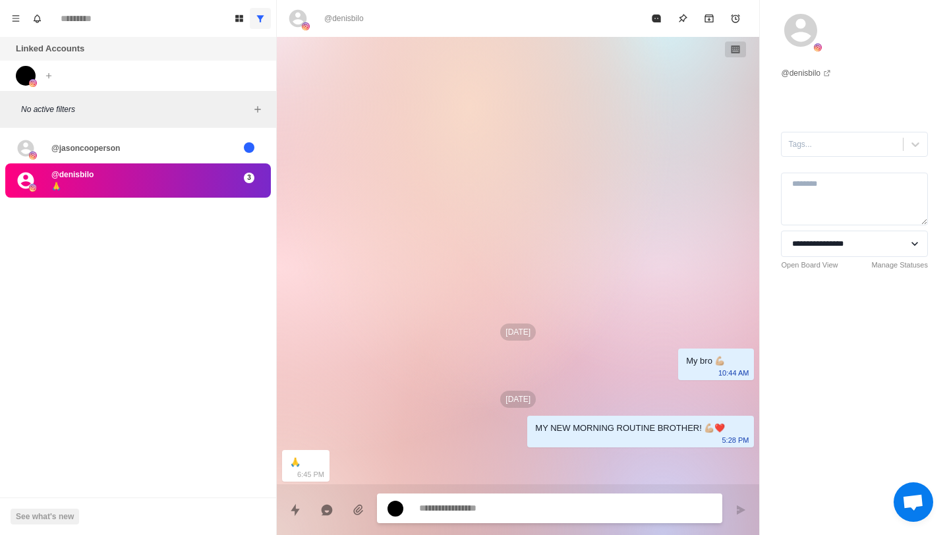
click at [204, 181] on div "@denisbilo 🙏" at bounding box center [124, 181] width 217 height 24
click at [656, 16] on icon "Mark as read" at bounding box center [656, 18] width 9 height 8
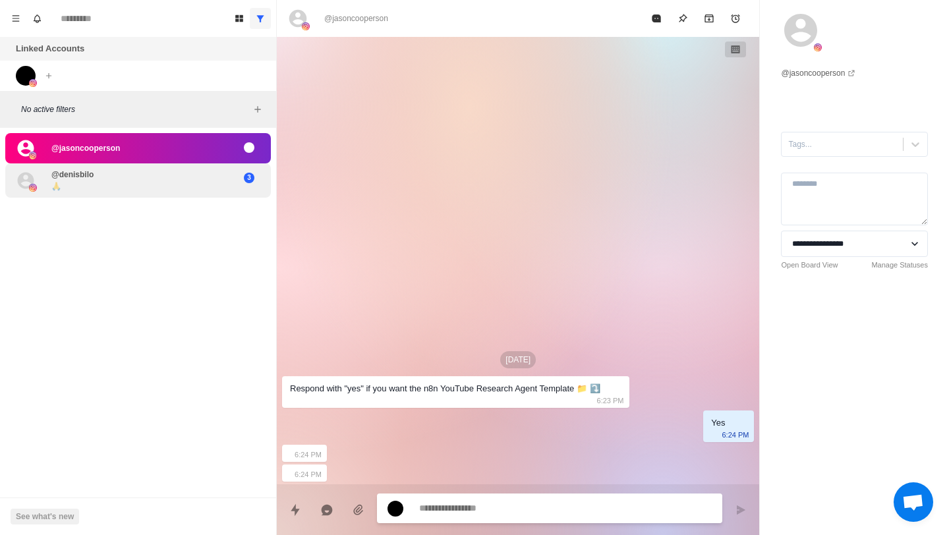
click at [210, 174] on div "@denisbilo 🙏" at bounding box center [124, 181] width 217 height 24
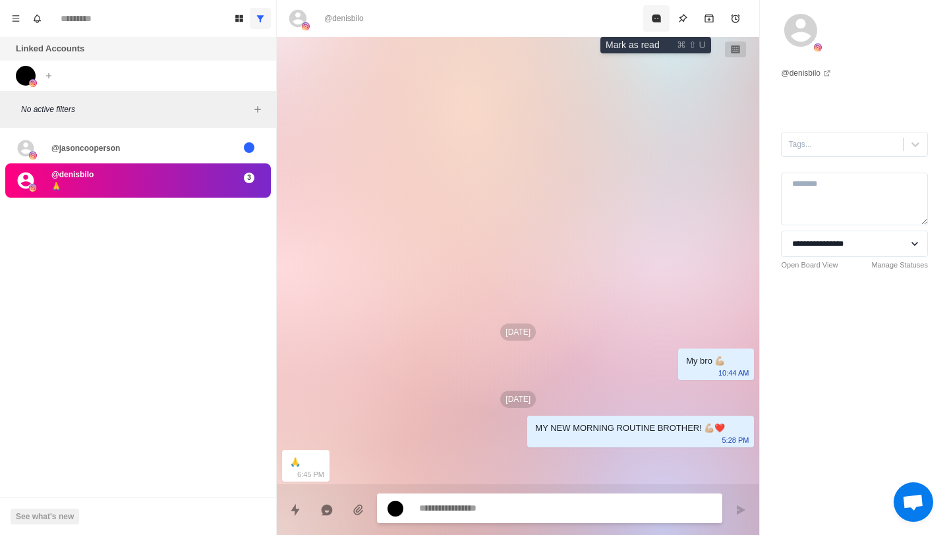
click at [654, 20] on icon "Mark as read" at bounding box center [656, 18] width 9 height 8
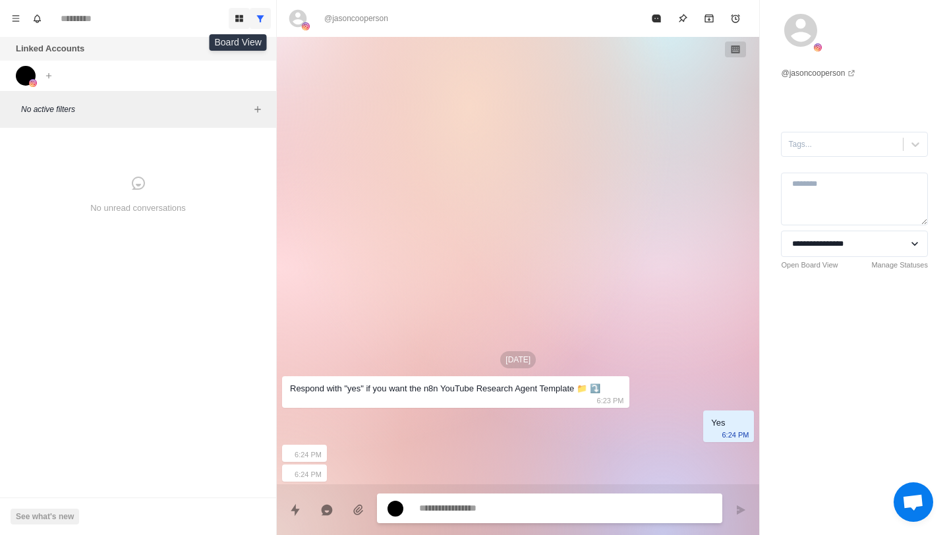
type textarea "*"
click at [239, 14] on icon "Board View" at bounding box center [239, 18] width 9 height 9
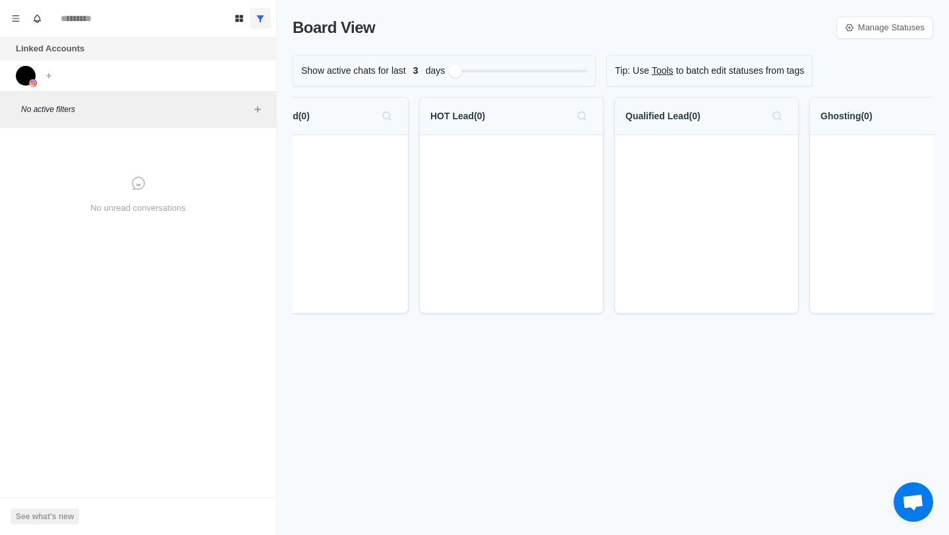
scroll to position [0, 246]
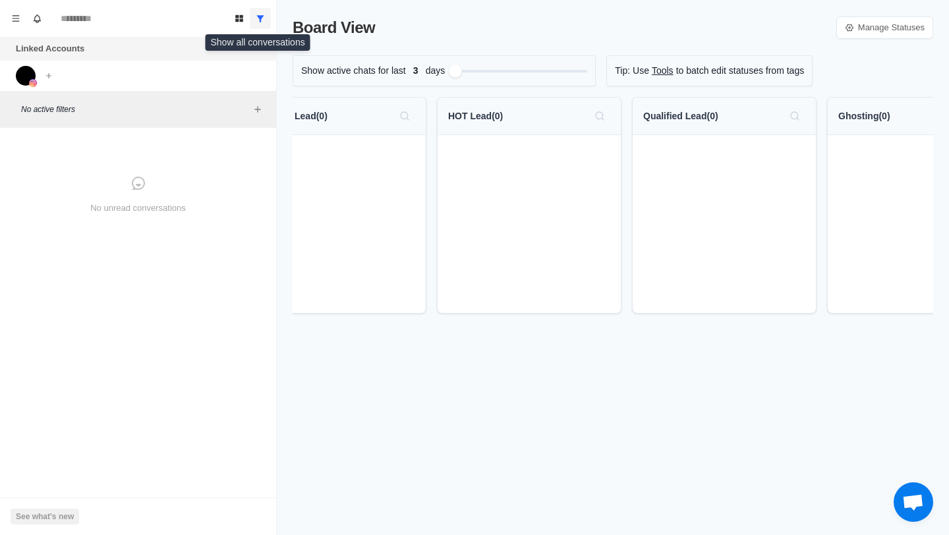
click at [262, 18] on icon "Show all conversations" at bounding box center [260, 18] width 9 height 9
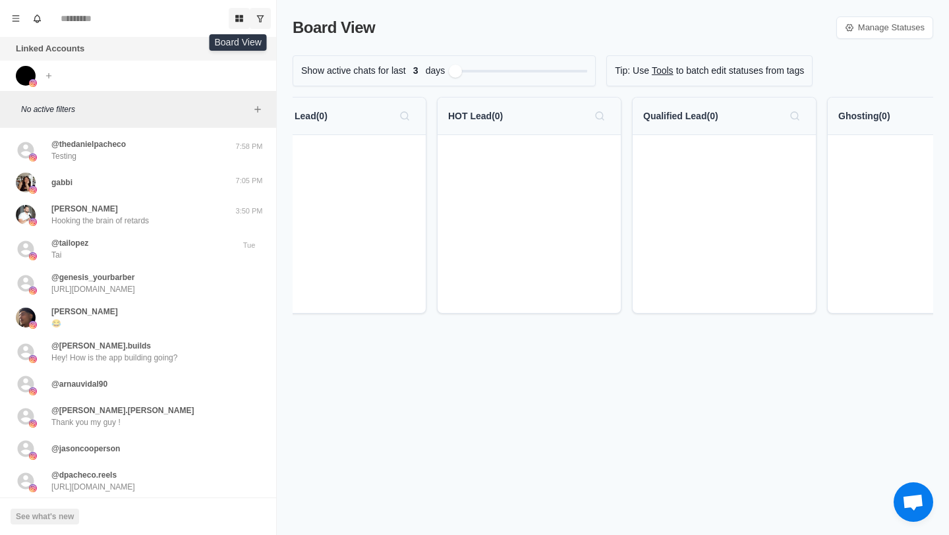
click at [229, 16] on button "Board View" at bounding box center [239, 18] width 21 height 21
click at [237, 21] on icon "Board View" at bounding box center [239, 18] width 8 height 7
click at [135, 19] on input at bounding box center [138, 18] width 171 height 21
click at [35, 18] on icon "Notifications" at bounding box center [37, 17] width 7 height 6
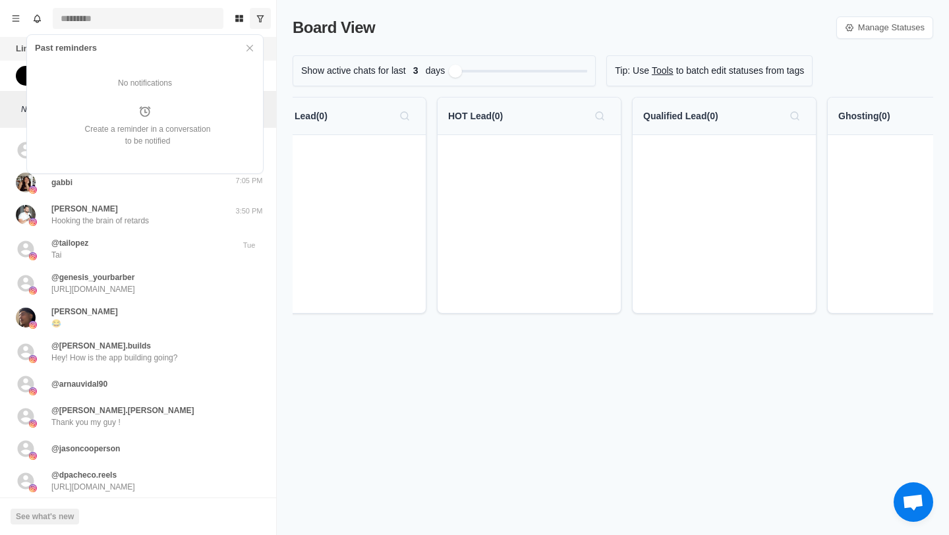
click at [81, 17] on input at bounding box center [138, 18] width 171 height 21
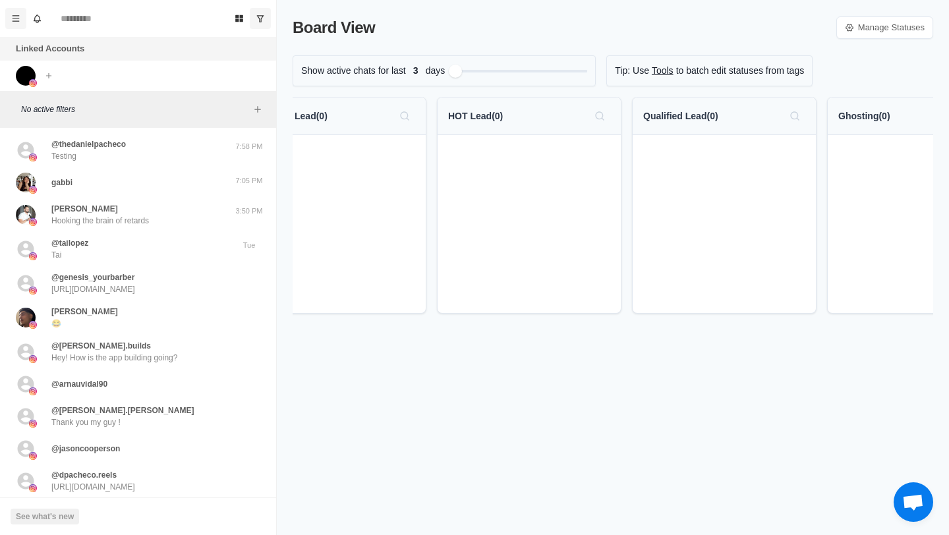
click at [9, 15] on button "Menu" at bounding box center [15, 18] width 21 height 21
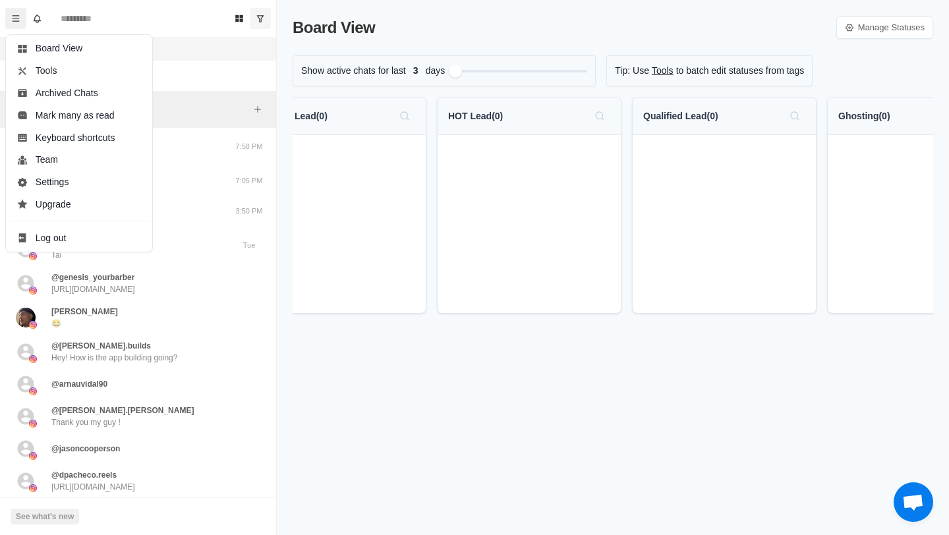
click at [333, 401] on div "Board View Manage Statuses Show active chats for last 3 days Tip: Use Tools to …" at bounding box center [613, 267] width 672 height 535
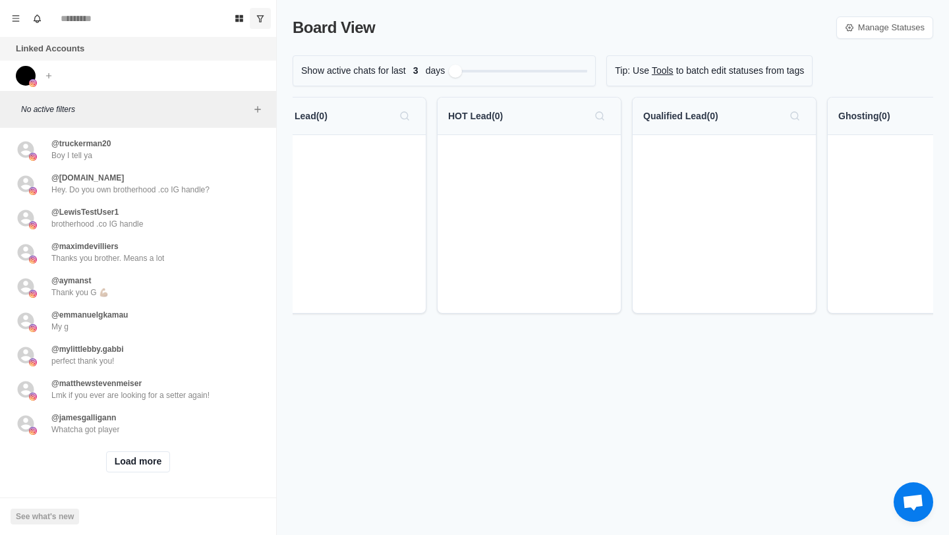
scroll to position [0, 0]
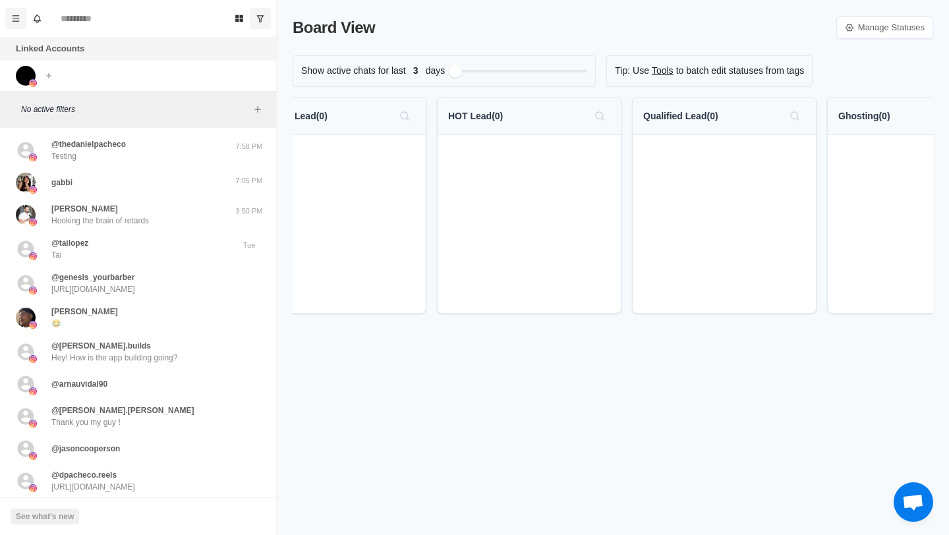
click at [18, 28] on button "Menu" at bounding box center [15, 18] width 21 height 21
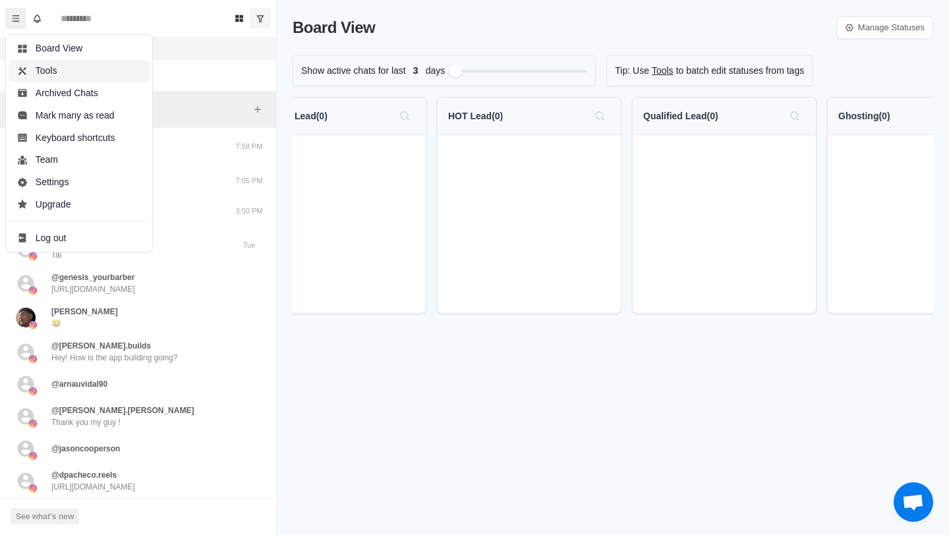
click at [79, 68] on button "Tools" at bounding box center [79, 71] width 141 height 22
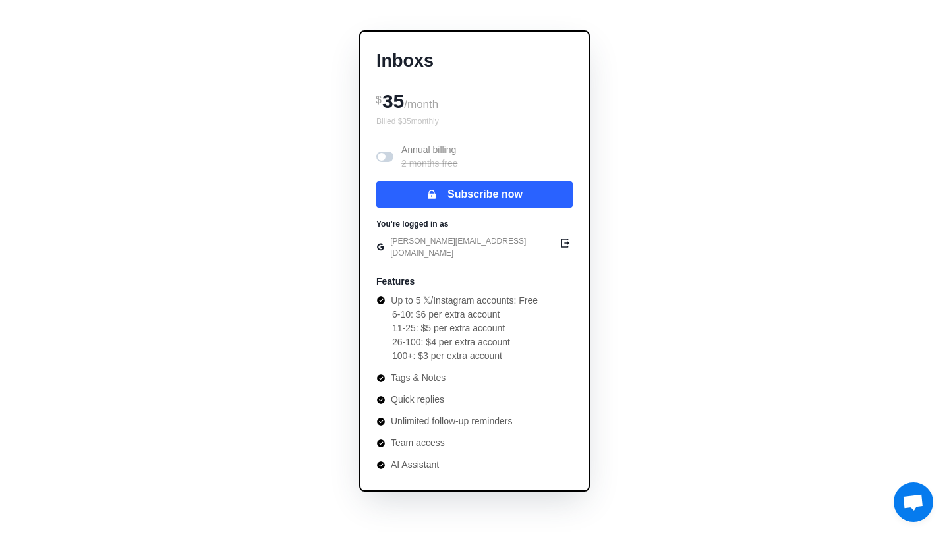
scroll to position [130, 0]
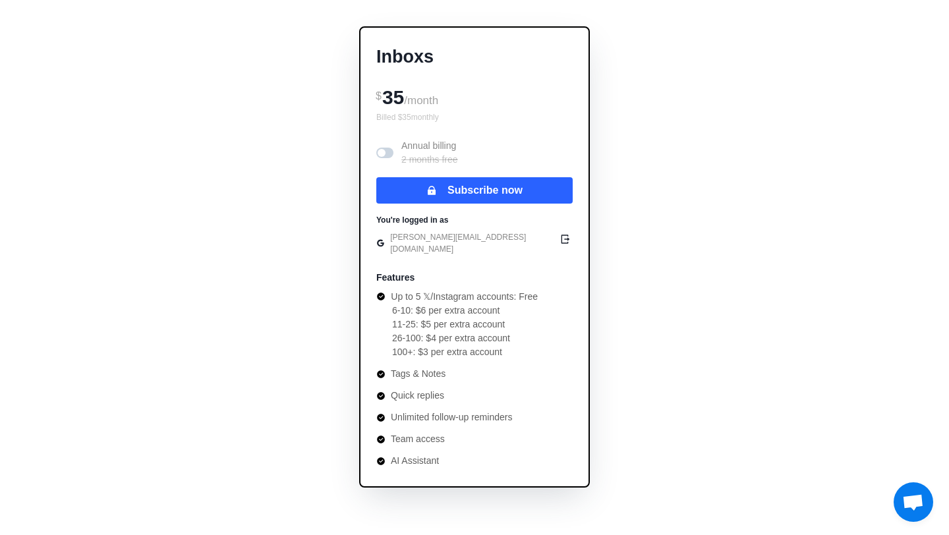
click at [437, 455] on li "AI Assistant" at bounding box center [456, 461] width 161 height 14
click at [435, 377] on ul "Up to 5 𝕏/Instagram accounts: Free 6-10: $6 per extra account 11-25: $5 per ext…" at bounding box center [456, 379] width 161 height 178
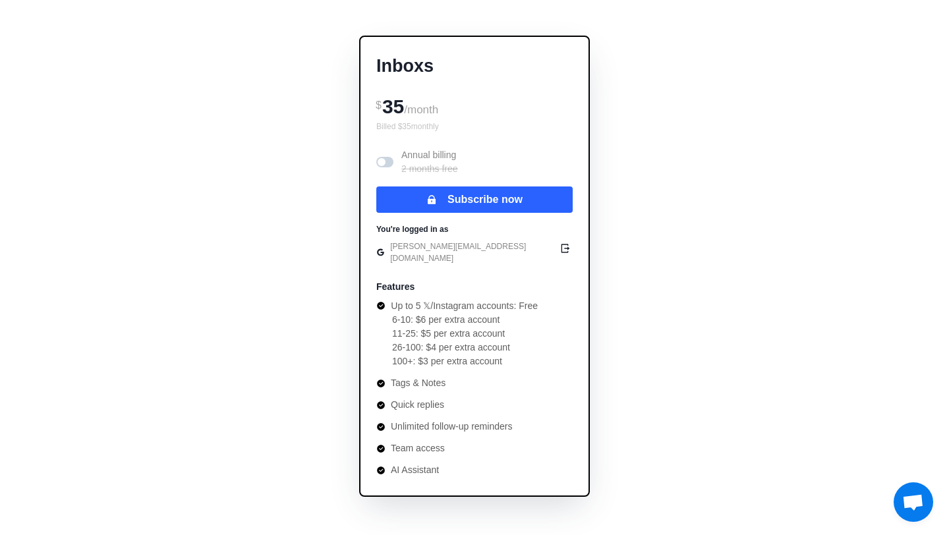
scroll to position [0, 0]
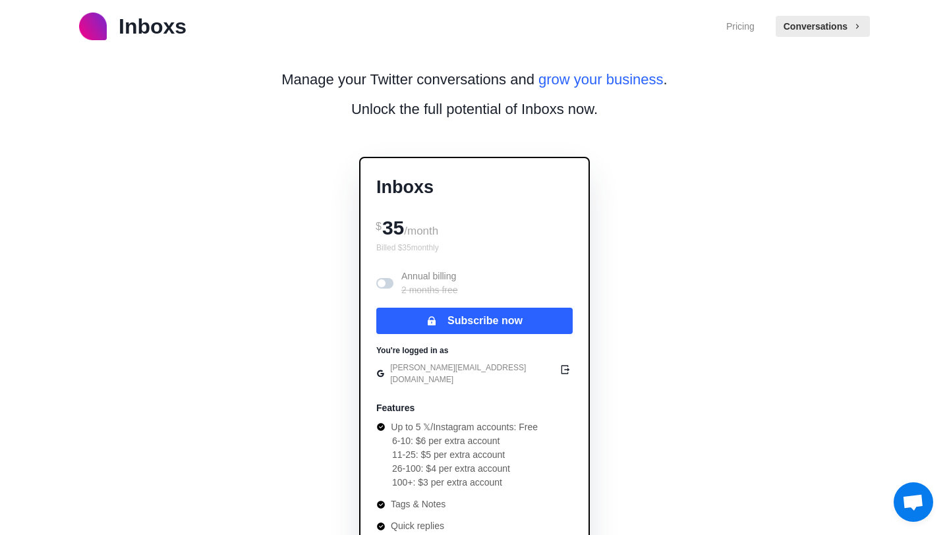
click at [150, 24] on p "Inboxs" at bounding box center [153, 27] width 68 height 32
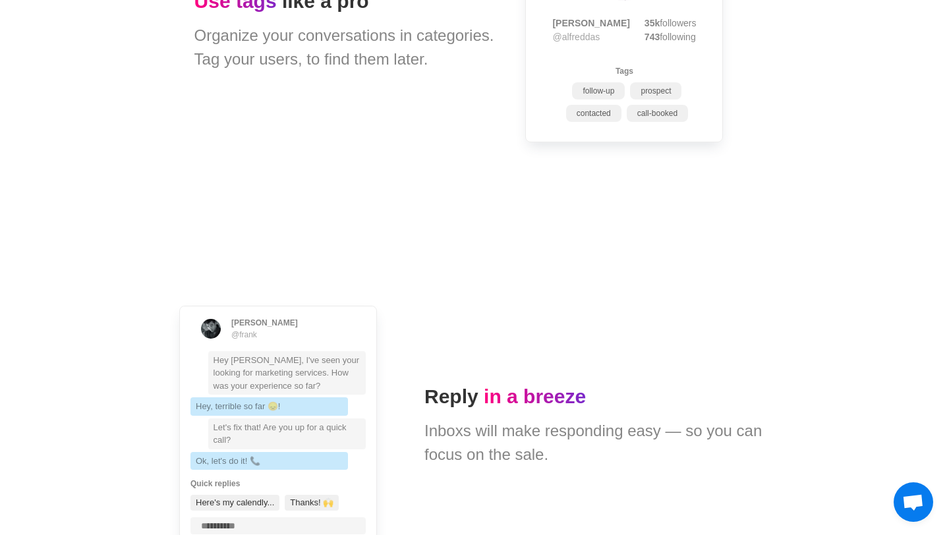
scroll to position [1945, 0]
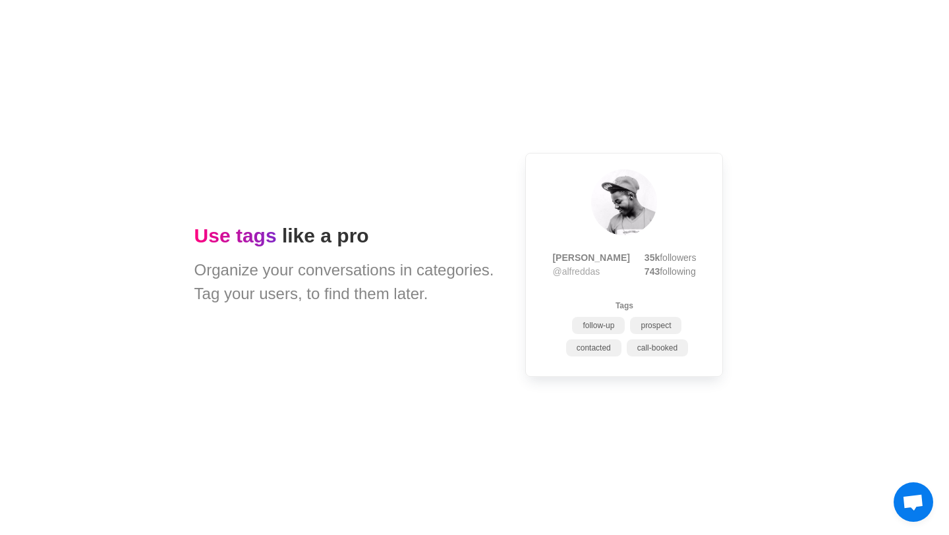
type textarea "*"
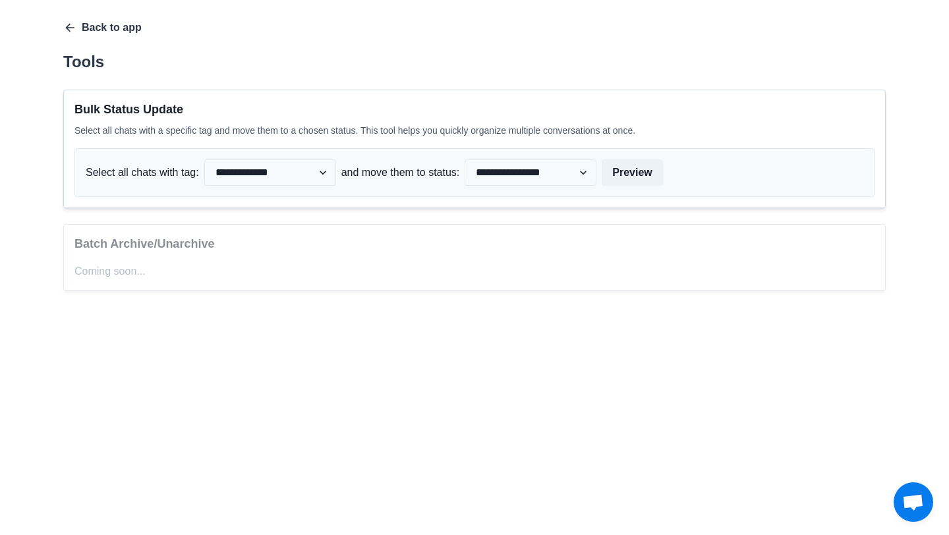
click at [74, 24] on icon "button" at bounding box center [69, 27] width 13 height 13
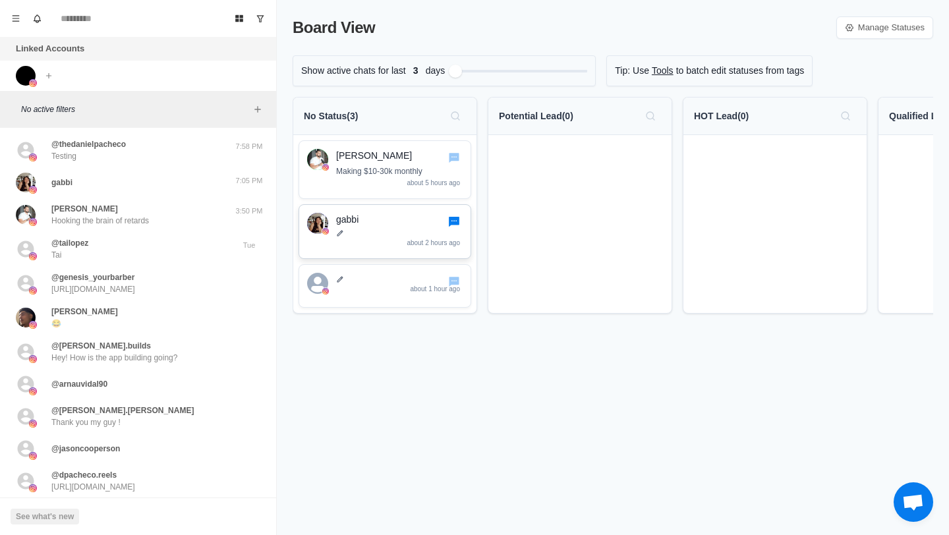
click at [457, 223] on icon "Go to chat" at bounding box center [454, 222] width 11 height 10
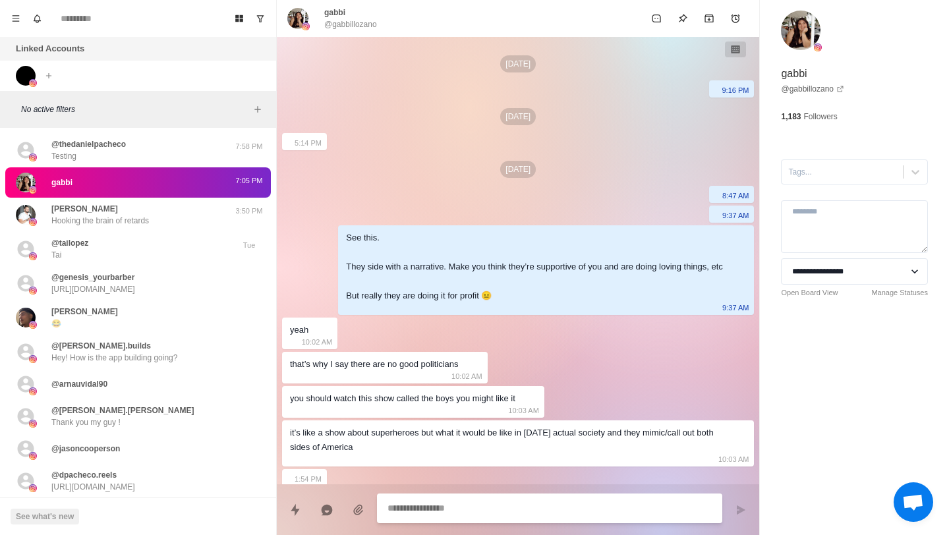
scroll to position [359, 0]
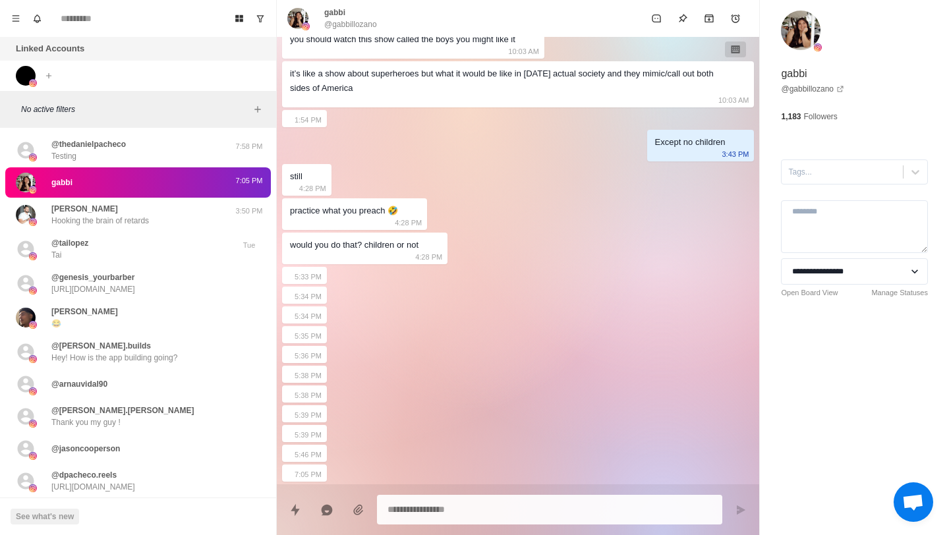
click at [296, 276] on p "5:33 PM" at bounding box center [307, 276] width 27 height 14
click at [99, 145] on p "@thedanielpacheco" at bounding box center [88, 144] width 74 height 12
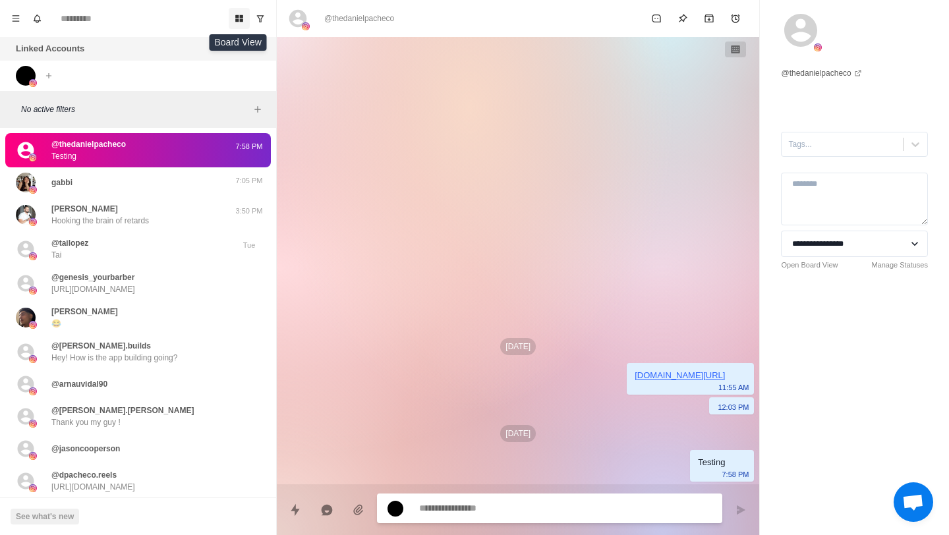
click at [243, 18] on icon "Board View" at bounding box center [239, 18] width 9 height 9
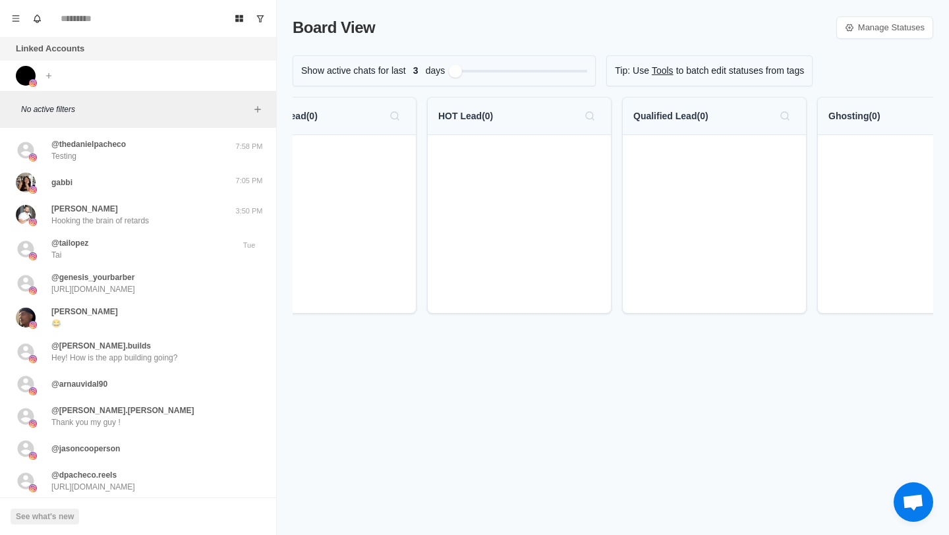
scroll to position [0, 245]
click at [480, 71] on div "Filter by activity days" at bounding box center [475, 70] width 15 height 15
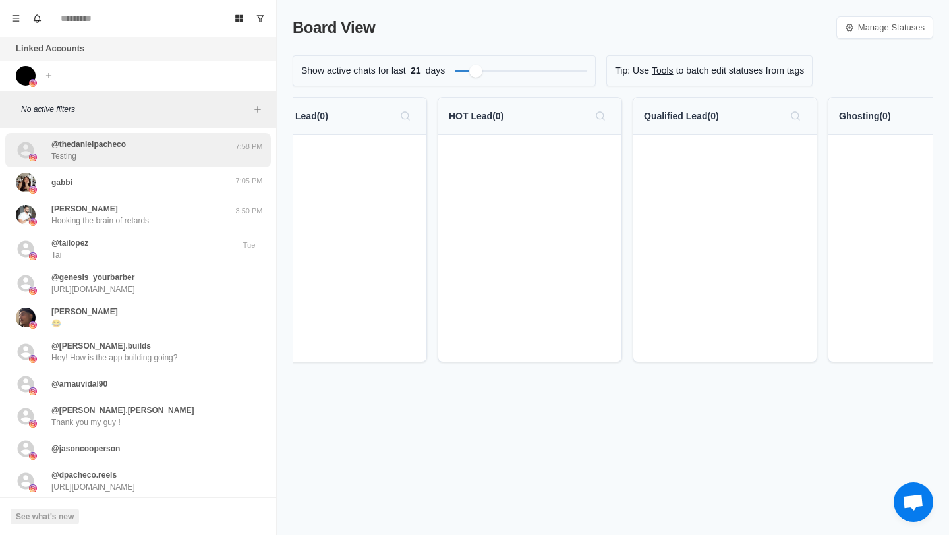
click at [98, 148] on p "@thedanielpacheco" at bounding box center [88, 144] width 74 height 12
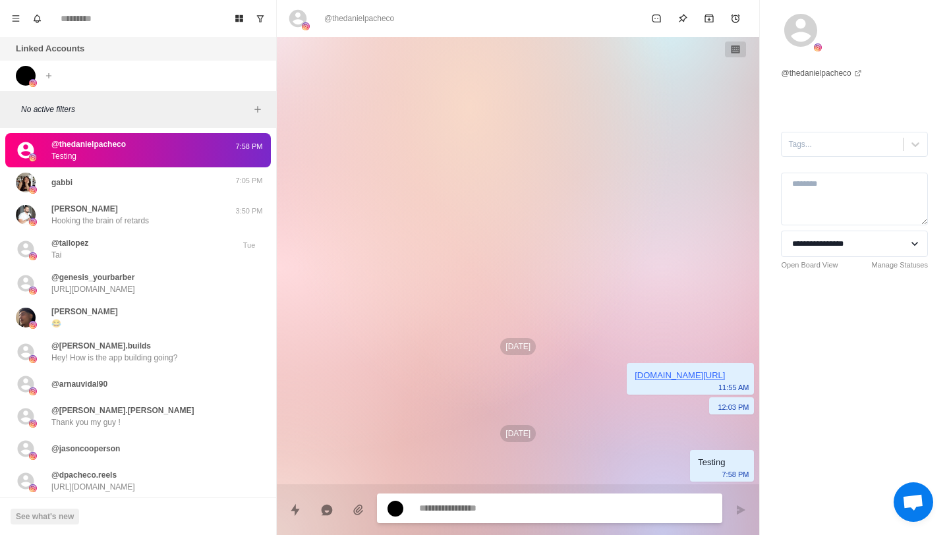
type textarea "*"
type textarea "**"
type textarea "*"
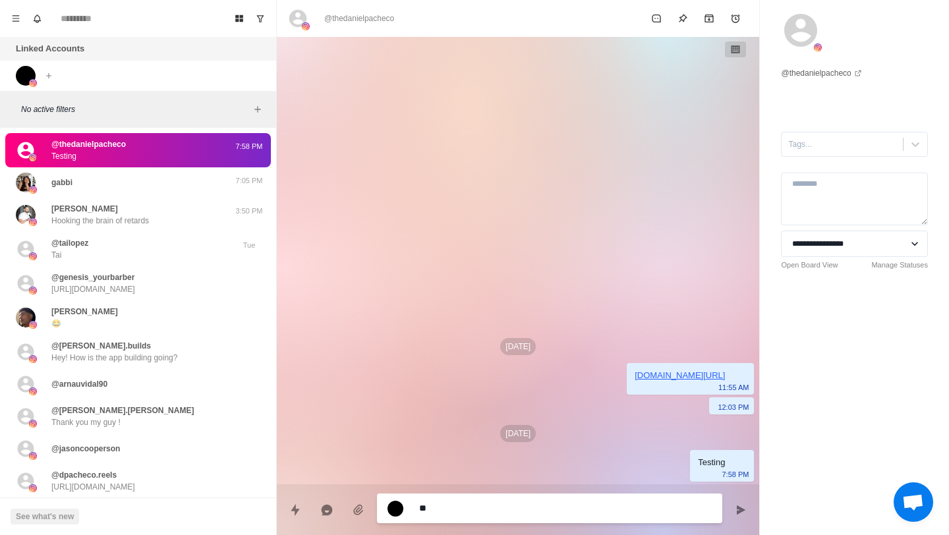
type textarea "***"
type textarea "*"
type textarea "****"
type textarea "*"
type textarea "*****"
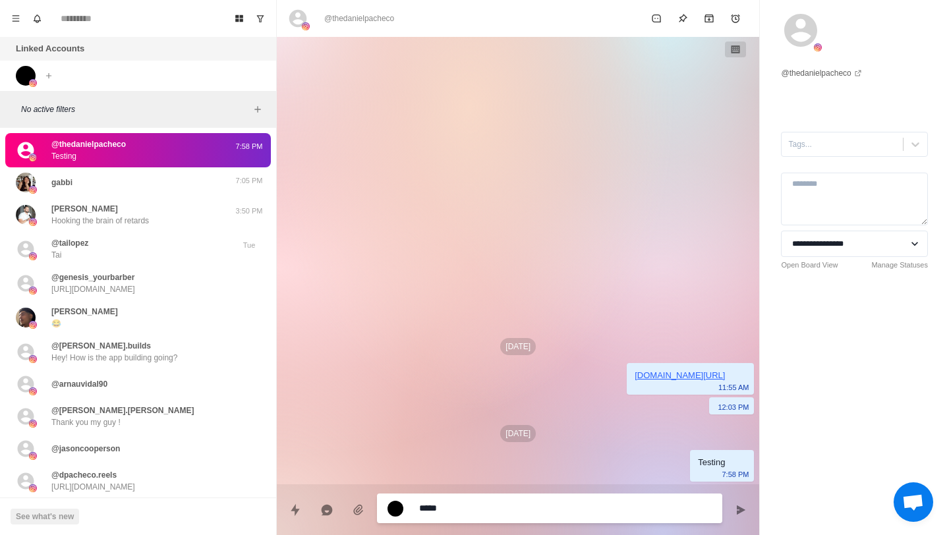
type textarea "*"
type textarea "******"
type textarea "*"
type textarea "*******"
click at [735, 508] on button "Send message" at bounding box center [740, 510] width 26 height 26
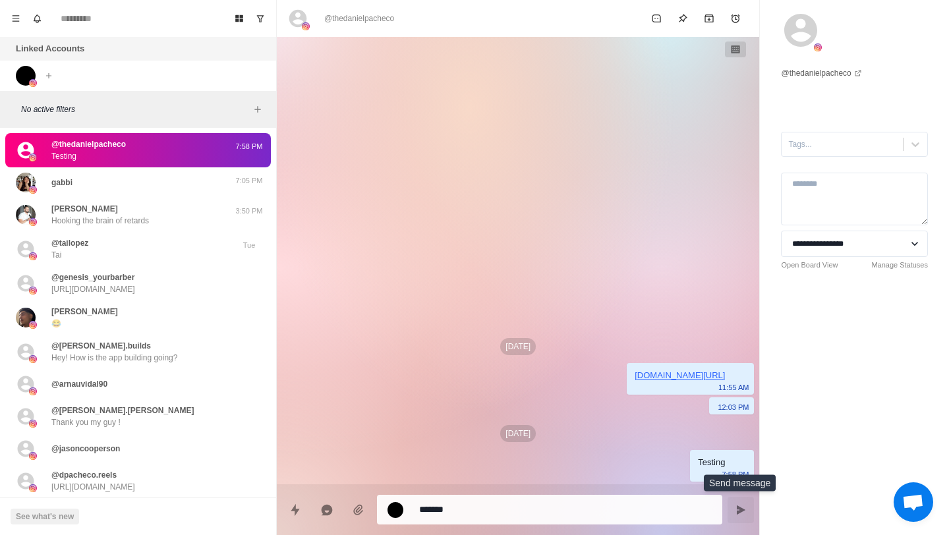
type textarea "*"
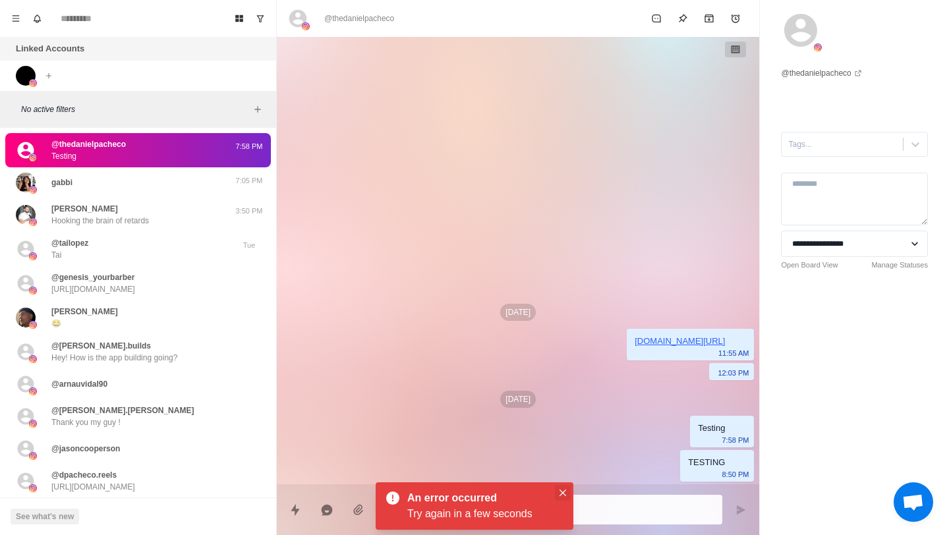
click at [561, 491] on icon "Close" at bounding box center [562, 493] width 7 height 7
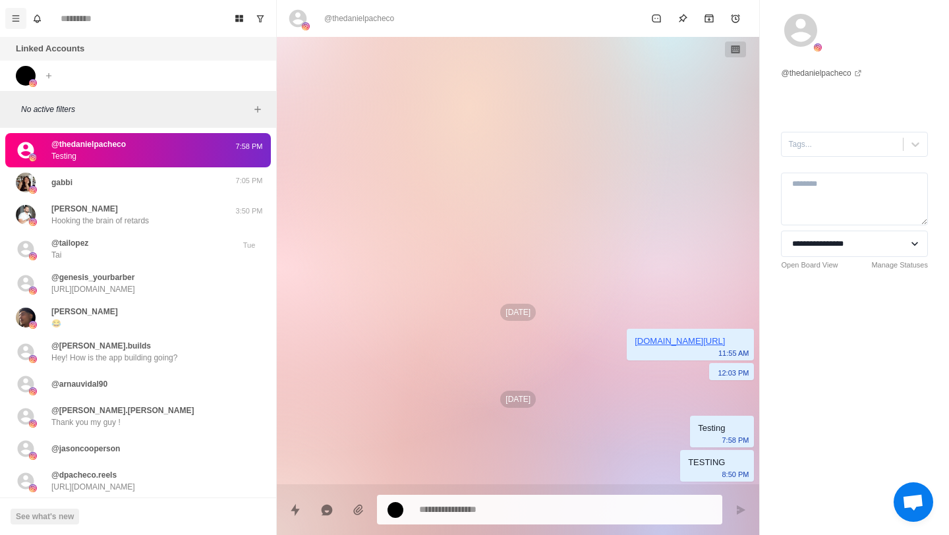
click at [10, 14] on button "Menu" at bounding box center [15, 18] width 21 height 21
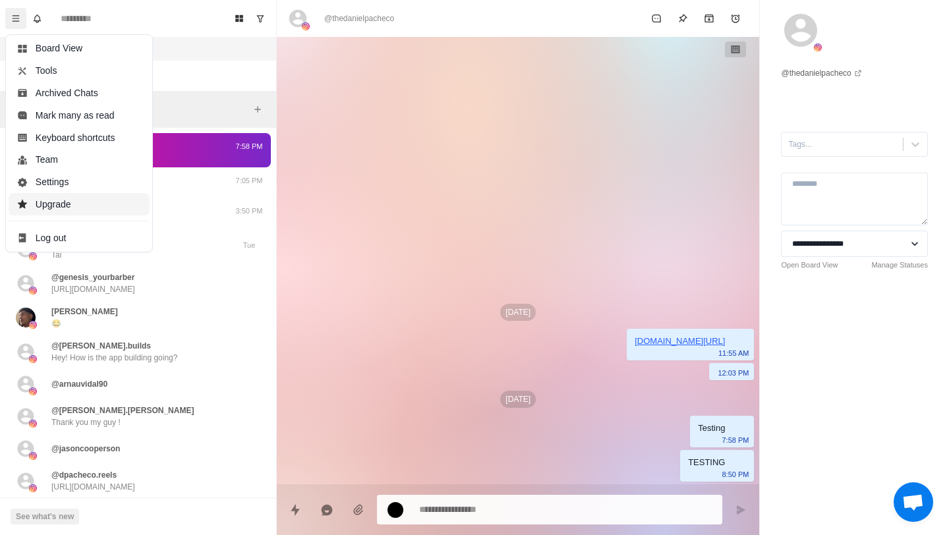
click at [90, 204] on button "Upgrade" at bounding box center [79, 204] width 141 height 22
type textarea "*"
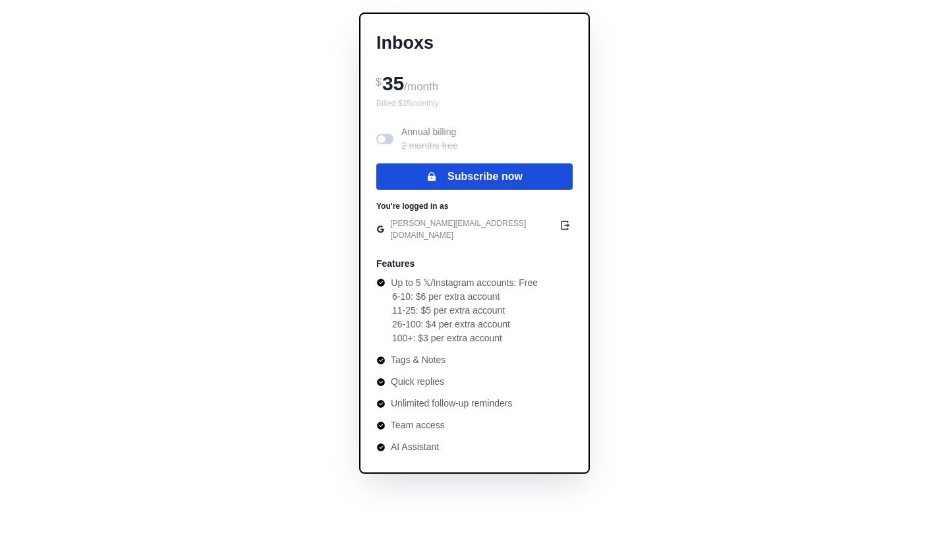
scroll to position [146, 0]
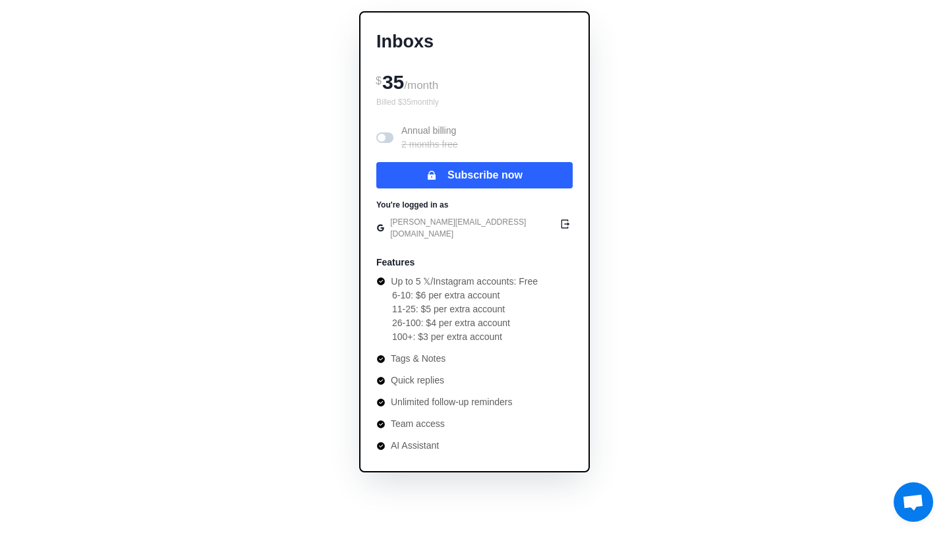
click at [461, 395] on li "Unlimited follow-up reminders" at bounding box center [456, 402] width 161 height 14
click at [432, 374] on li "Quick replies" at bounding box center [456, 381] width 161 height 14
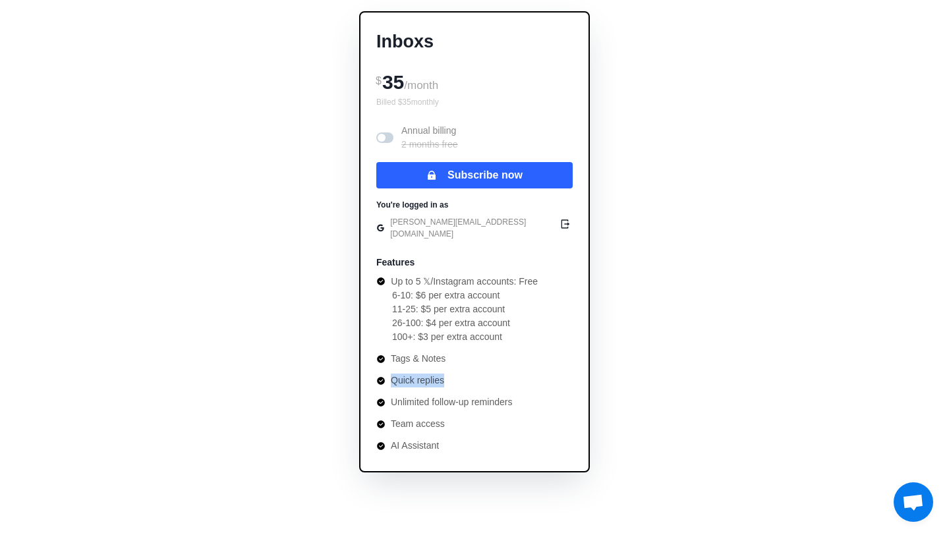
click at [432, 374] on li "Quick replies" at bounding box center [456, 381] width 161 height 14
click at [424, 341] on ul "Up to 5 𝕏/Instagram accounts: Free 6-10: $6 per extra account 11-25: $5 per ext…" at bounding box center [456, 364] width 161 height 178
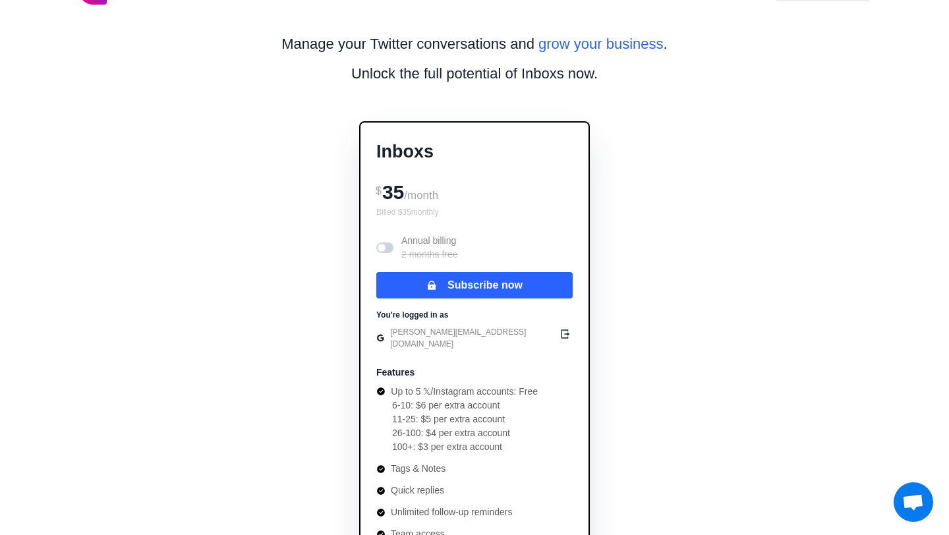
scroll to position [0, 0]
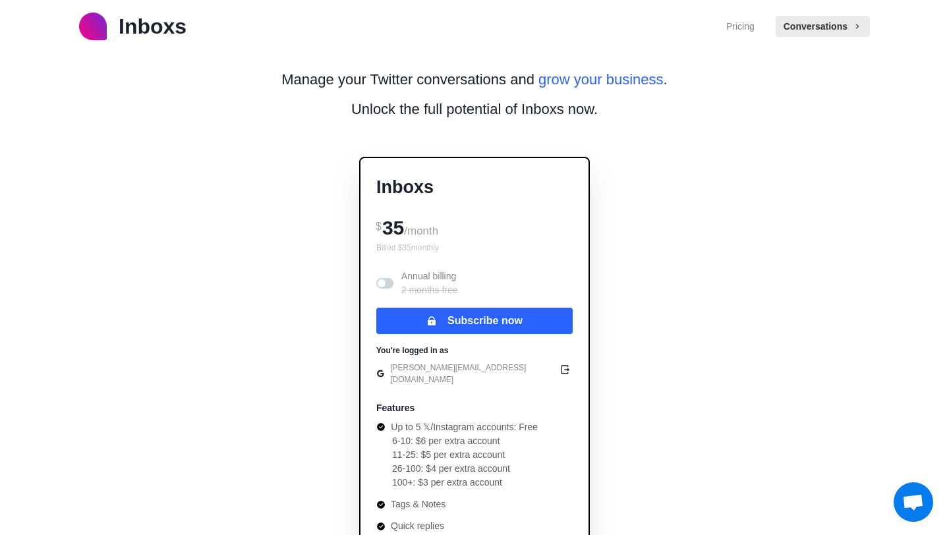
click at [387, 228] on div "$ 35 /month" at bounding box center [474, 226] width 196 height 30
click at [383, 284] on span at bounding box center [382, 283] width 8 height 8
click at [383, 284] on span at bounding box center [384, 283] width 17 height 11
click at [866, 27] on button "Conversations" at bounding box center [822, 26] width 94 height 21
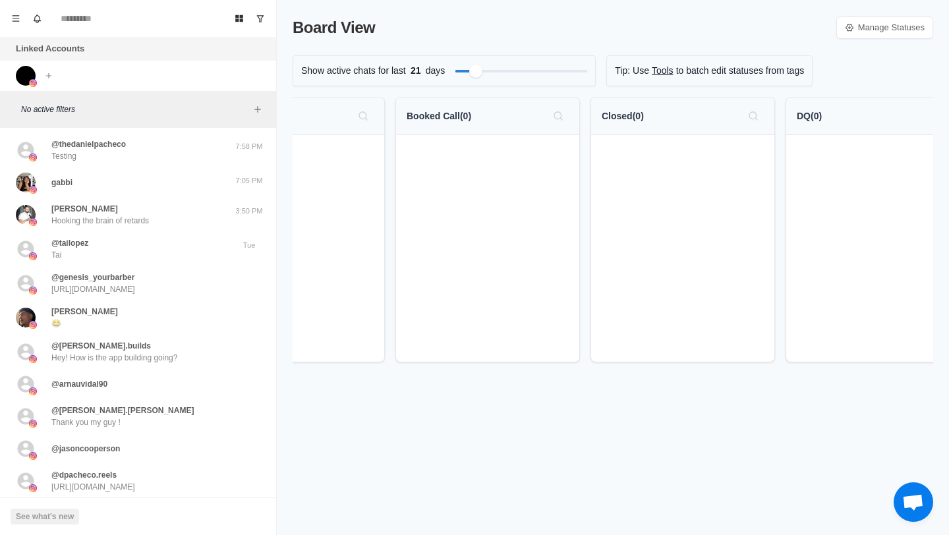
scroll to position [0, 909]
